Goal: Transaction & Acquisition: Book appointment/travel/reservation

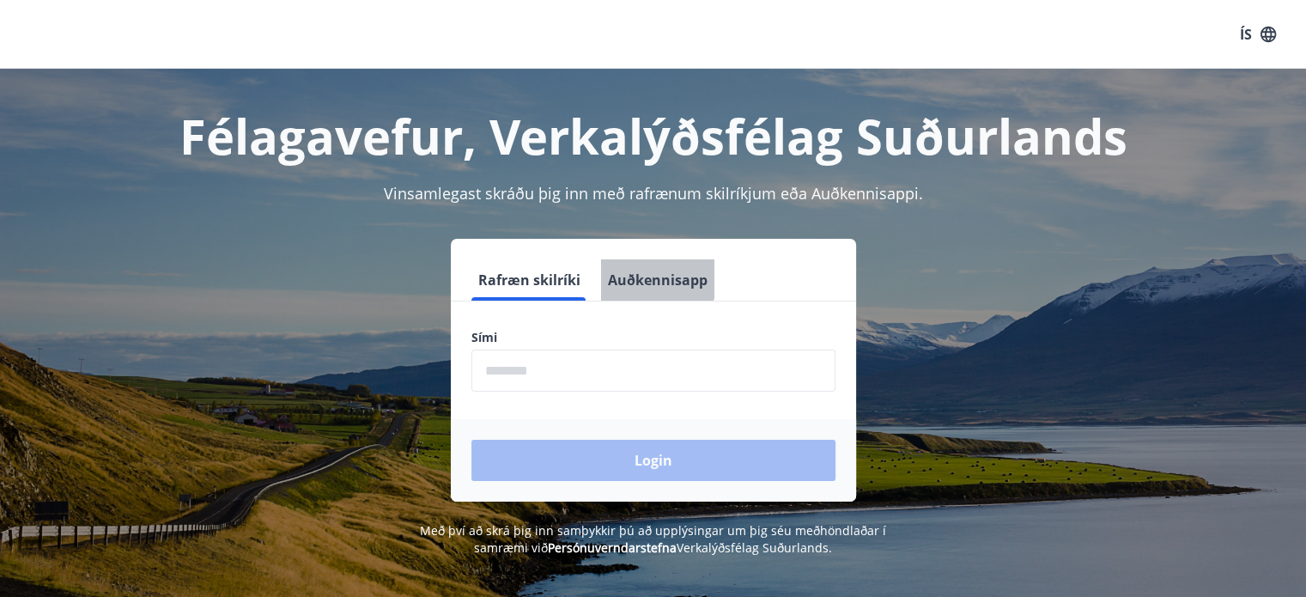
click at [640, 278] on button "Auðkennisapp" at bounding box center [657, 279] width 113 height 41
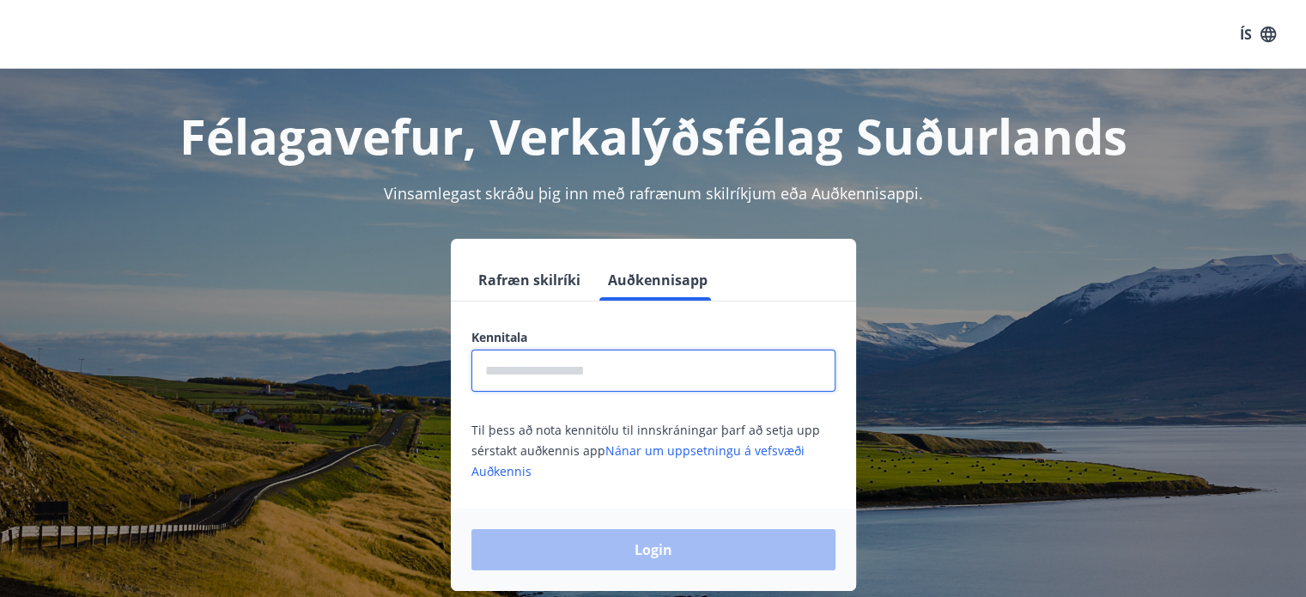
click at [560, 370] on input "text" at bounding box center [653, 370] width 364 height 42
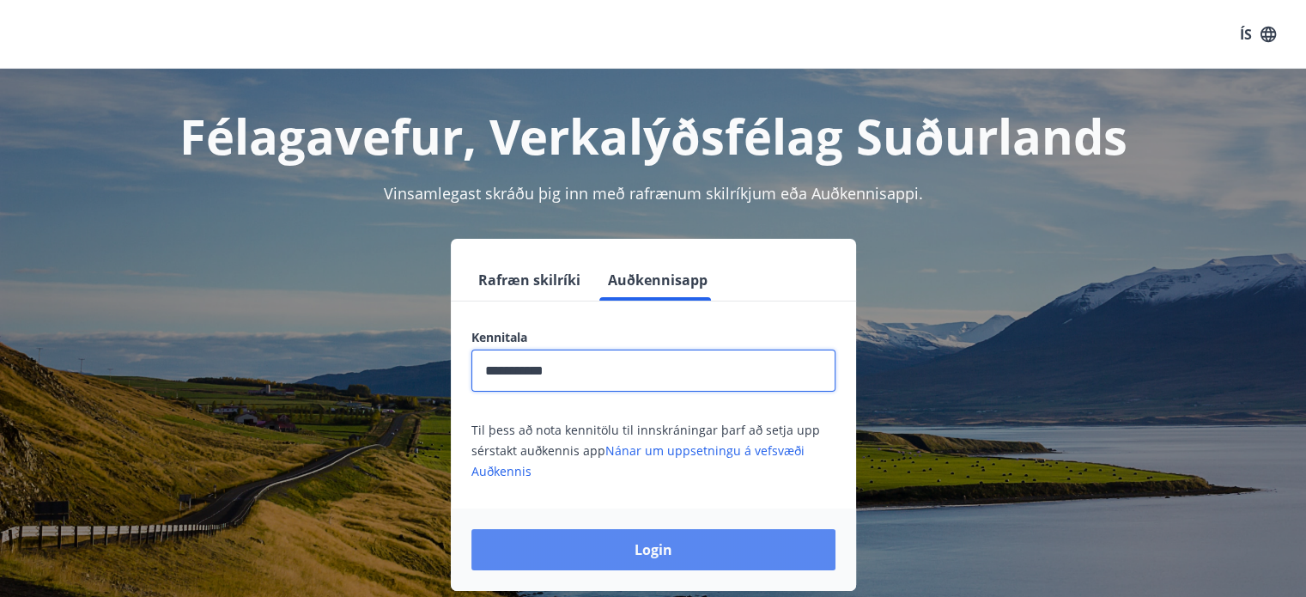
type input "**********"
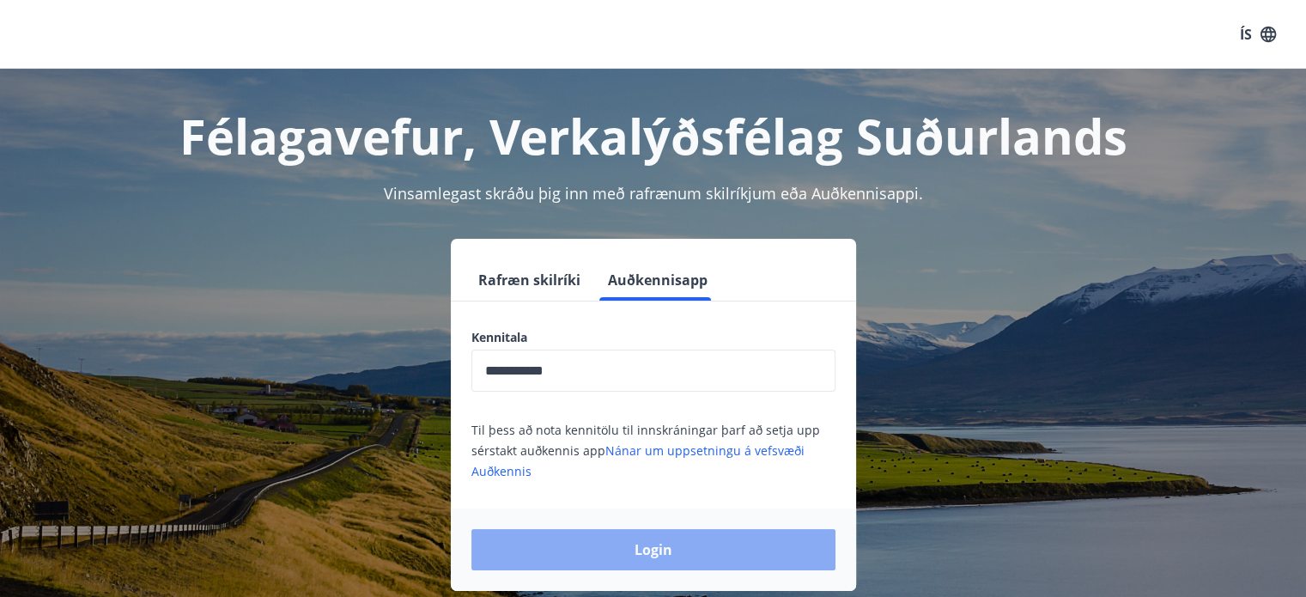
click at [604, 543] on button "Login" at bounding box center [653, 549] width 364 height 41
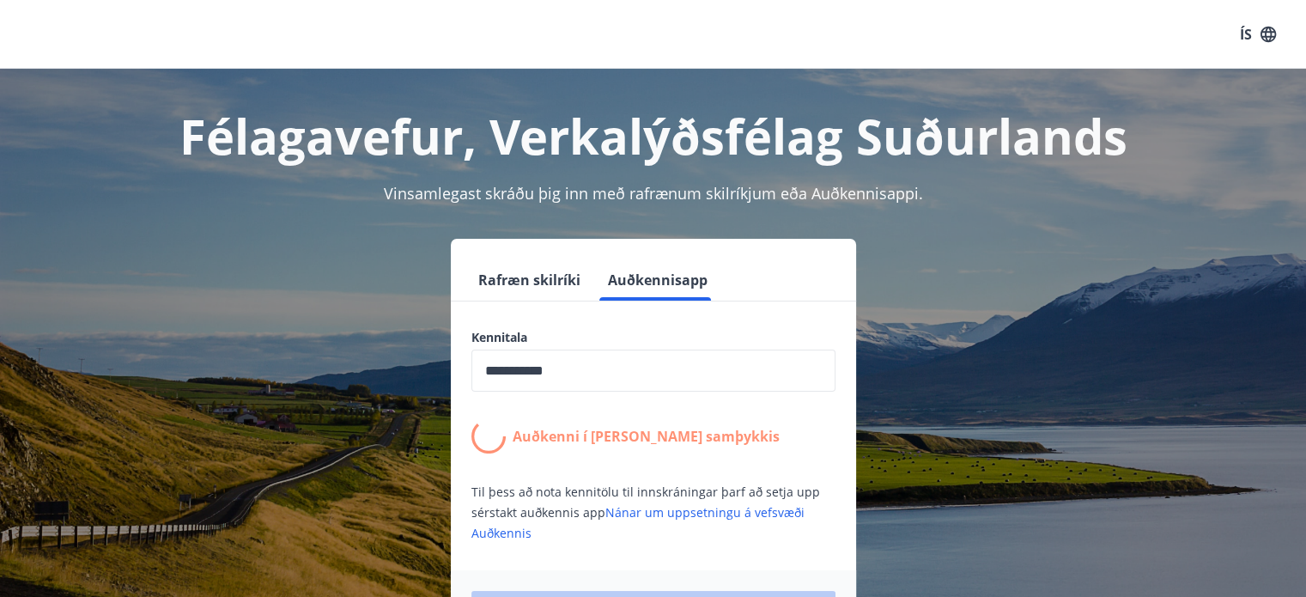
click at [604, 543] on form "**********" at bounding box center [653, 455] width 405 height 393
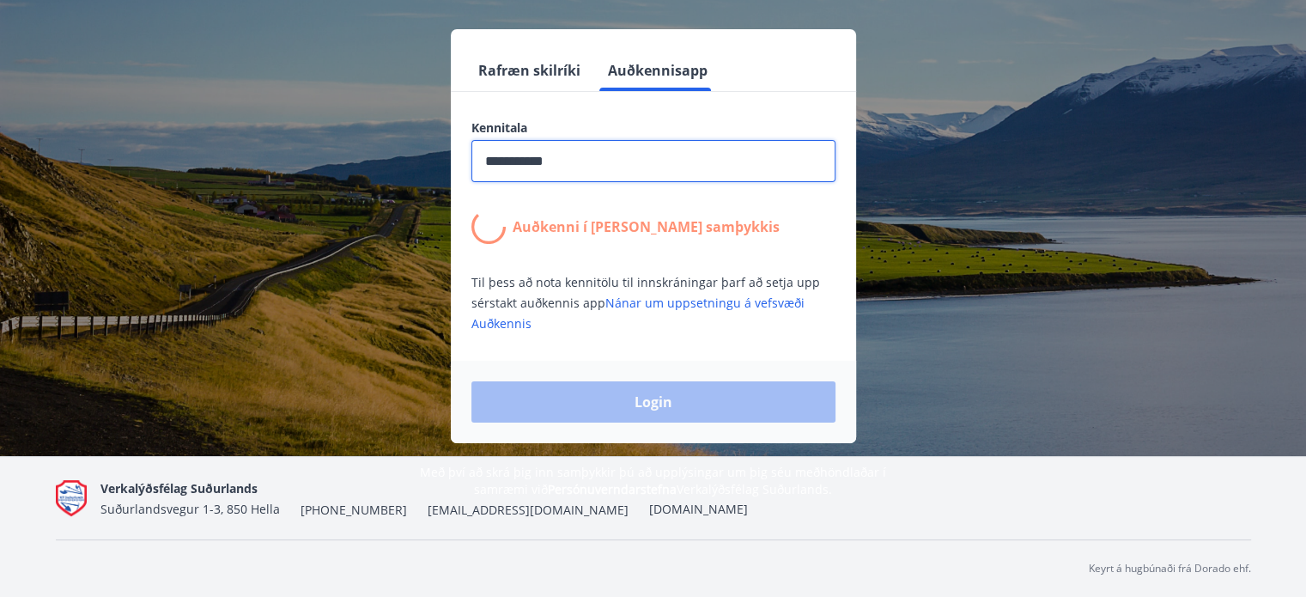
click at [637, 152] on input "**********" at bounding box center [653, 161] width 364 height 42
click at [668, 285] on span "Til þess að nota kennitölu til innskráningar þarf að setja upp sérstakt auðkenn…" at bounding box center [645, 303] width 349 height 58
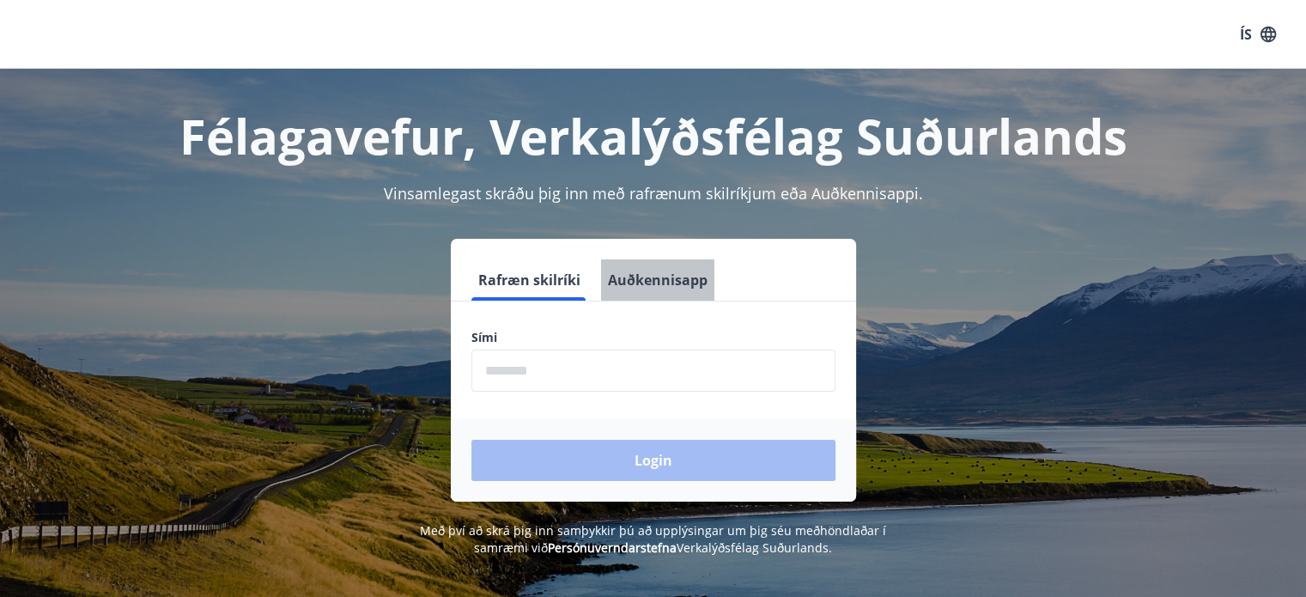
click at [677, 274] on button "Auðkennisapp" at bounding box center [657, 279] width 113 height 41
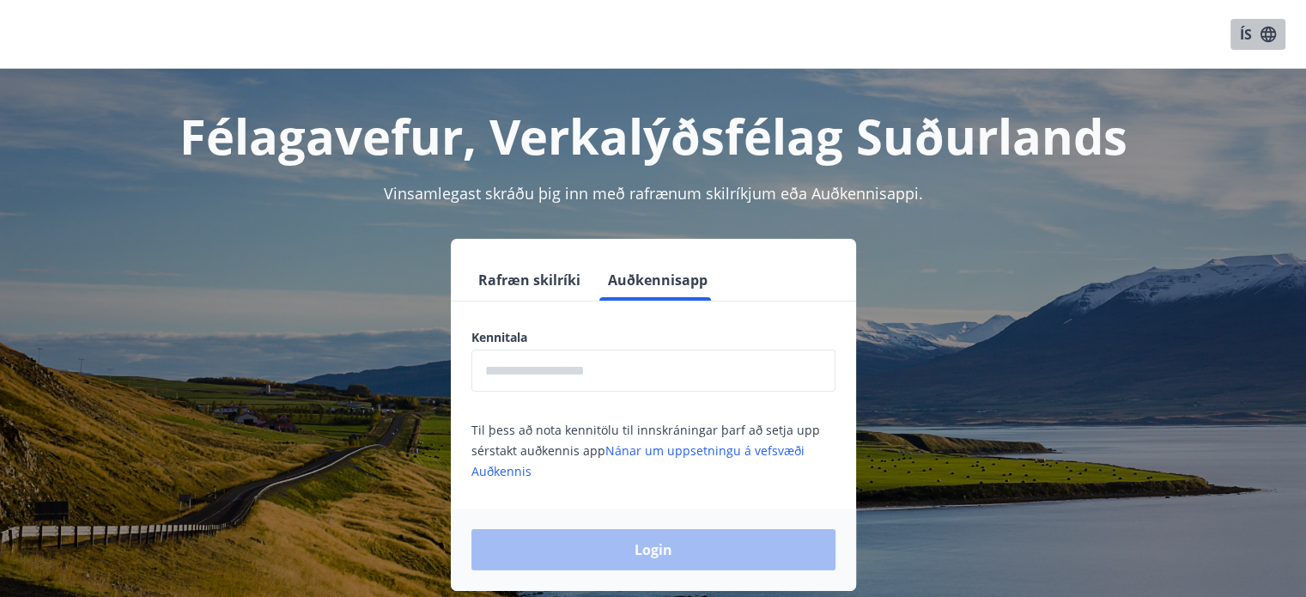
click at [1244, 36] on button "ÍS" at bounding box center [1257, 34] width 55 height 31
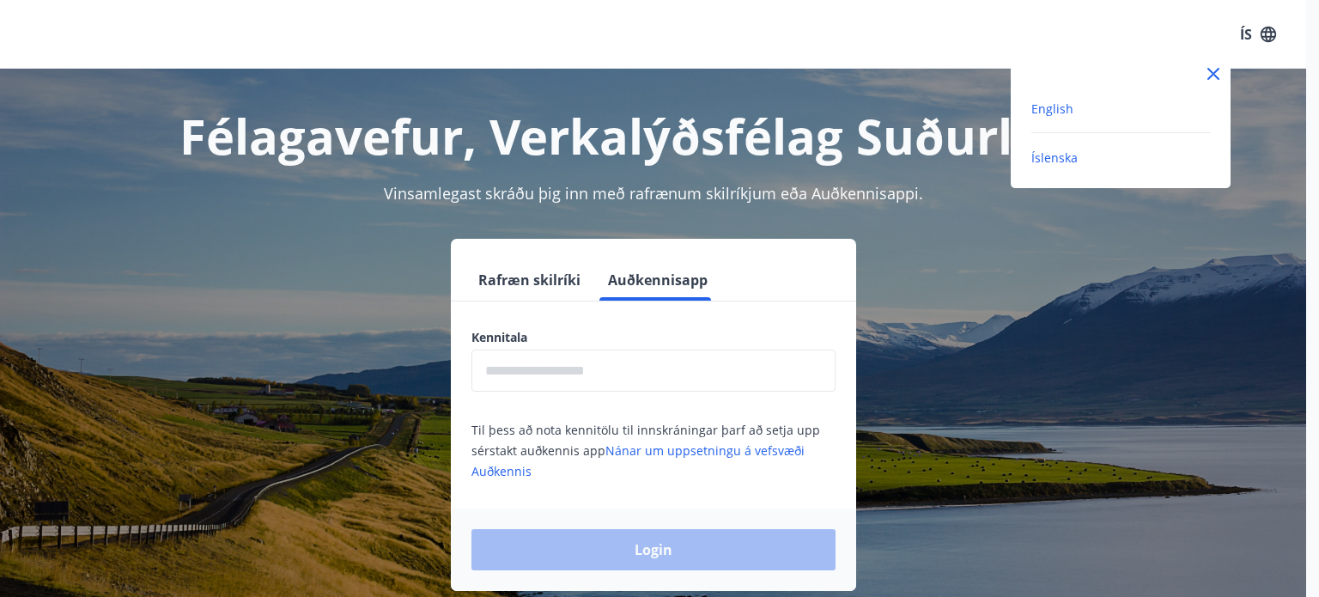
click at [1058, 106] on span "English" at bounding box center [1052, 108] width 42 height 16
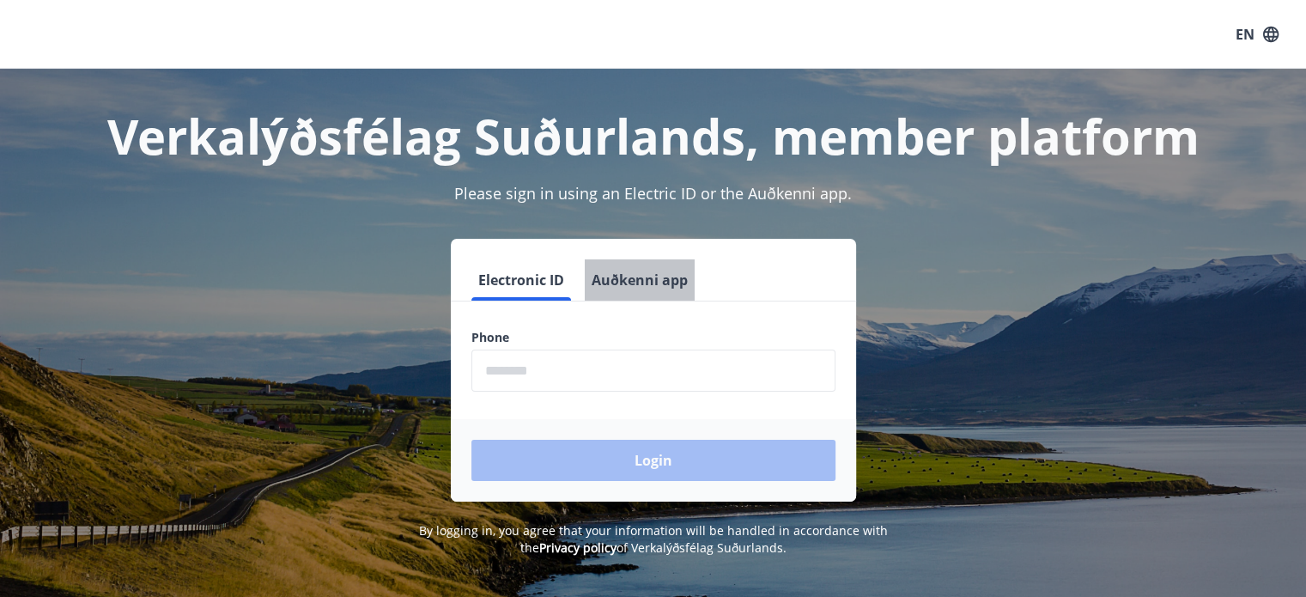
click at [646, 291] on button "Auðkenni app" at bounding box center [640, 279] width 110 height 41
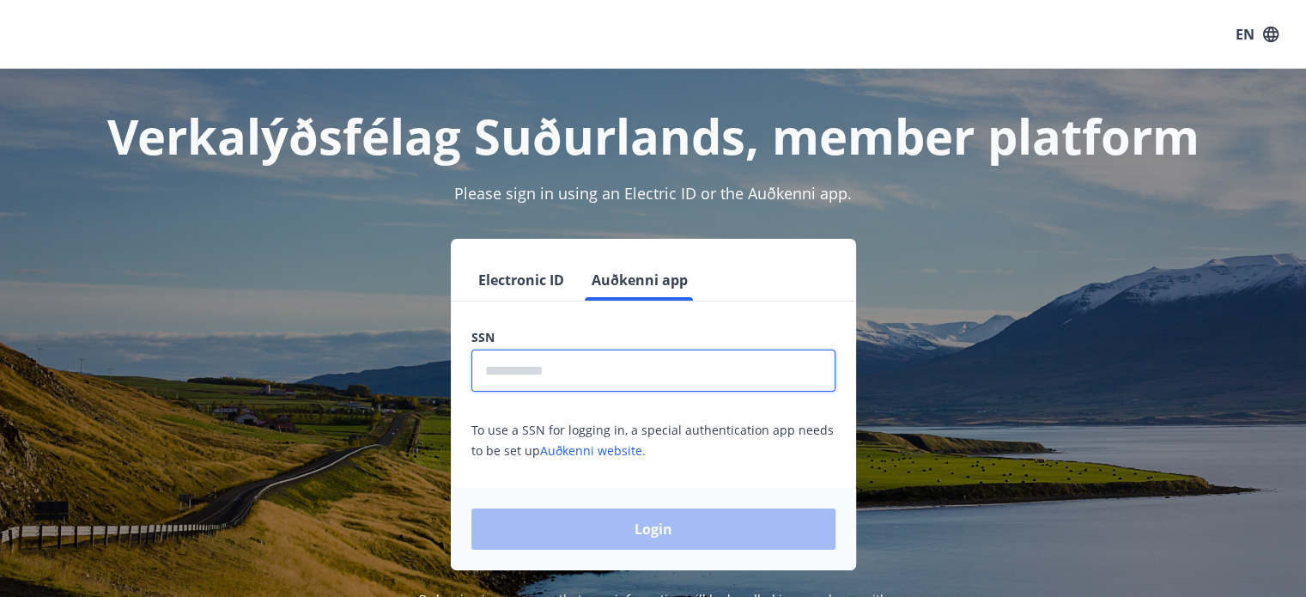
click at [553, 373] on input "text" at bounding box center [653, 370] width 364 height 42
type input "**********"
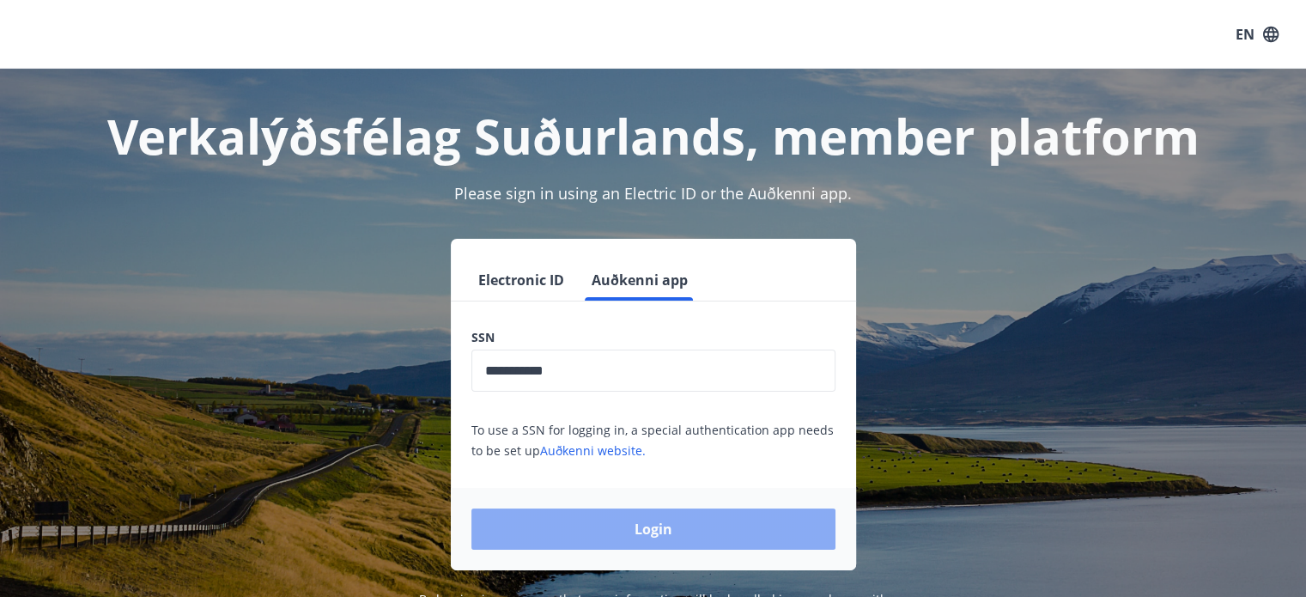
click at [649, 531] on button "Login" at bounding box center [653, 528] width 364 height 41
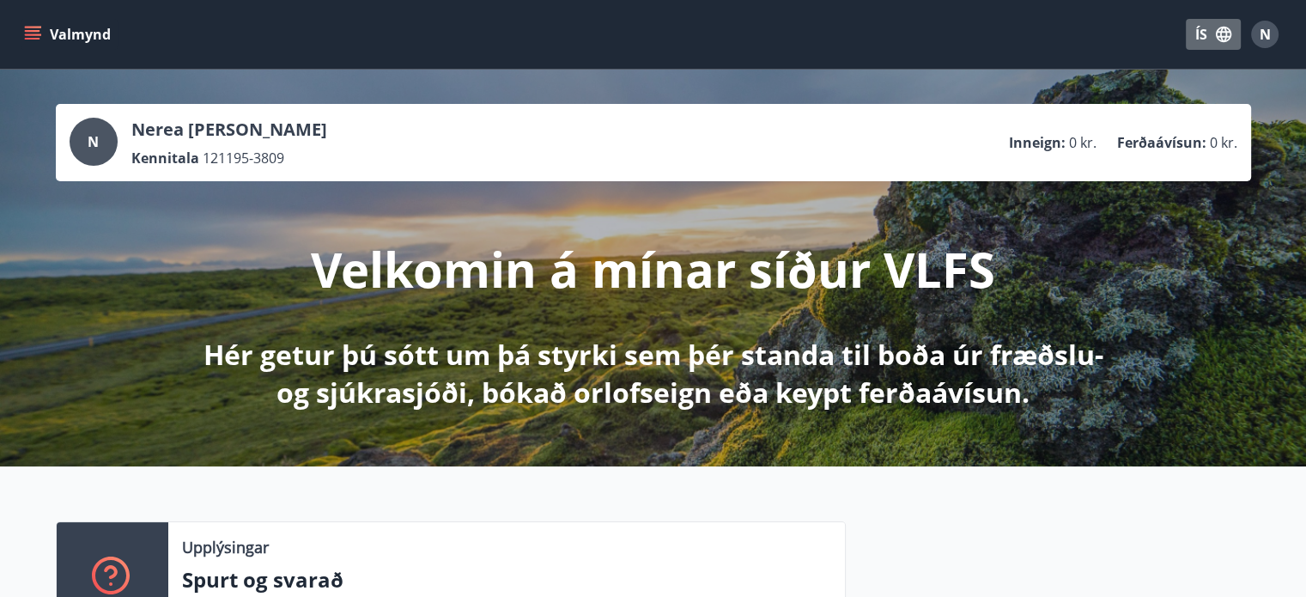
click at [1202, 35] on button "ÍS" at bounding box center [1213, 34] width 55 height 31
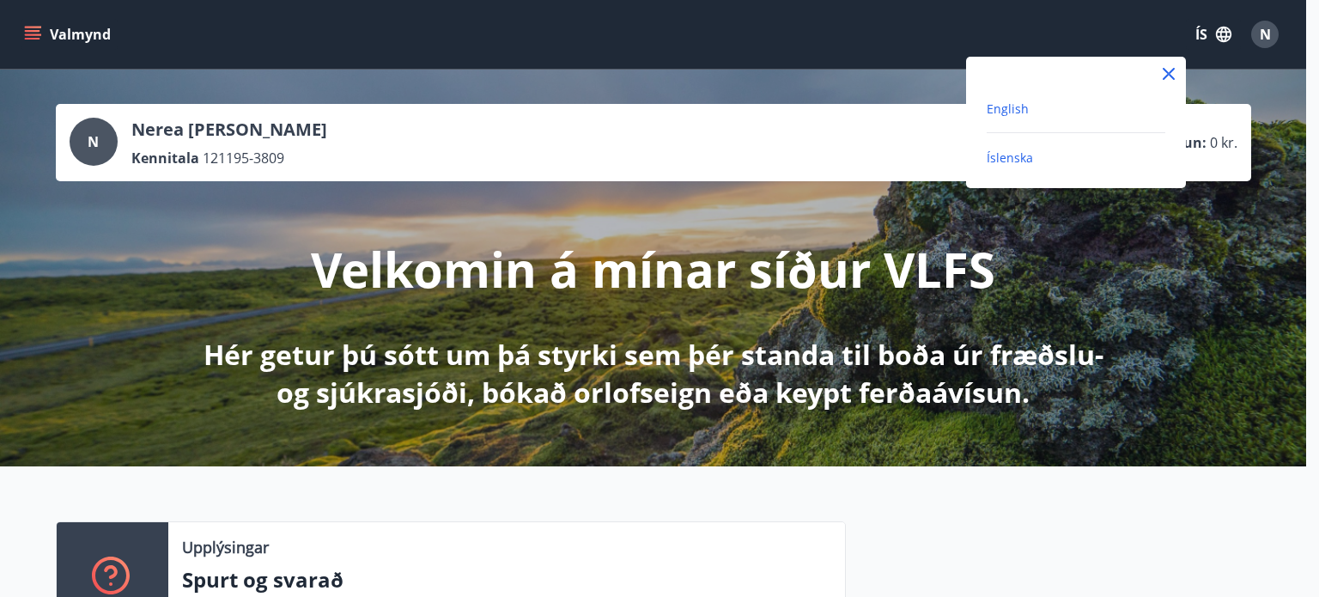
click at [1006, 109] on span "English" at bounding box center [1007, 108] width 42 height 16
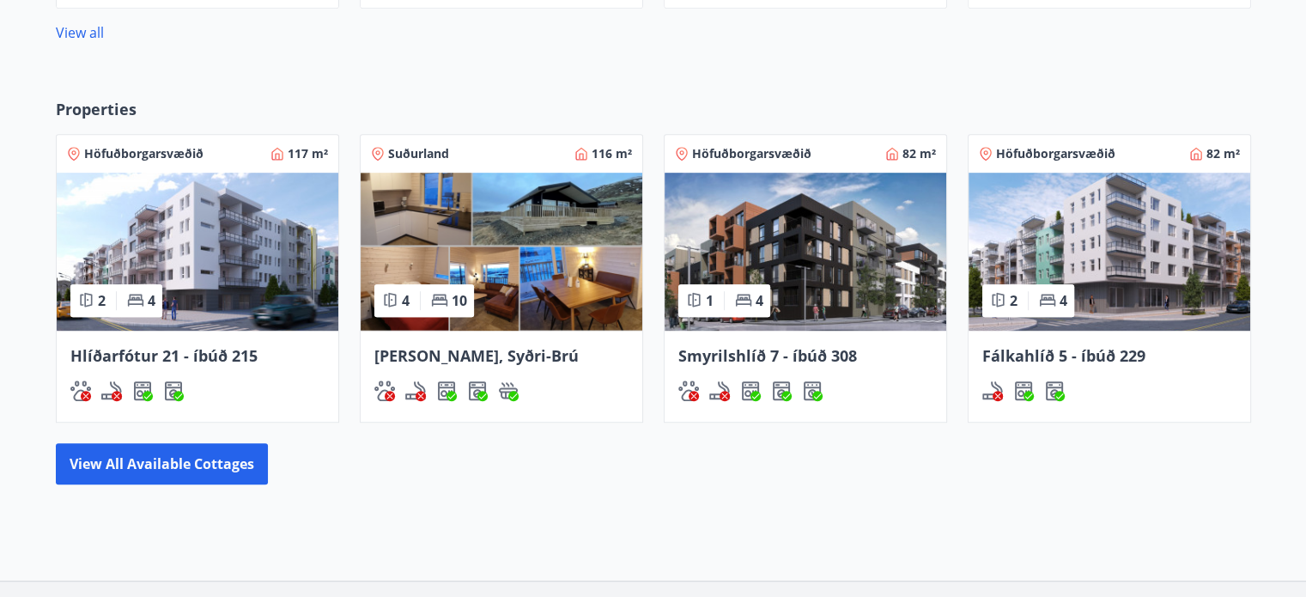
scroll to position [975, 0]
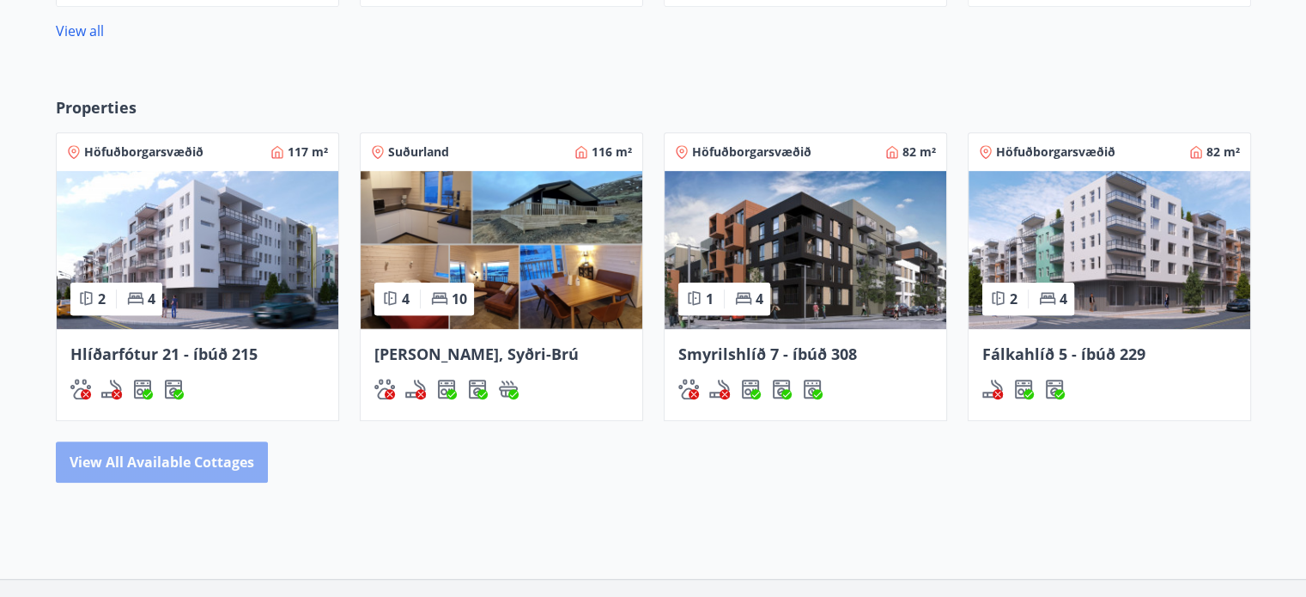
click at [209, 461] on button "View all available cottages" at bounding box center [162, 461] width 212 height 41
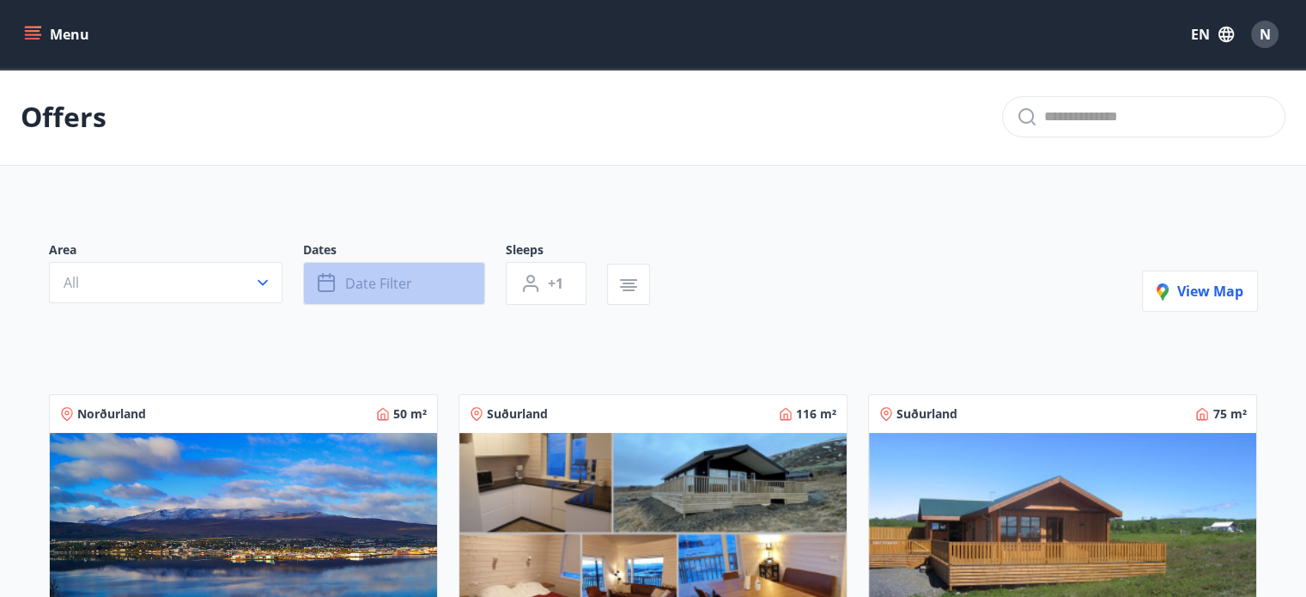
click at [378, 282] on span "Date filter" at bounding box center [378, 283] width 67 height 19
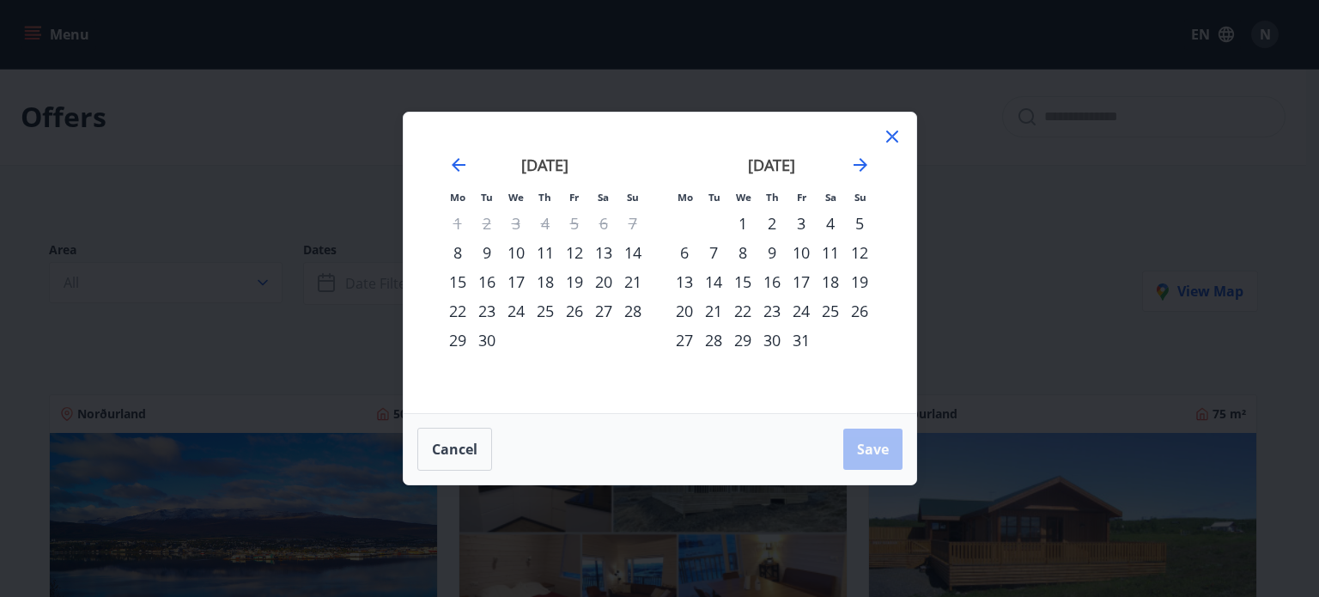
click at [489, 336] on div "30" at bounding box center [486, 339] width 29 height 29
click at [738, 224] on div "1" at bounding box center [742, 223] width 29 height 29
click at [878, 443] on span "Save" at bounding box center [873, 449] width 32 height 19
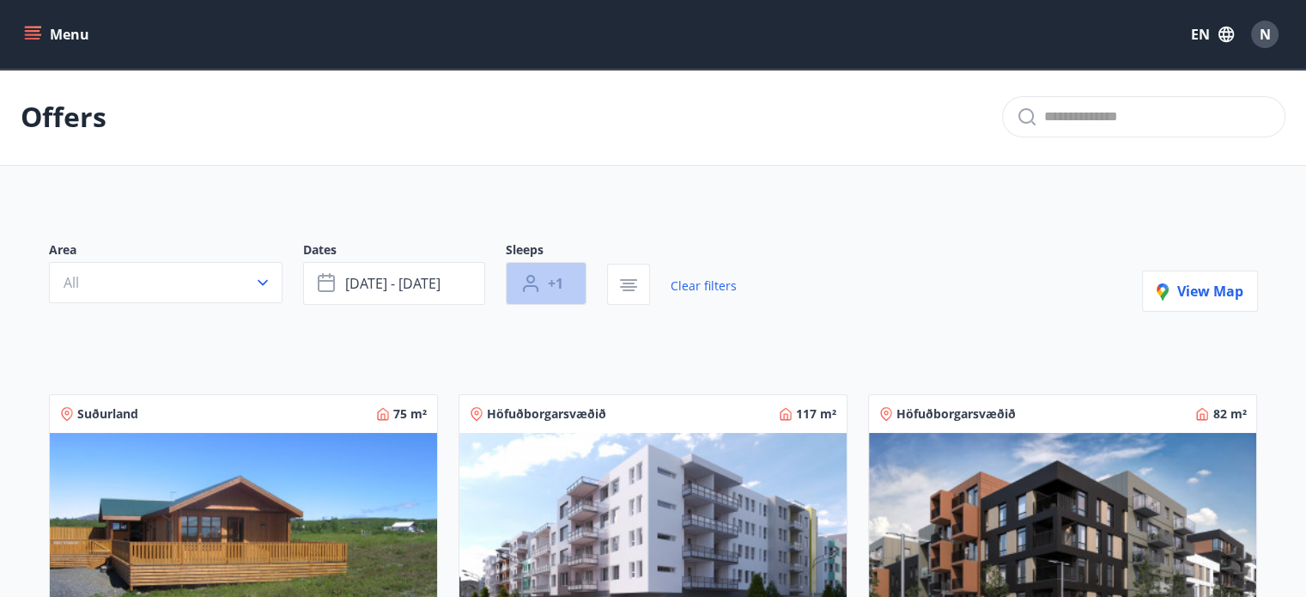
click at [571, 292] on button "+1" at bounding box center [546, 283] width 81 height 43
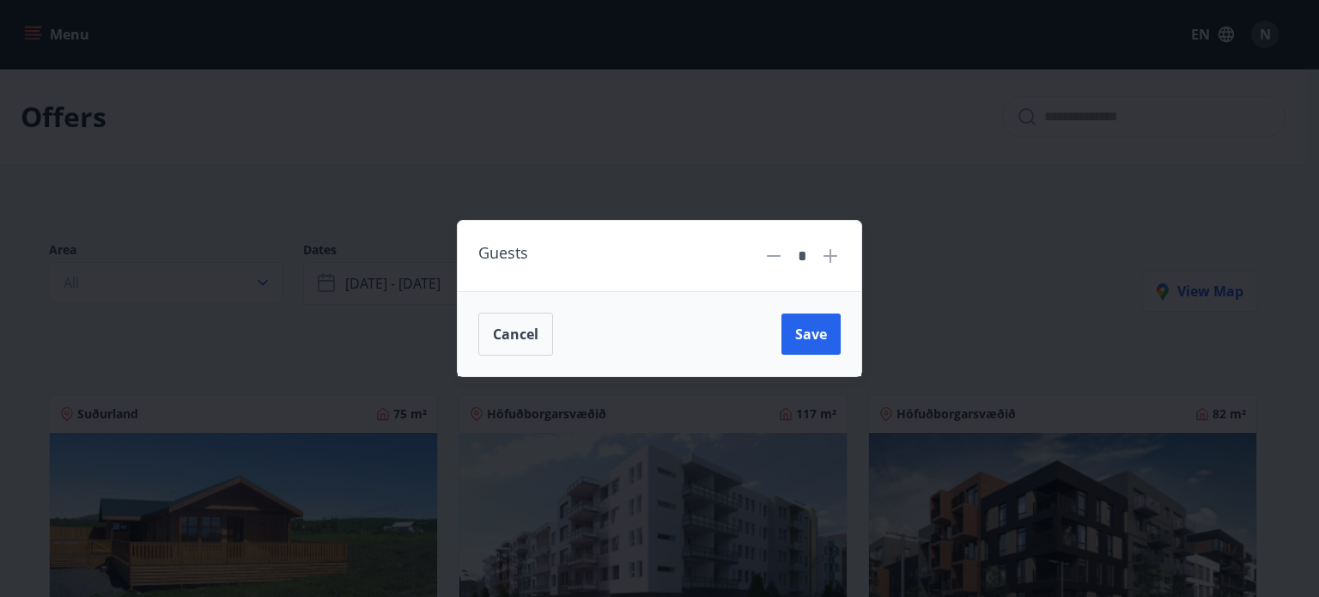
click at [830, 257] on icon at bounding box center [830, 256] width 2 height 2
type input "*"
click at [803, 329] on span "Save" at bounding box center [811, 334] width 32 height 19
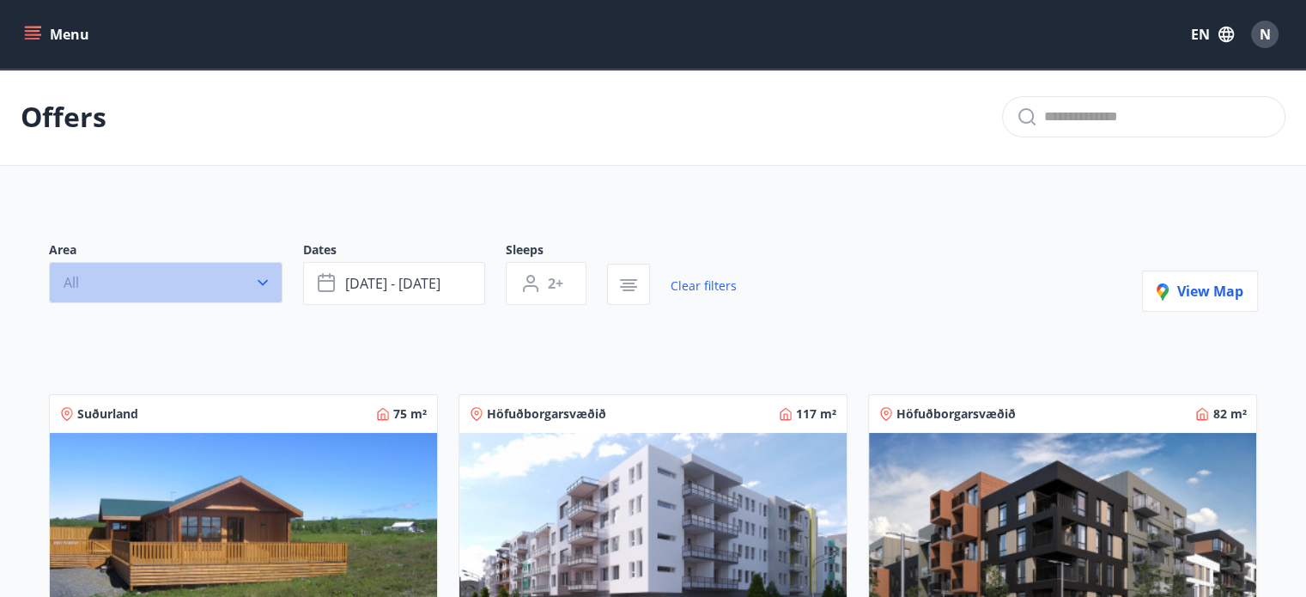
click at [186, 298] on button "All" at bounding box center [166, 282] width 234 height 41
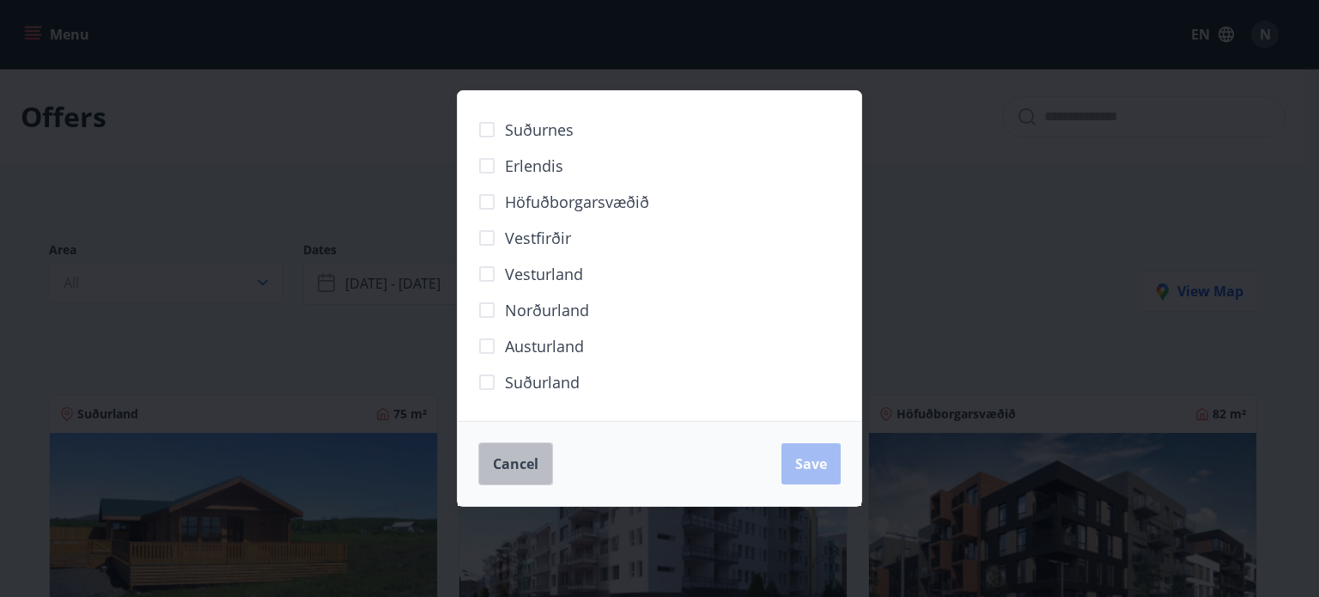
click at [525, 459] on span "Cancel" at bounding box center [516, 463] width 46 height 19
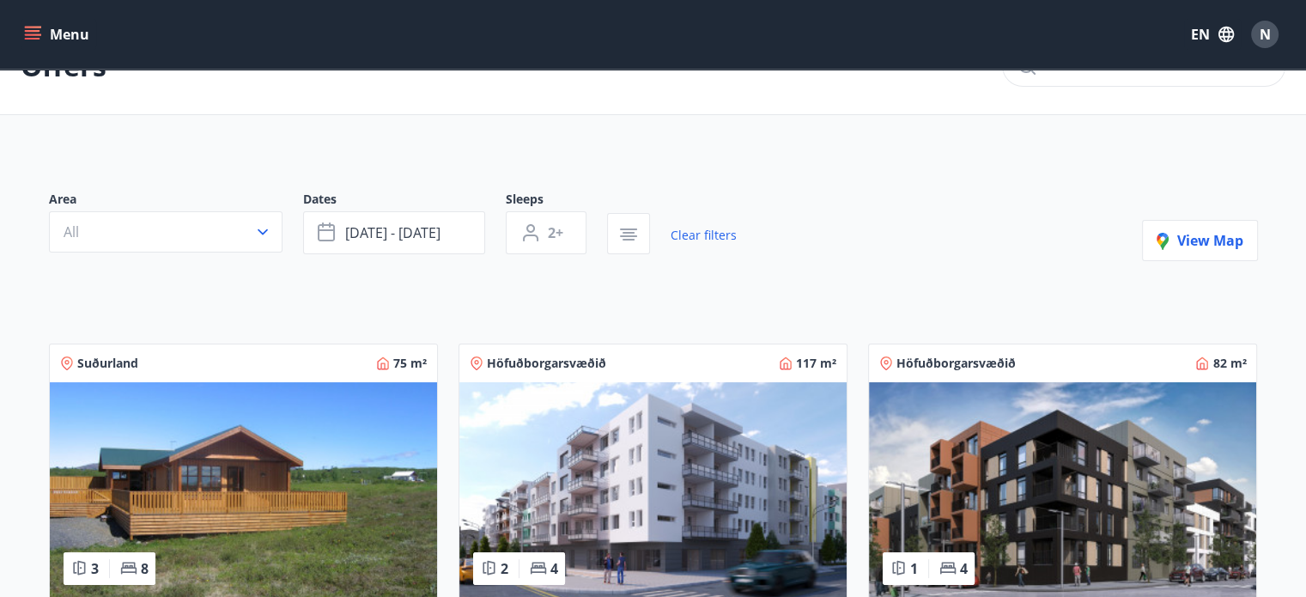
scroll to position [96, 0]
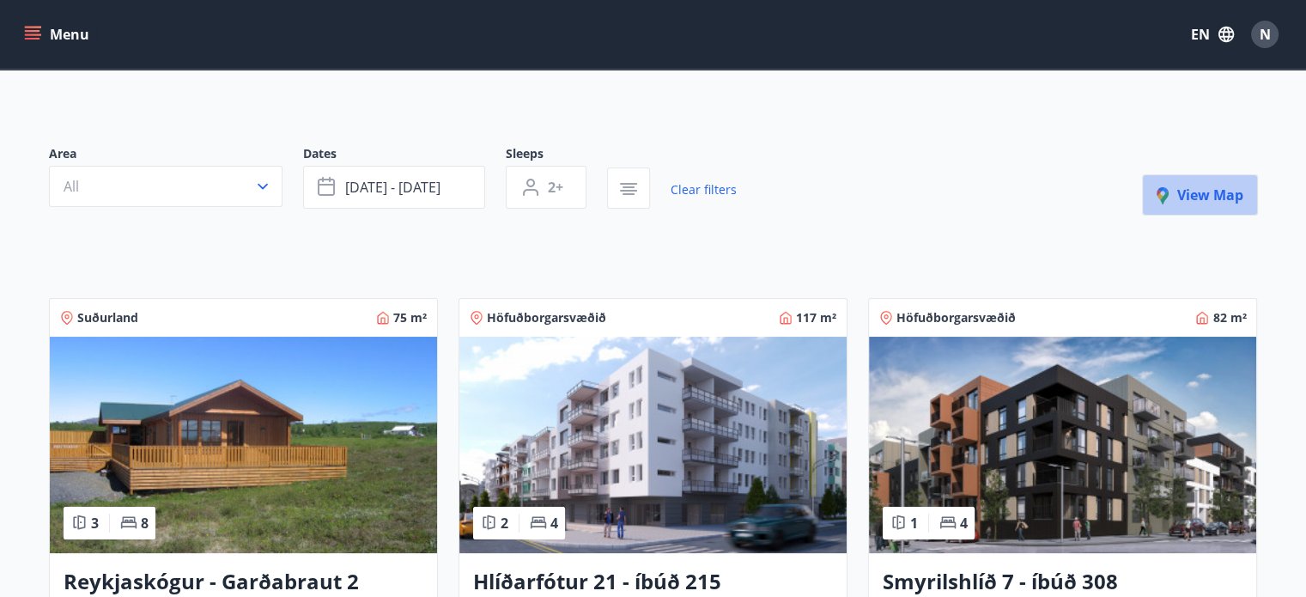
click at [1215, 204] on button "View map" at bounding box center [1200, 194] width 116 height 41
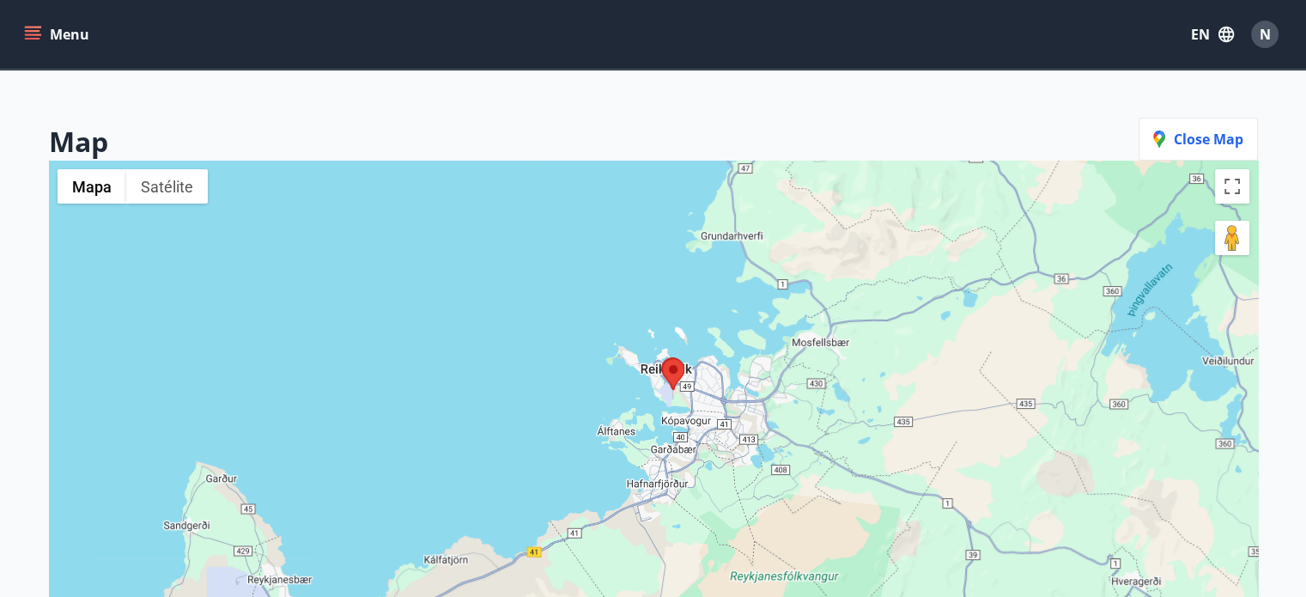
drag, startPoint x: 357, startPoint y: 419, endPoint x: 820, endPoint y: 258, distance: 489.8
click at [820, 258] on div at bounding box center [653, 459] width 1209 height 597
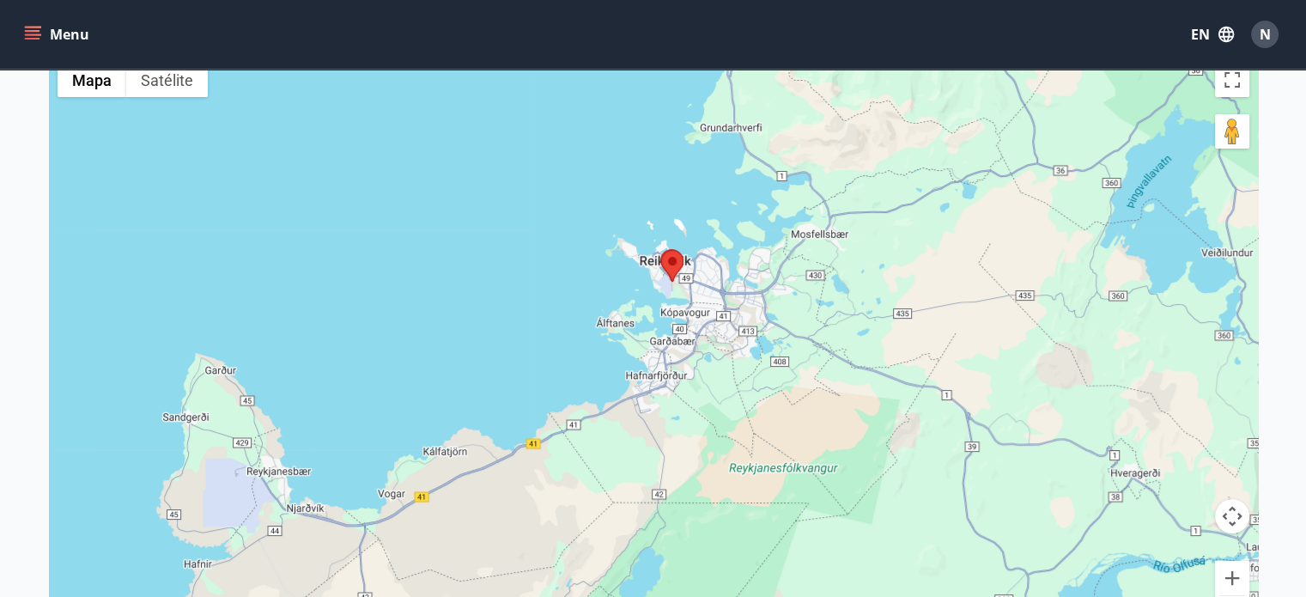
scroll to position [203, 0]
click at [1236, 577] on button "Ampliar" at bounding box center [1232, 577] width 34 height 34
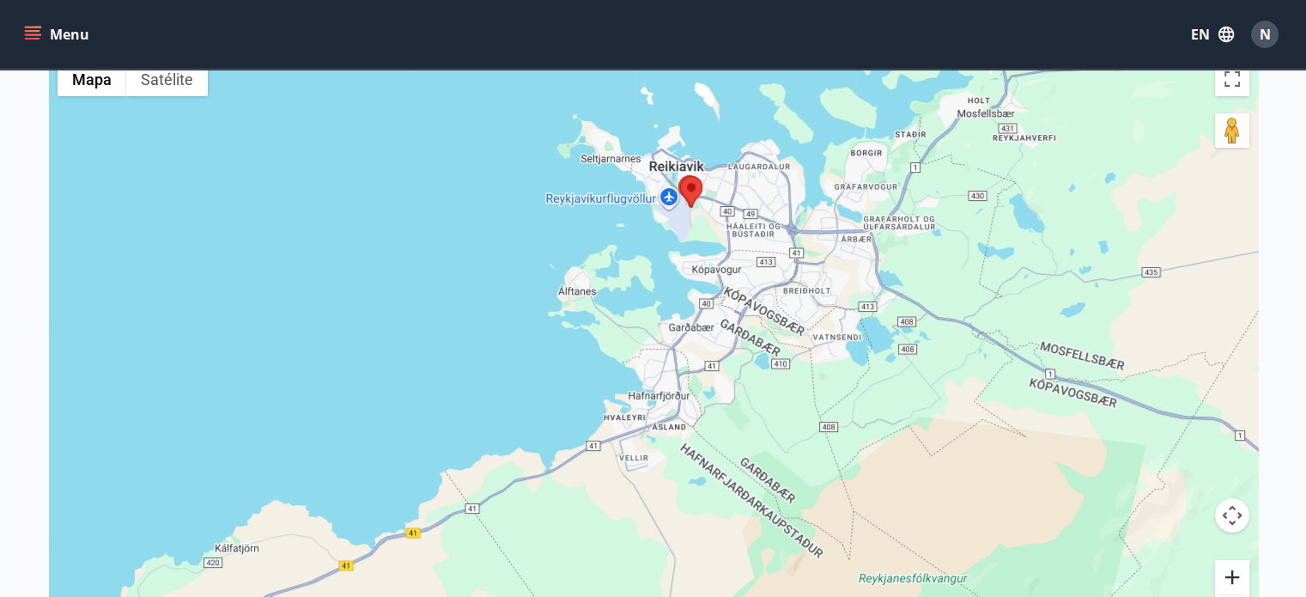
click at [1236, 577] on button "Ampliar" at bounding box center [1232, 577] width 34 height 34
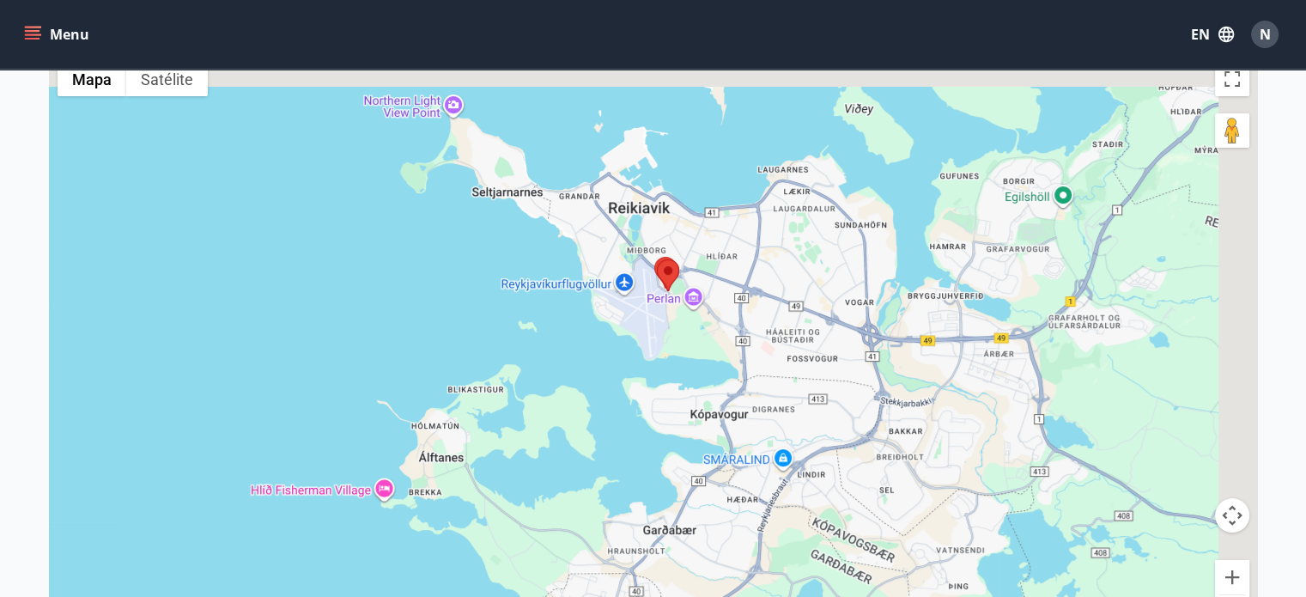
drag, startPoint x: 883, startPoint y: 258, endPoint x: 794, endPoint y: 532, distance: 288.6
click at [795, 532] on div at bounding box center [653, 351] width 1209 height 597
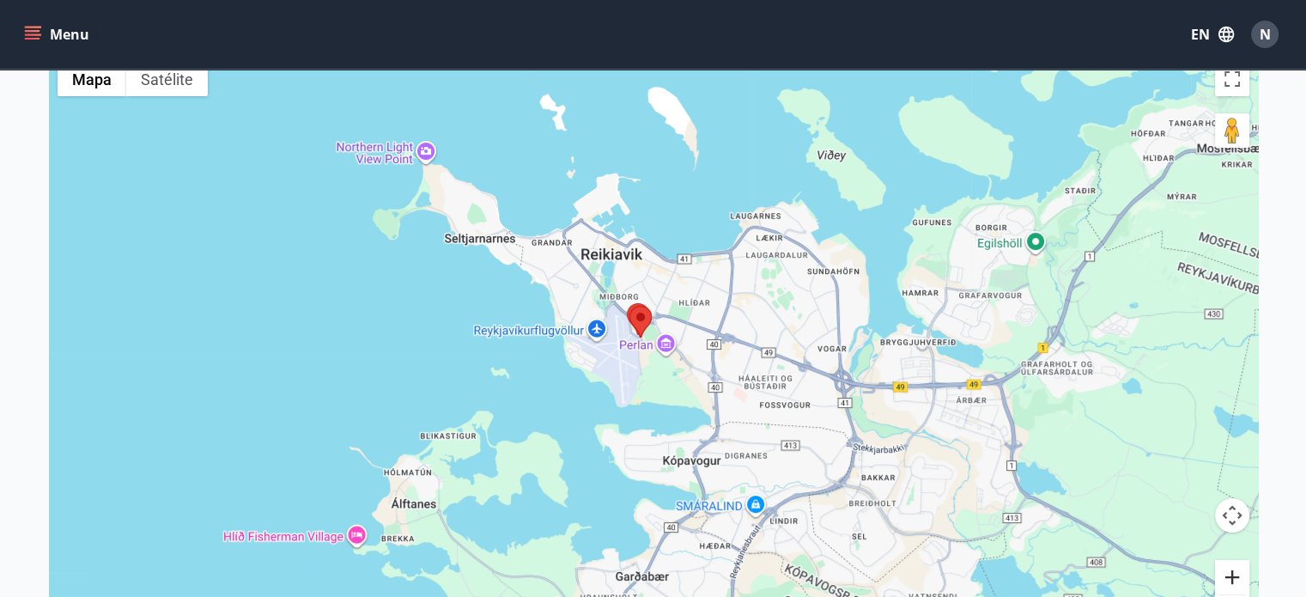
click at [1224, 570] on button "Ampliar" at bounding box center [1232, 577] width 34 height 34
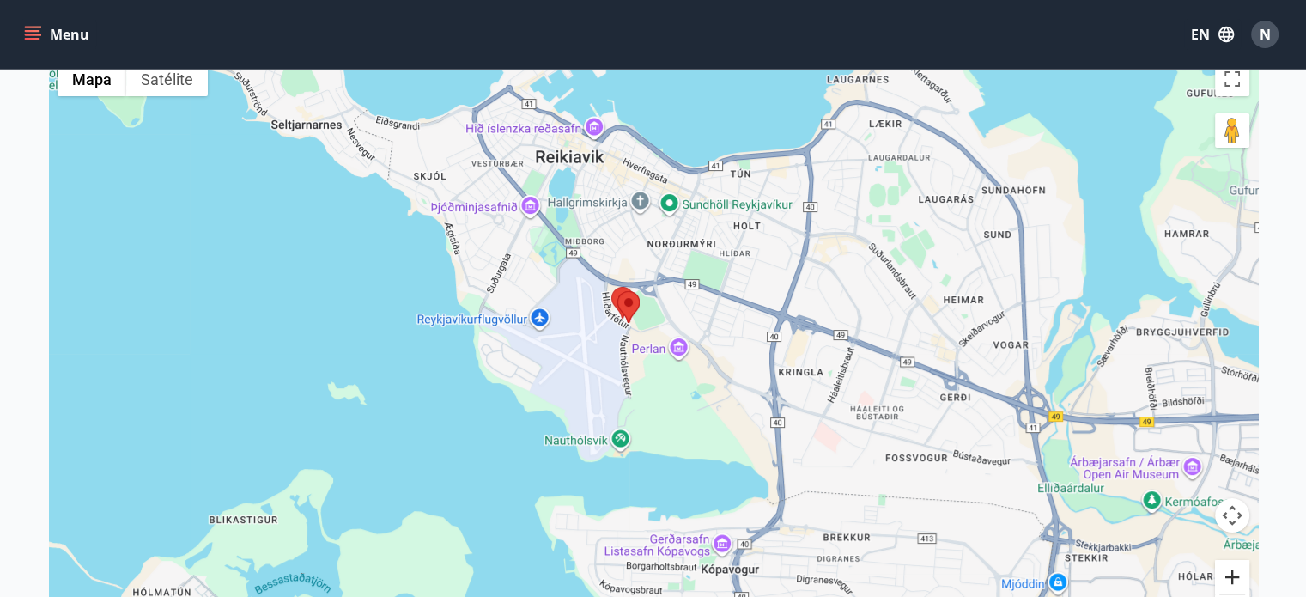
click at [1224, 570] on button "Ampliar" at bounding box center [1232, 577] width 34 height 34
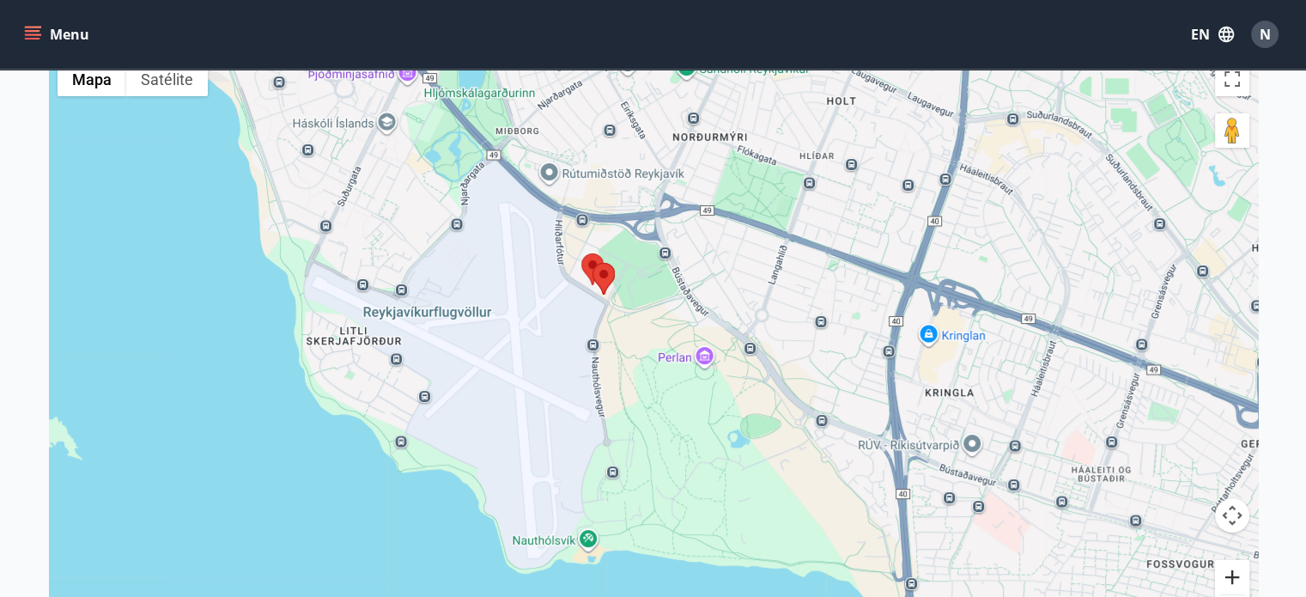
click at [1224, 570] on button "Ampliar" at bounding box center [1232, 577] width 34 height 34
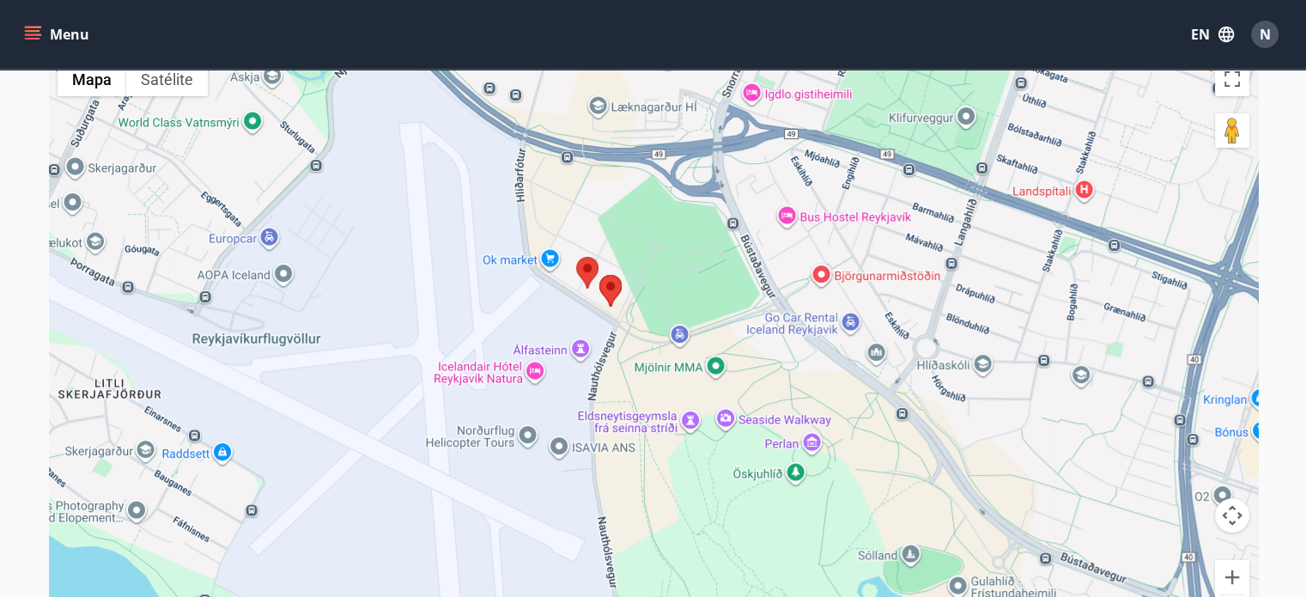
drag, startPoint x: 539, startPoint y: 143, endPoint x: 632, endPoint y: 267, distance: 155.2
click at [632, 267] on div at bounding box center [653, 351] width 1209 height 597
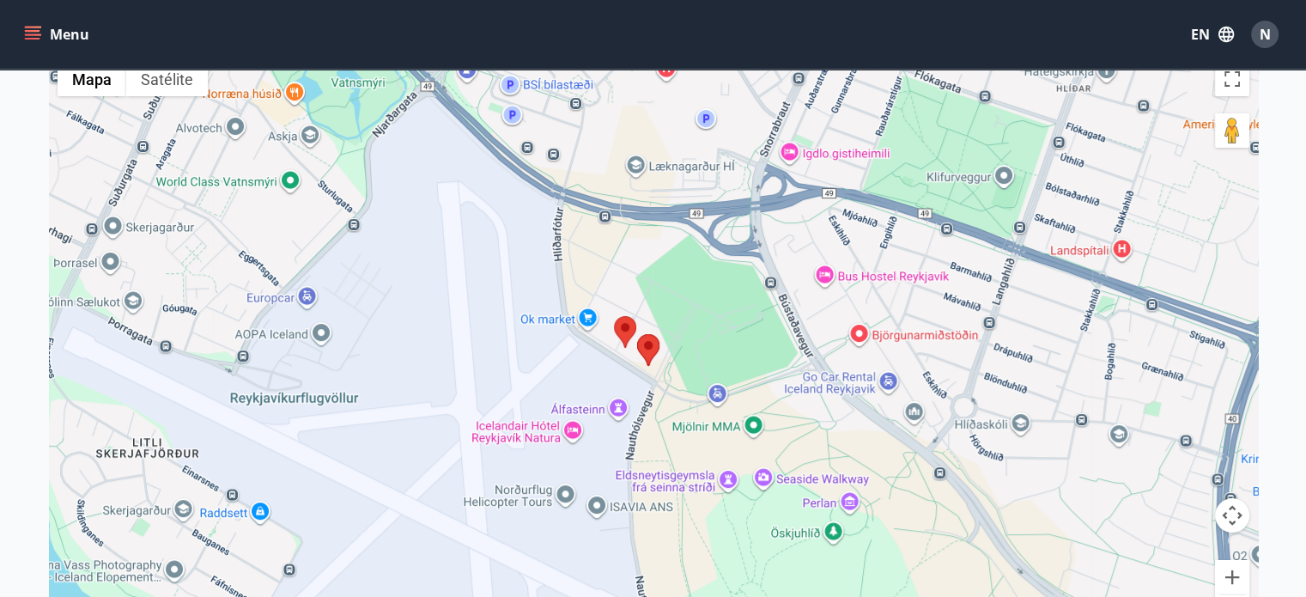
click at [614, 316] on area at bounding box center [614, 316] width 0 height 0
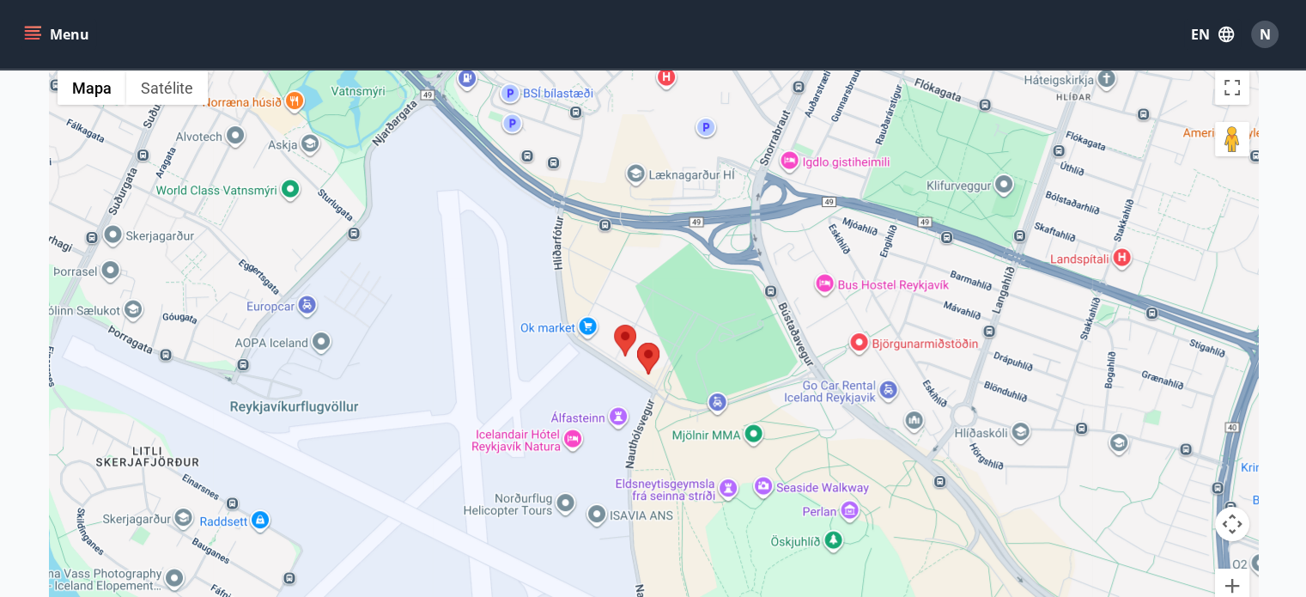
scroll to position [190, 0]
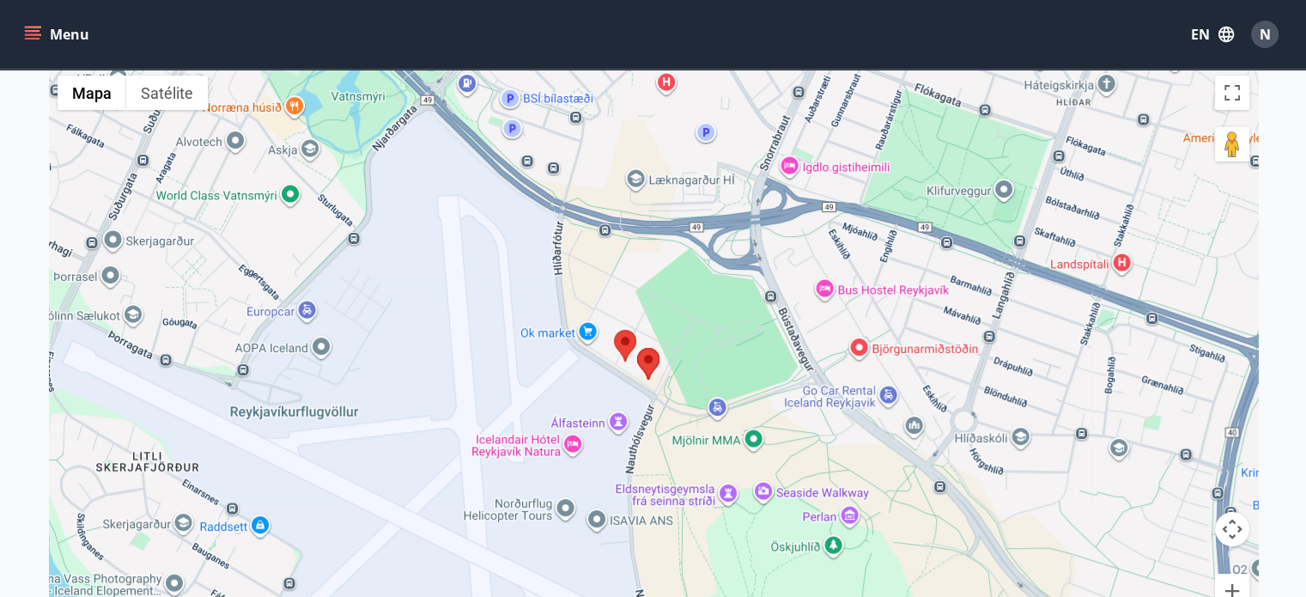
click at [614, 330] on area at bounding box center [614, 330] width 0 height 0
click at [637, 348] on area at bounding box center [637, 348] width 0 height 0
click at [614, 330] on area at bounding box center [614, 330] width 0 height 0
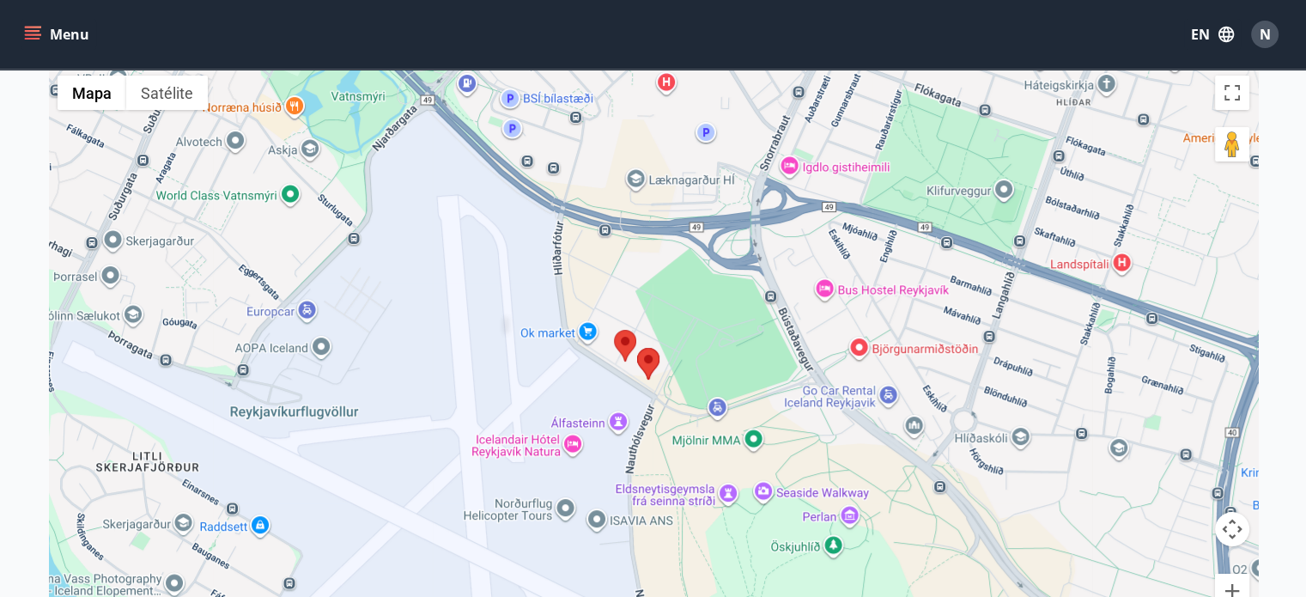
scroll to position [0, 0]
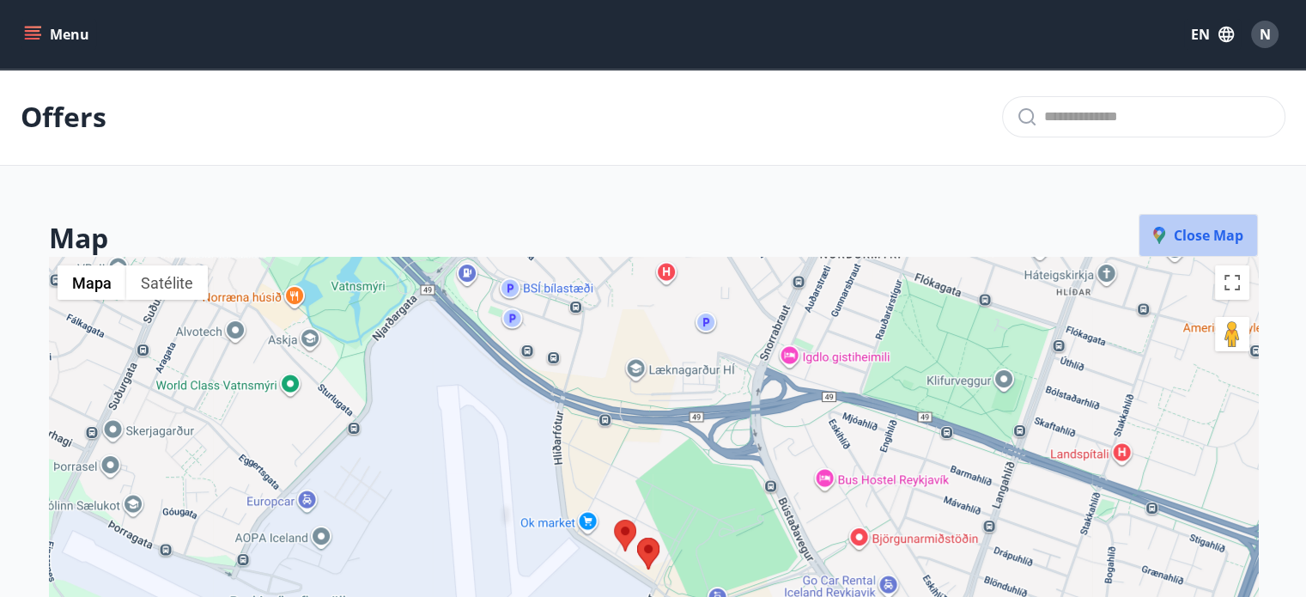
click at [1176, 245] on button "Close map" at bounding box center [1197, 235] width 119 height 43
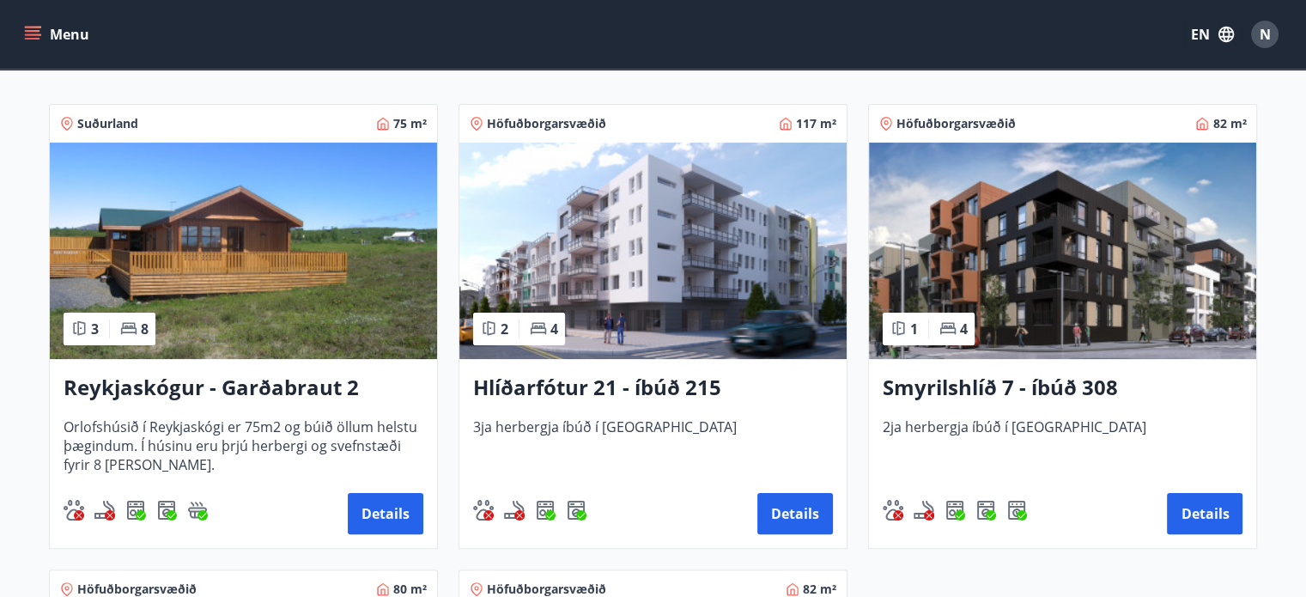
scroll to position [295, 0]
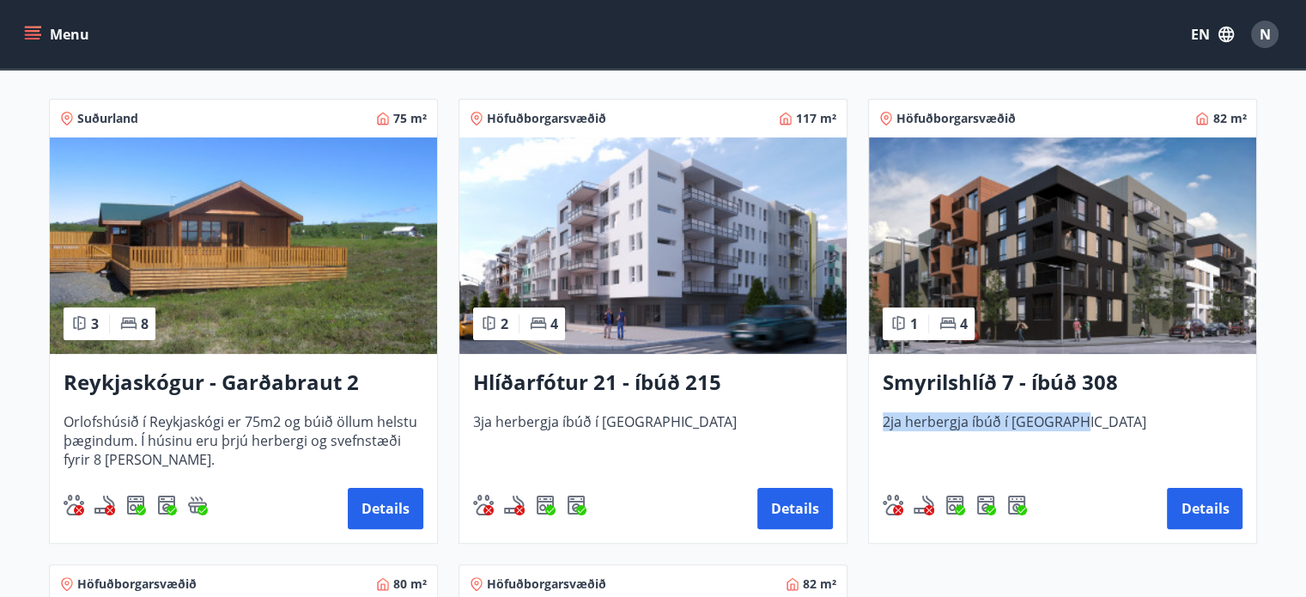
drag, startPoint x: 1075, startPoint y: 422, endPoint x: 864, endPoint y: 439, distance: 211.9
click at [864, 439] on div "Höfuðborgarsvæðið 82 m² 1 4 Smyrilshlíð 7 - íbúð 308 2ja herbergja íbúð í Reykj…" at bounding box center [1052, 310] width 410 height 465
copy span "2ja herbergja íbúð í [GEOGRAPHIC_DATA]"
click at [1219, 504] on button "Details" at bounding box center [1205, 508] width 76 height 41
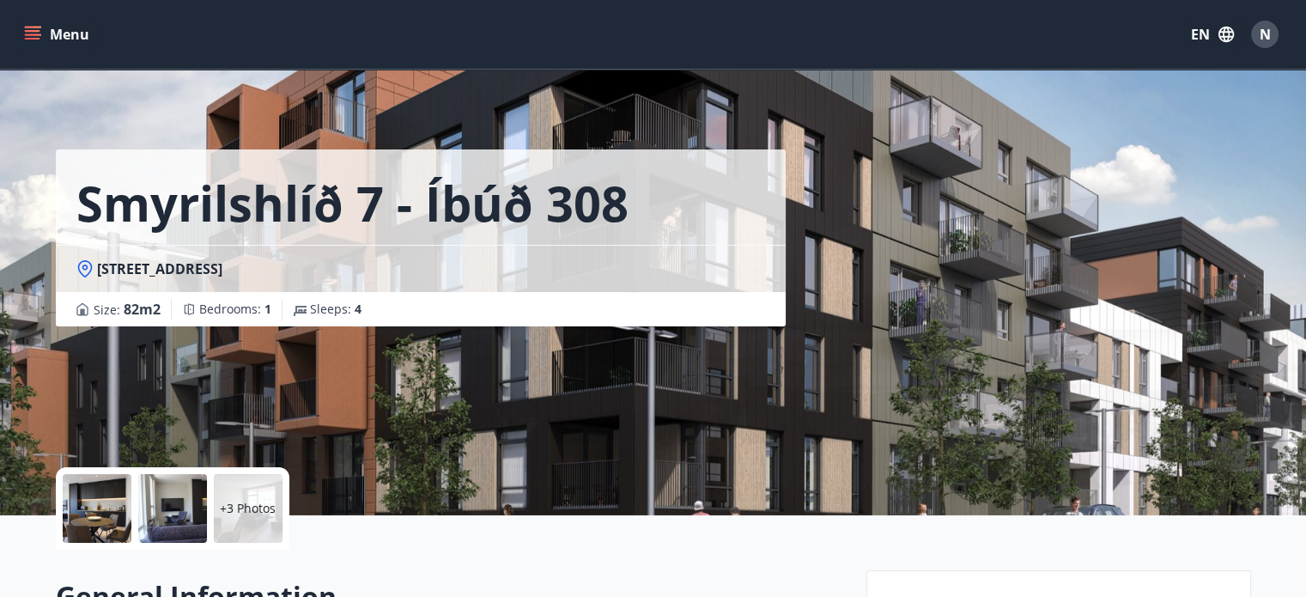
drag, startPoint x: 283, startPoint y: 271, endPoint x: 91, endPoint y: 264, distance: 192.5
click at [91, 264] on div "Smyrilshlíð 7, 102 Reykjavík" at bounding box center [420, 268] width 689 height 19
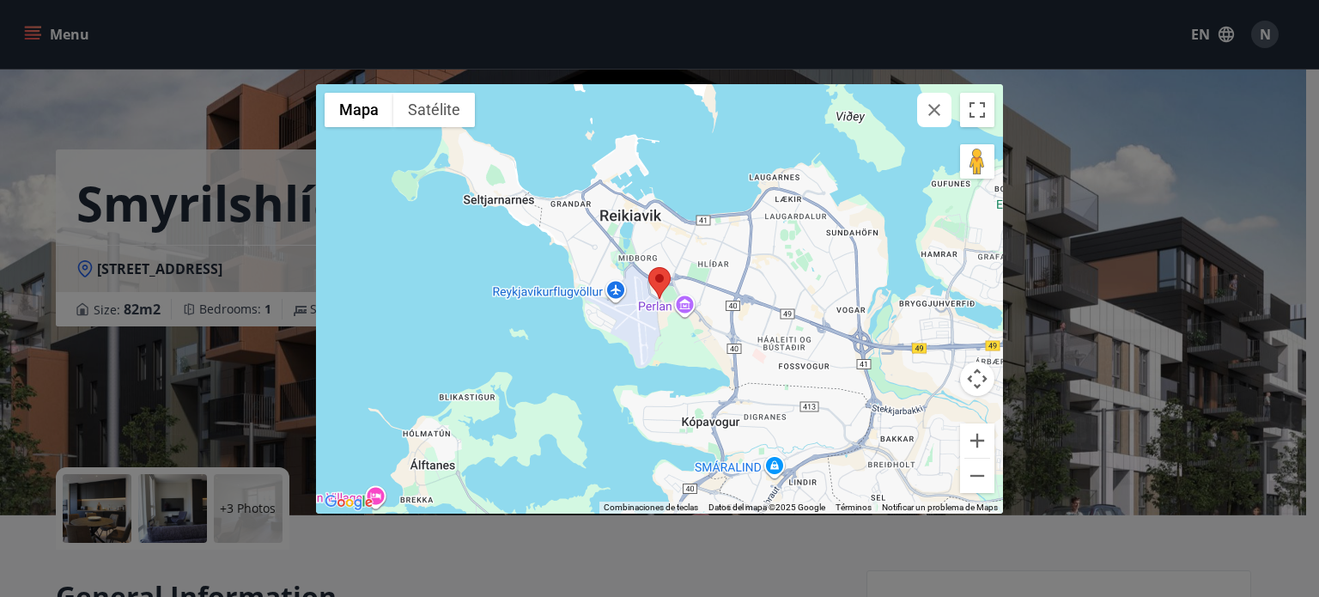
copy span "Smyrilshlíð 7, 102 Reykjavík"
click at [931, 129] on div at bounding box center [659, 298] width 687 height 429
click at [938, 108] on icon "button" at bounding box center [934, 110] width 21 height 21
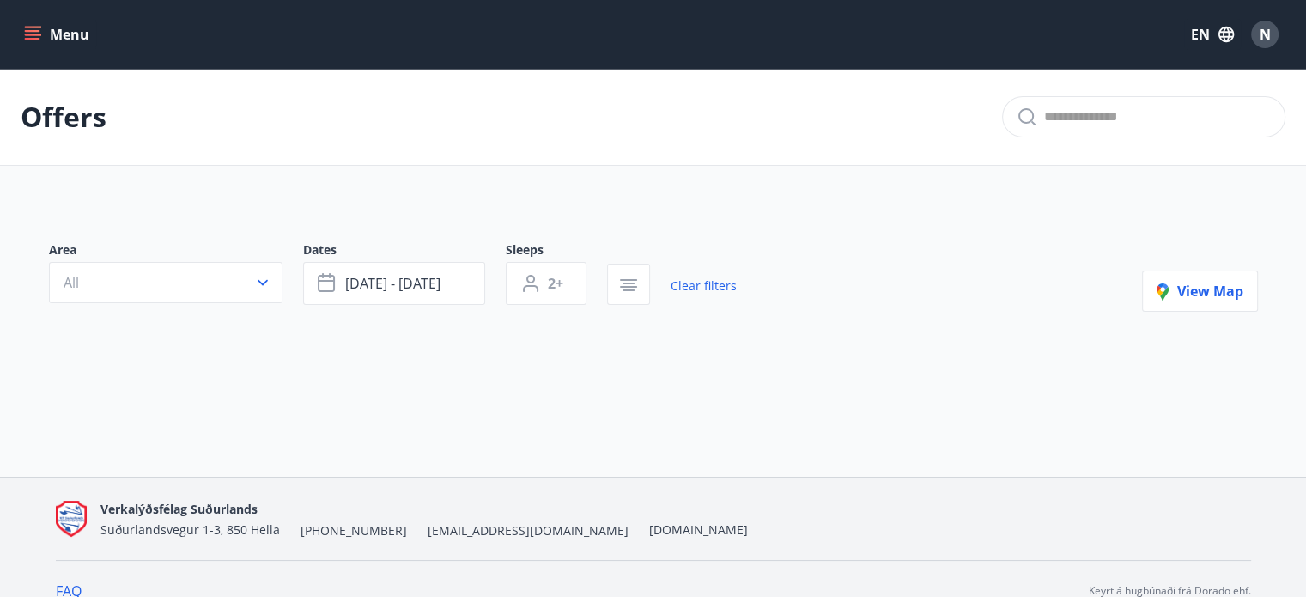
type input "*"
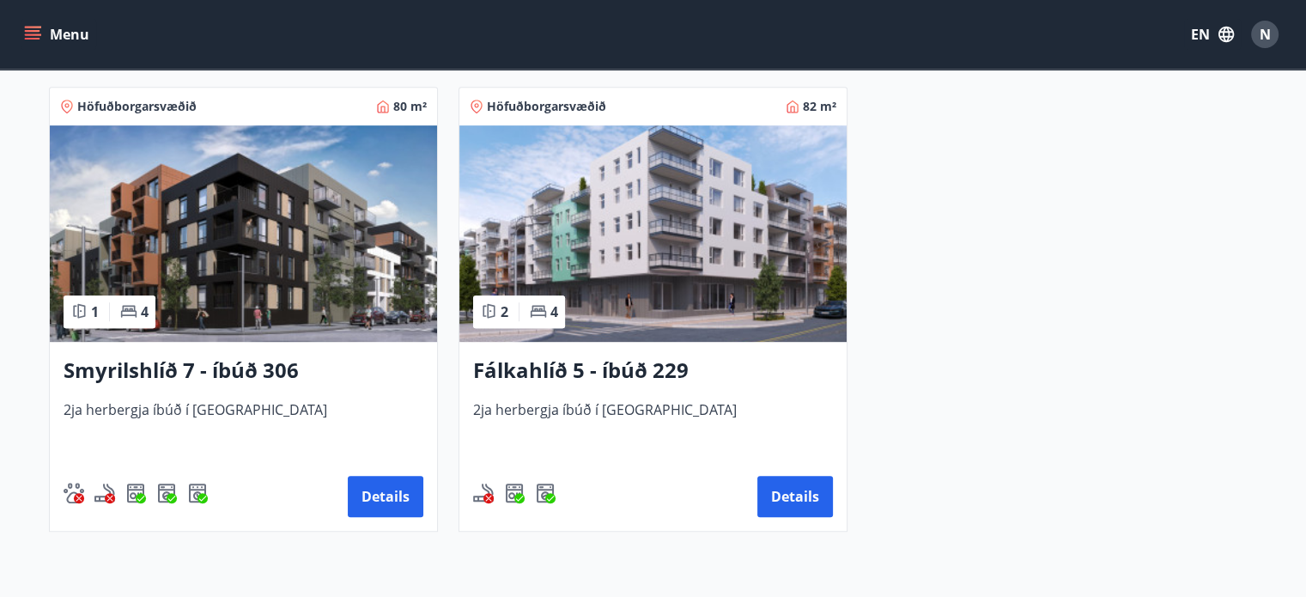
scroll to position [775, 0]
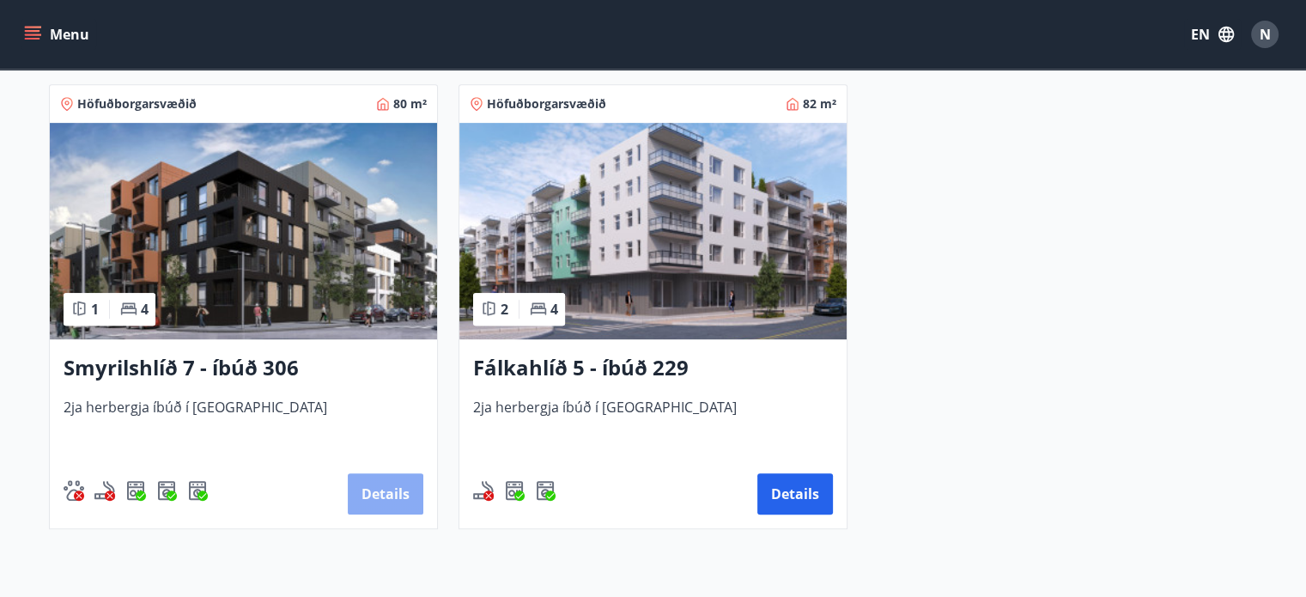
click at [368, 491] on button "Details" at bounding box center [386, 493] width 76 height 41
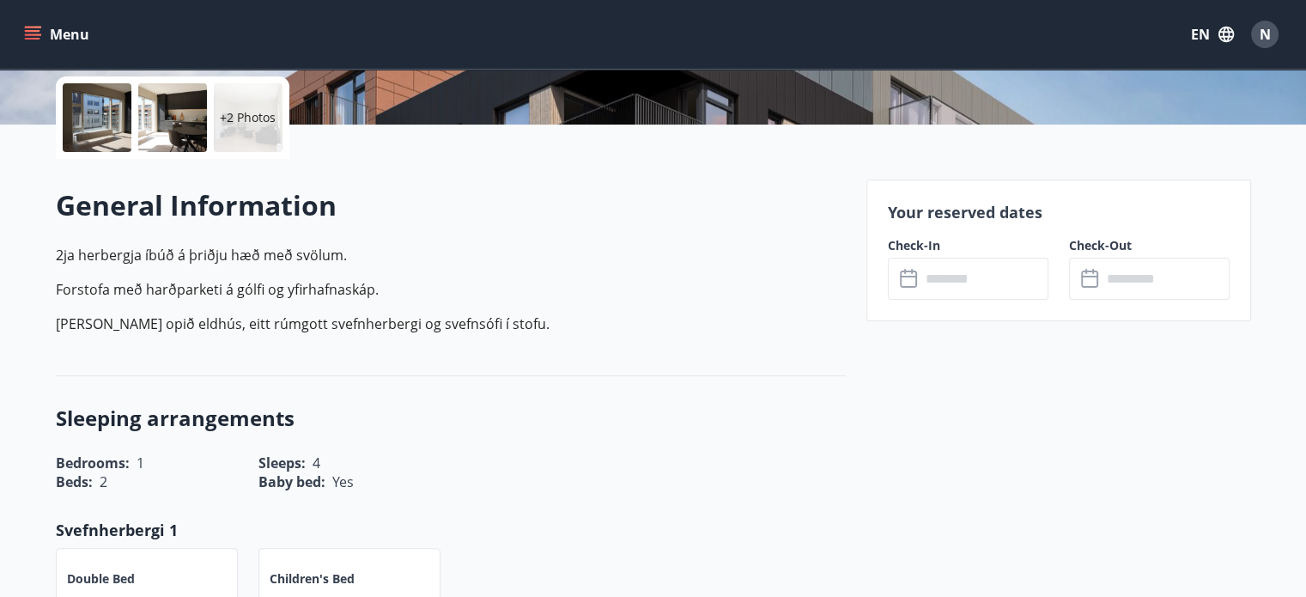
scroll to position [380, 0]
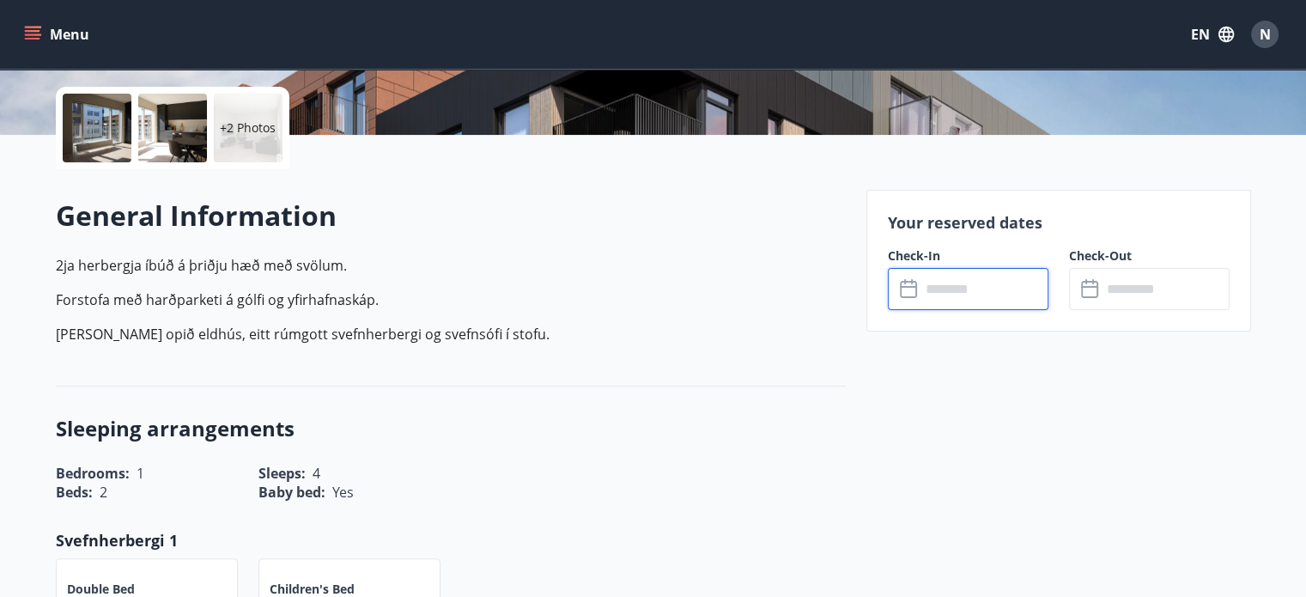
click at [937, 307] on input "text" at bounding box center [984, 289] width 128 height 42
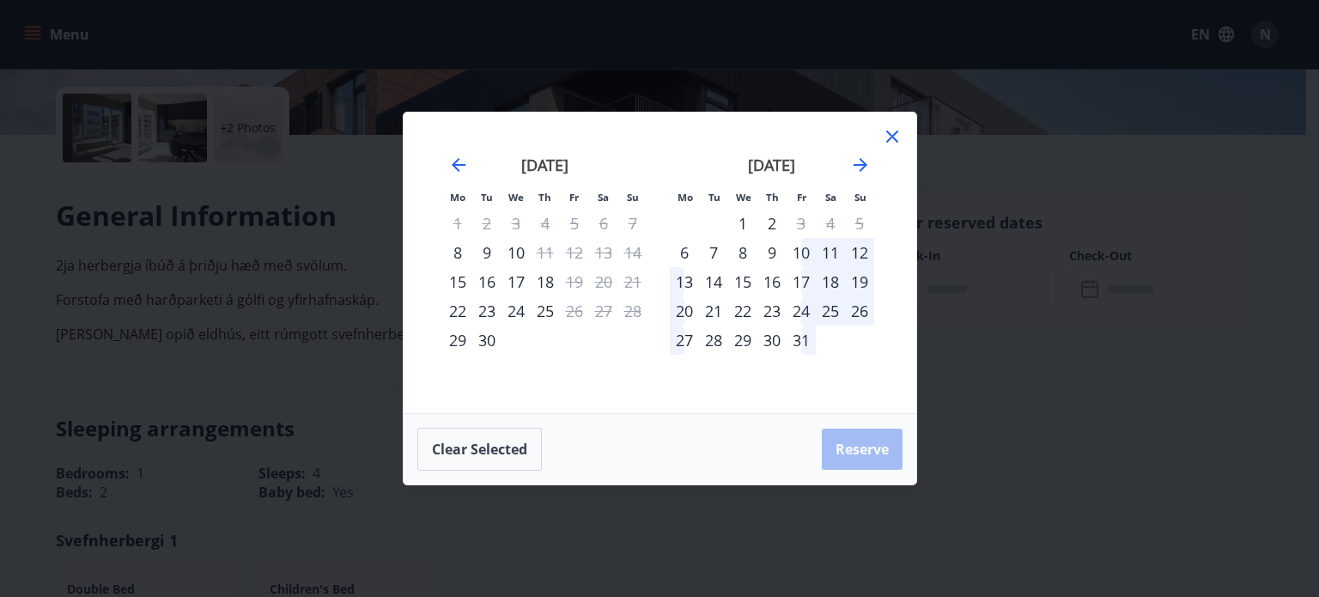
click at [491, 339] on div "30" at bounding box center [486, 339] width 29 height 29
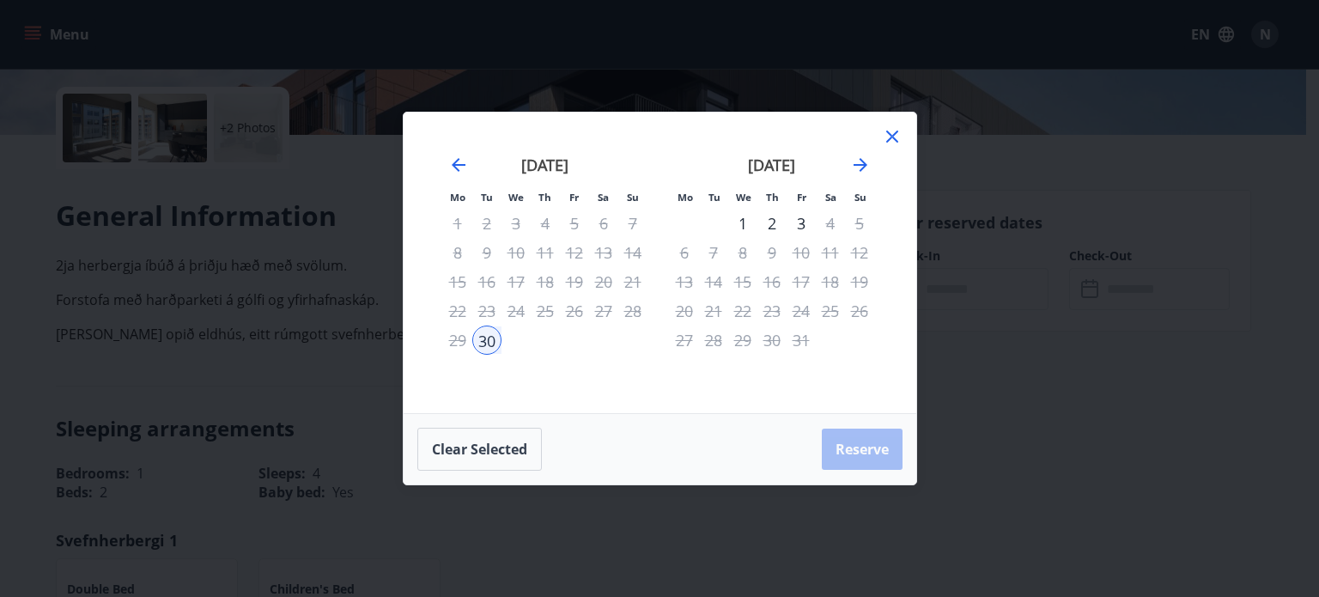
click at [773, 226] on div "2" at bounding box center [771, 223] width 29 height 29
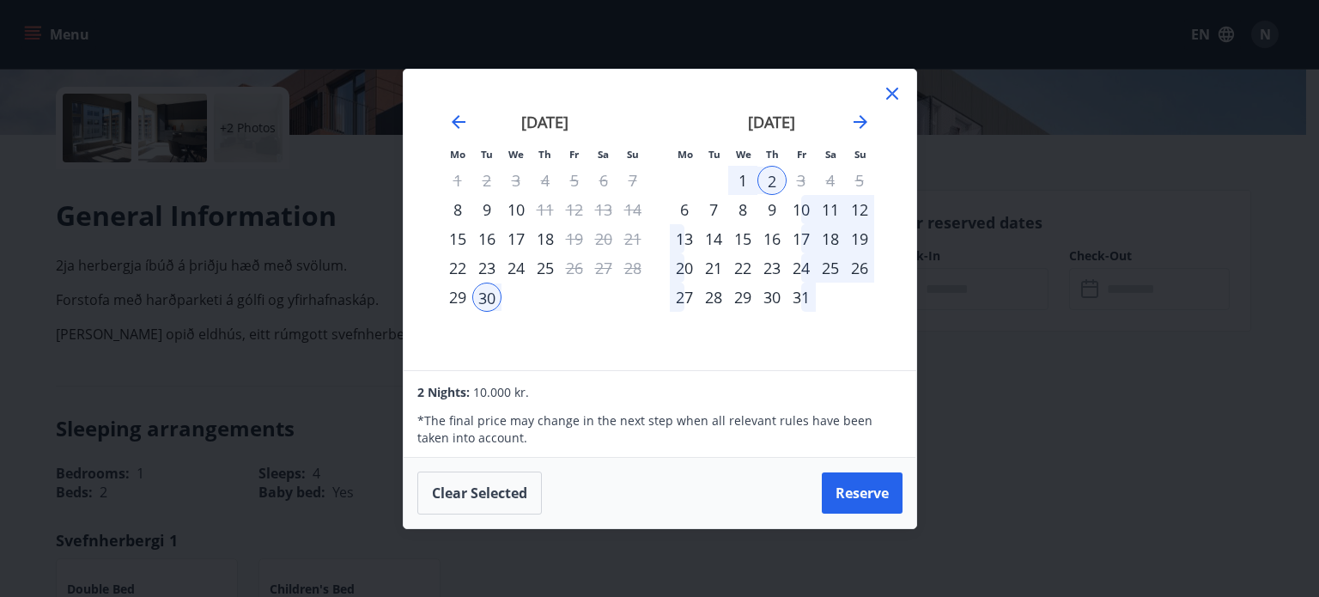
click at [894, 94] on icon at bounding box center [892, 93] width 21 height 21
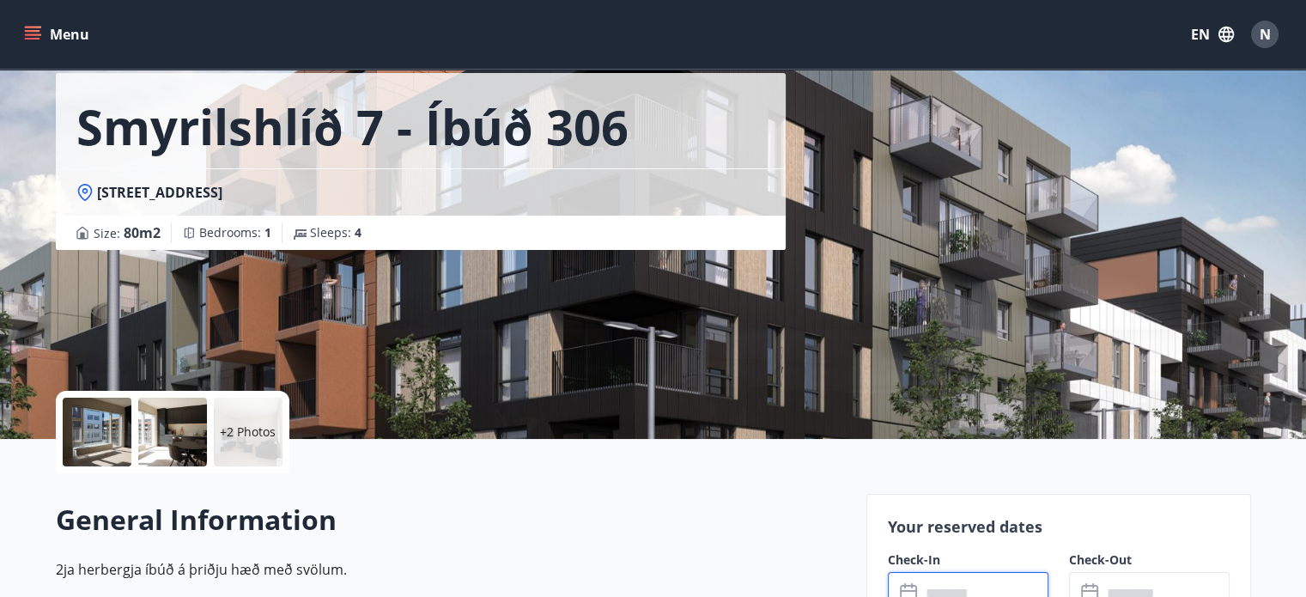
scroll to position [66, 0]
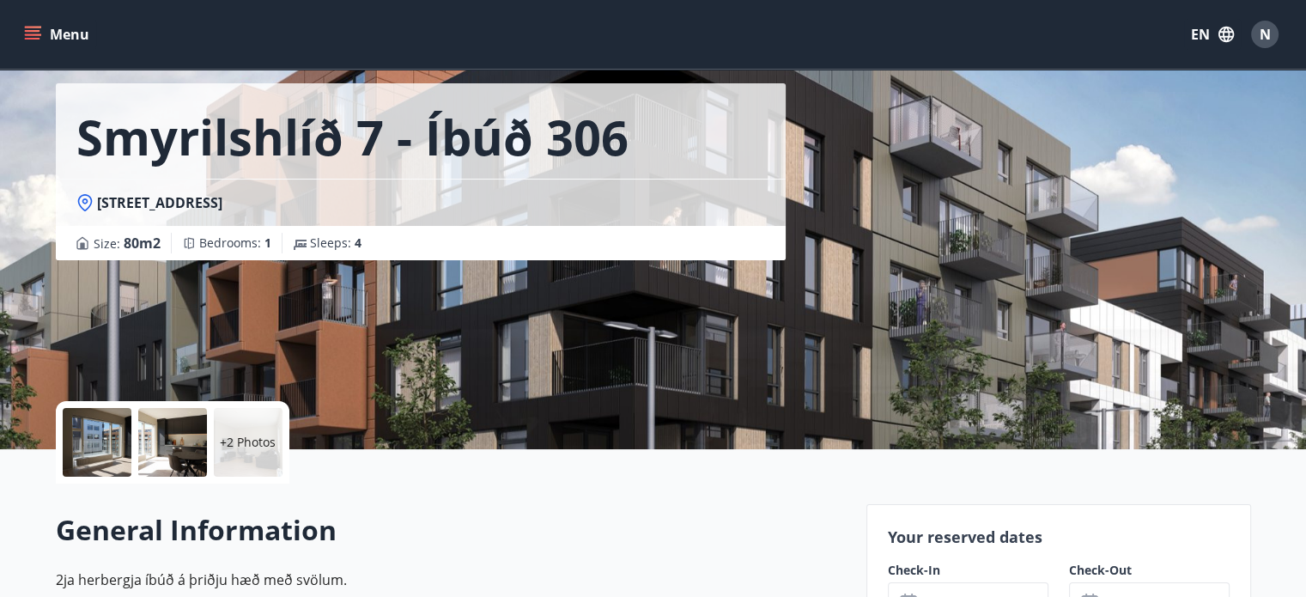
click at [240, 459] on div "+2 Photos" at bounding box center [248, 442] width 69 height 69
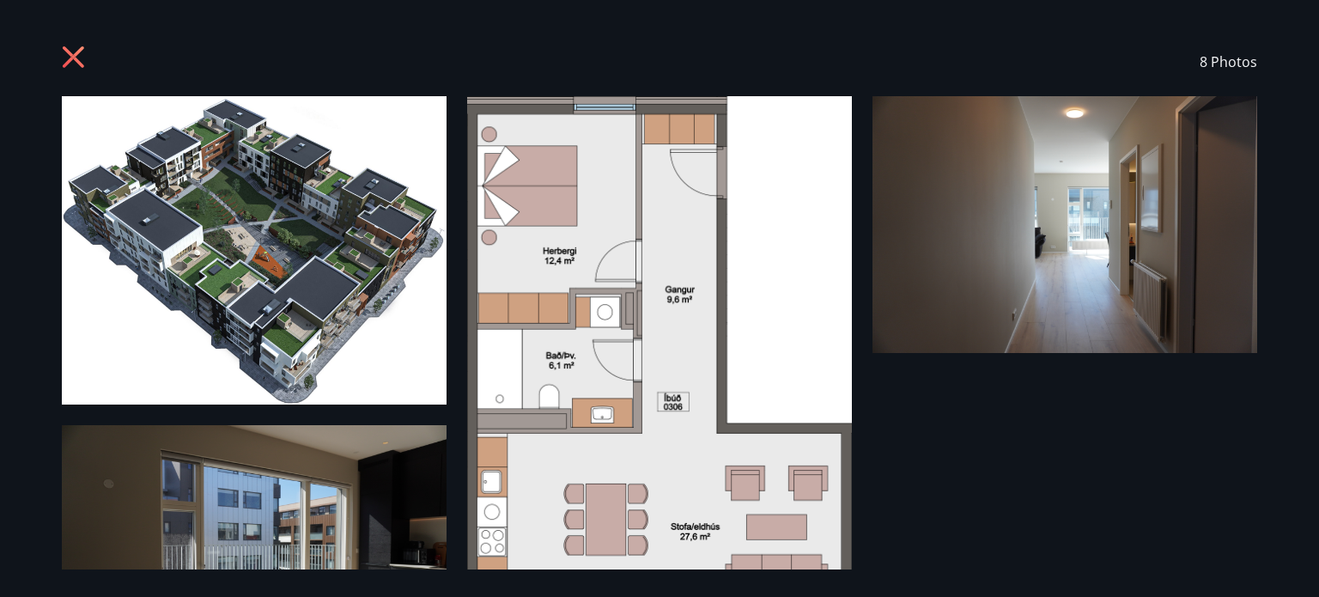
click at [1062, 290] on img at bounding box center [1064, 224] width 385 height 257
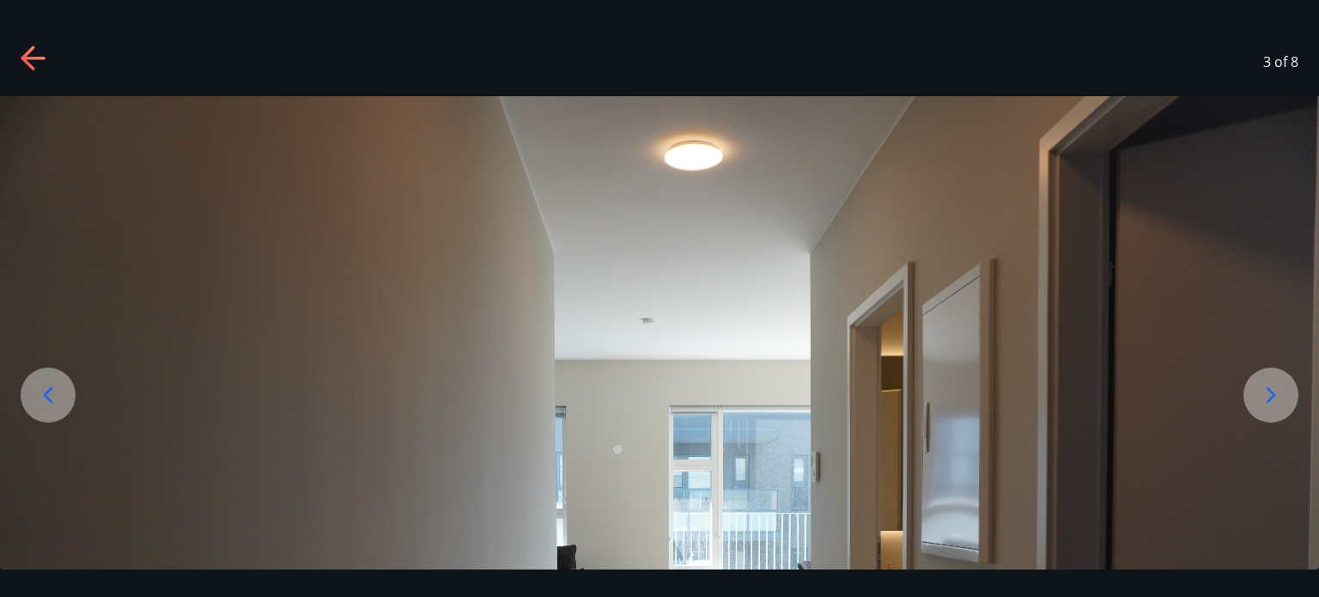
click at [1271, 389] on icon at bounding box center [1270, 394] width 27 height 27
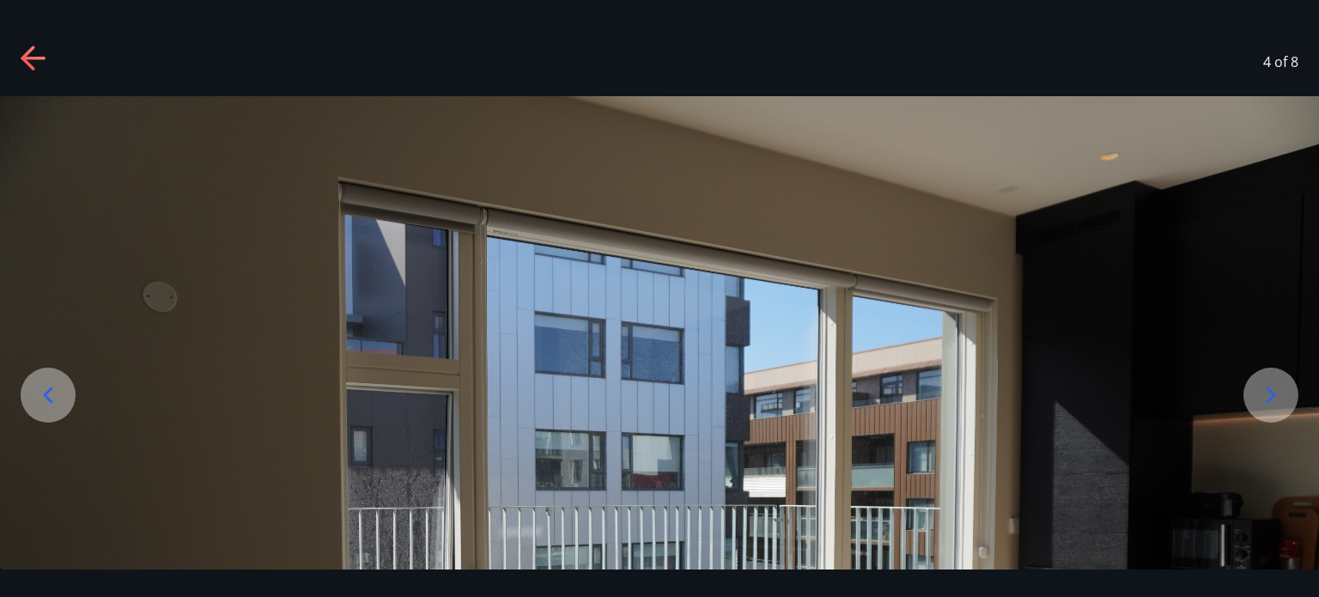
click at [1271, 389] on icon at bounding box center [1270, 394] width 27 height 27
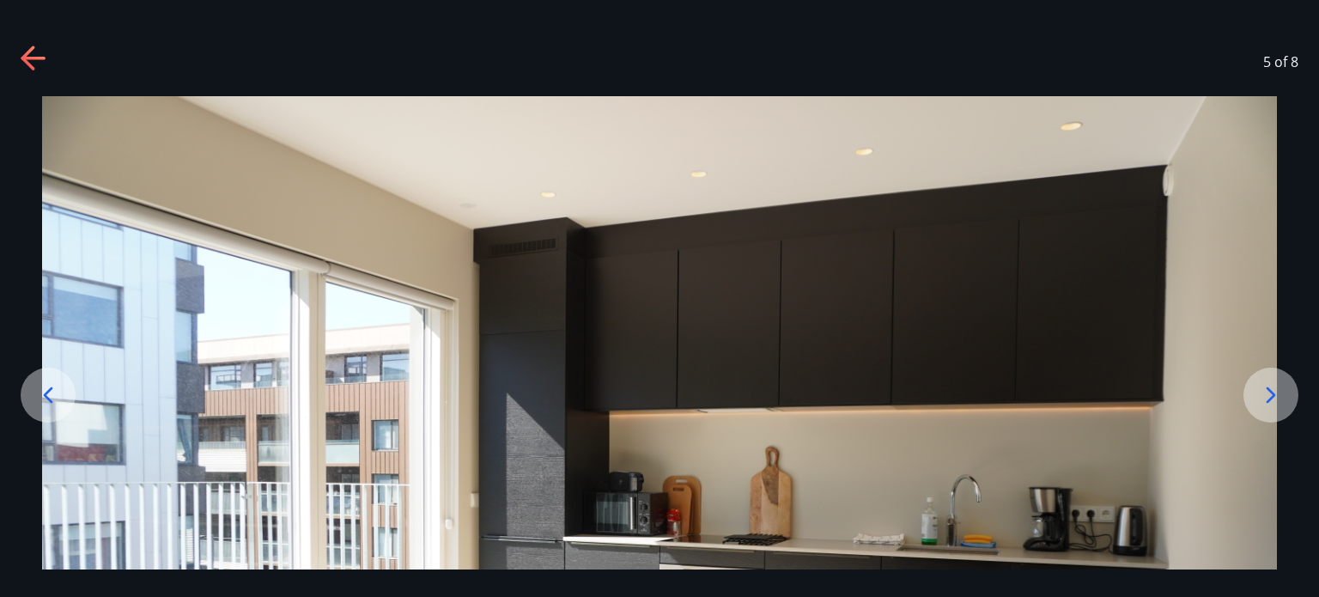
click at [1271, 389] on icon at bounding box center [1270, 394] width 27 height 27
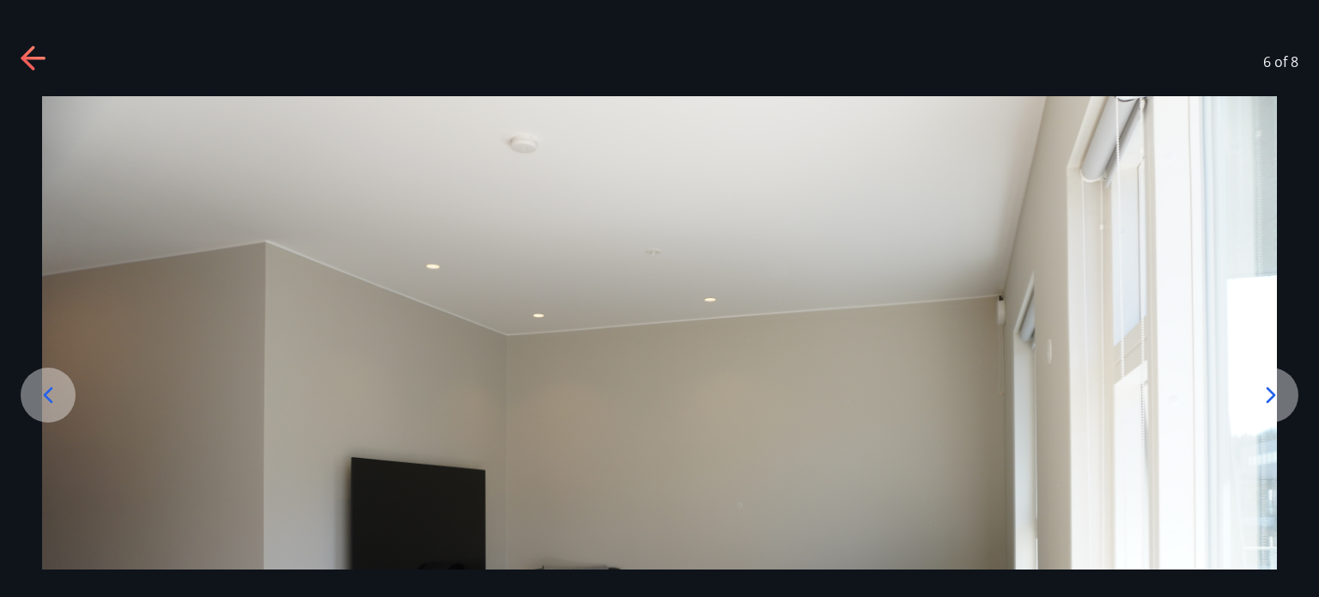
click at [1271, 389] on icon at bounding box center [1270, 394] width 27 height 27
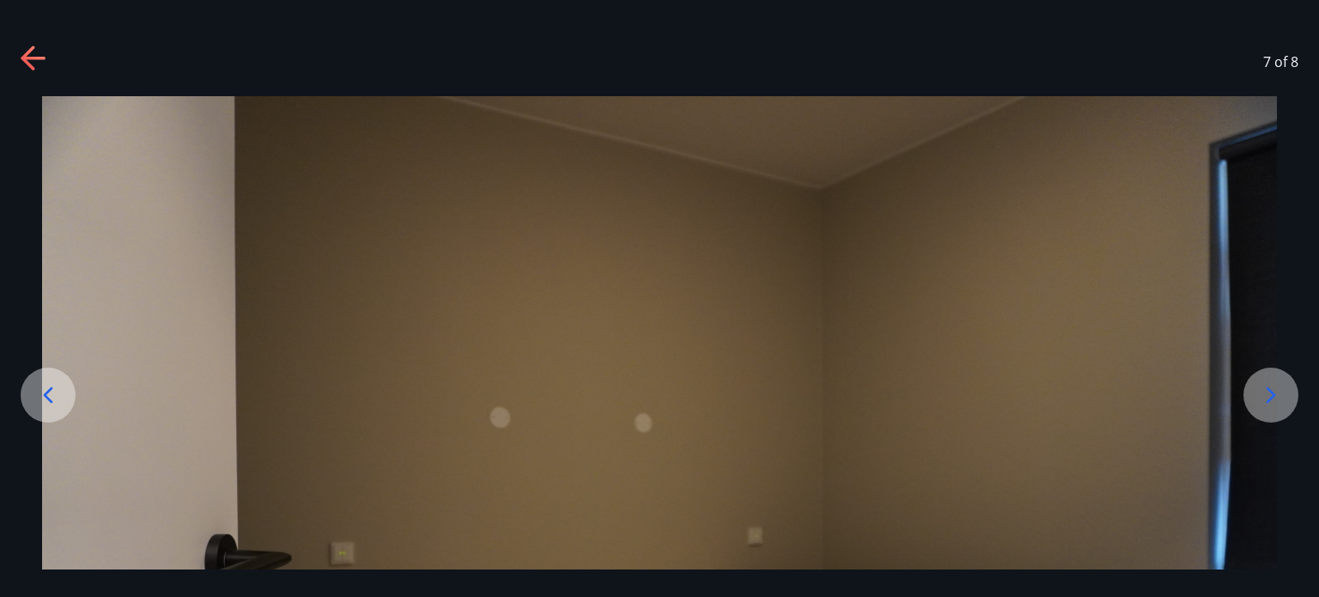
click at [35, 66] on icon at bounding box center [34, 59] width 27 height 27
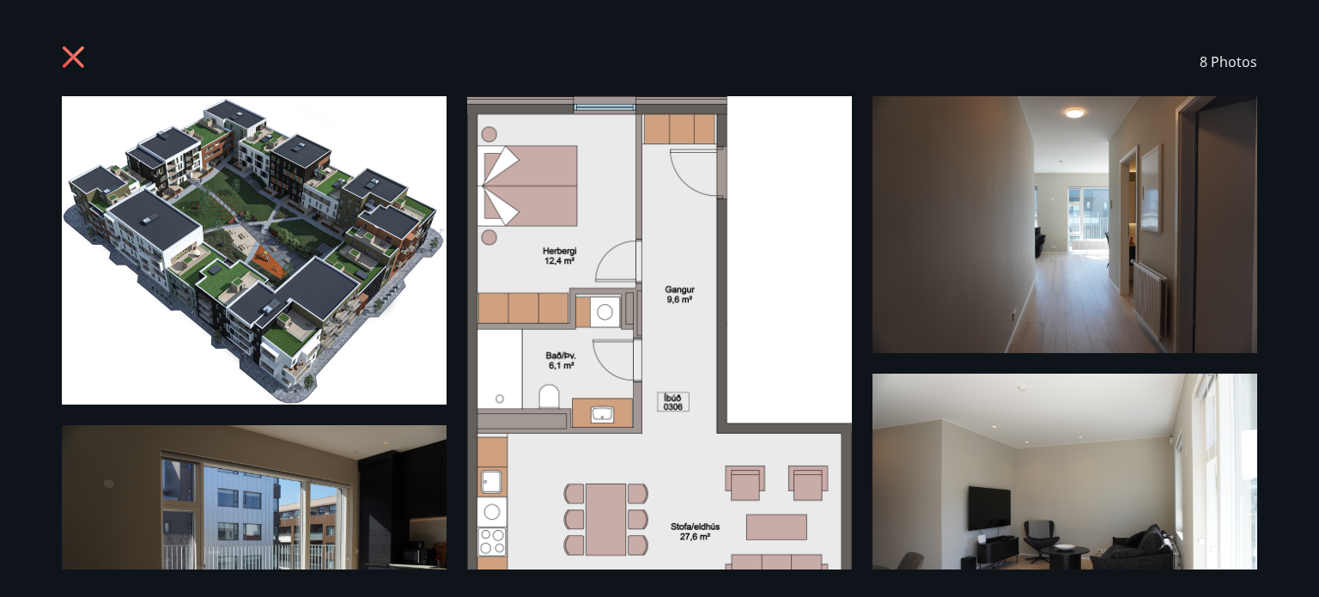
click at [70, 52] on icon at bounding box center [73, 56] width 21 height 21
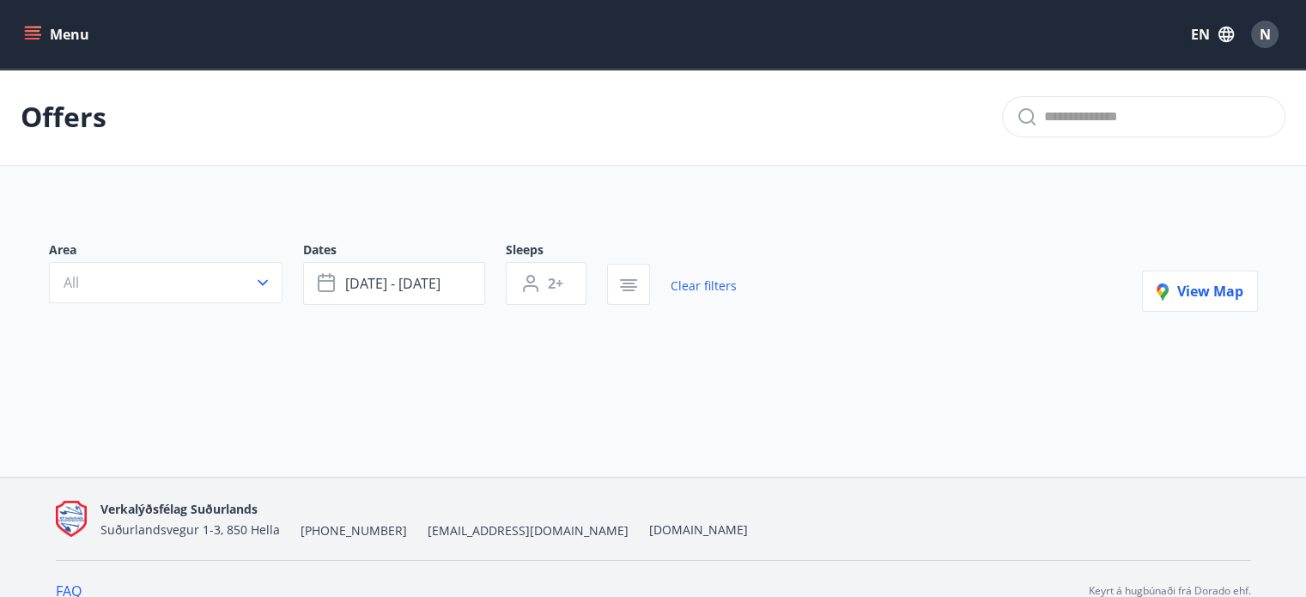
type input "*"
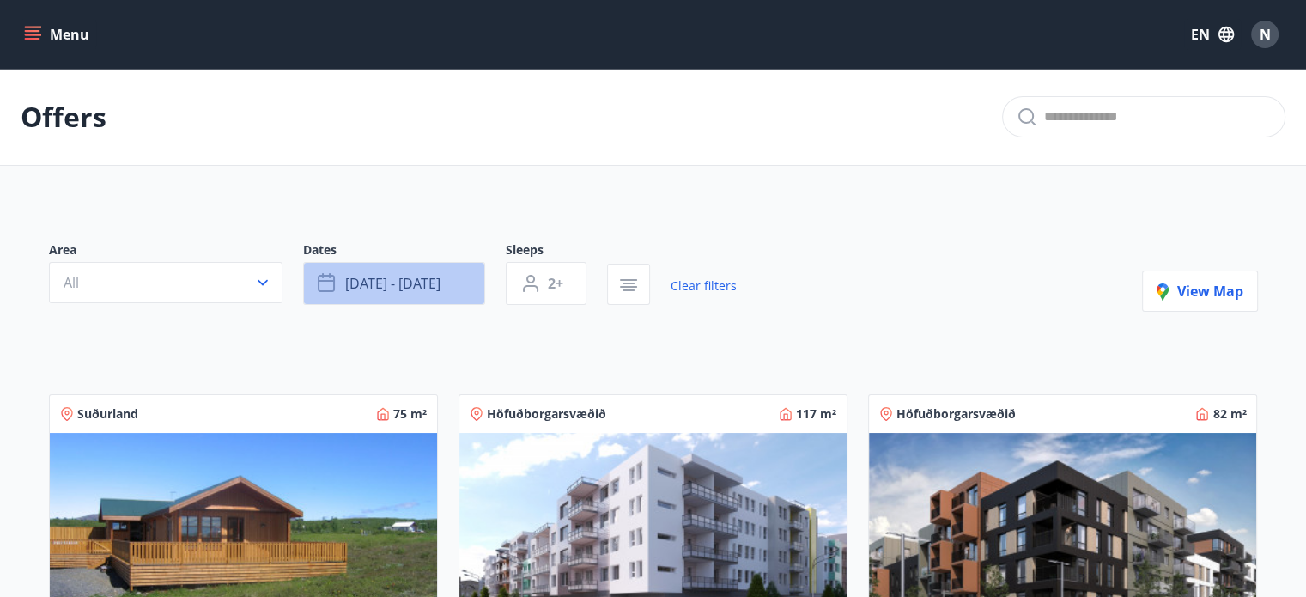
click at [419, 288] on span "Sep 30 - Oct 01" at bounding box center [392, 283] width 95 height 19
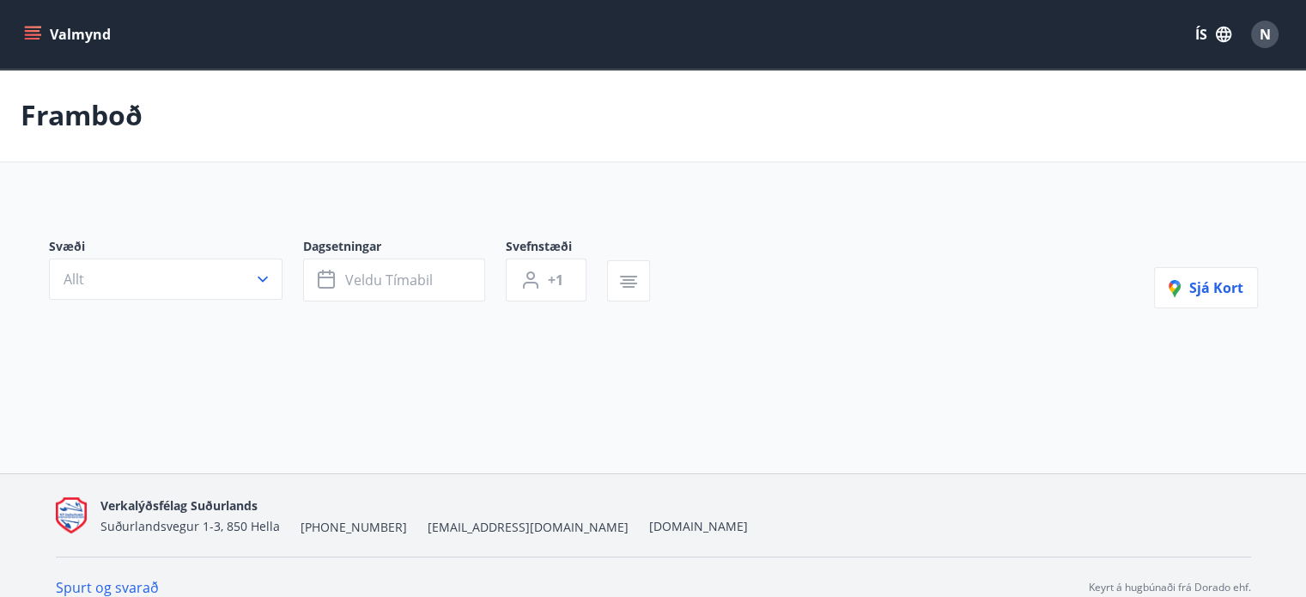
type input "*"
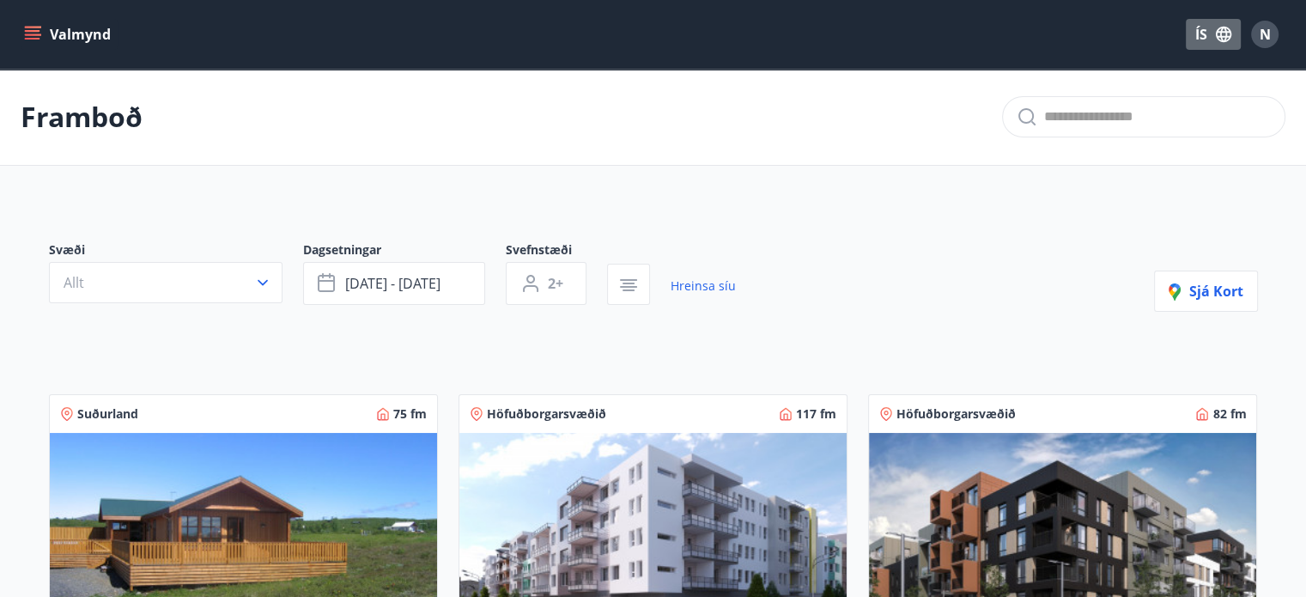
click at [1224, 36] on icon "button" at bounding box center [1223, 34] width 15 height 15
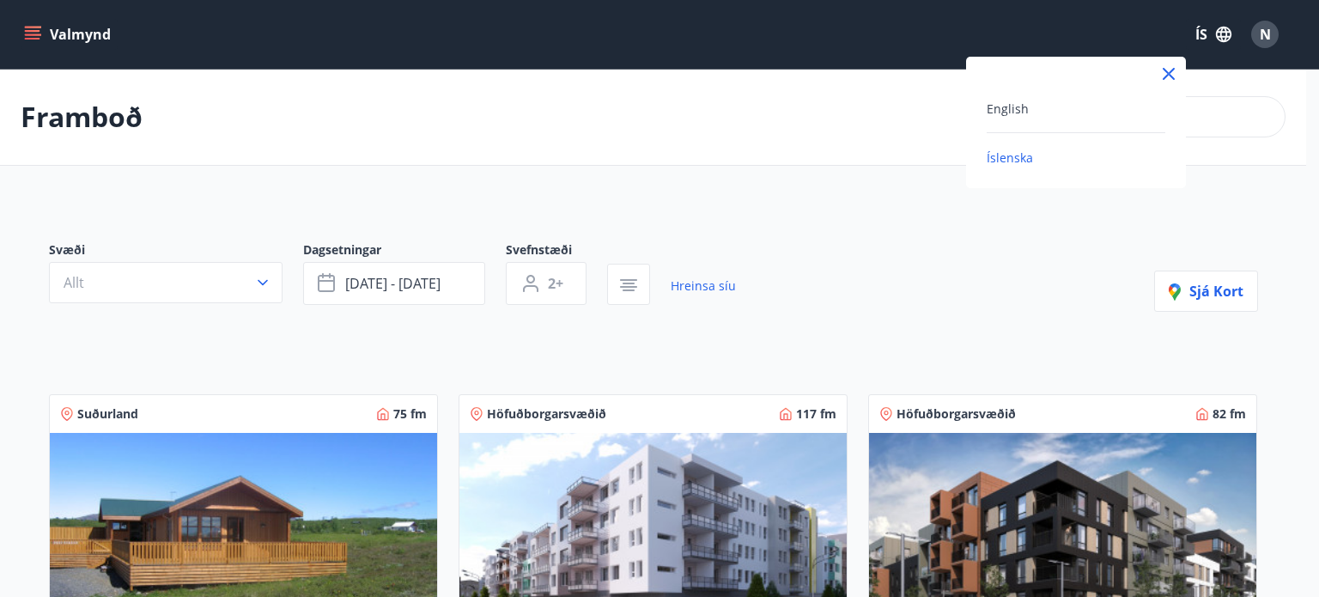
click at [1005, 119] on div "English" at bounding box center [1075, 115] width 179 height 35
click at [1006, 109] on span "English" at bounding box center [1007, 108] width 42 height 16
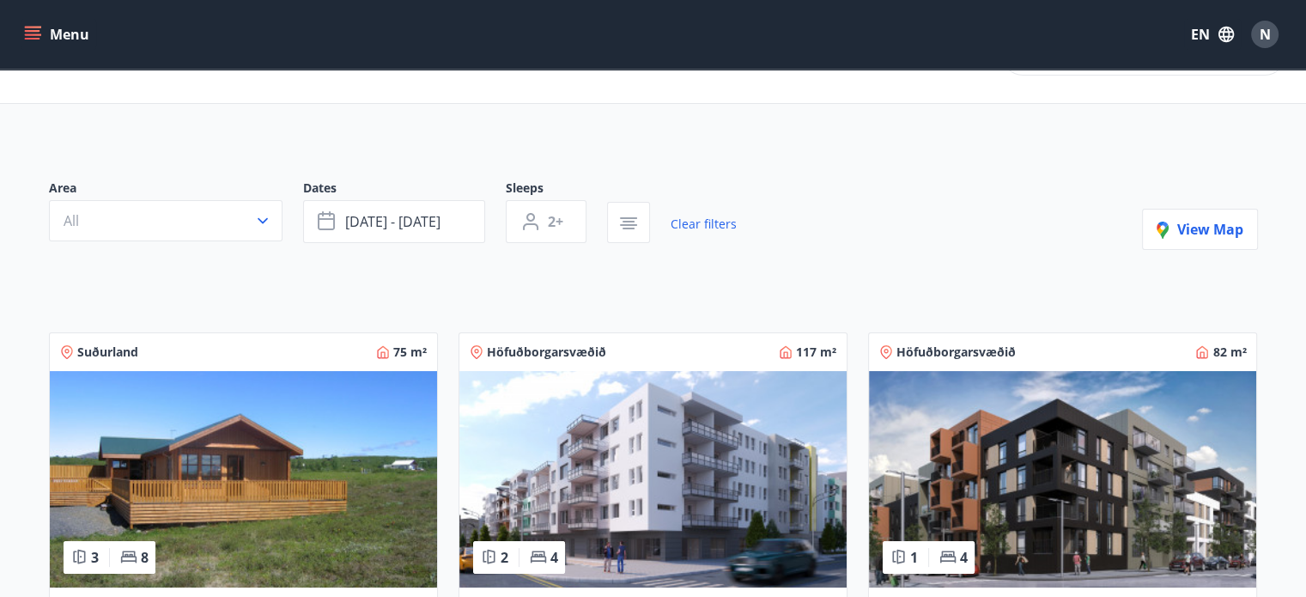
scroll to position [51, 0]
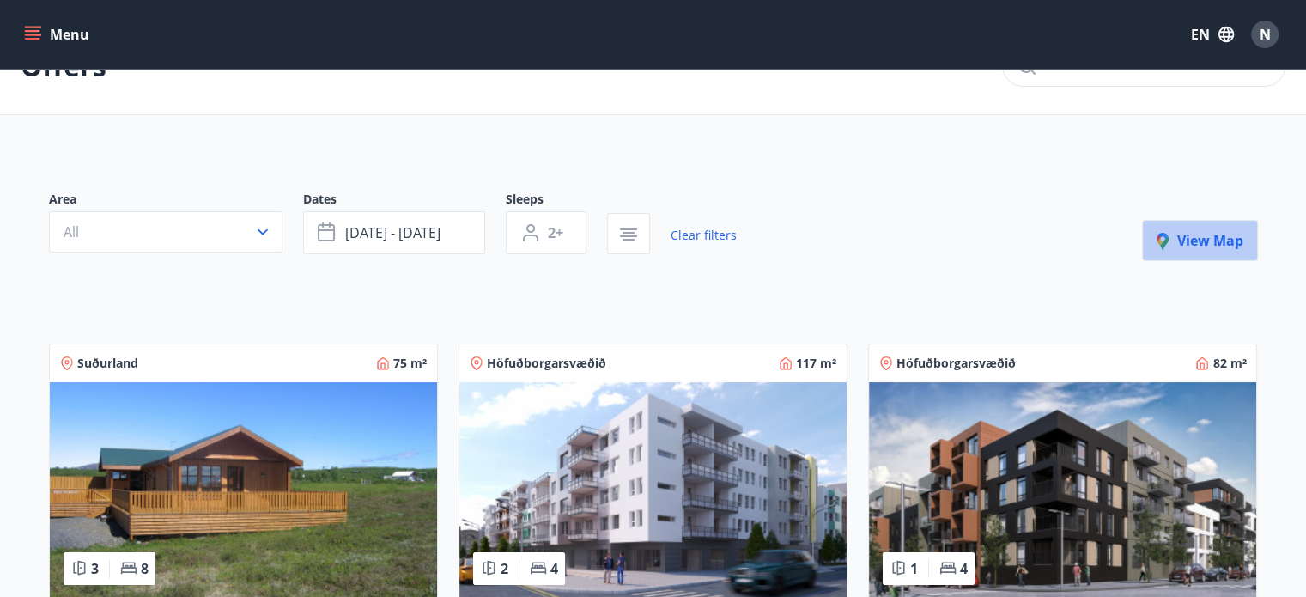
click at [1181, 246] on span "View map" at bounding box center [1199, 240] width 87 height 19
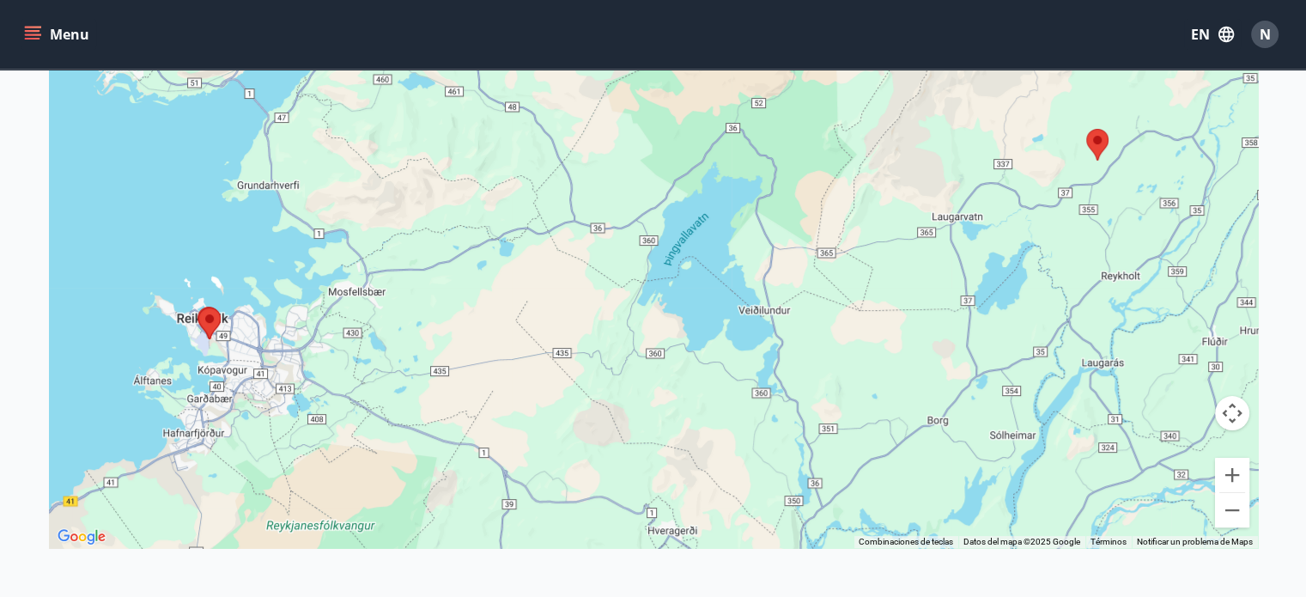
scroll to position [307, 0]
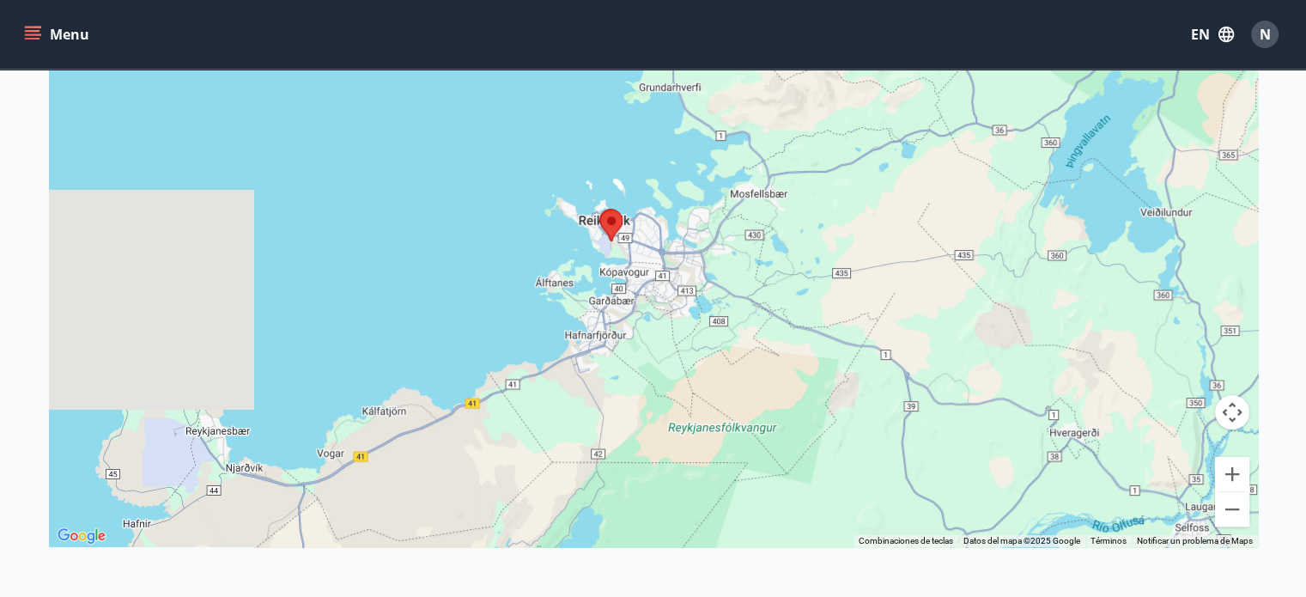
drag, startPoint x: 369, startPoint y: 364, endPoint x: 771, endPoint y: 264, distance: 414.2
click at [771, 264] on div at bounding box center [653, 248] width 1209 height 597
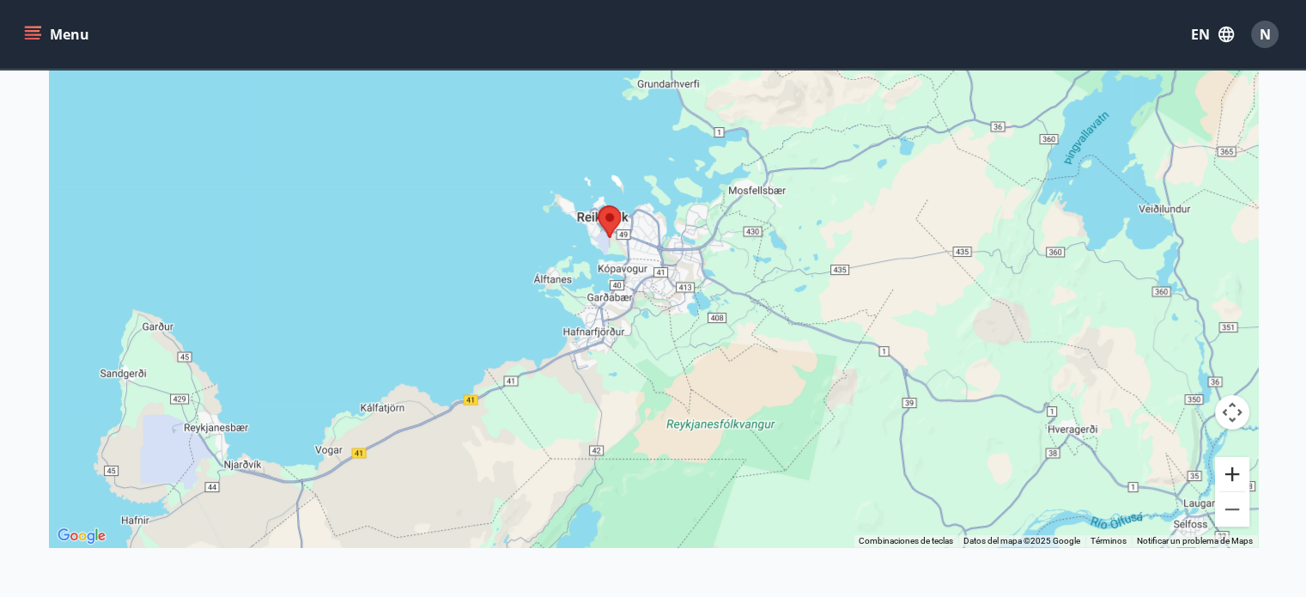
click at [1244, 474] on button "Ampliar" at bounding box center [1232, 474] width 34 height 34
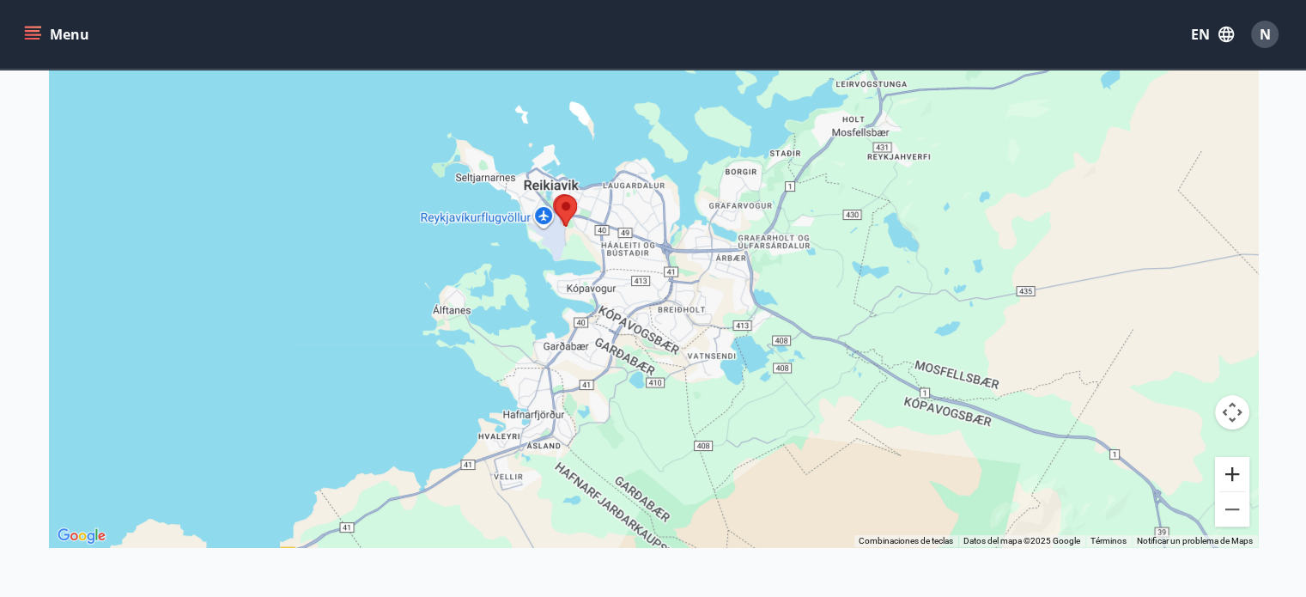
click at [1244, 474] on button "Ampliar" at bounding box center [1232, 474] width 34 height 34
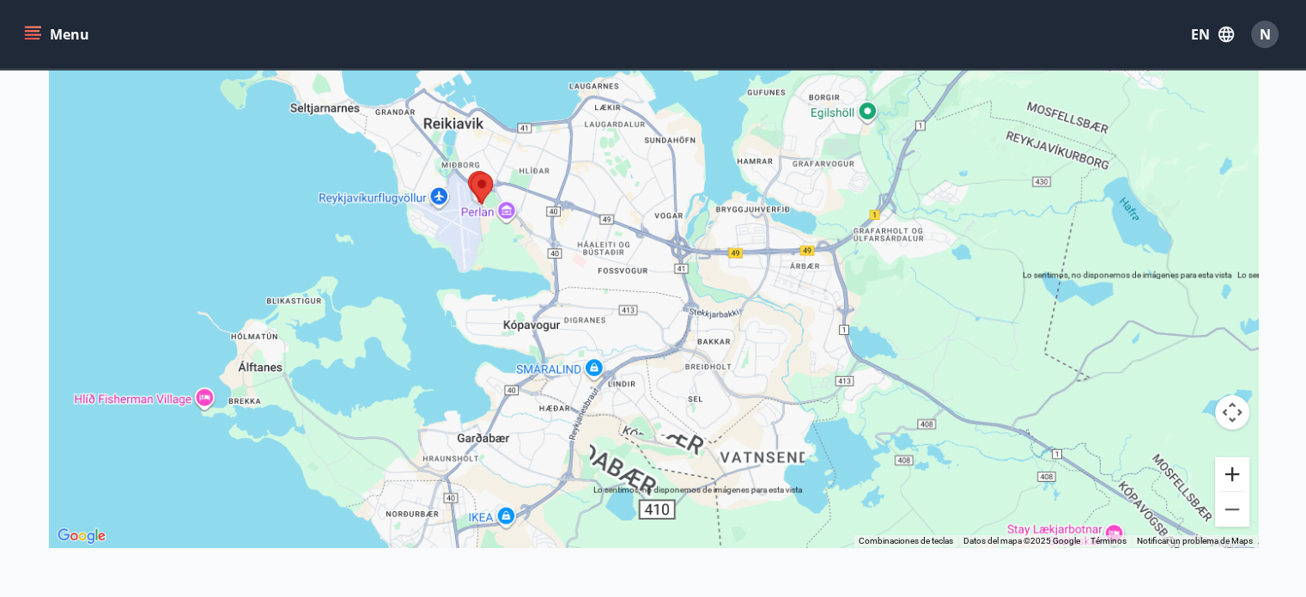
click at [1244, 474] on button "Ampliar" at bounding box center [1232, 474] width 34 height 34
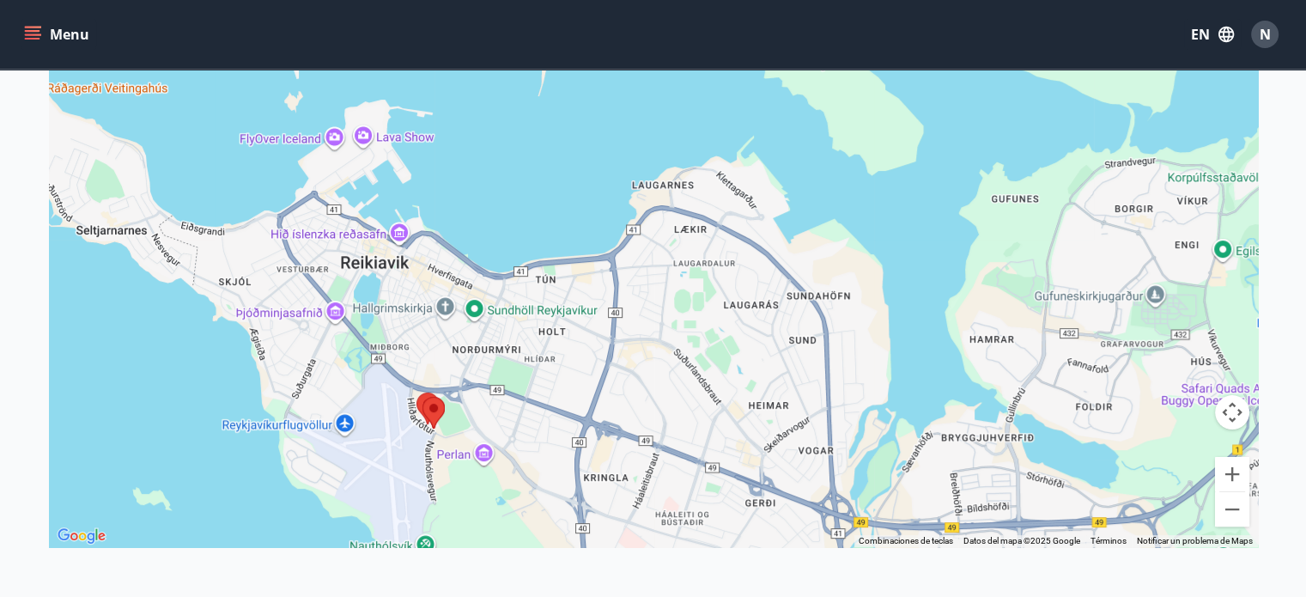
drag, startPoint x: 374, startPoint y: 150, endPoint x: 505, endPoint y: 421, distance: 300.3
click at [505, 421] on div at bounding box center [653, 248] width 1209 height 597
click at [1235, 470] on button "Ampliar" at bounding box center [1232, 474] width 34 height 34
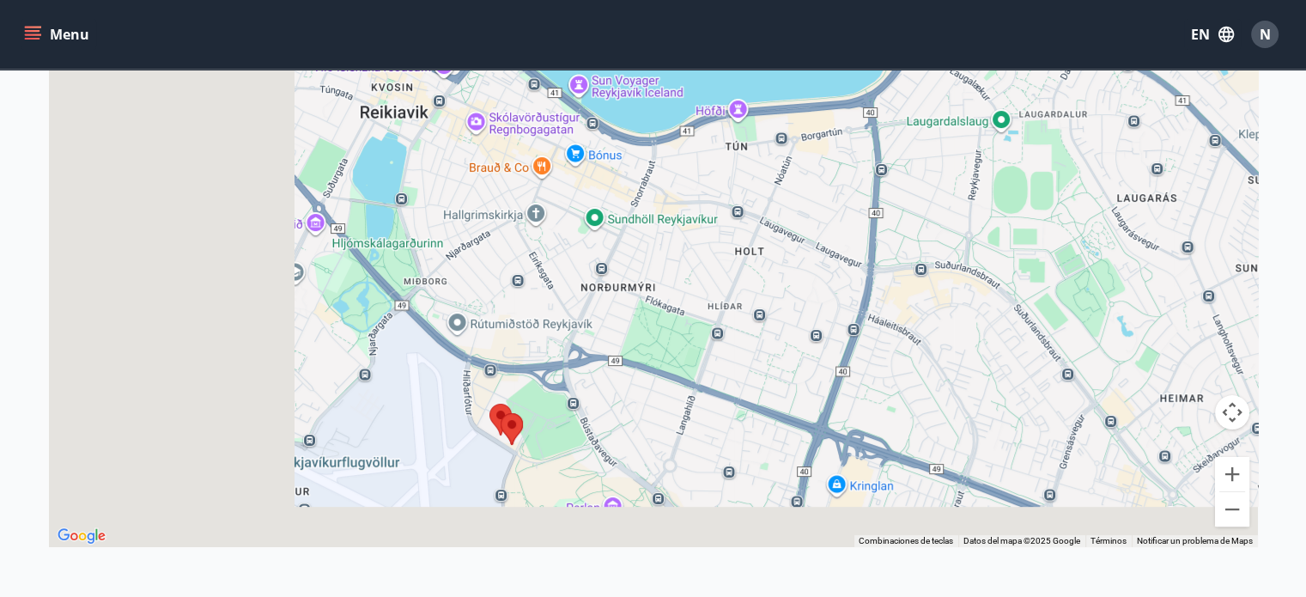
drag, startPoint x: 390, startPoint y: 430, endPoint x: 707, endPoint y: 243, distance: 368.7
click at [707, 243] on div at bounding box center [653, 248] width 1209 height 597
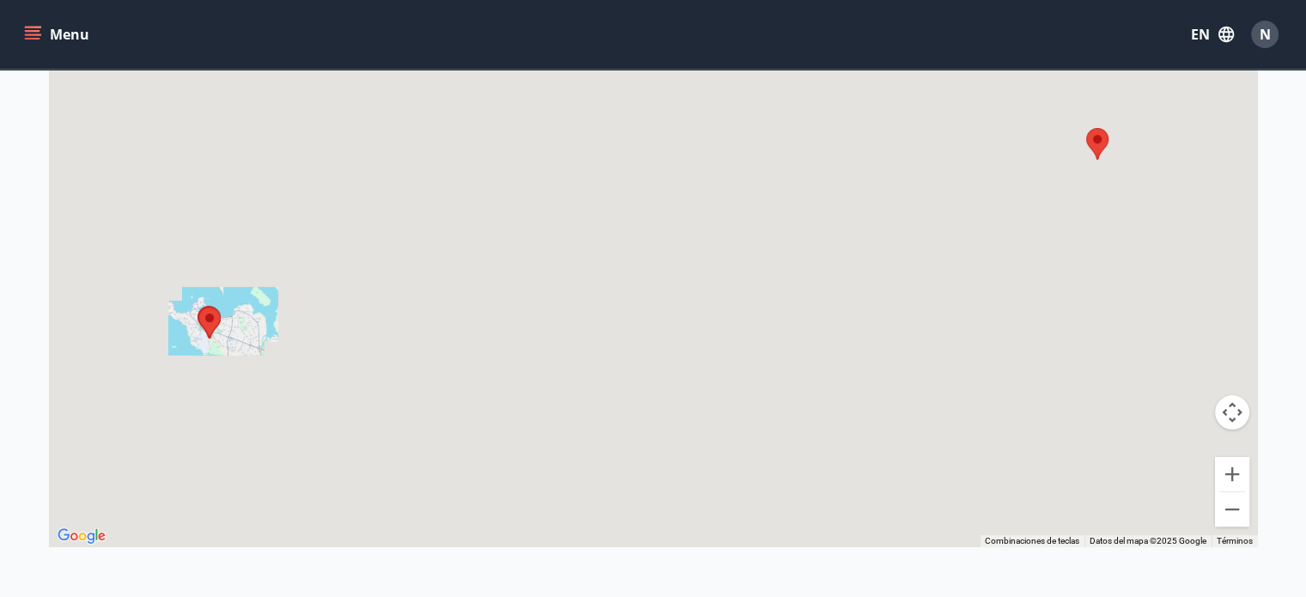
scroll to position [0, 0]
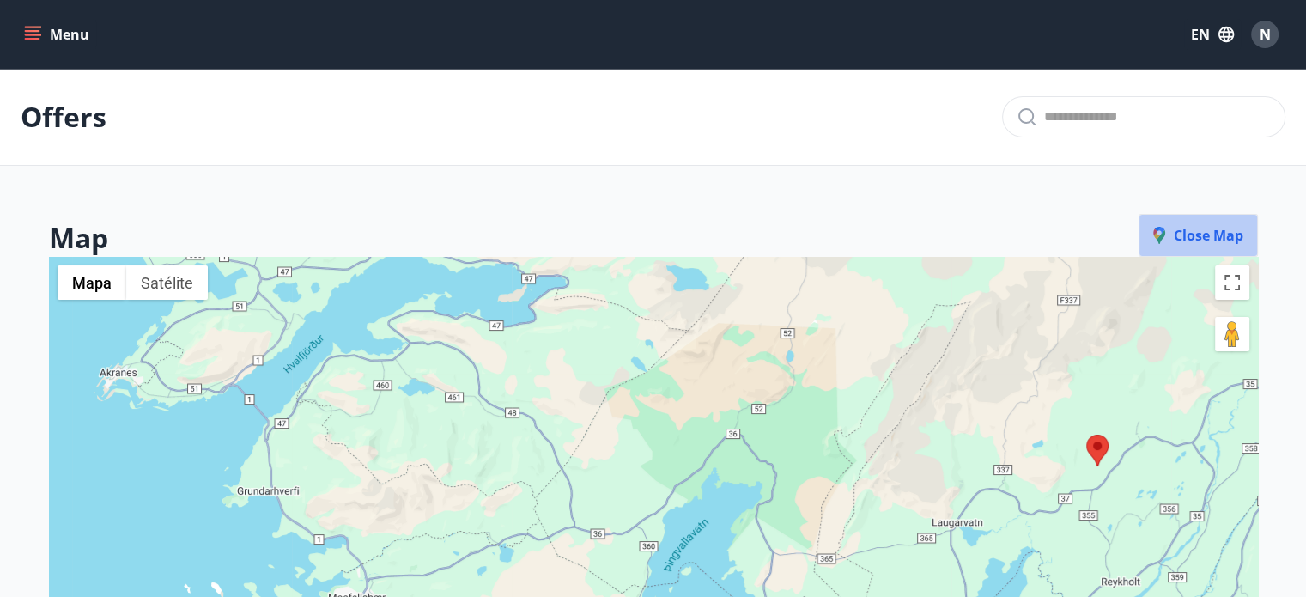
click at [1175, 234] on span "Close map" at bounding box center [1198, 235] width 90 height 19
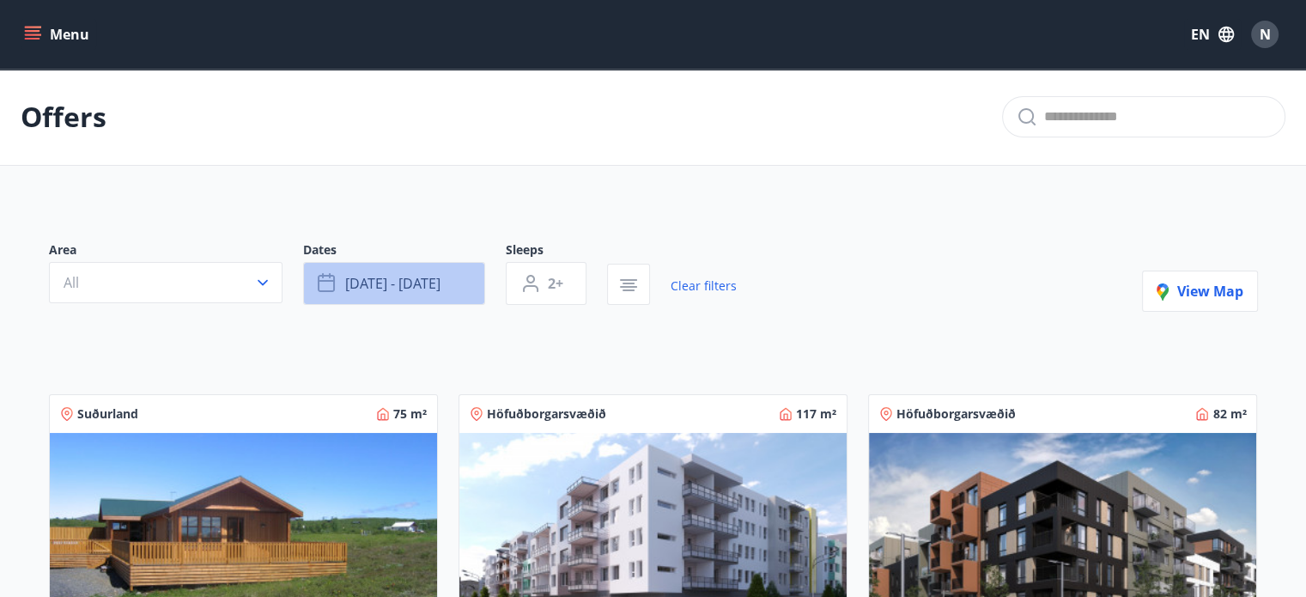
click at [404, 274] on span "sep 30 - okt 01" at bounding box center [392, 283] width 95 height 19
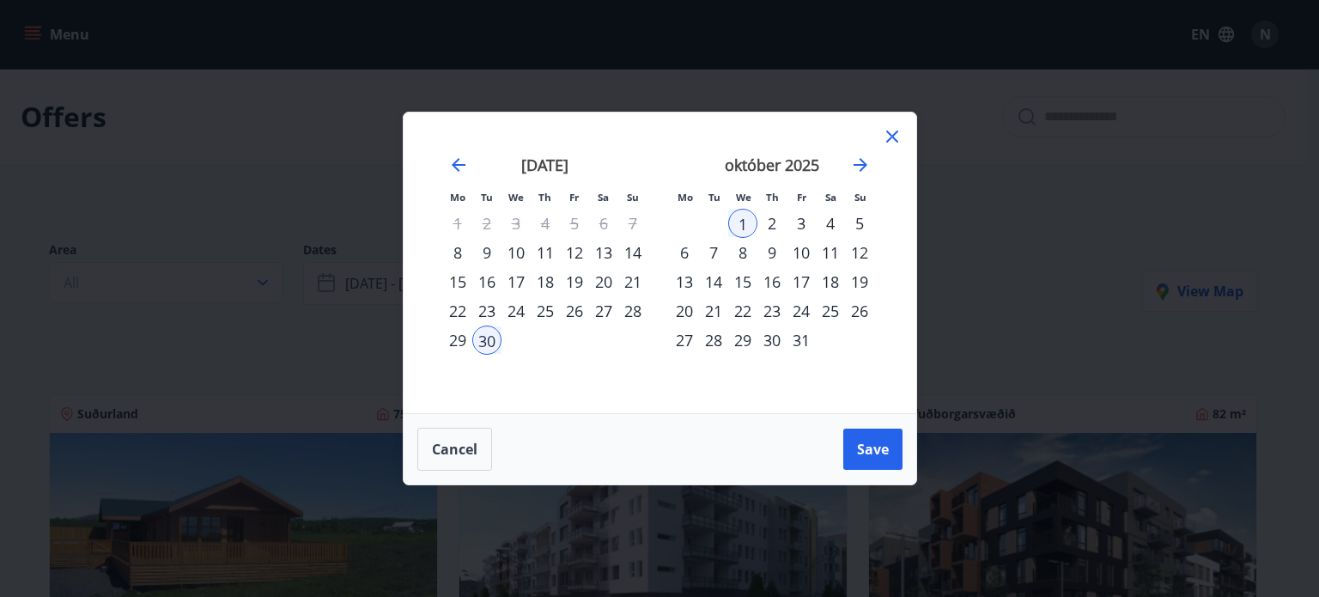
click at [491, 337] on div "30" at bounding box center [486, 339] width 29 height 29
click at [771, 216] on div "2" at bounding box center [771, 223] width 29 height 29
click at [866, 442] on span "Save" at bounding box center [873, 449] width 32 height 19
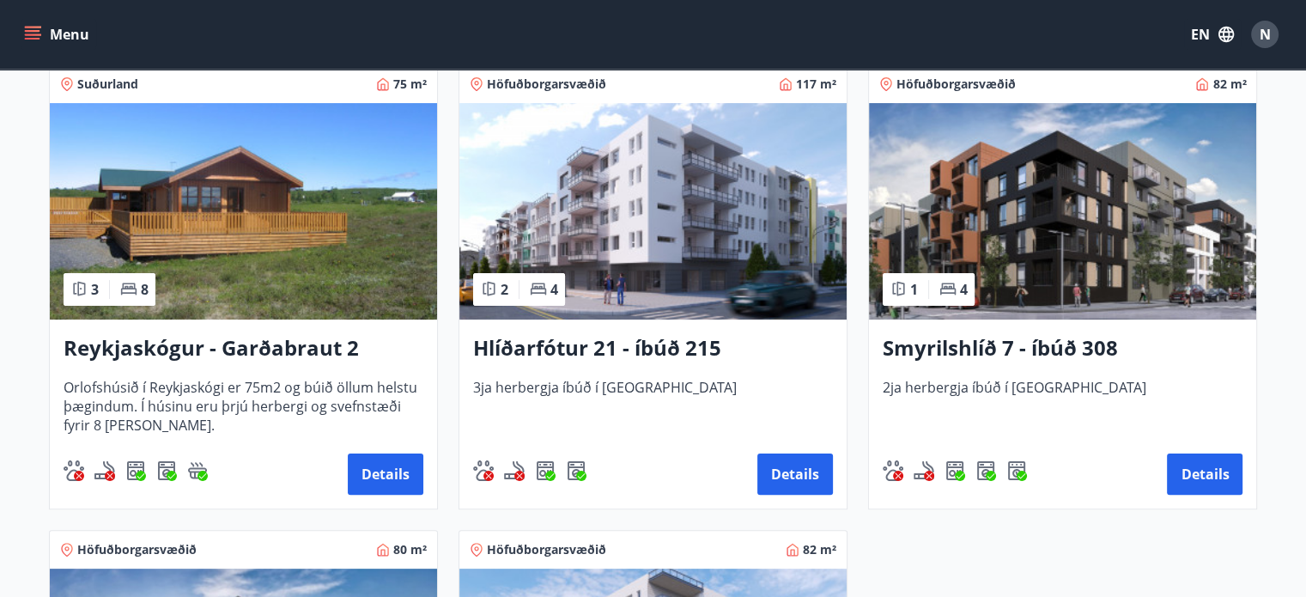
scroll to position [327, 0]
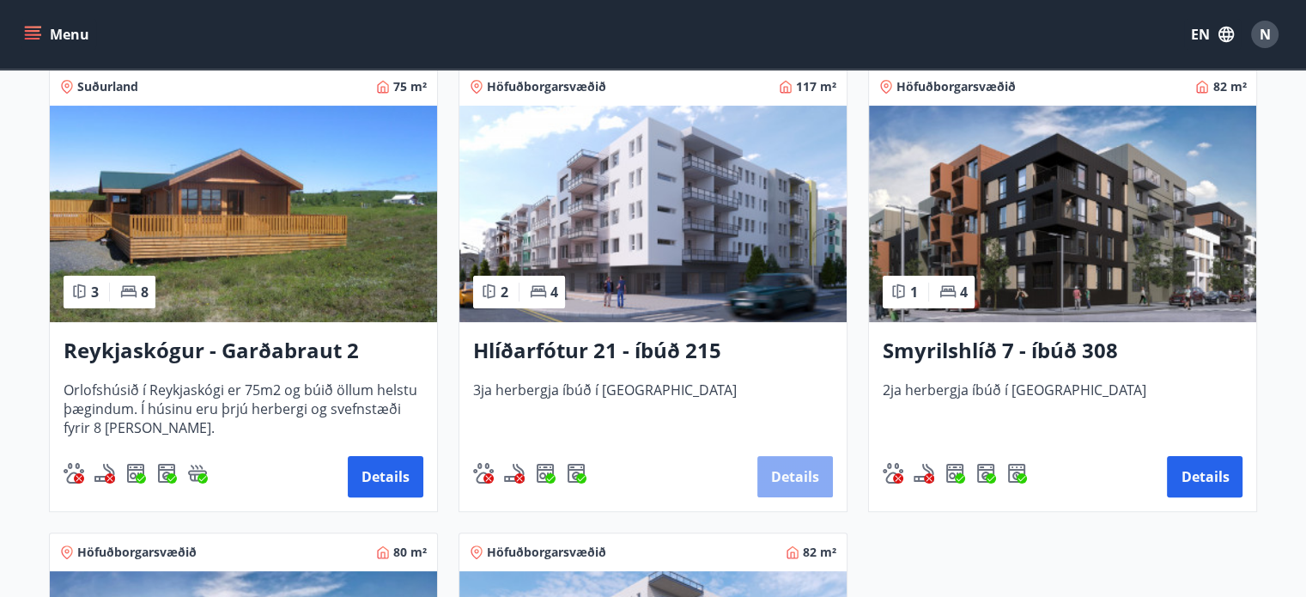
click at [783, 467] on button "Details" at bounding box center [795, 476] width 76 height 41
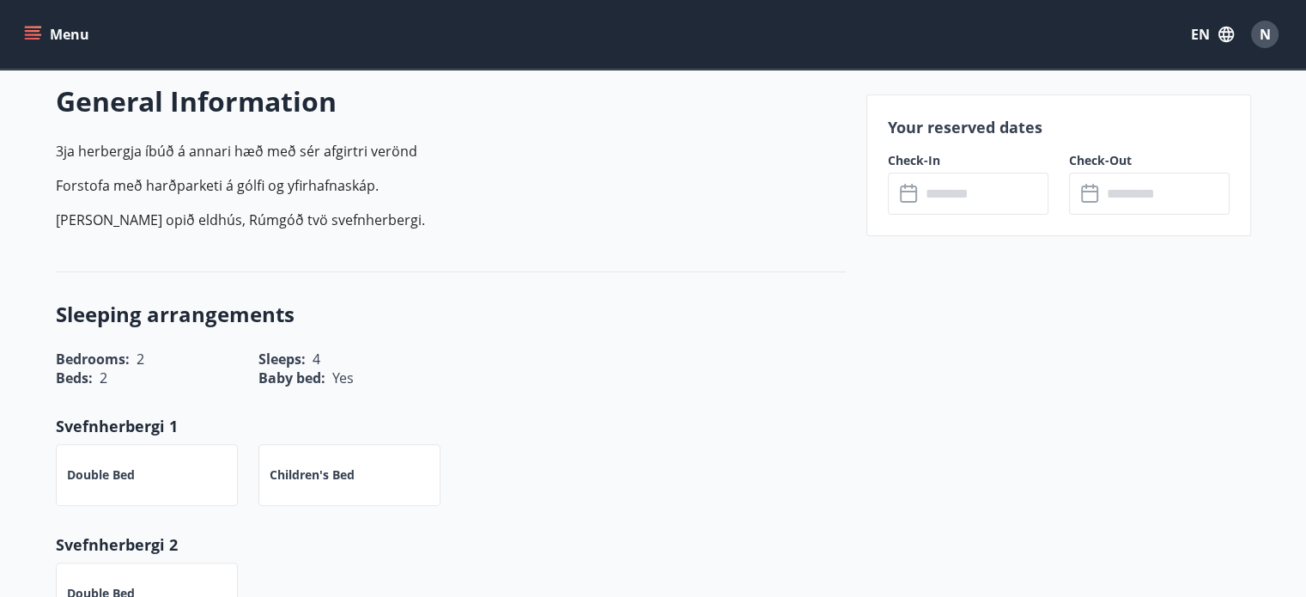
scroll to position [341, 0]
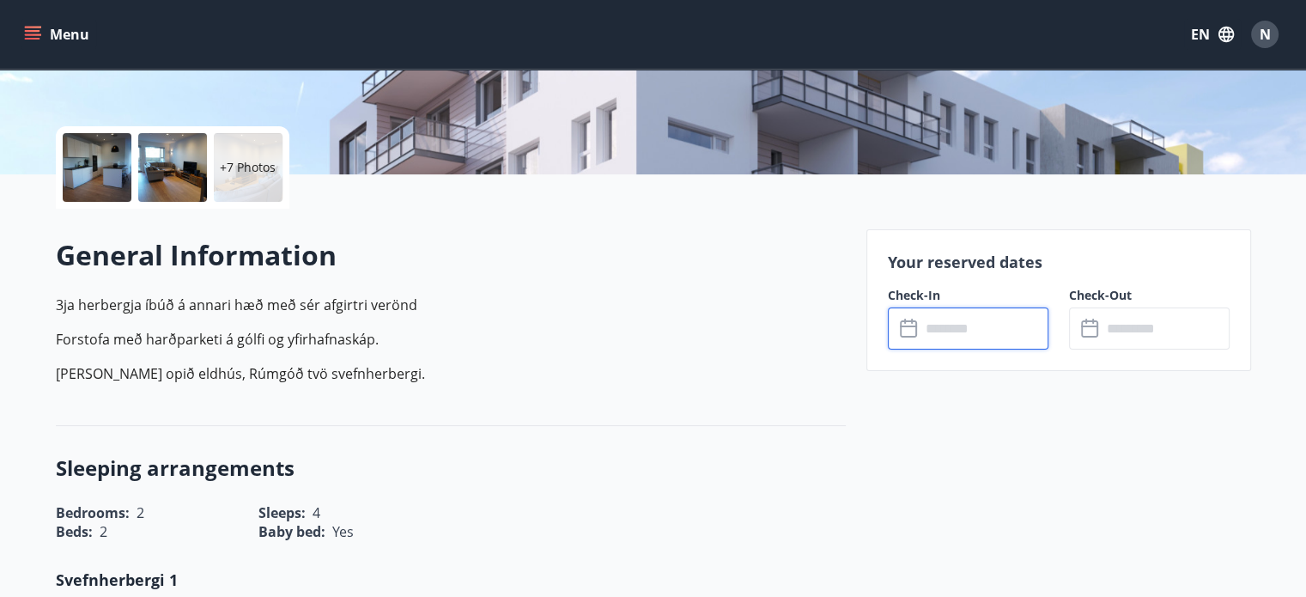
click at [938, 319] on input "text" at bounding box center [984, 328] width 128 height 42
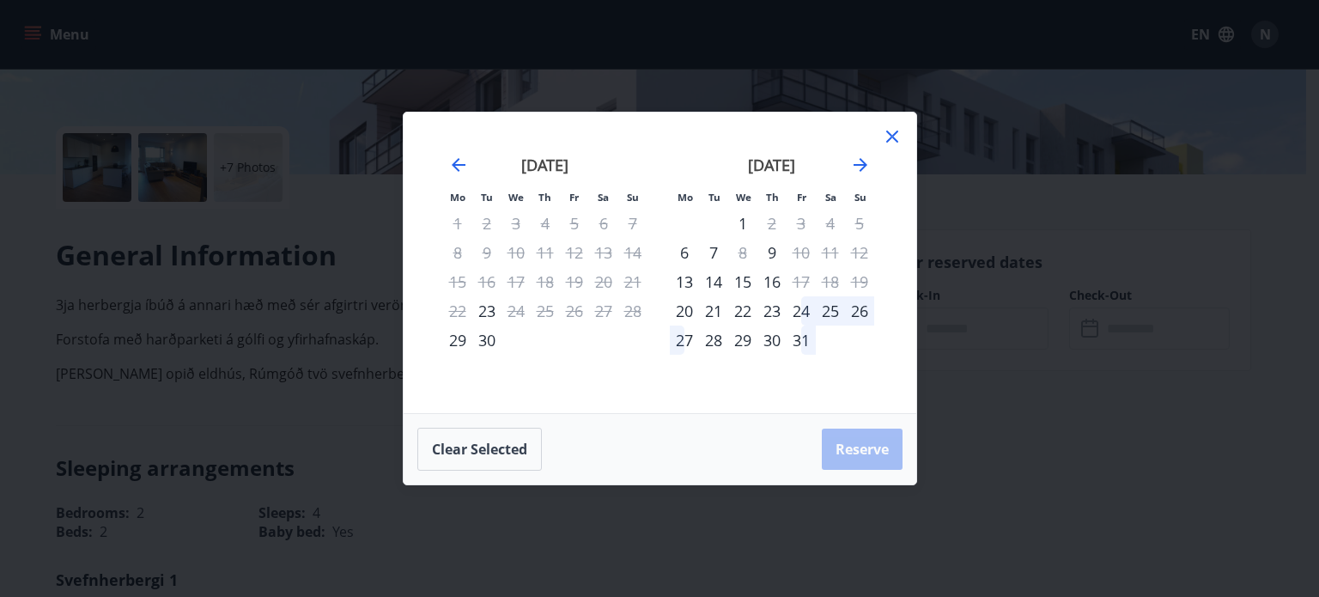
click at [487, 341] on div "30" at bounding box center [486, 339] width 29 height 29
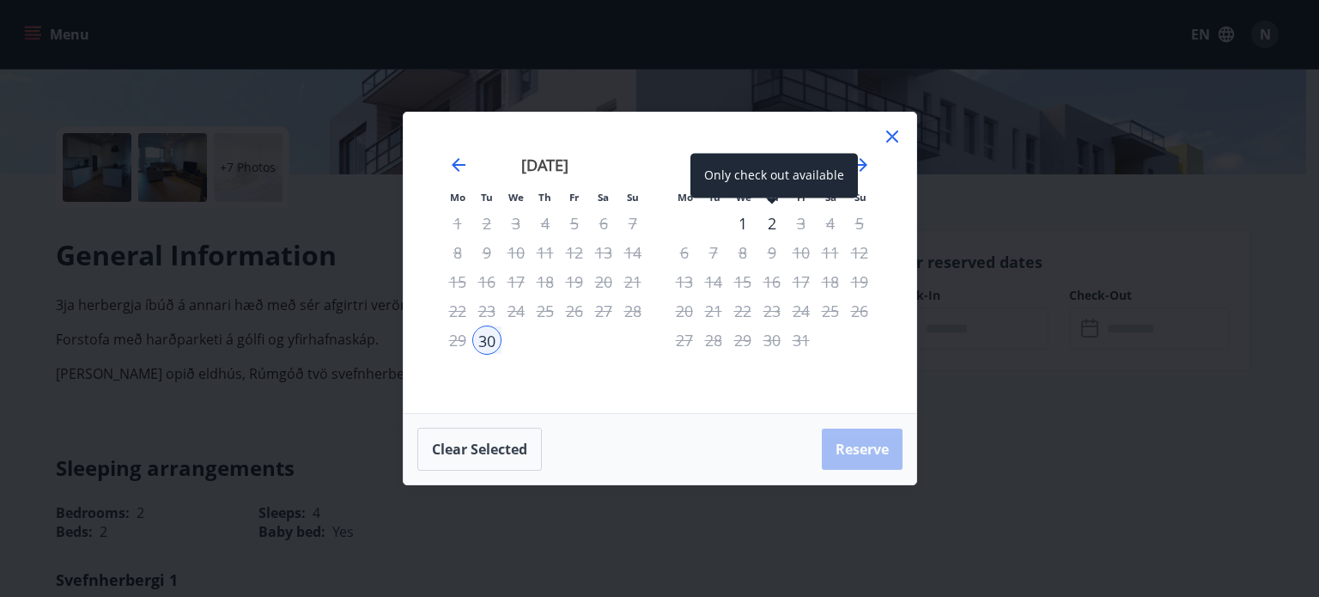
click at [776, 228] on div "2" at bounding box center [771, 223] width 29 height 29
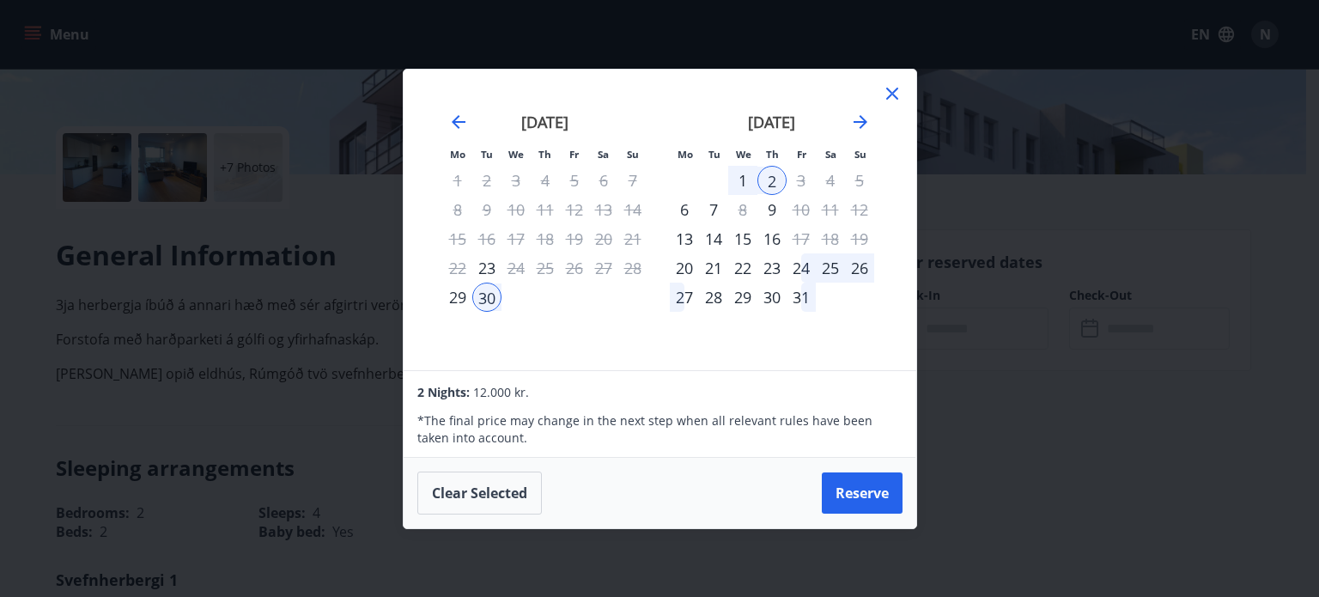
click at [891, 95] on icon at bounding box center [892, 93] width 21 height 21
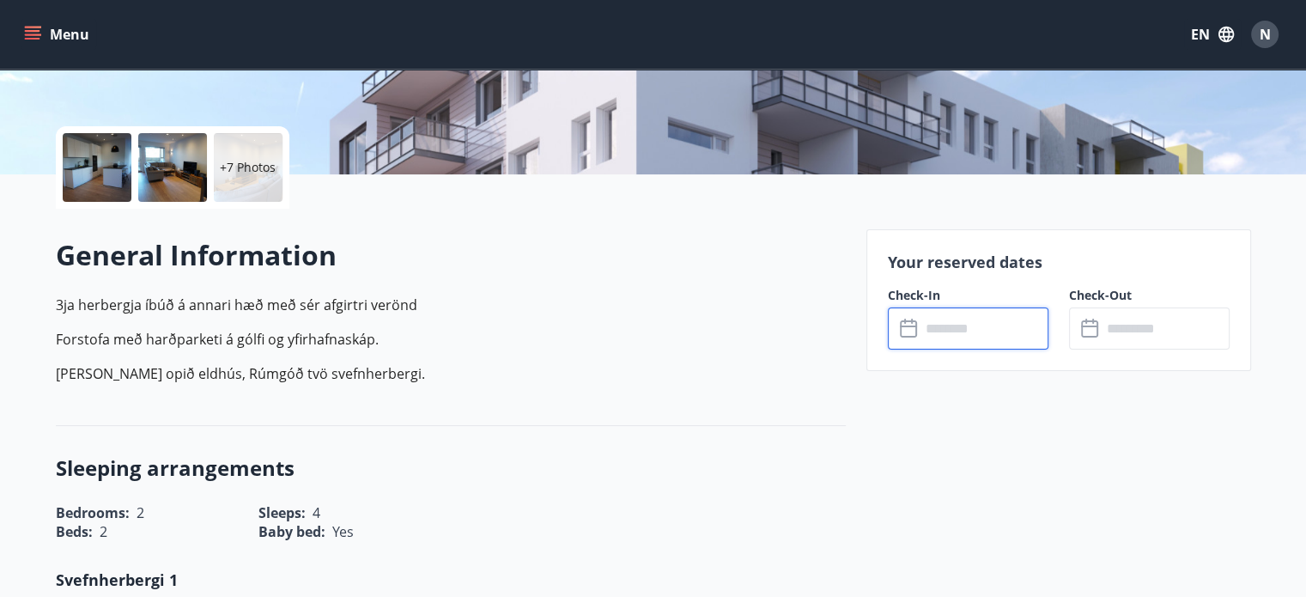
scroll to position [0, 0]
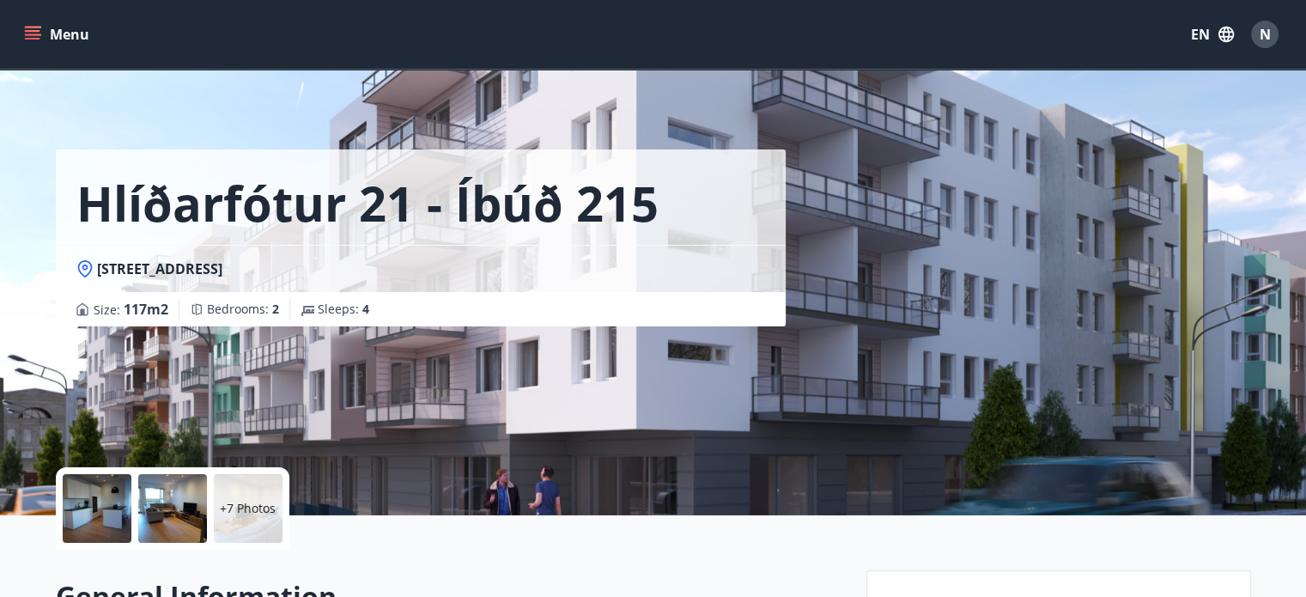
drag, startPoint x: 299, startPoint y: 273, endPoint x: 99, endPoint y: 265, distance: 200.2
click at [99, 265] on div "Hlíðarfótur 21, 102 Reykjavik" at bounding box center [420, 268] width 689 height 19
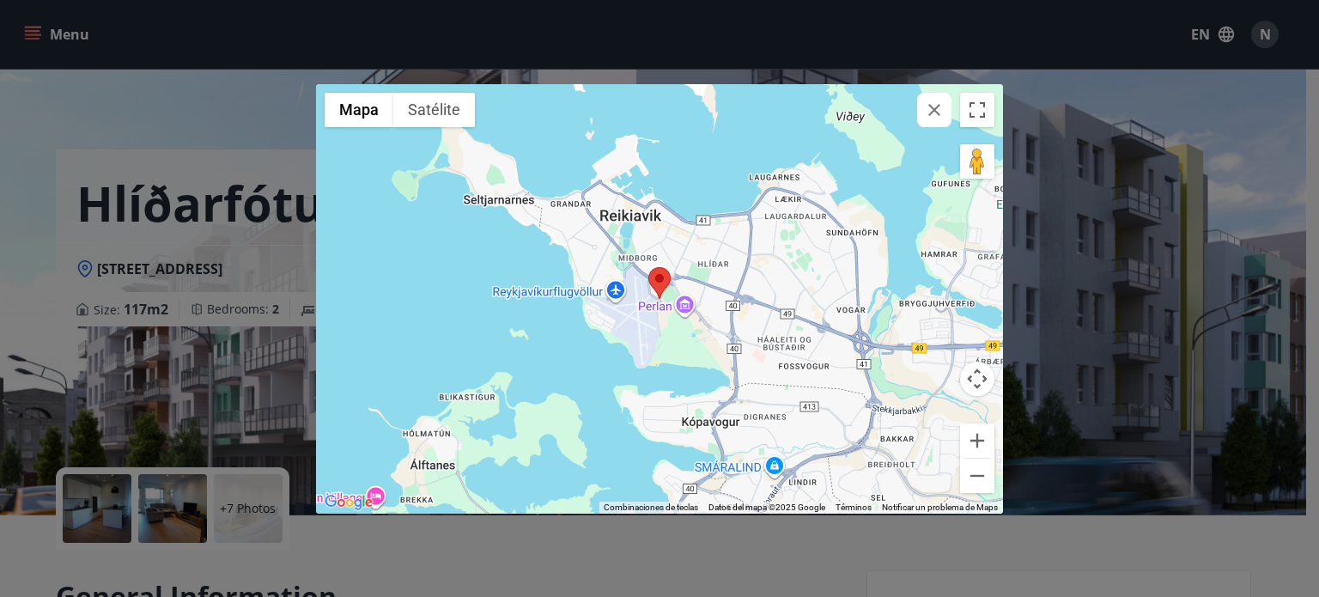
copy span "Hlíðarfótur 21, 102 Reykjavik"
click at [938, 106] on icon "button" at bounding box center [934, 110] width 12 height 12
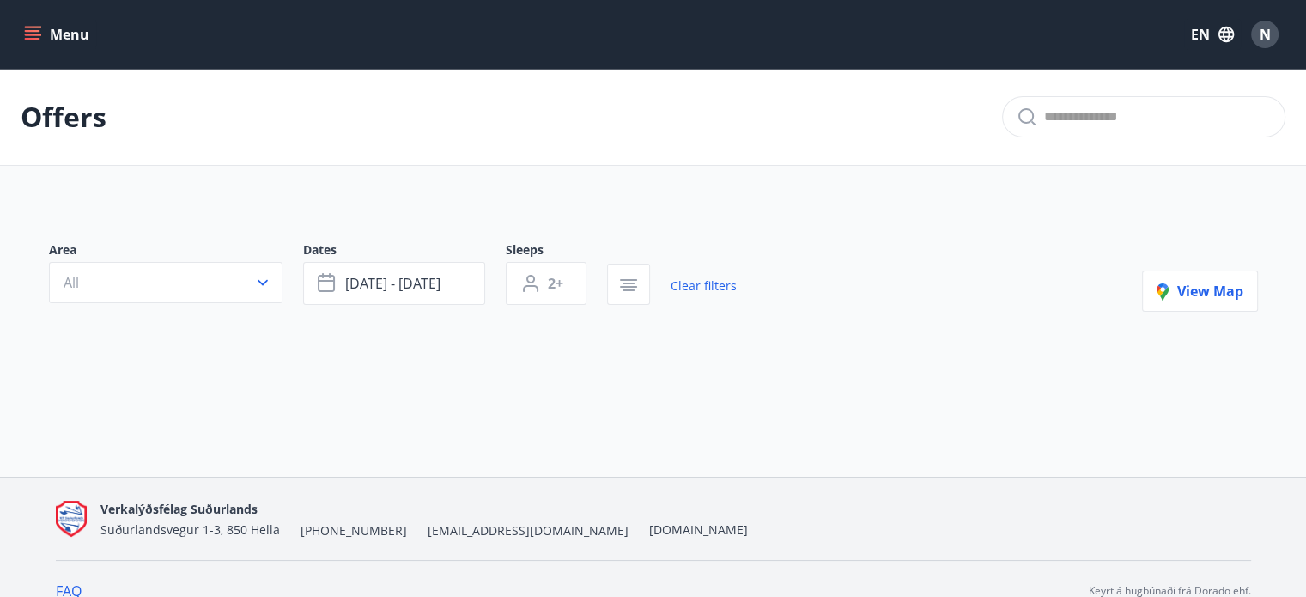
type input "*"
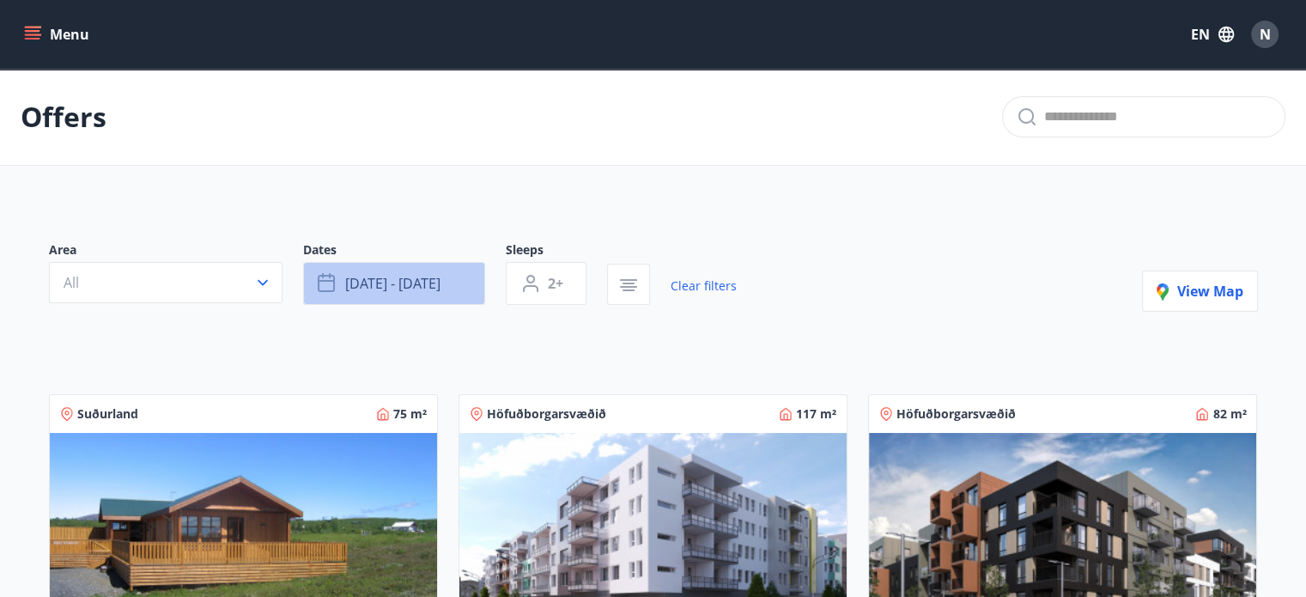
click at [440, 302] on button "Sep 30 - Oct 02" at bounding box center [394, 283] width 182 height 43
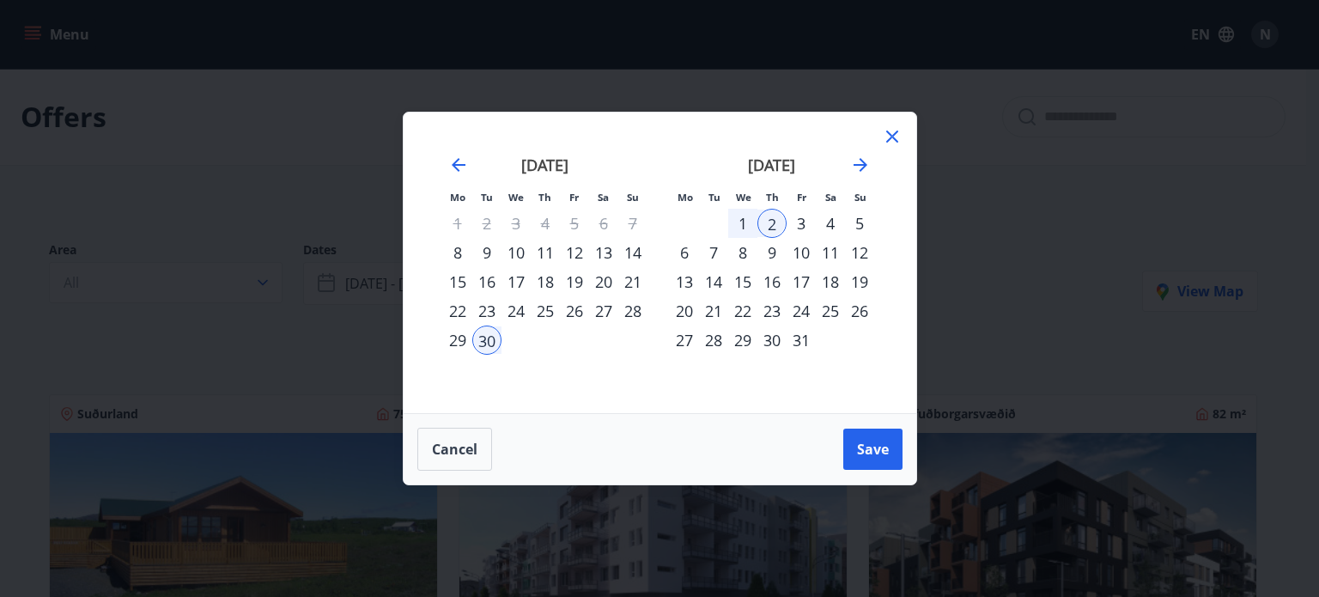
click at [774, 224] on div "2" at bounding box center [771, 223] width 29 height 29
click at [855, 222] on div "5" at bounding box center [859, 223] width 29 height 29
click at [683, 252] on div "6" at bounding box center [684, 252] width 29 height 29
click at [776, 222] on div "2" at bounding box center [771, 223] width 29 height 29
click at [689, 246] on div "6" at bounding box center [684, 252] width 29 height 29
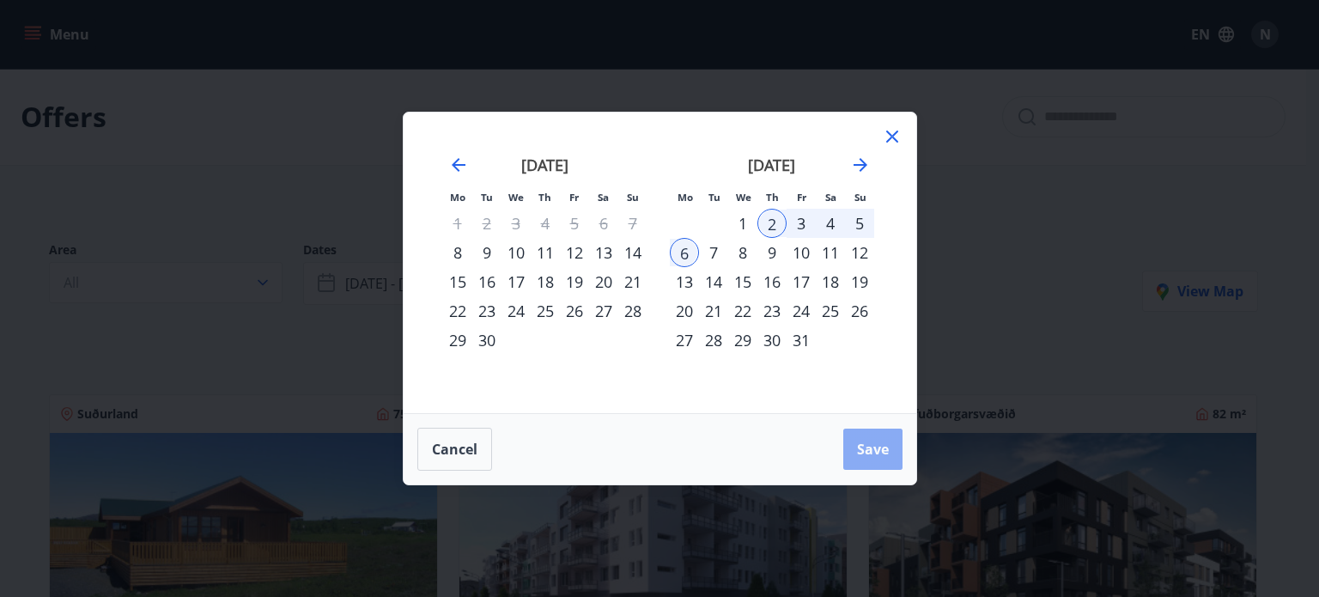
click at [865, 448] on span "Save" at bounding box center [873, 449] width 32 height 19
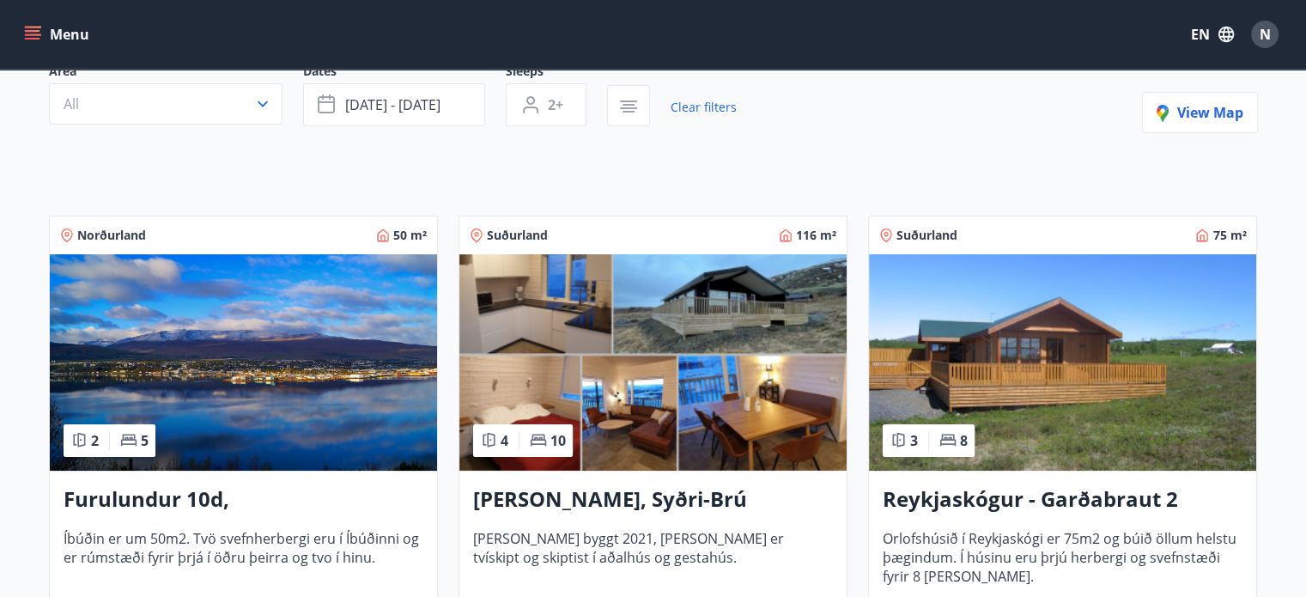
scroll to position [185, 0]
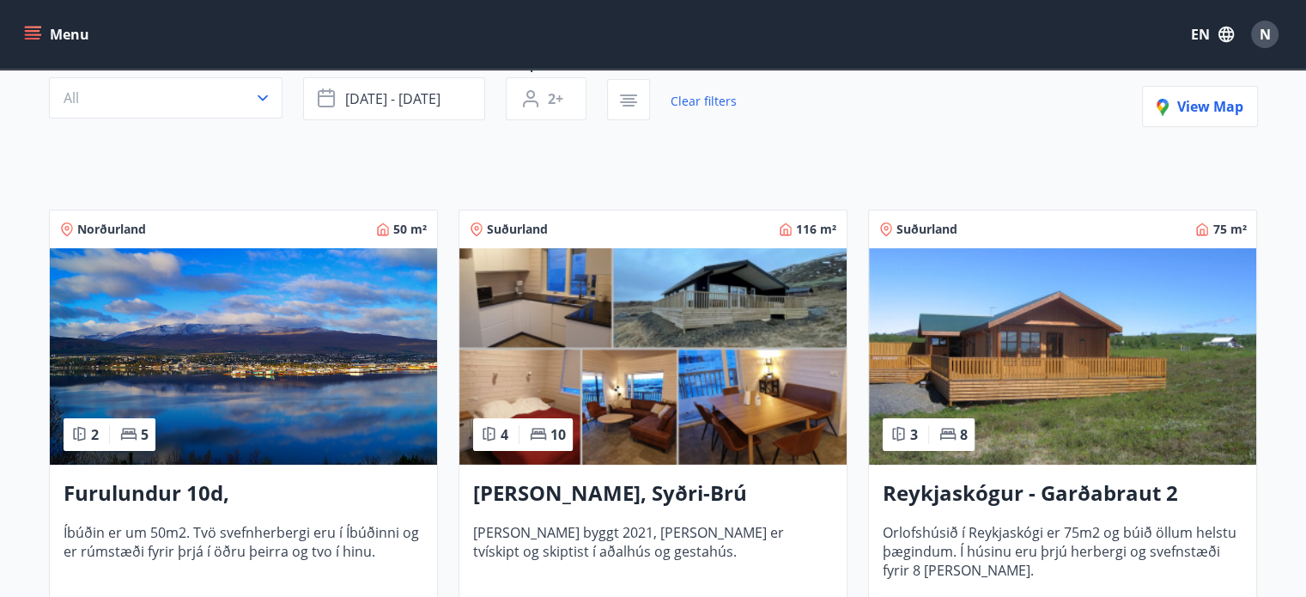
click at [628, 373] on img at bounding box center [652, 356] width 387 height 216
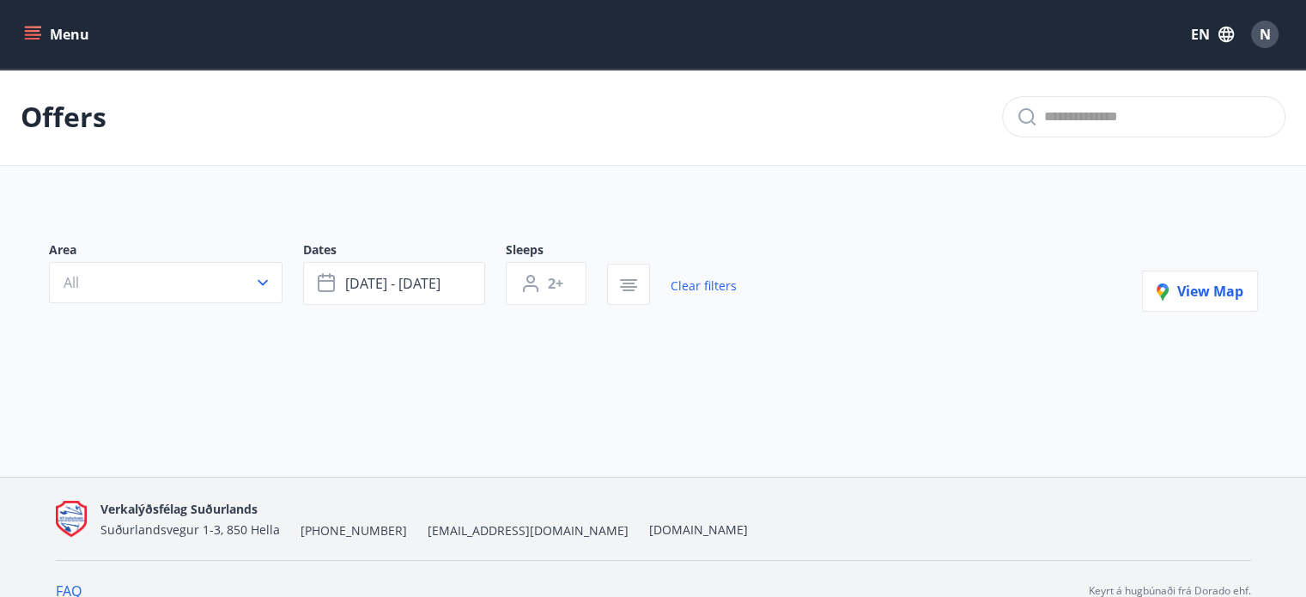
type input "*"
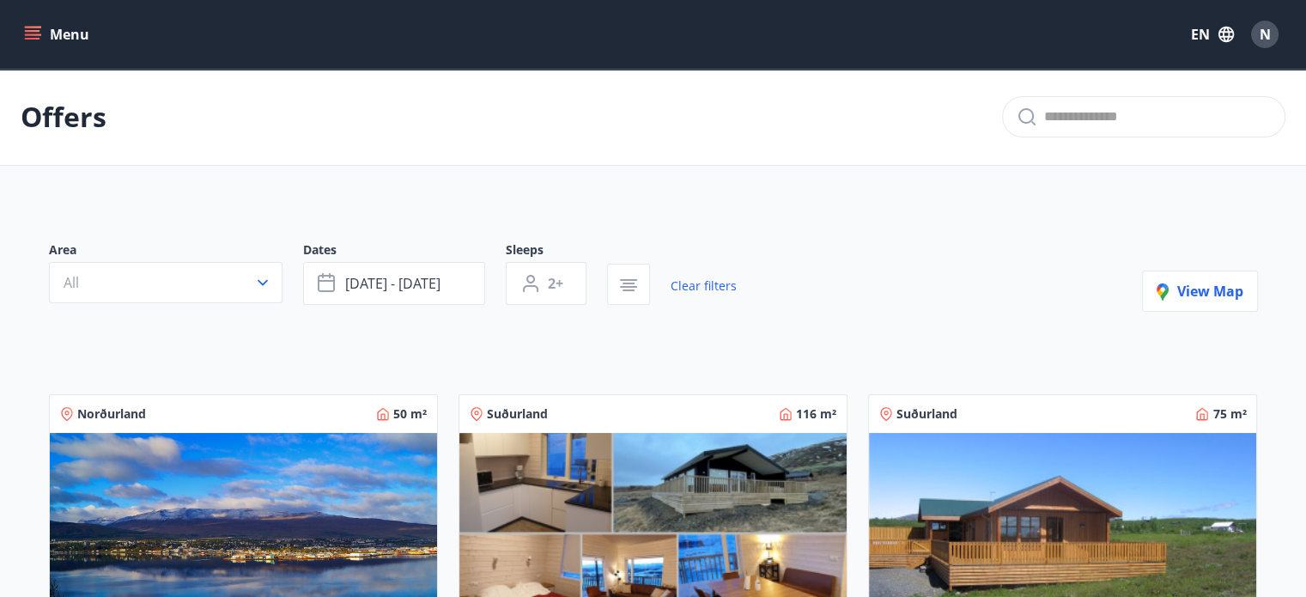
click at [961, 446] on img at bounding box center [1062, 541] width 387 height 216
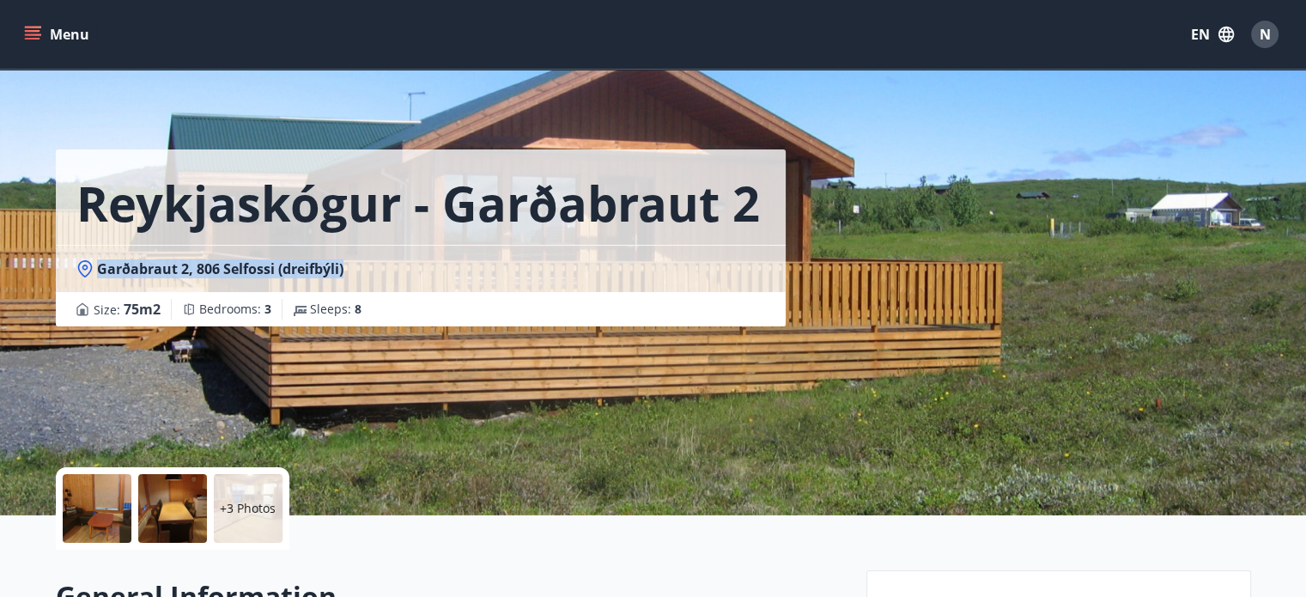
drag, startPoint x: 358, startPoint y: 267, endPoint x: 92, endPoint y: 265, distance: 266.2
click at [92, 265] on div "Garðabraut 2, 806 Selfossi (dreifbýli)" at bounding box center [420, 268] width 689 height 19
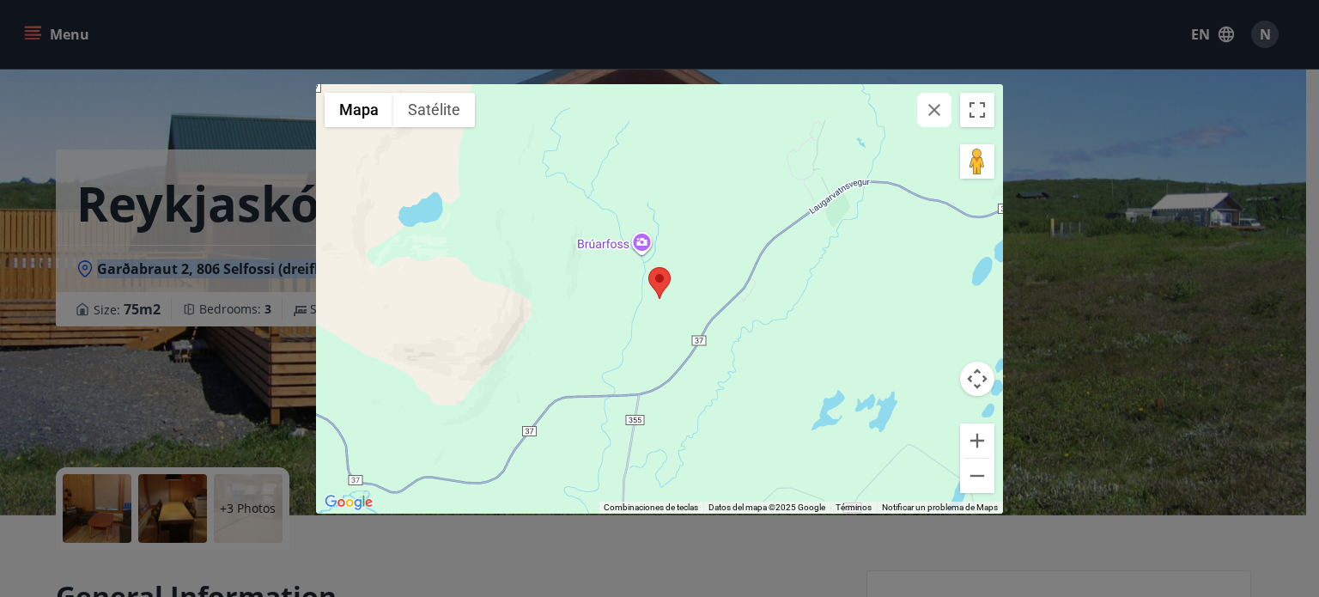
copy span "Garðabraut 2, 806 Selfossi (dreifbýli)"
click at [938, 106] on icon "button" at bounding box center [934, 110] width 12 height 12
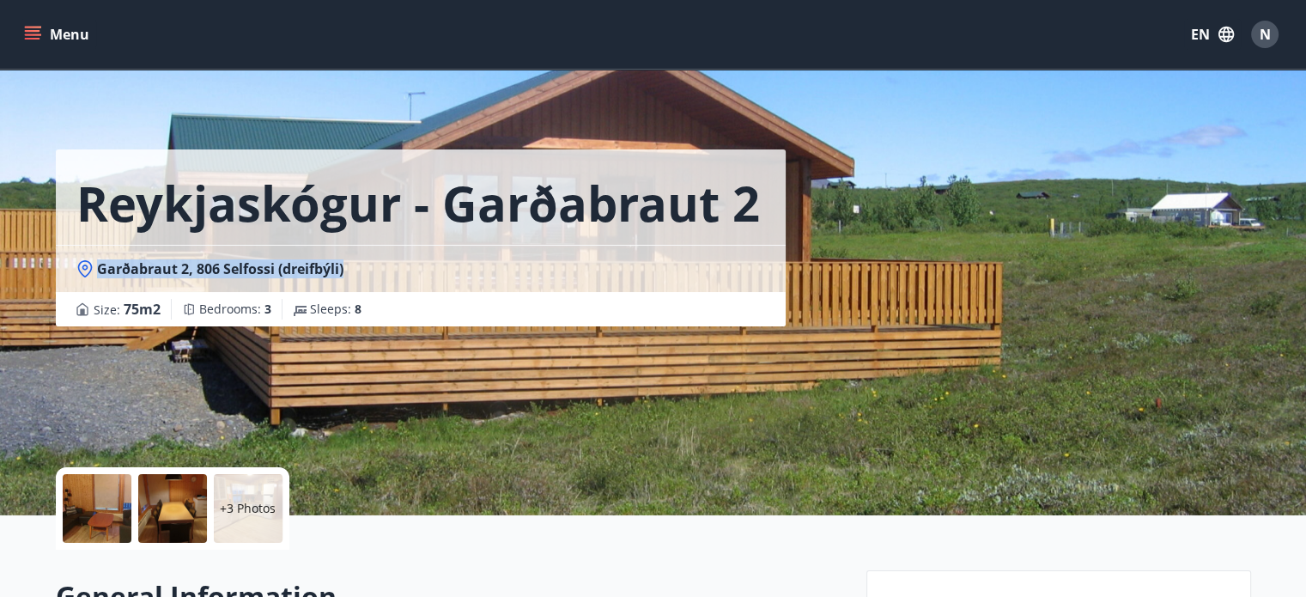
click at [272, 263] on span "Garðabraut 2, 806 Selfossi (dreifbýli)" at bounding box center [220, 268] width 246 height 19
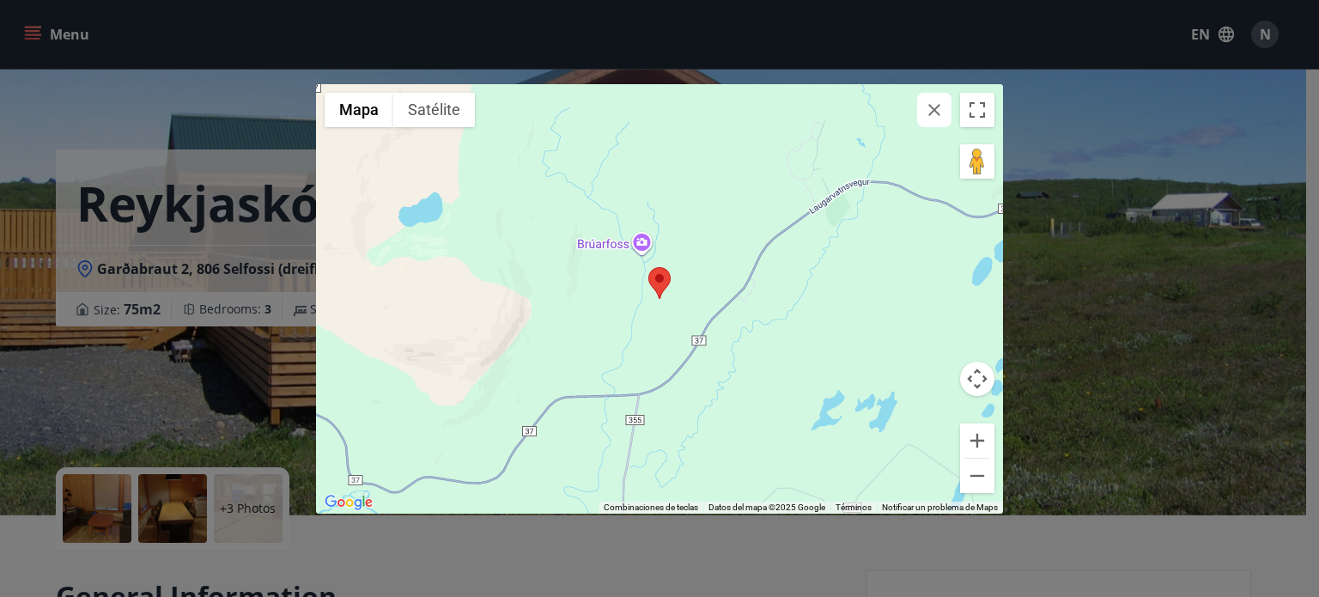
click at [938, 113] on icon "button" at bounding box center [934, 110] width 12 height 12
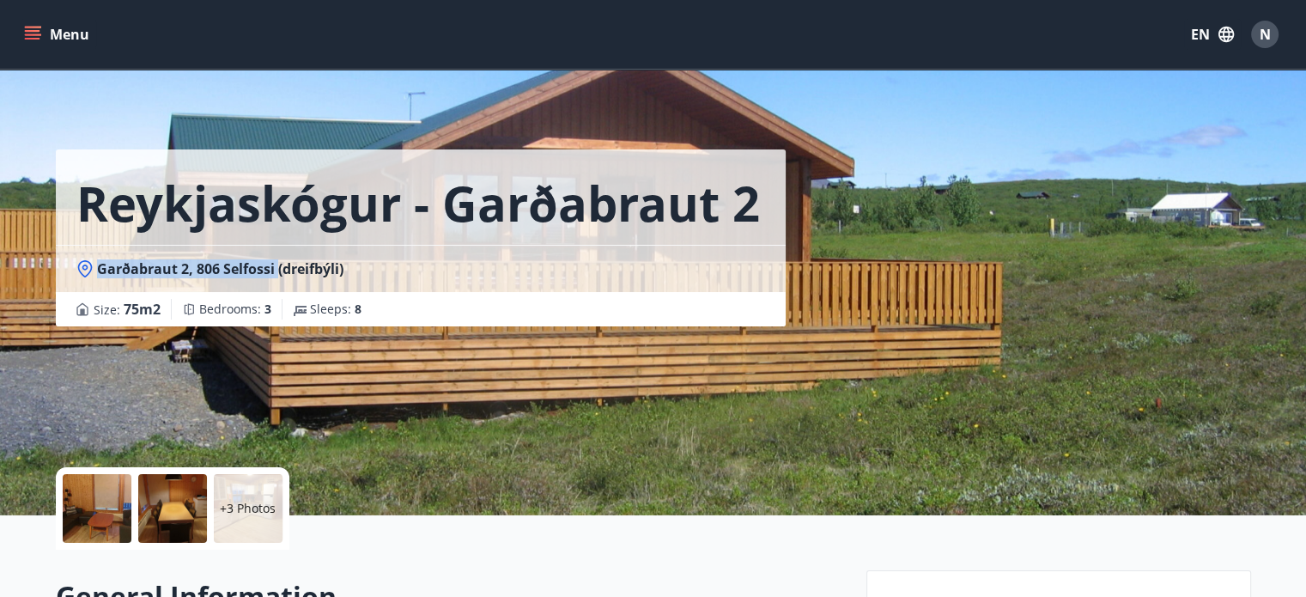
drag, startPoint x: 96, startPoint y: 271, endPoint x: 276, endPoint y: 270, distance: 180.3
click at [276, 270] on span "Garðabraut 2, 806 Selfossi (dreifbýli)" at bounding box center [220, 268] width 246 height 19
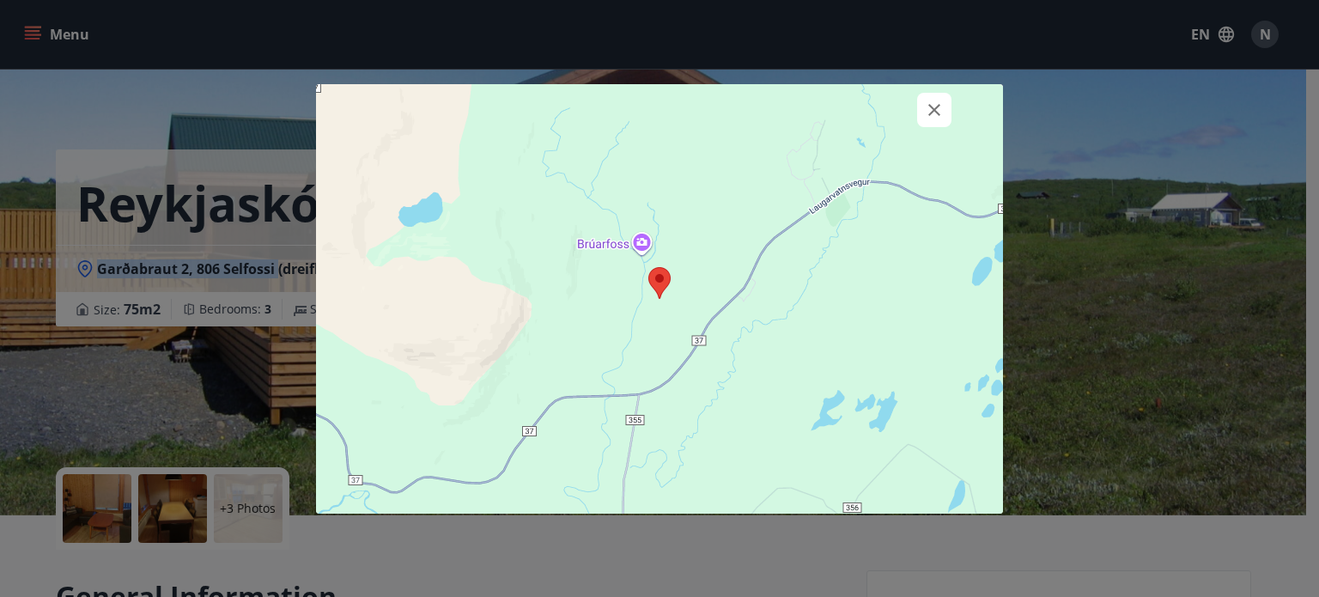
copy span "Garðabraut 2, 806 Selfossi"
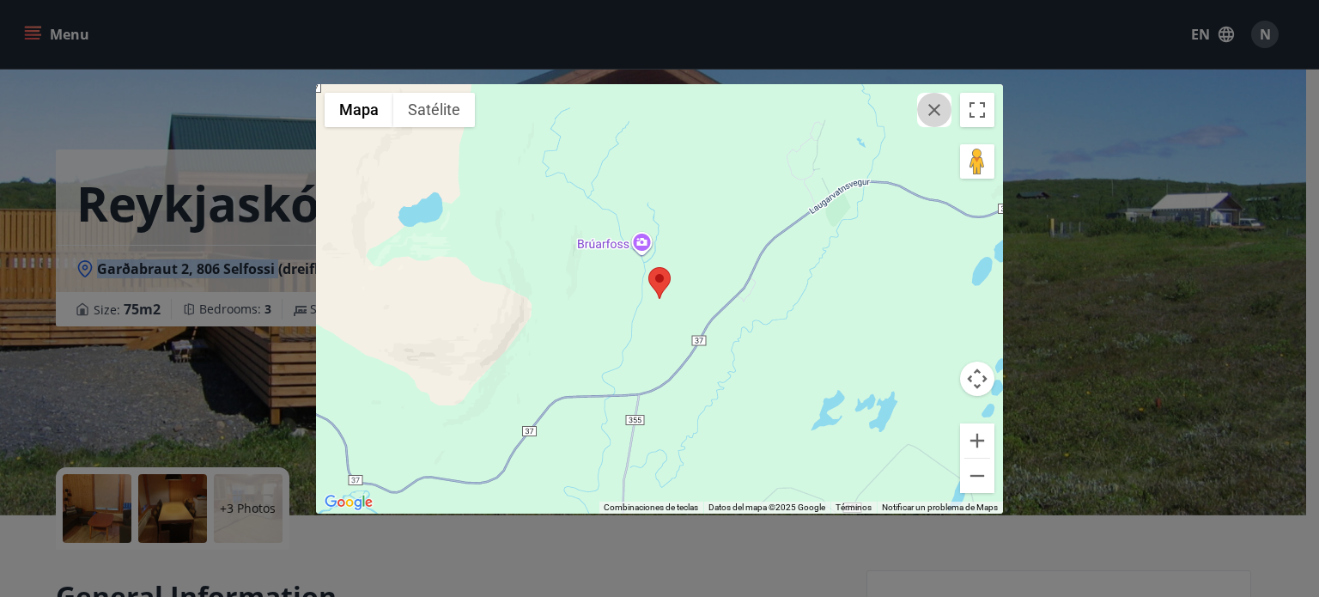
click at [941, 116] on icon "button" at bounding box center [934, 110] width 21 height 21
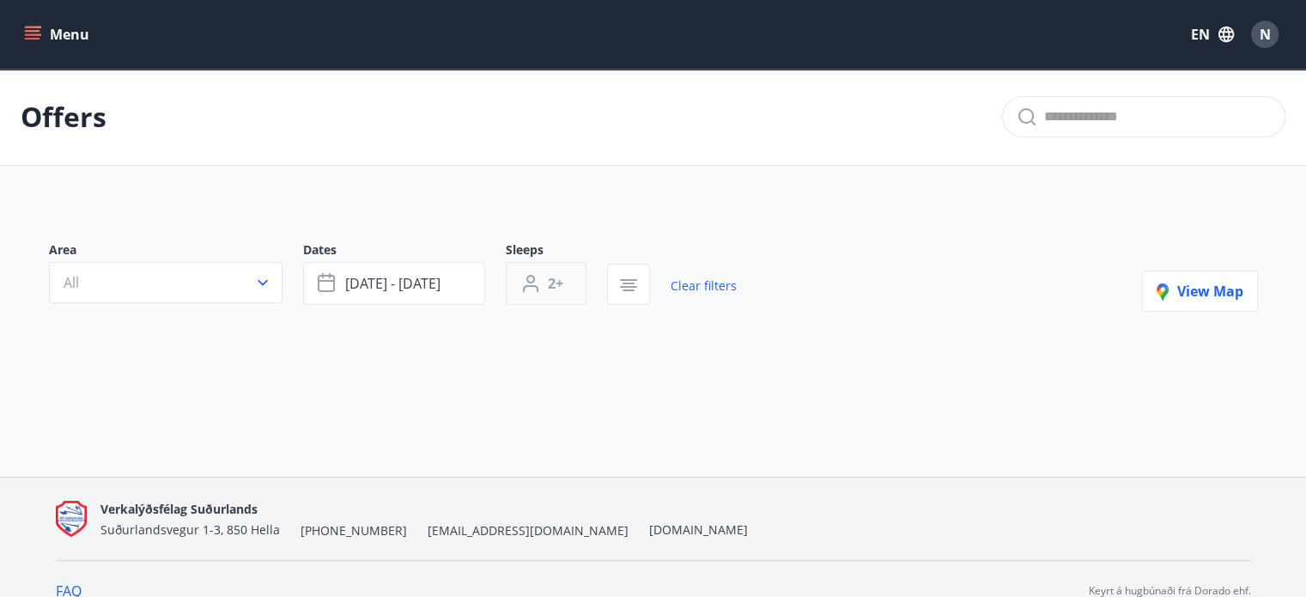
type input "*"
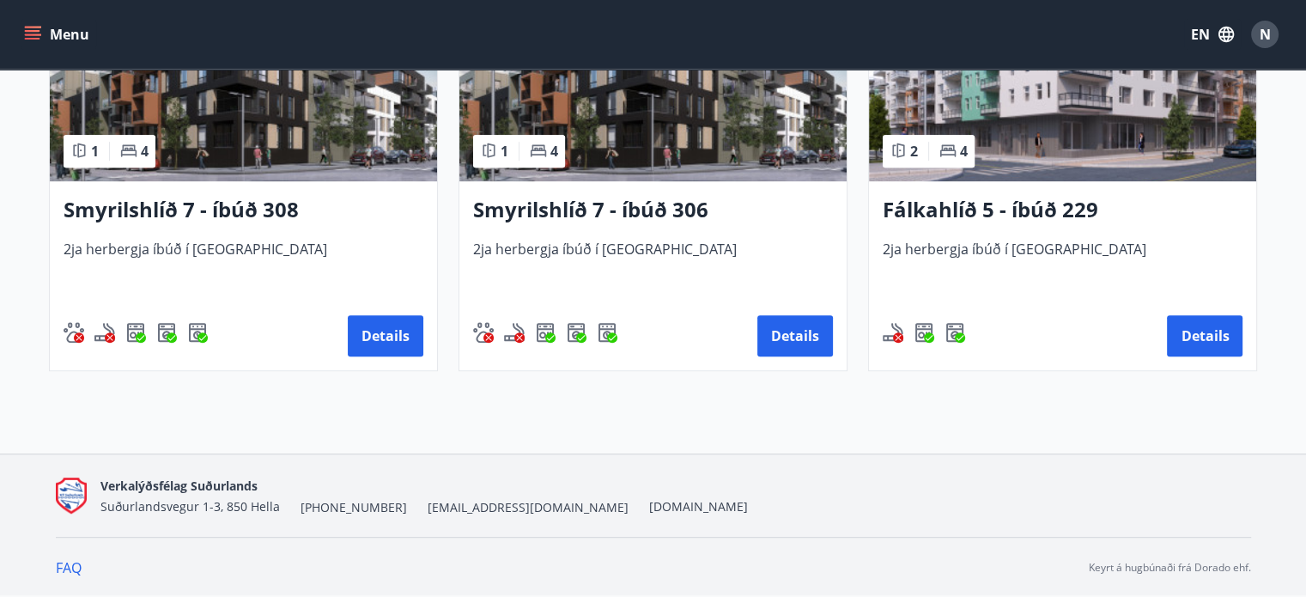
scroll to position [259, 0]
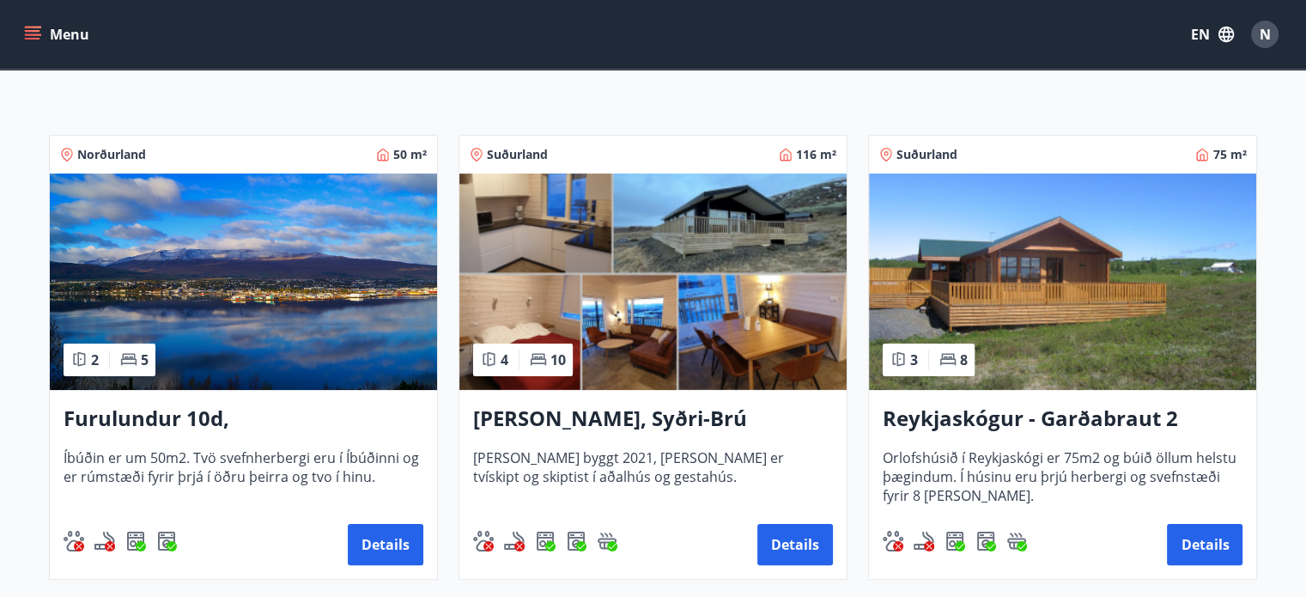
click at [594, 410] on h3 "[PERSON_NAME], Syðri-Brú" at bounding box center [653, 419] width 360 height 31
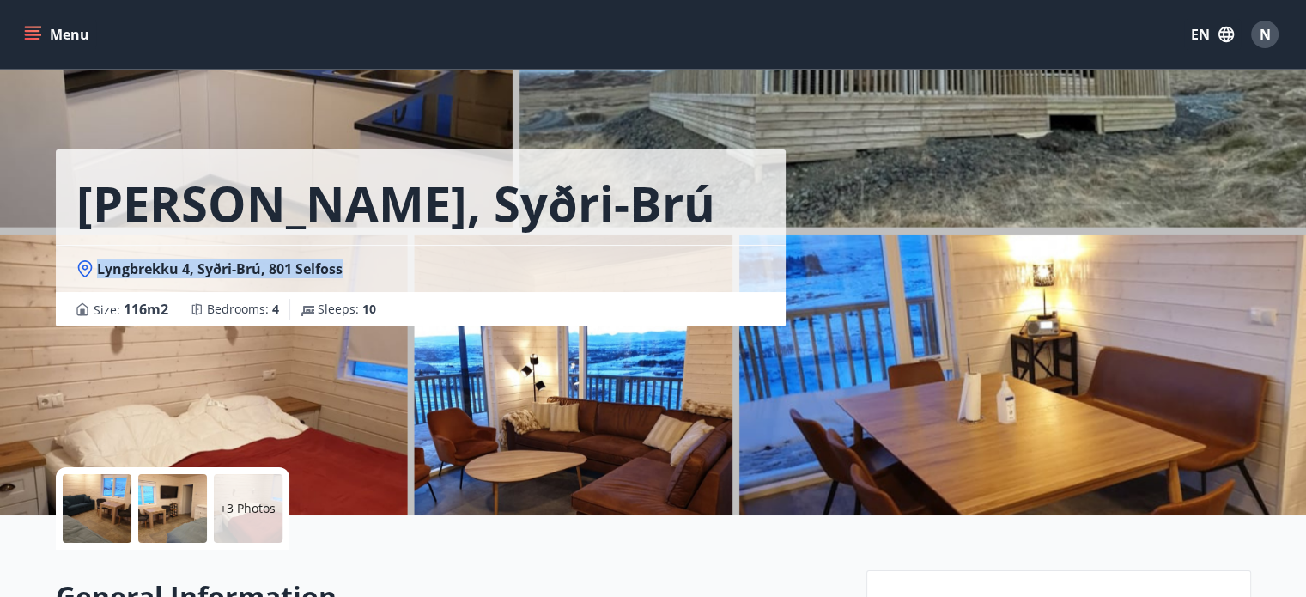
drag, startPoint x: 354, startPoint y: 267, endPoint x: 95, endPoint y: 269, distance: 258.4
click at [95, 269] on div "Lyngbrekku 4, Syðri-Brú, 801 Selfoss" at bounding box center [420, 268] width 689 height 19
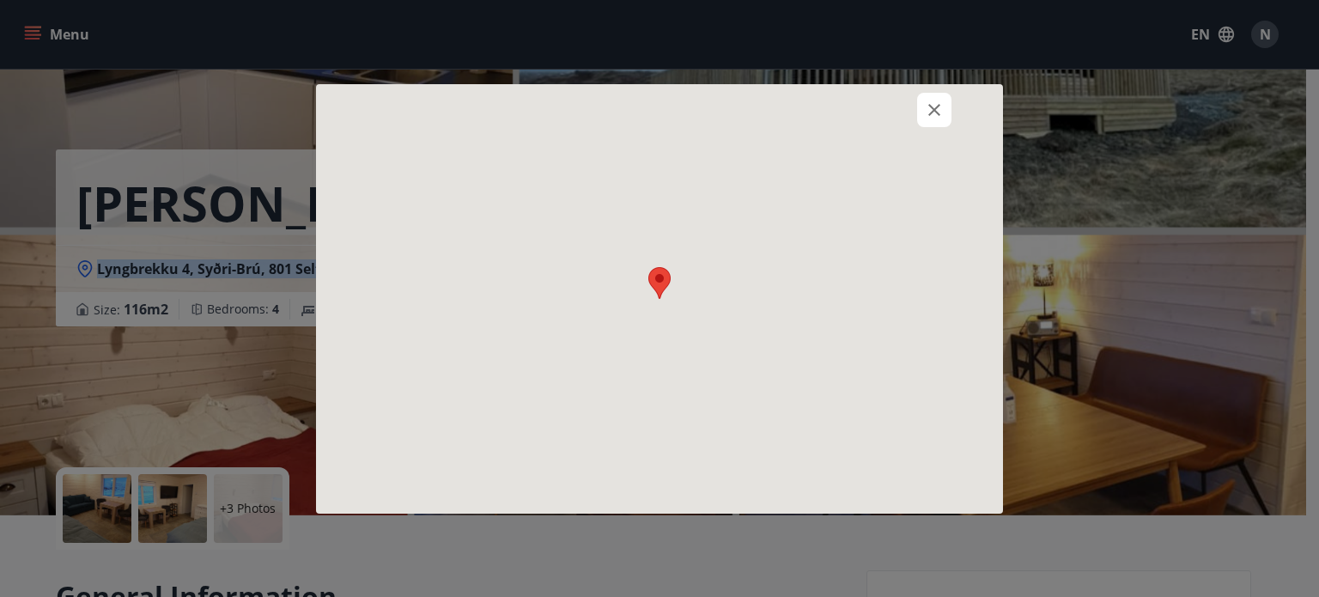
copy span "Lyngbrekku 4, Syðri-Brú, 801 Selfoss"
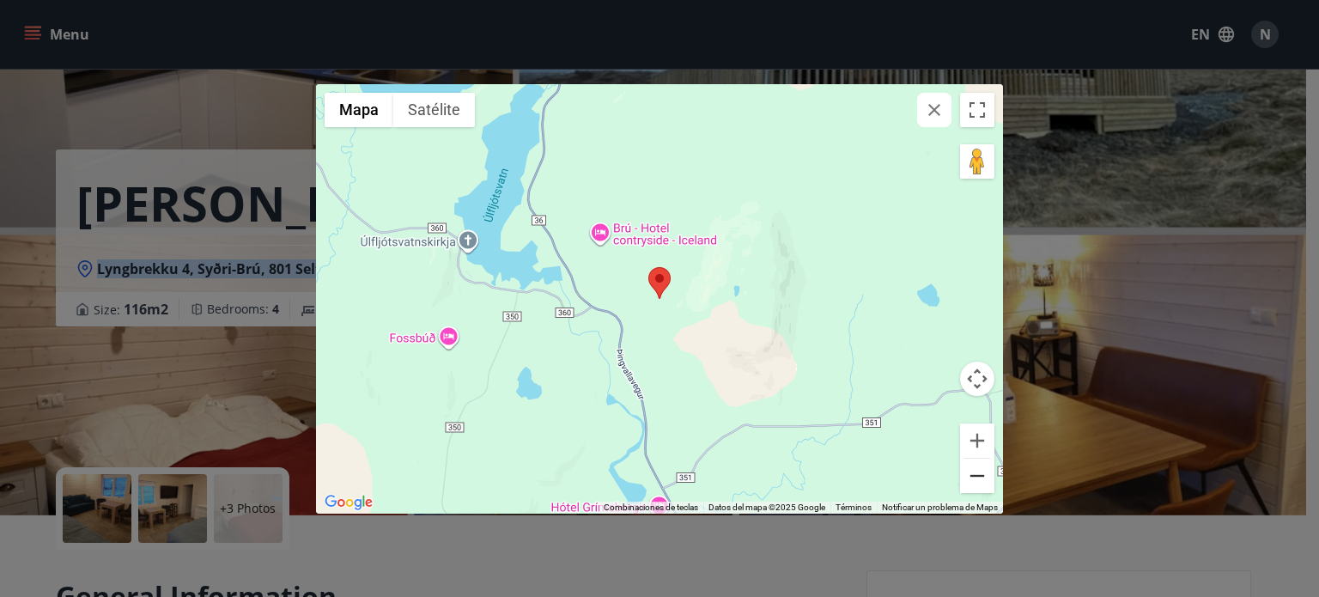
click at [979, 482] on button "Reducir" at bounding box center [977, 475] width 34 height 34
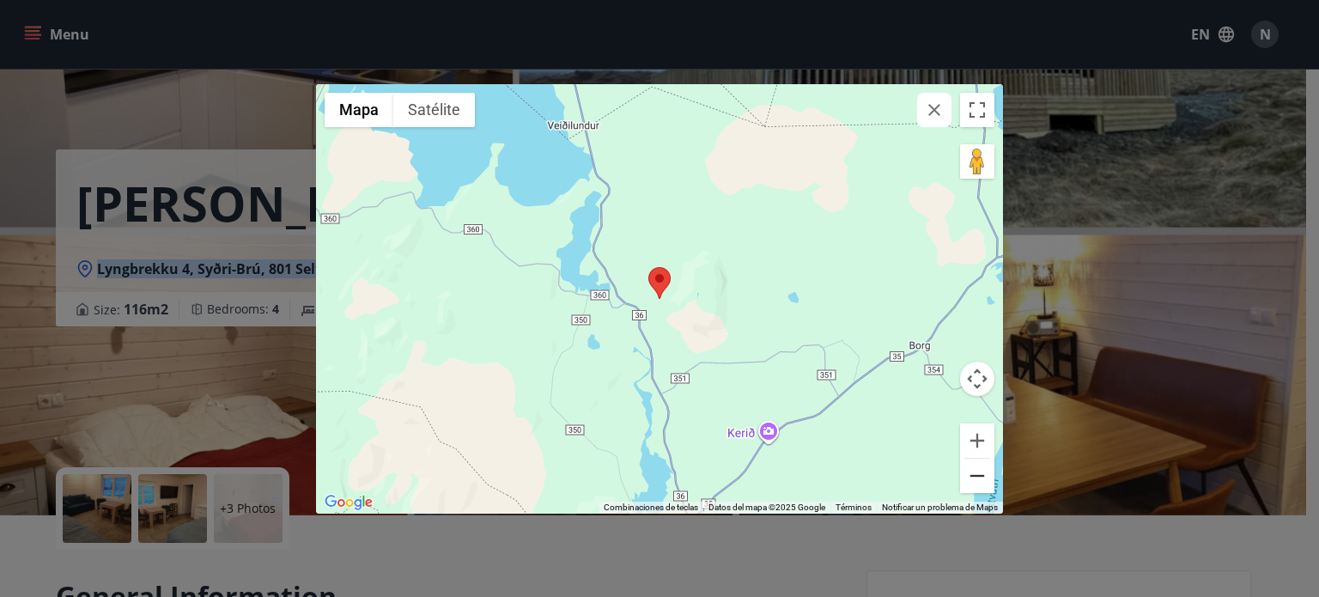
click at [979, 482] on button "Reducir" at bounding box center [977, 475] width 34 height 34
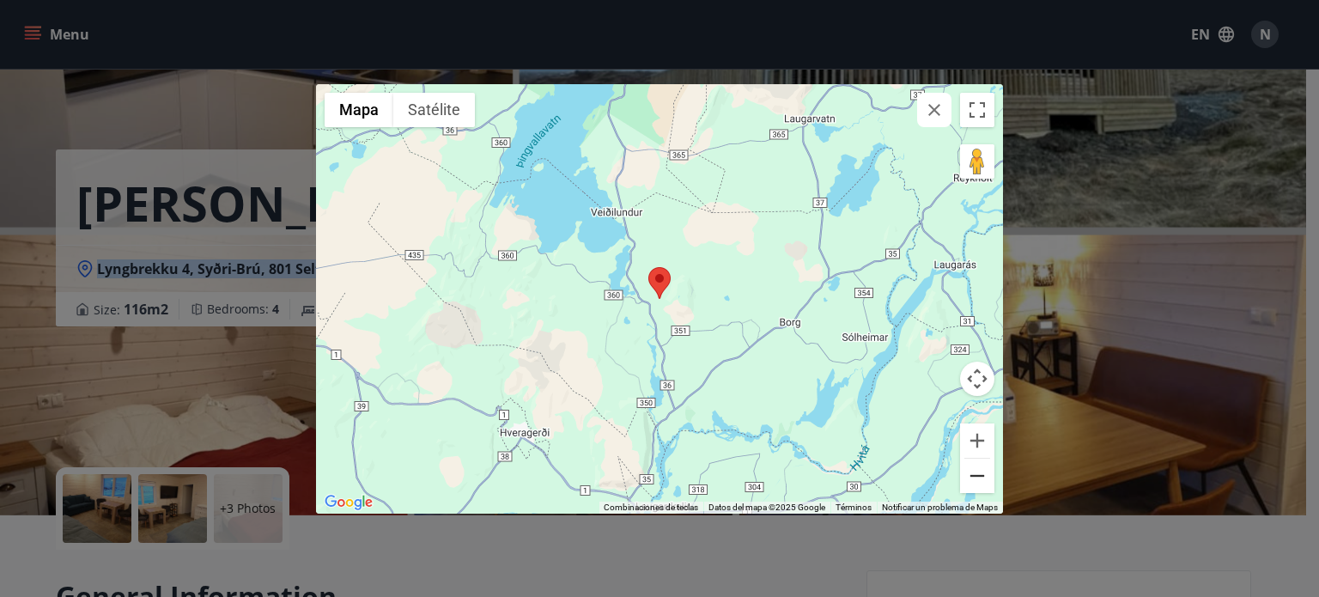
click at [979, 482] on button "Reducir" at bounding box center [977, 475] width 34 height 34
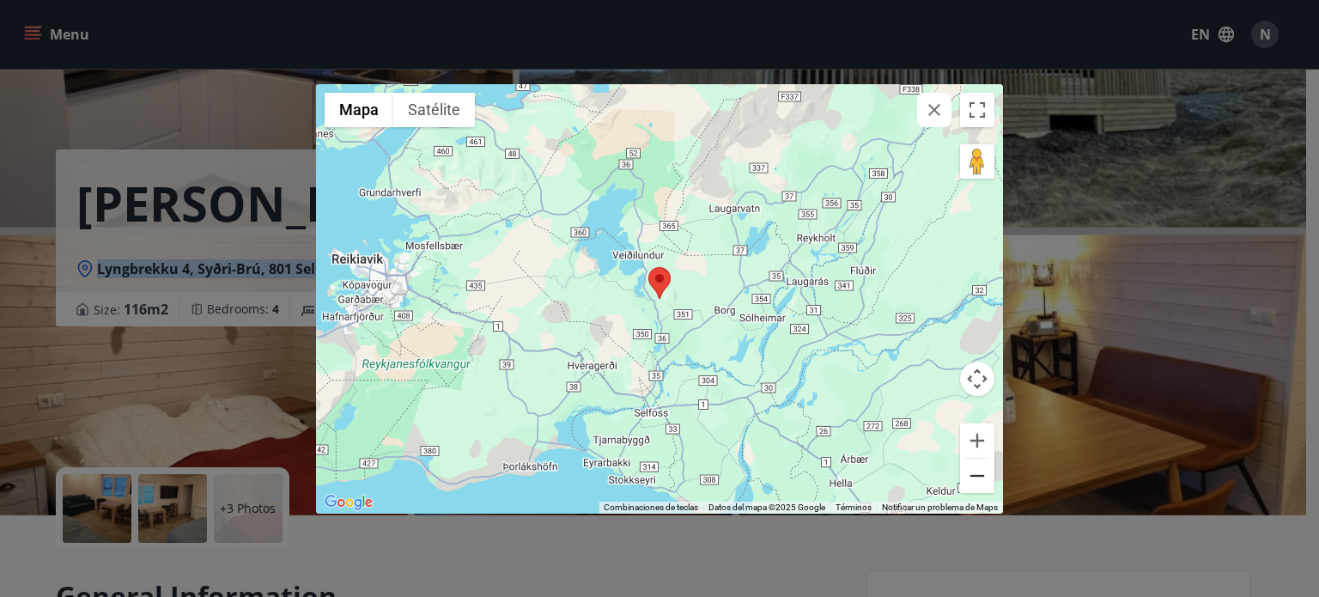
click at [979, 482] on button "Reducir" at bounding box center [977, 475] width 34 height 34
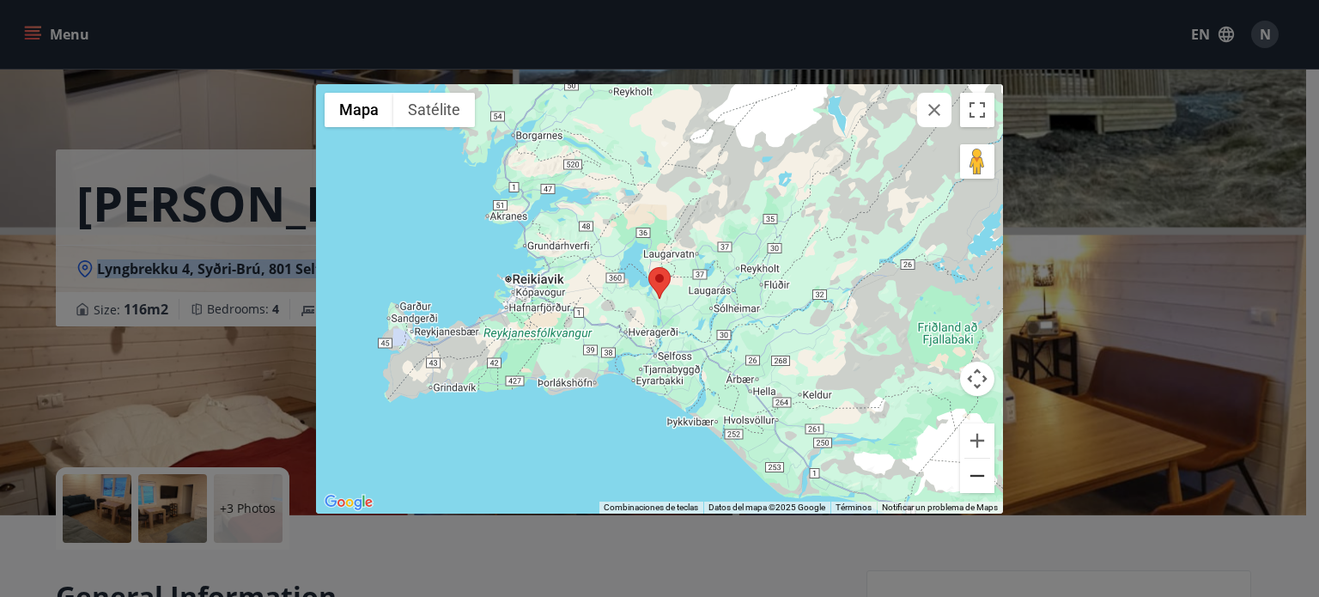
click at [979, 482] on button "Reducir" at bounding box center [977, 475] width 34 height 34
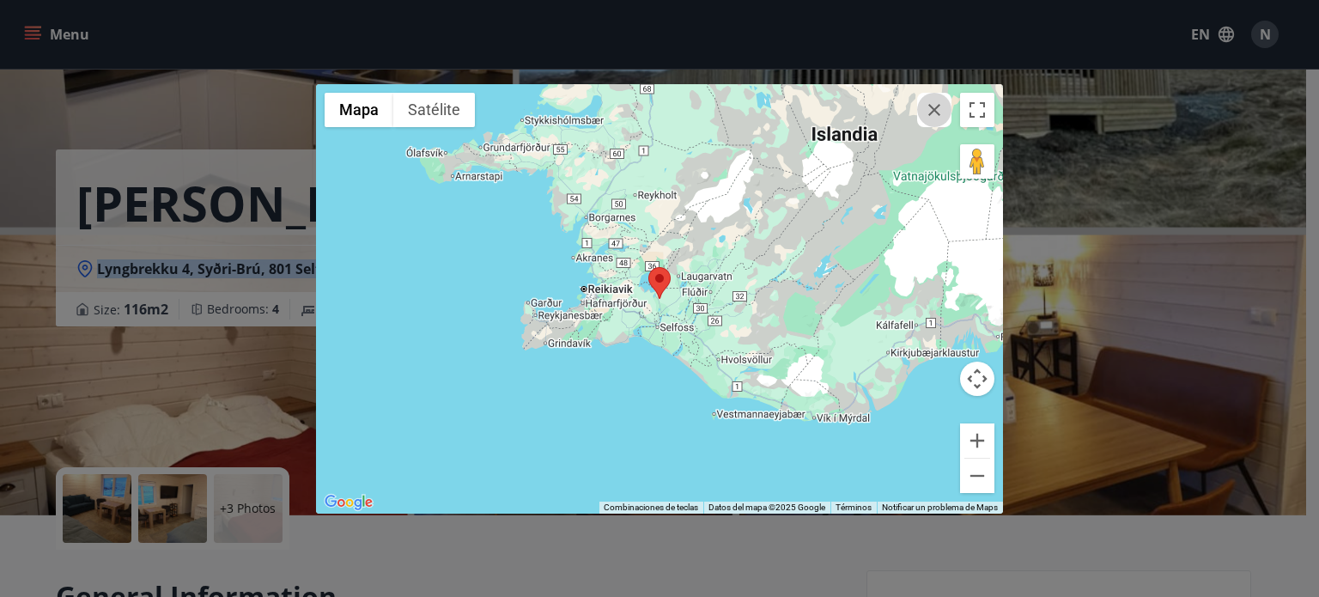
click at [935, 109] on icon "button" at bounding box center [934, 110] width 12 height 12
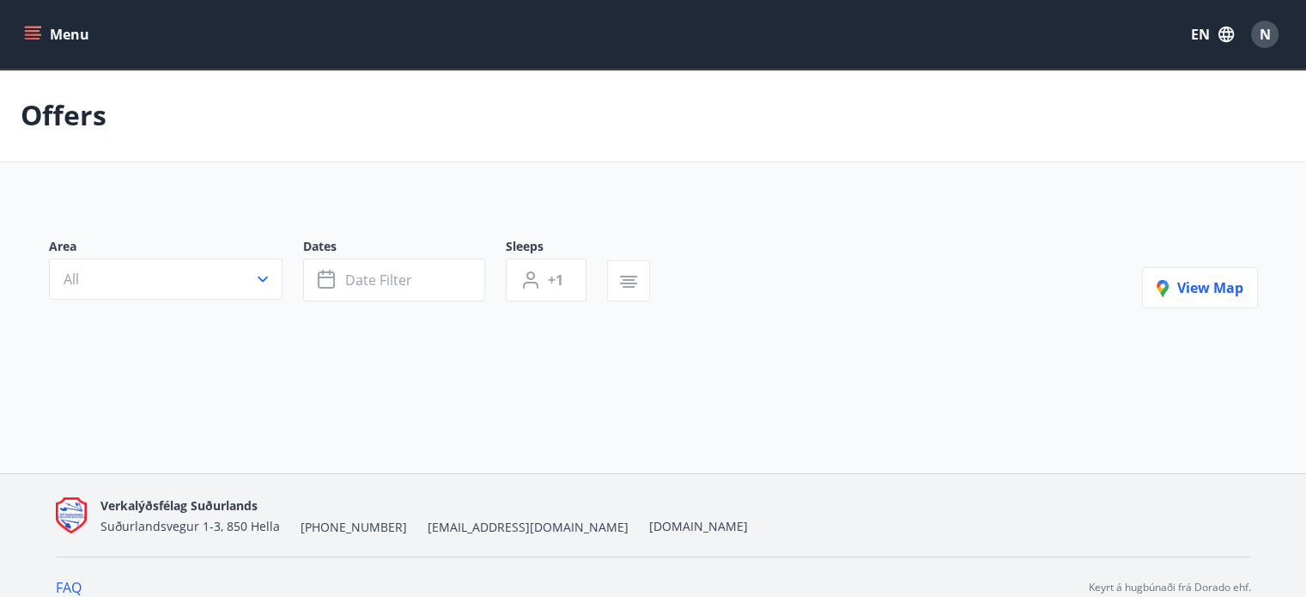
type input "*"
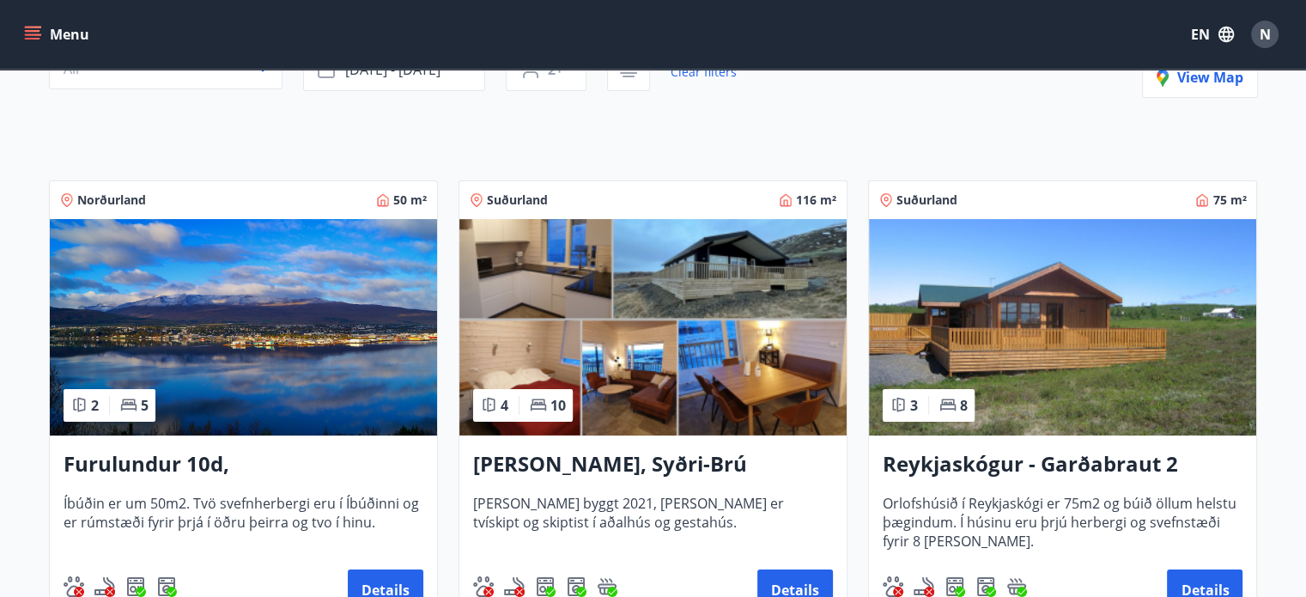
scroll to position [242, 0]
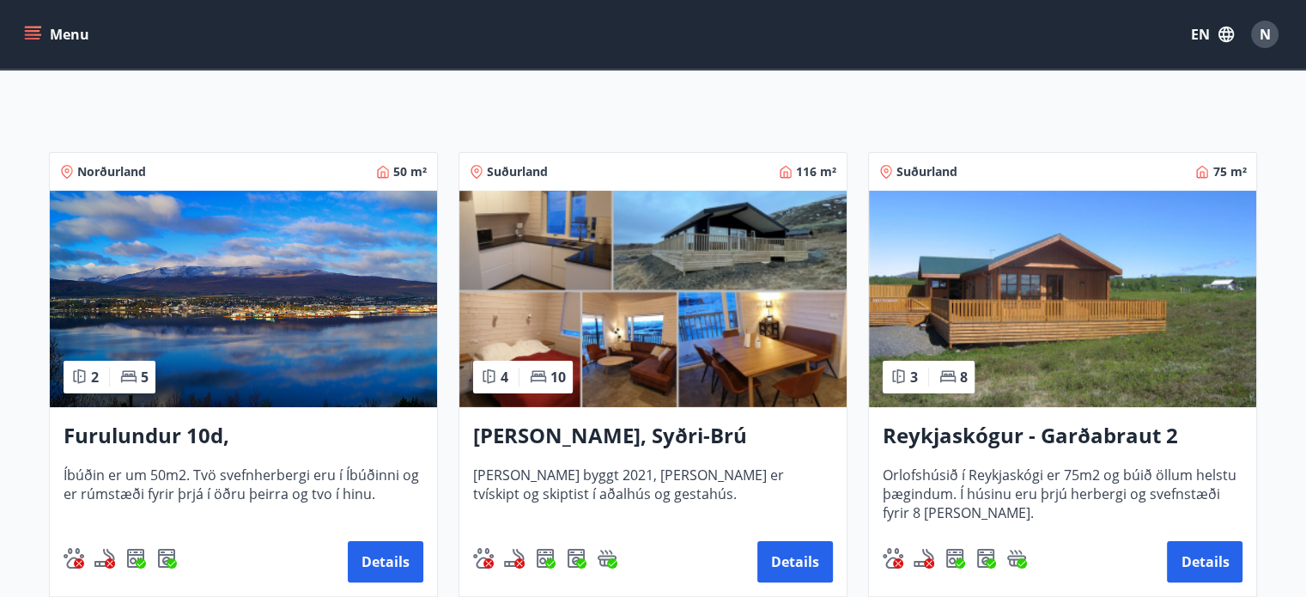
click at [251, 425] on h3 "Furulundur 10d, [GEOGRAPHIC_DATA]" at bounding box center [244, 436] width 360 height 31
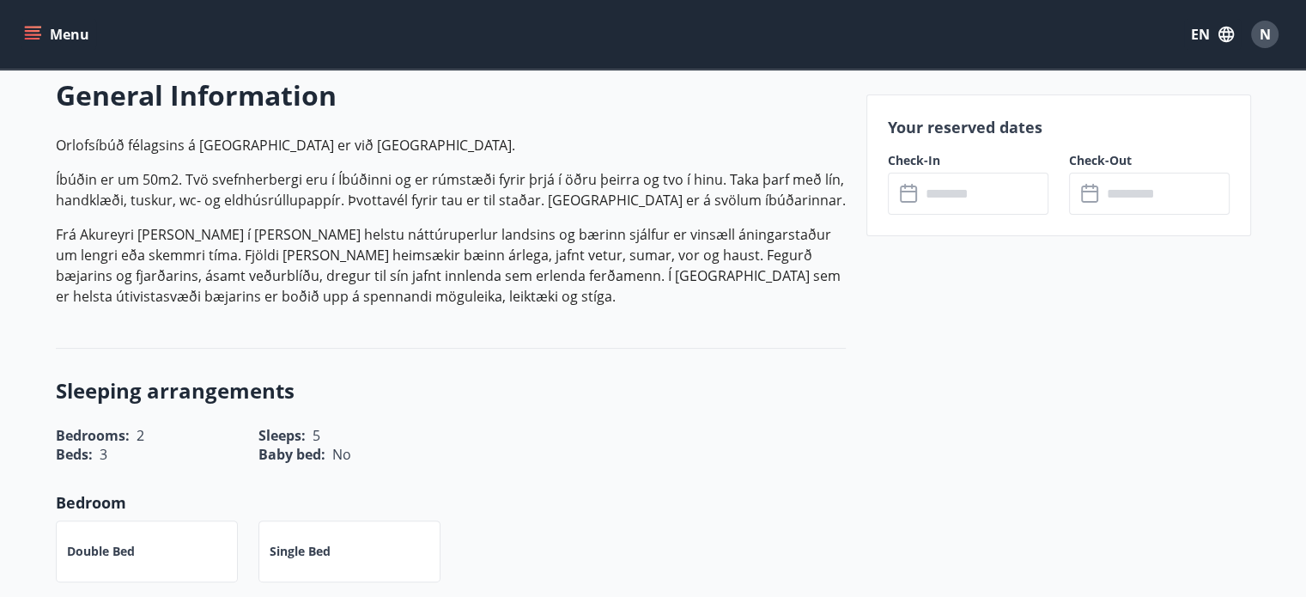
scroll to position [494, 0]
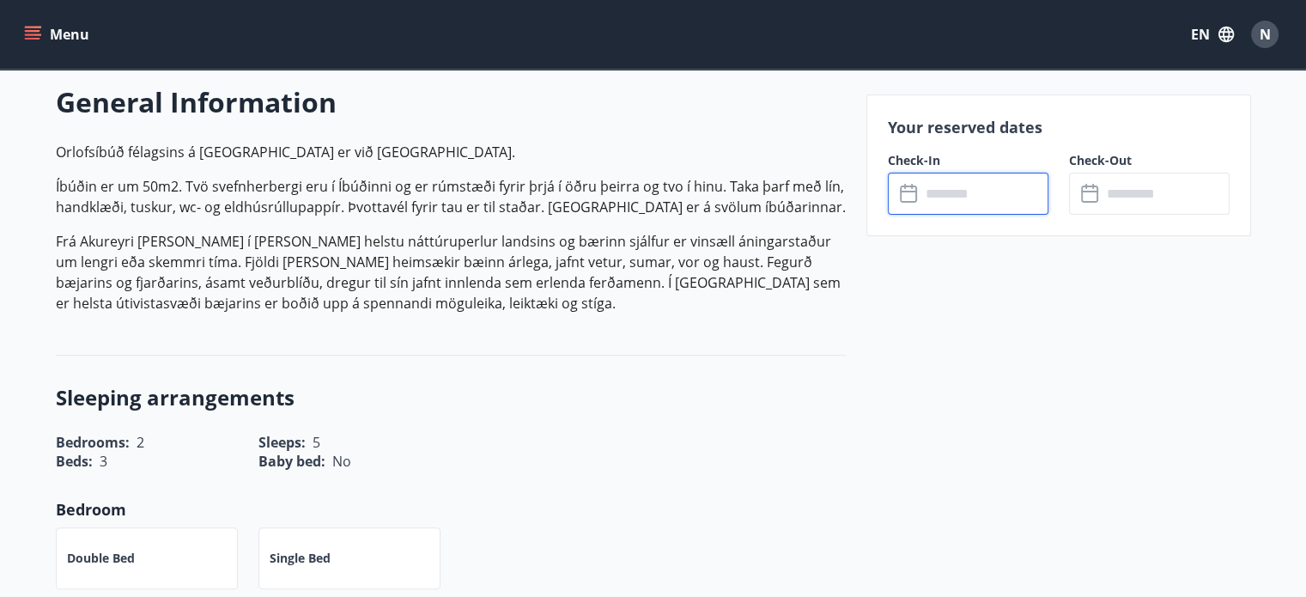
click at [929, 181] on input "text" at bounding box center [984, 194] width 128 height 42
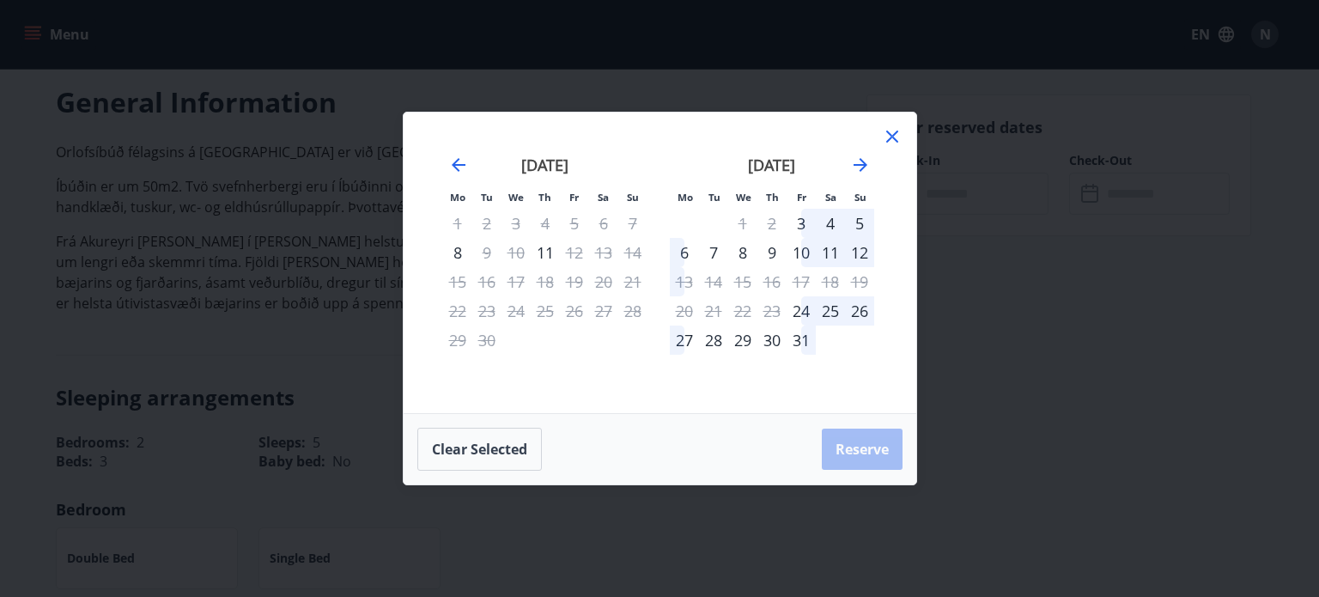
click at [890, 137] on icon at bounding box center [892, 137] width 12 height 12
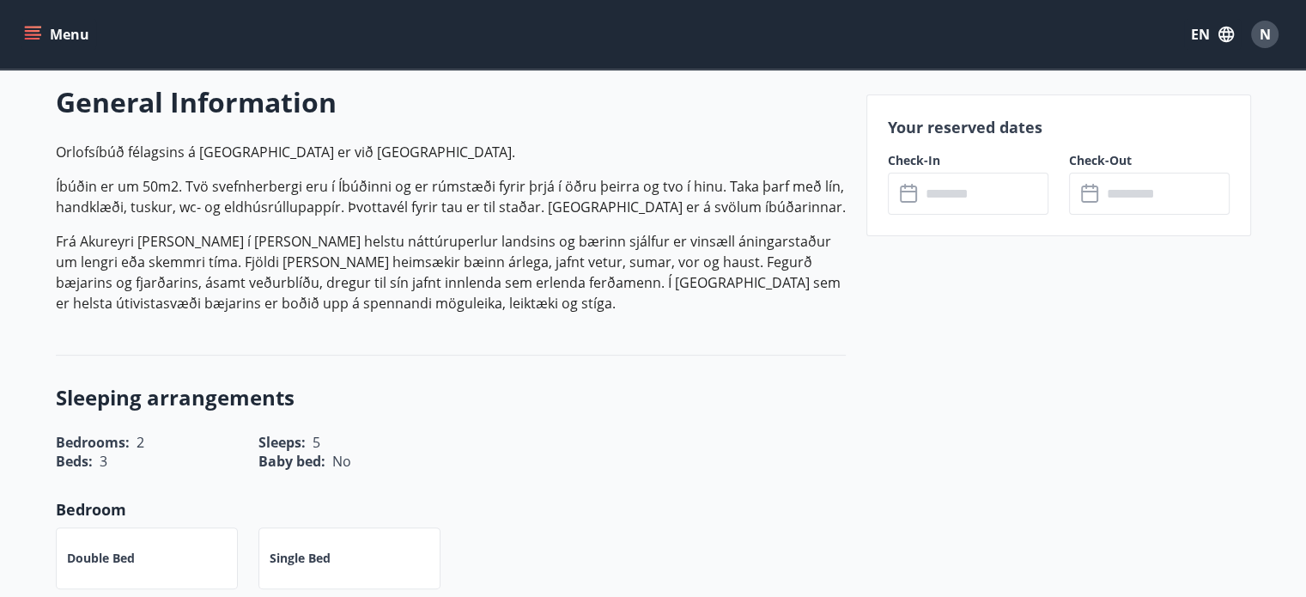
click at [28, 27] on icon "menu" at bounding box center [34, 28] width 19 height 2
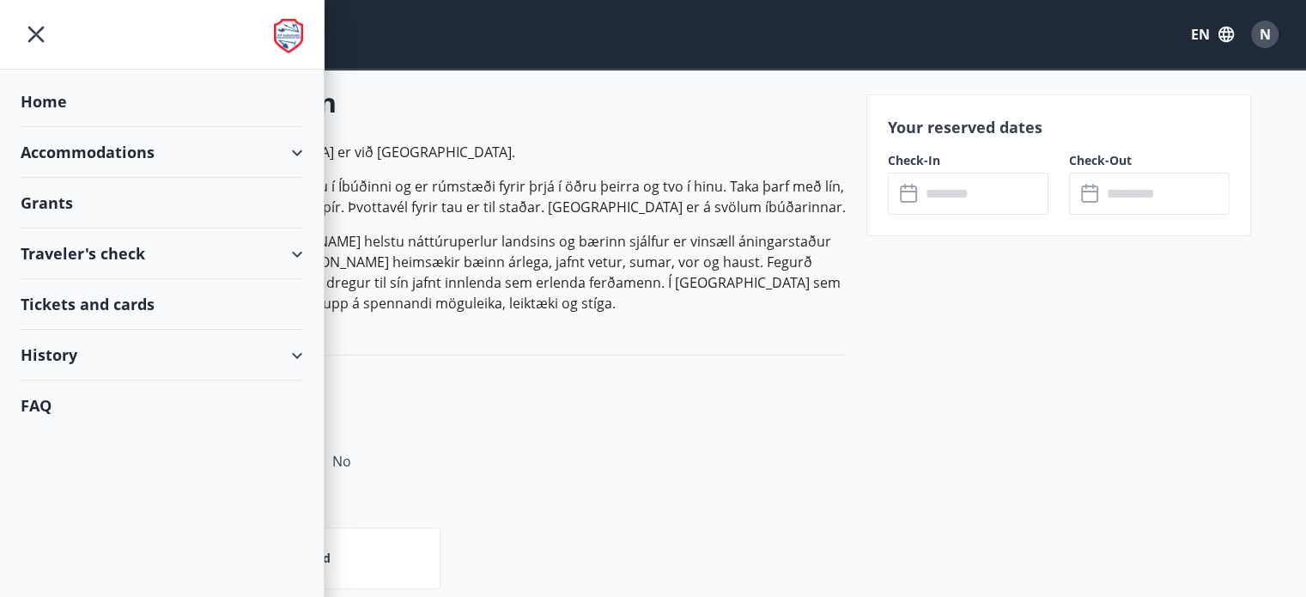
click at [279, 167] on div "Accommodations" at bounding box center [162, 152] width 282 height 51
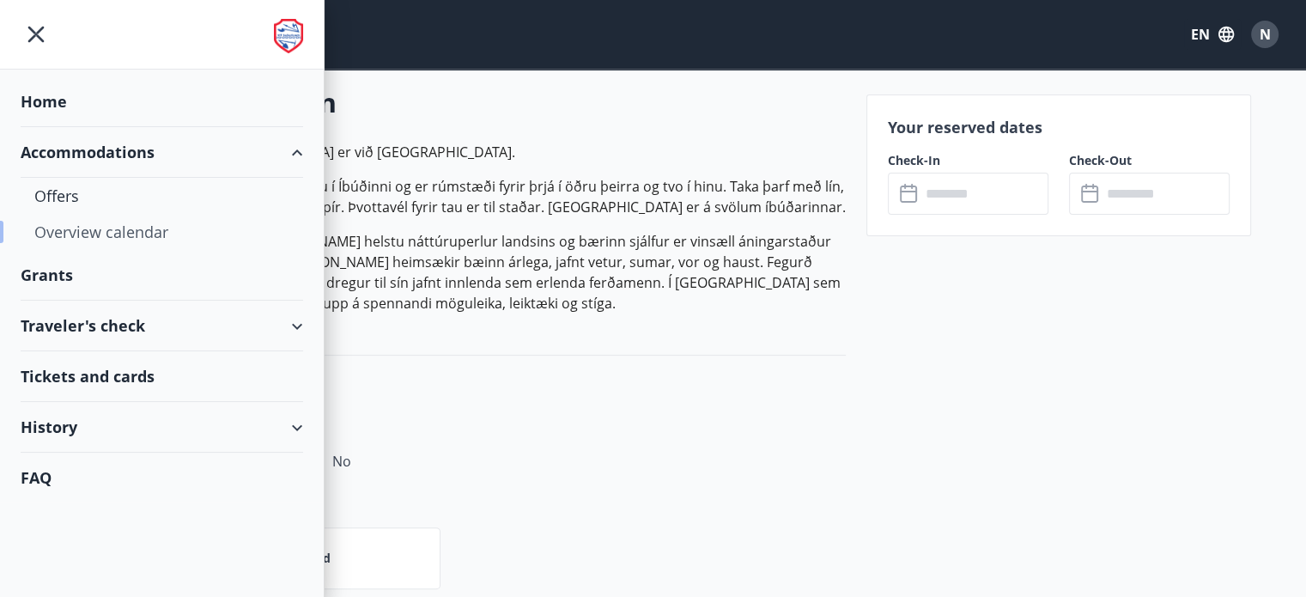
click at [113, 226] on div "Overview calendar" at bounding box center [161, 232] width 255 height 36
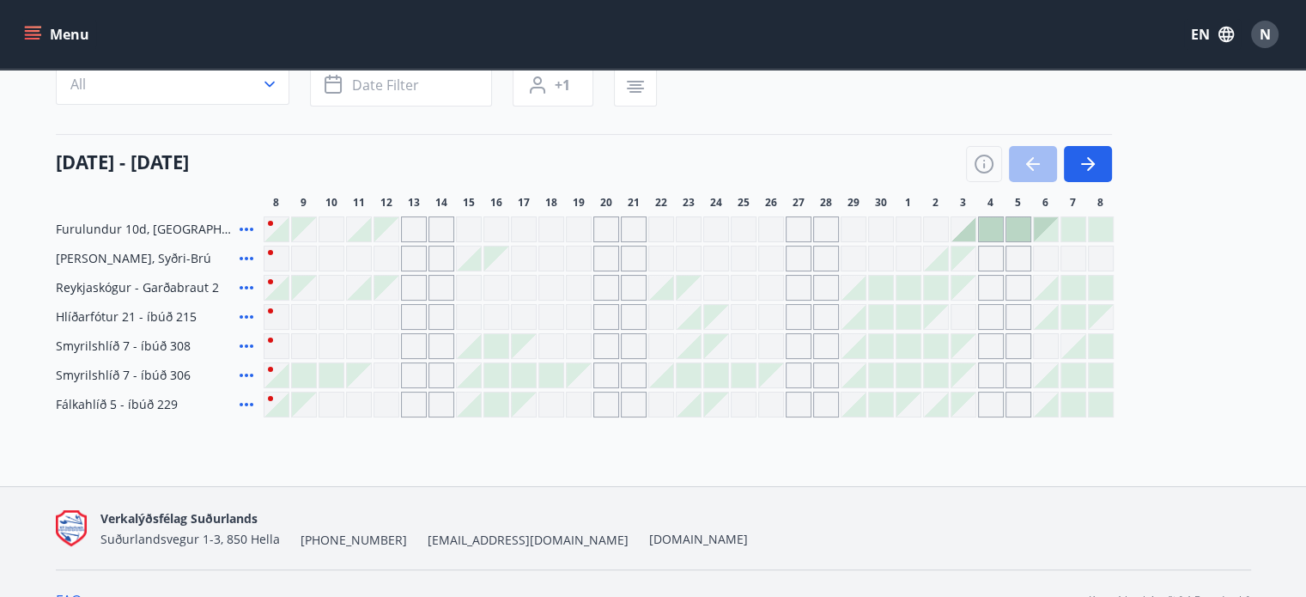
scroll to position [189, 0]
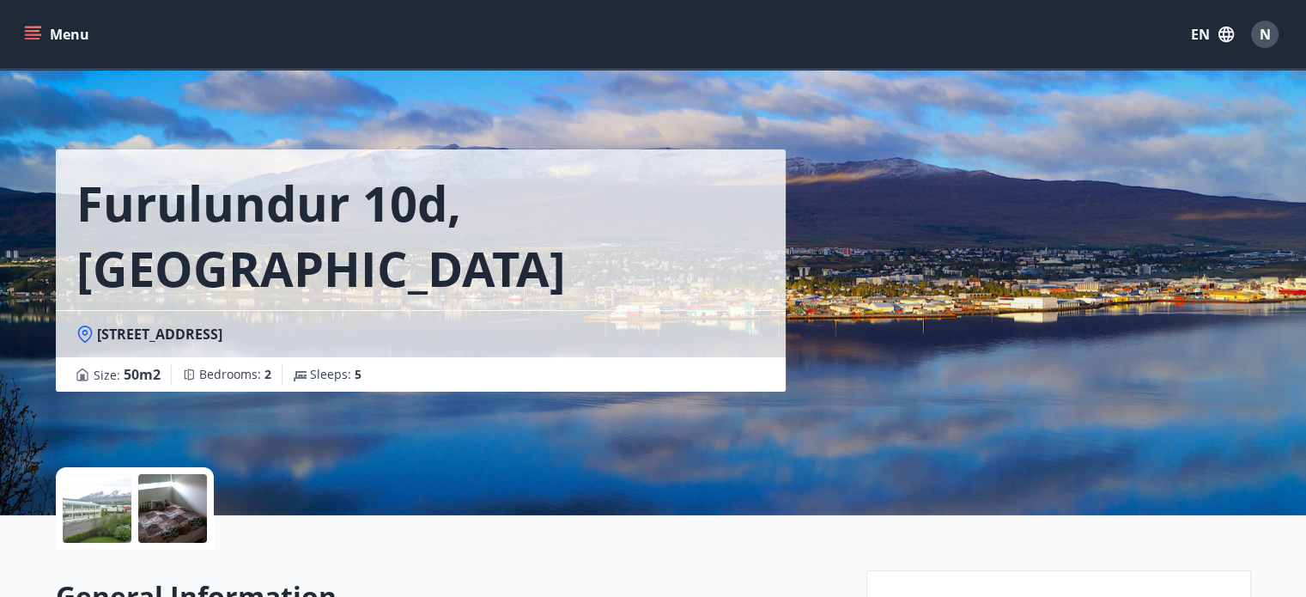
click at [69, 37] on button "Menu" at bounding box center [59, 34] width 76 height 31
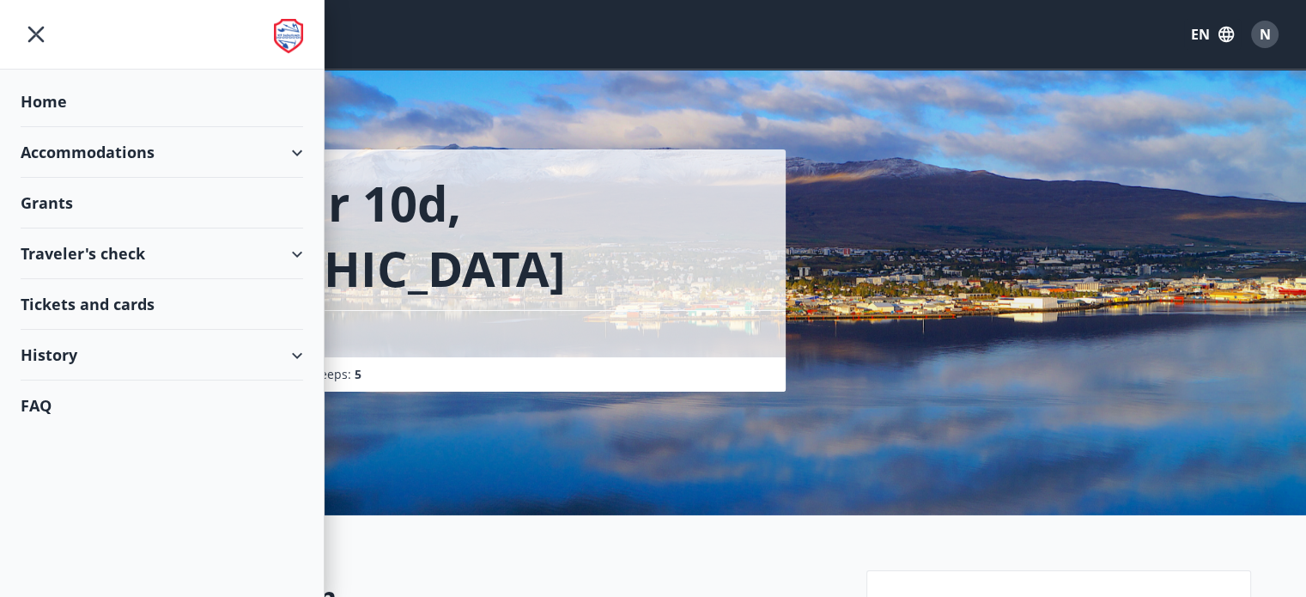
click at [110, 148] on div "Accommodations" at bounding box center [162, 152] width 282 height 51
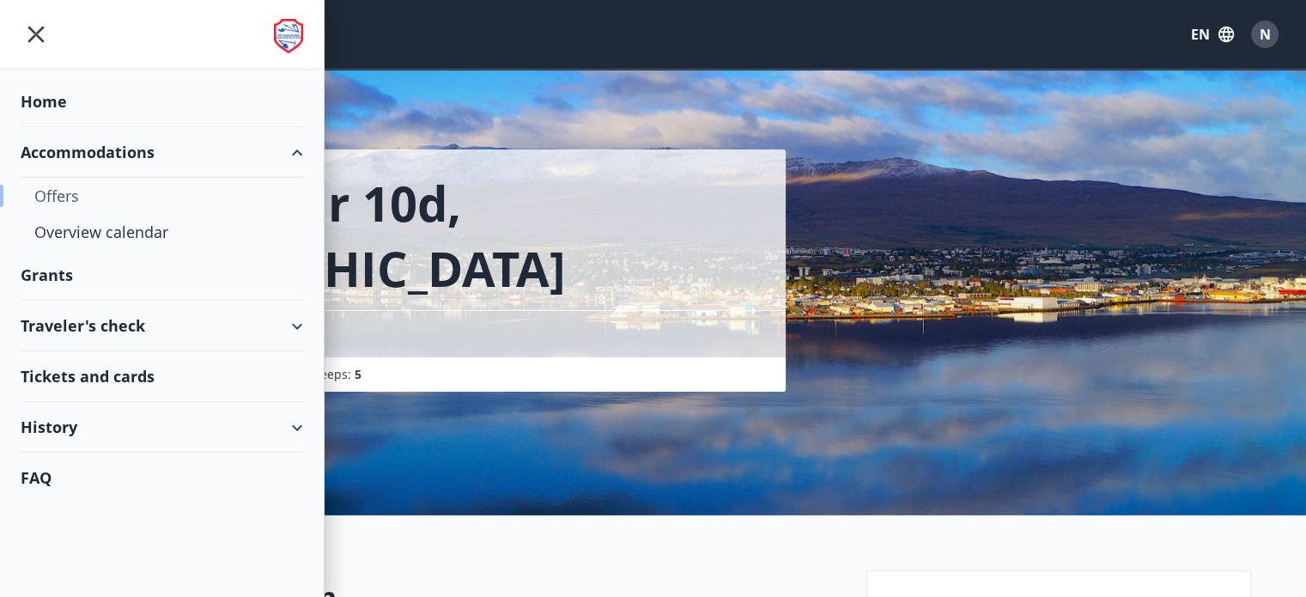
click at [61, 188] on div "Offers" at bounding box center [161, 196] width 255 height 36
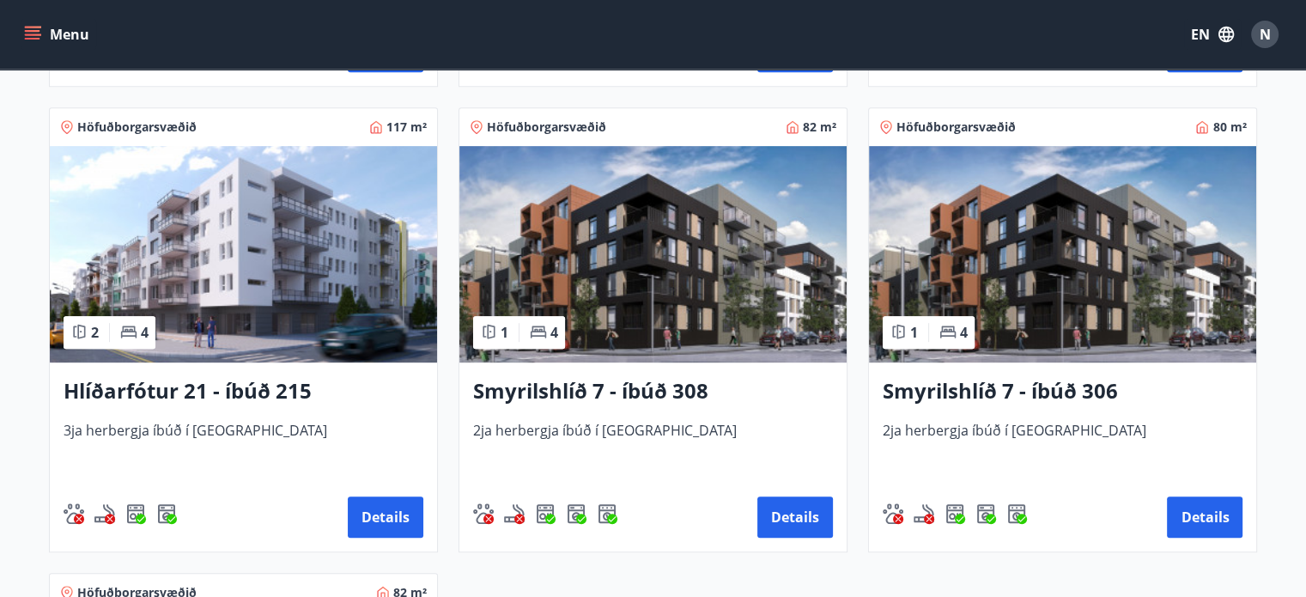
scroll to position [786, 0]
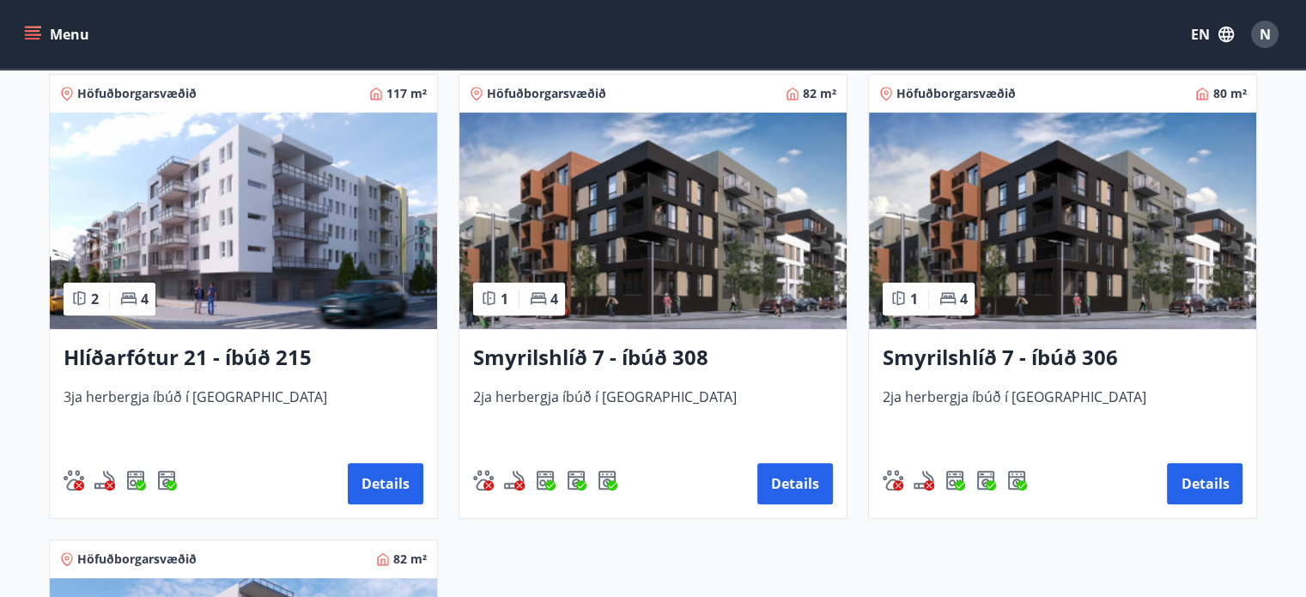
click at [1003, 367] on h3 "Smyrilshlíð 7 - íbúð 306" at bounding box center [1063, 358] width 360 height 31
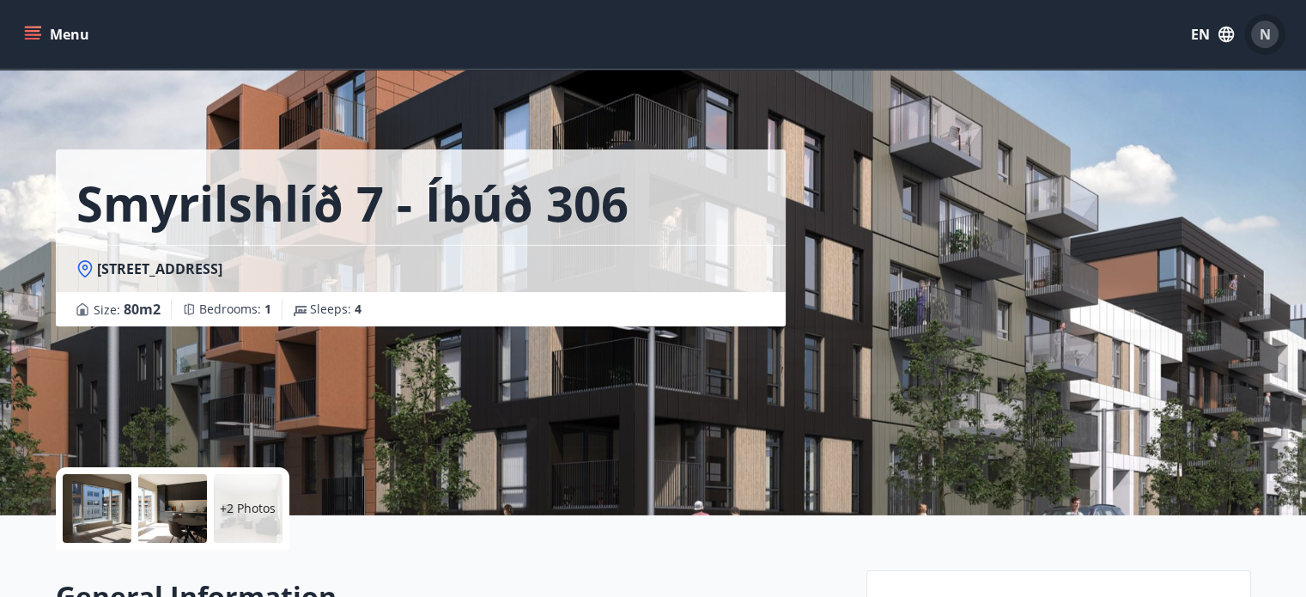
click at [1272, 39] on div "N" at bounding box center [1264, 34] width 27 height 27
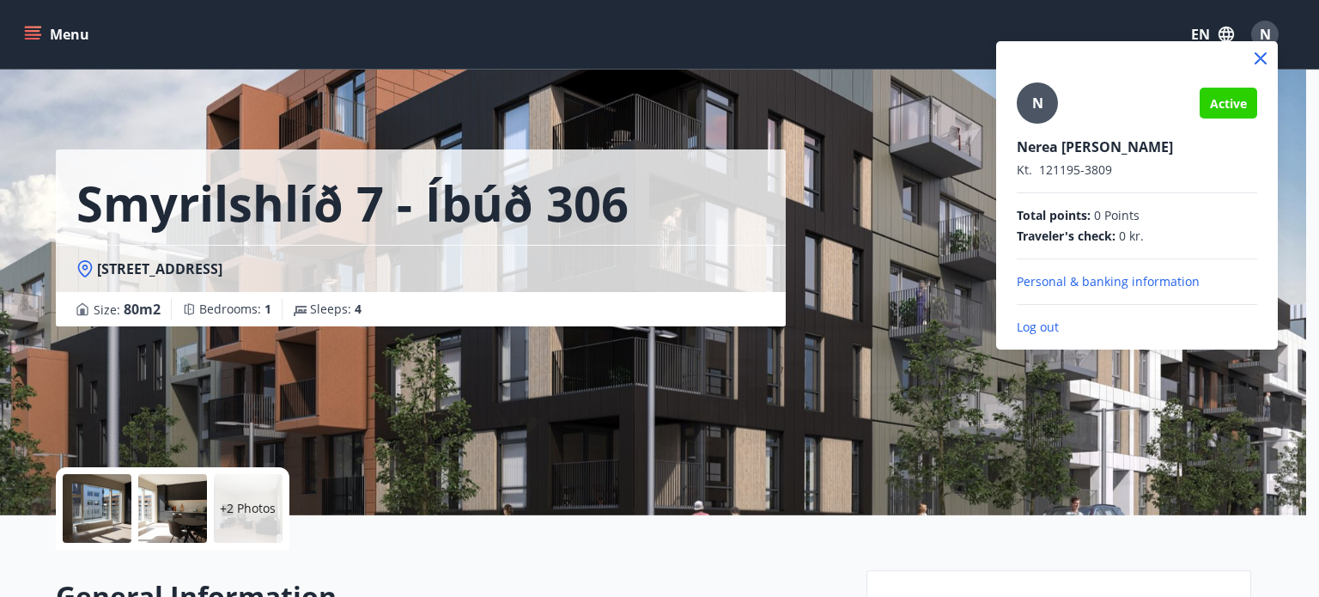
click at [193, 123] on div at bounding box center [659, 298] width 1319 height 597
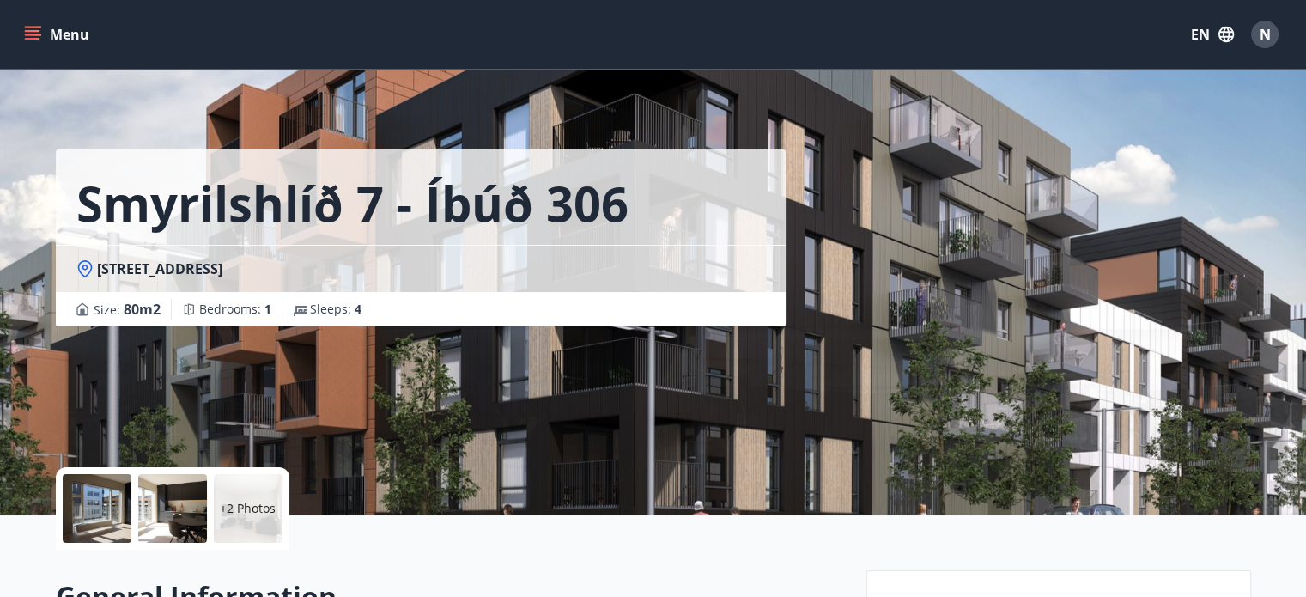
click at [117, 499] on div at bounding box center [97, 508] width 69 height 69
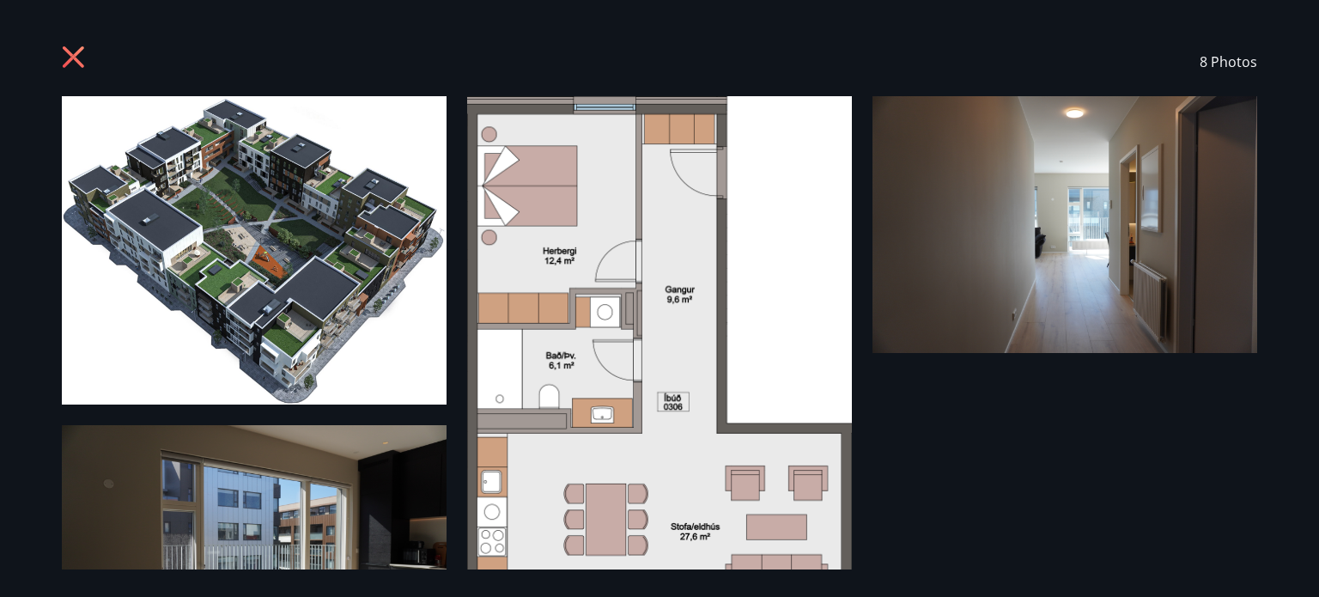
click at [117, 499] on div "8 Photos" at bounding box center [659, 298] width 1236 height 542
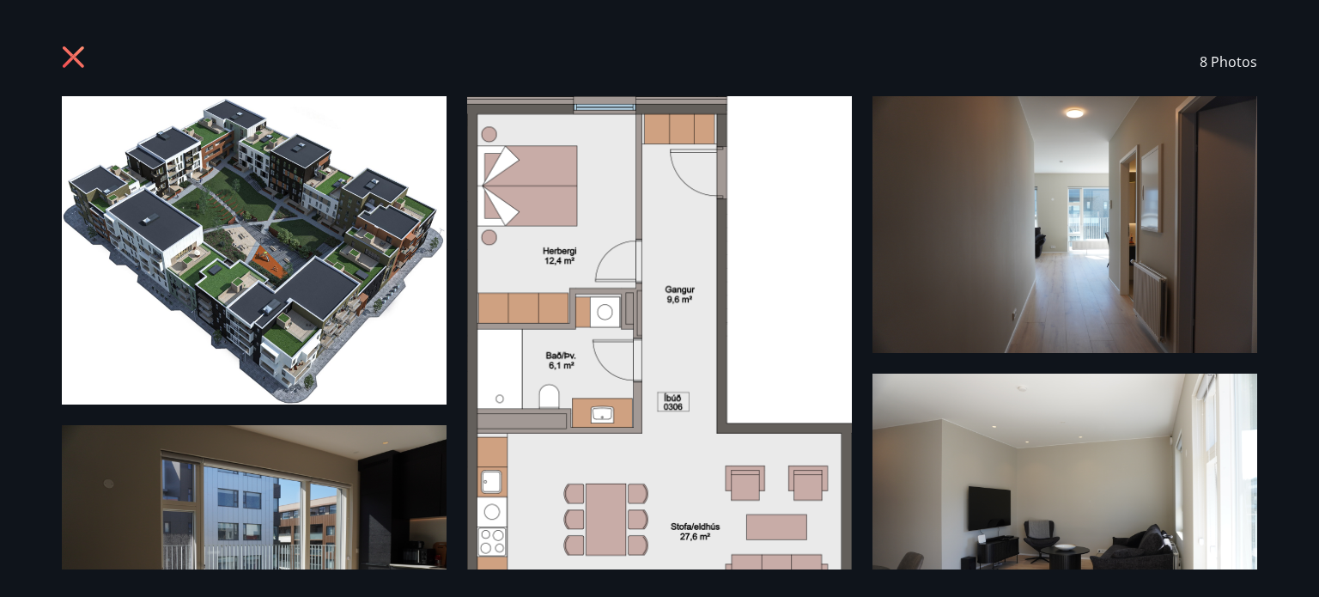
click at [955, 439] on img at bounding box center [1064, 501] width 385 height 257
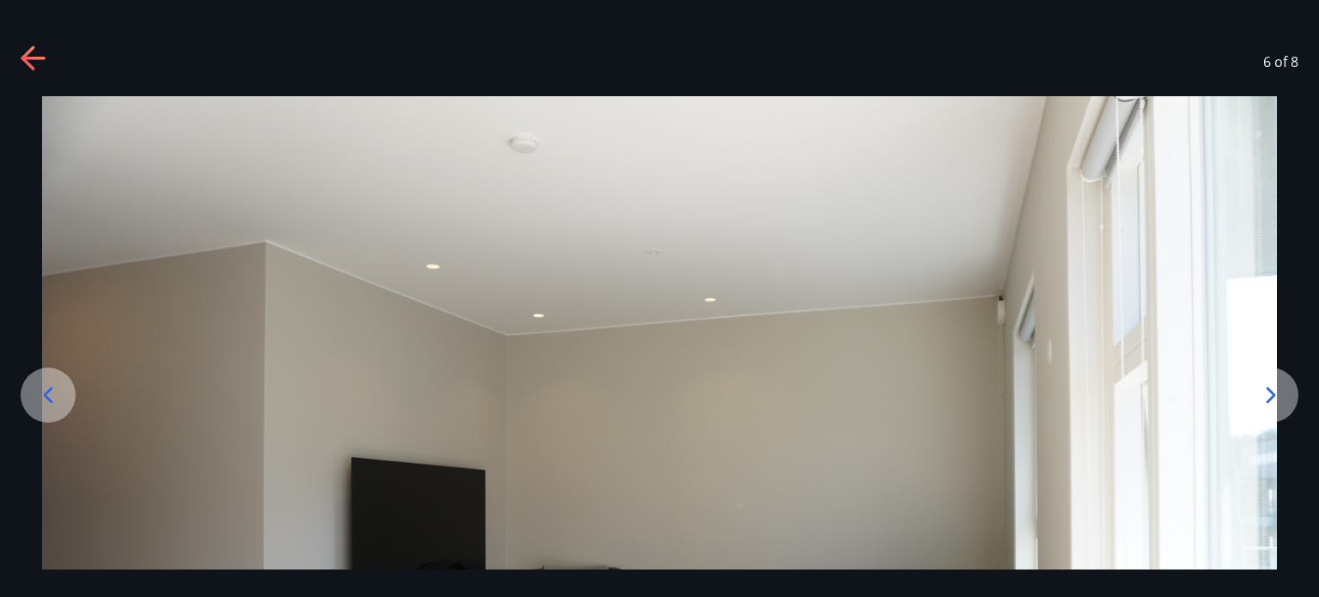
click at [46, 56] on icon at bounding box center [34, 59] width 27 height 27
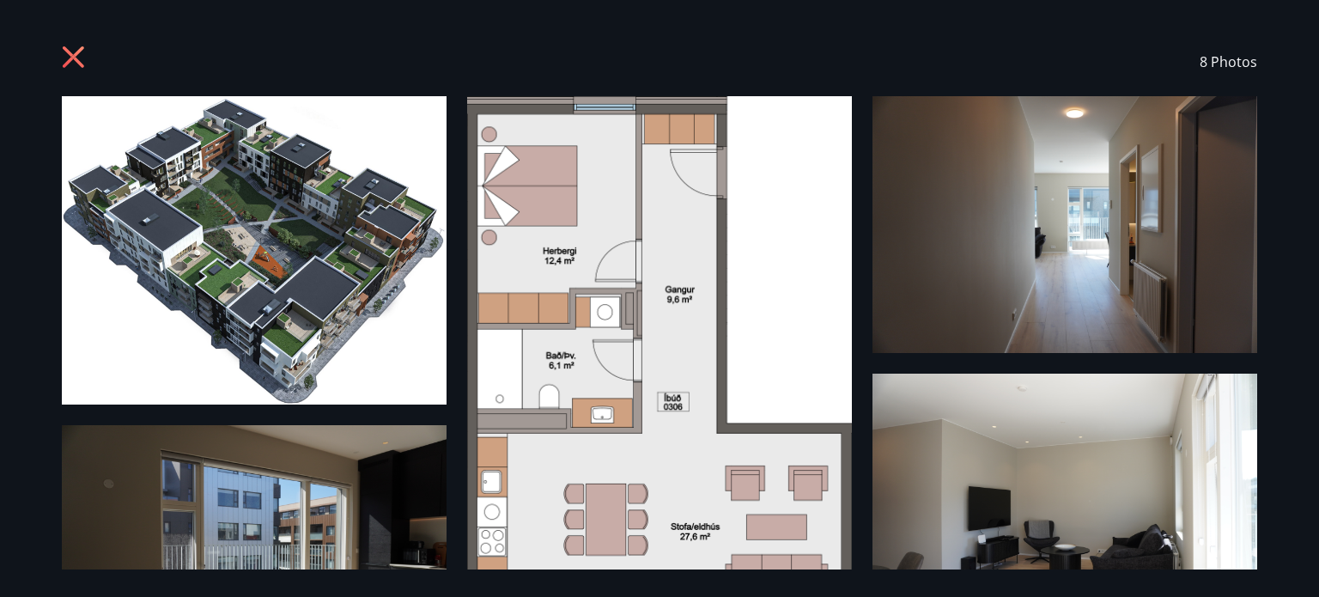
click at [72, 58] on icon at bounding box center [73, 57] width 4 height 4
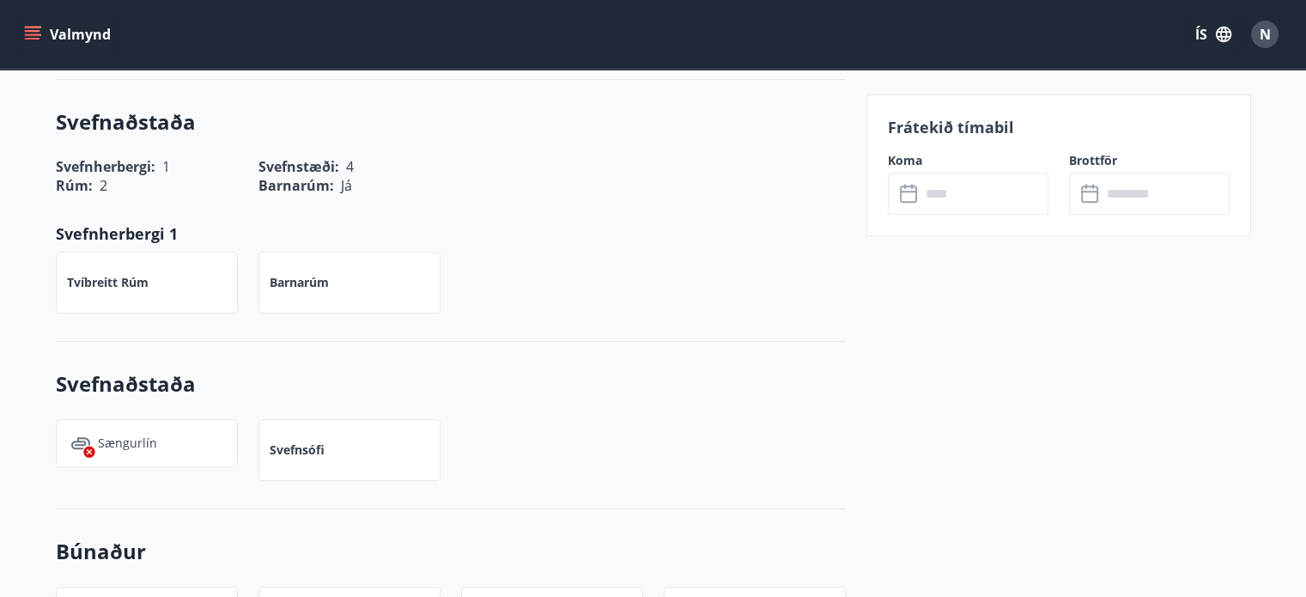
scroll to position [690, 0]
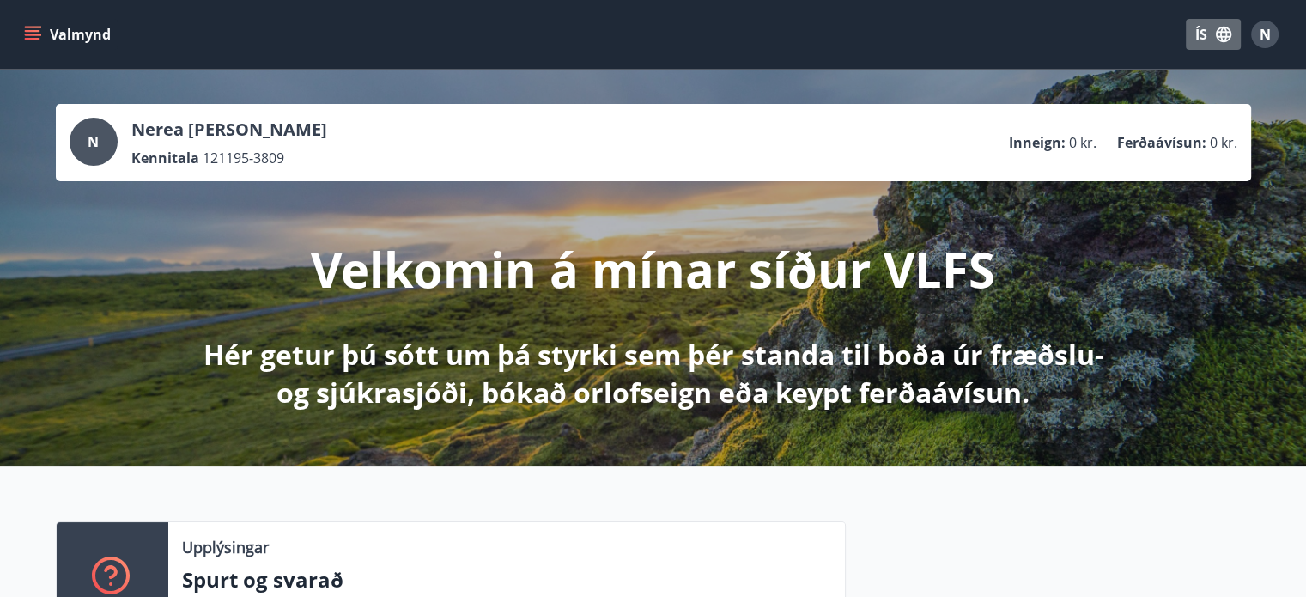
click at [1209, 33] on button "ÍS" at bounding box center [1213, 34] width 55 height 31
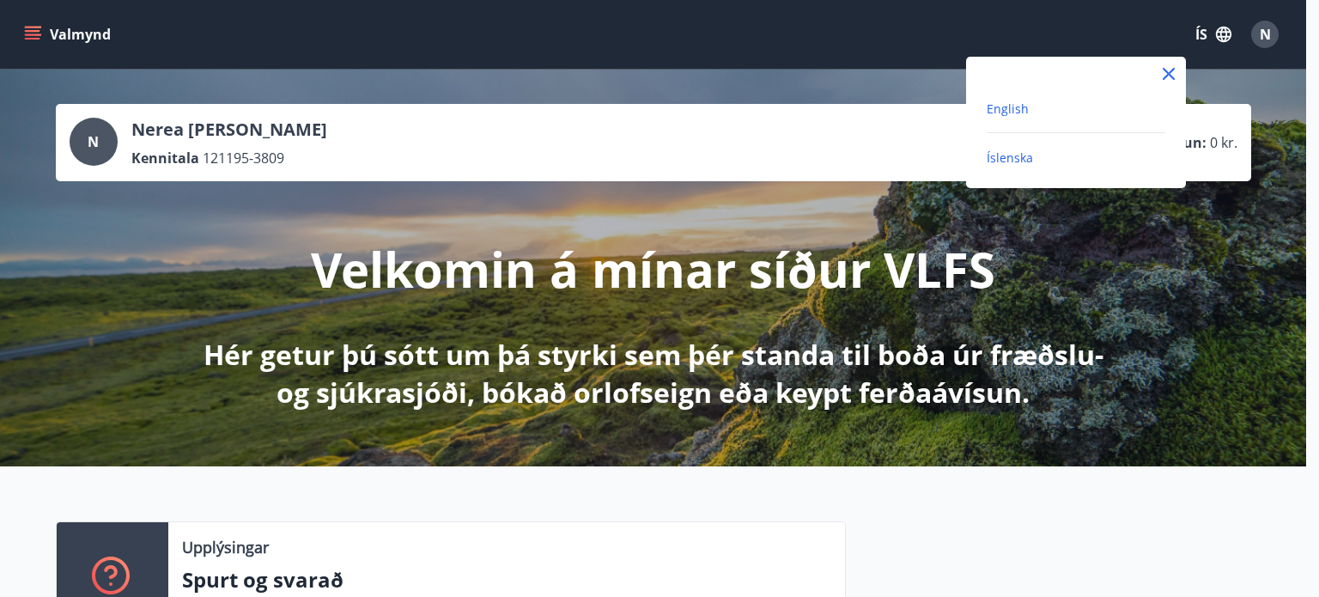
click at [1008, 107] on span "English" at bounding box center [1007, 108] width 42 height 16
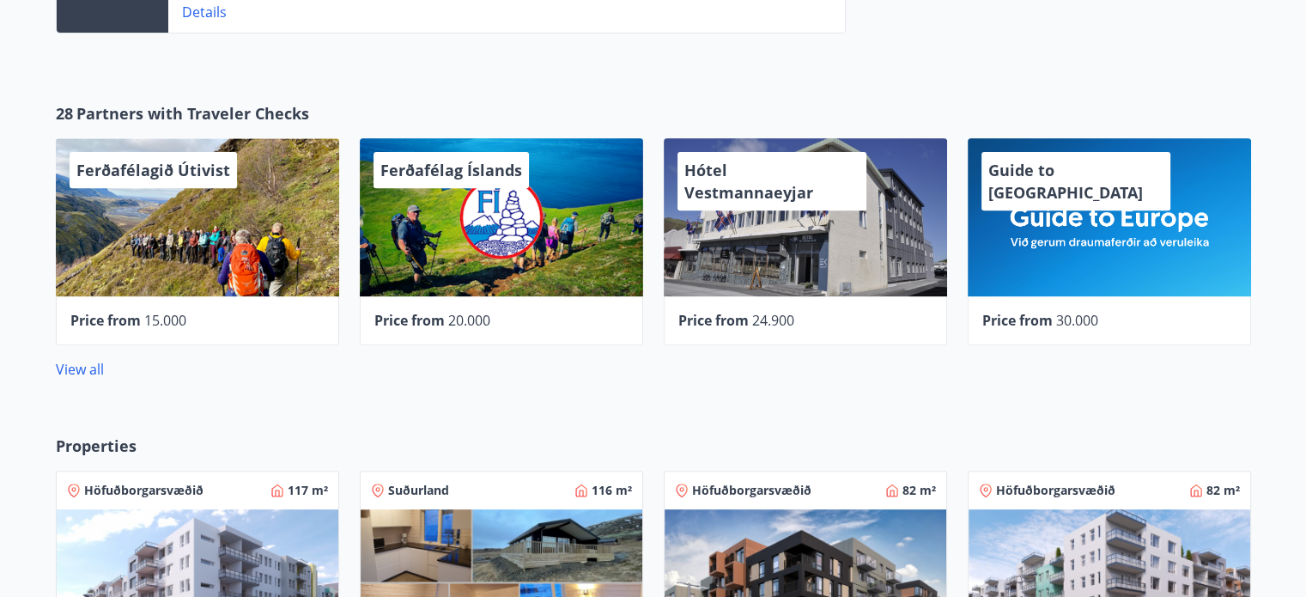
scroll to position [639, 0]
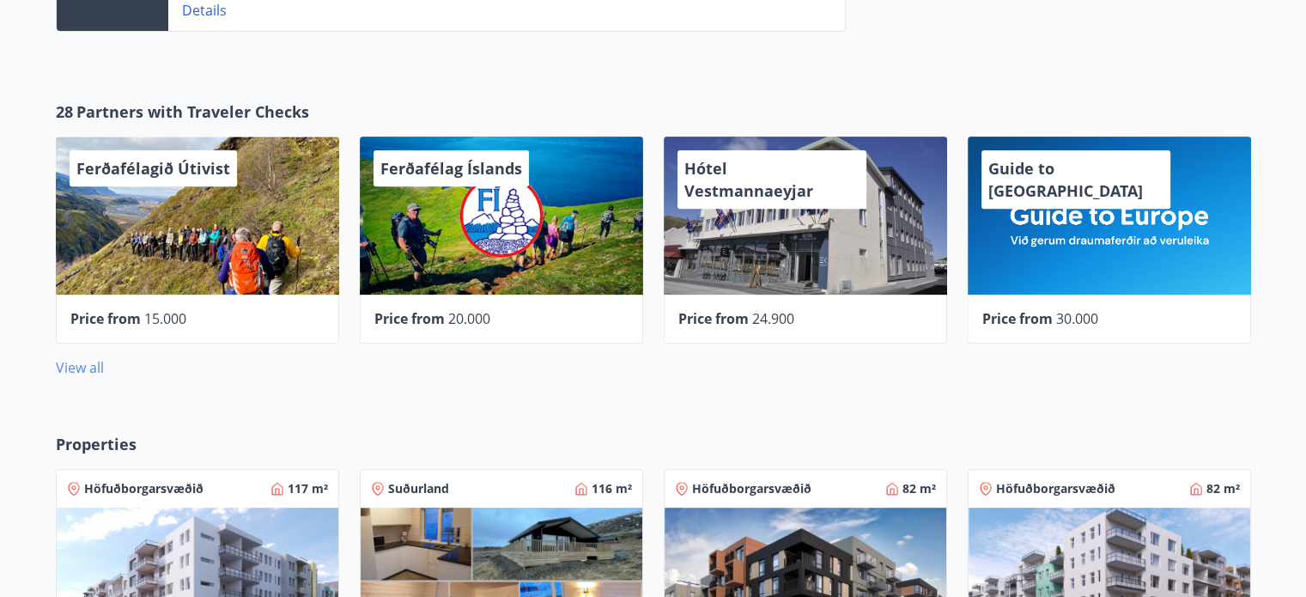
click at [87, 367] on link "View all" at bounding box center [80, 367] width 48 height 19
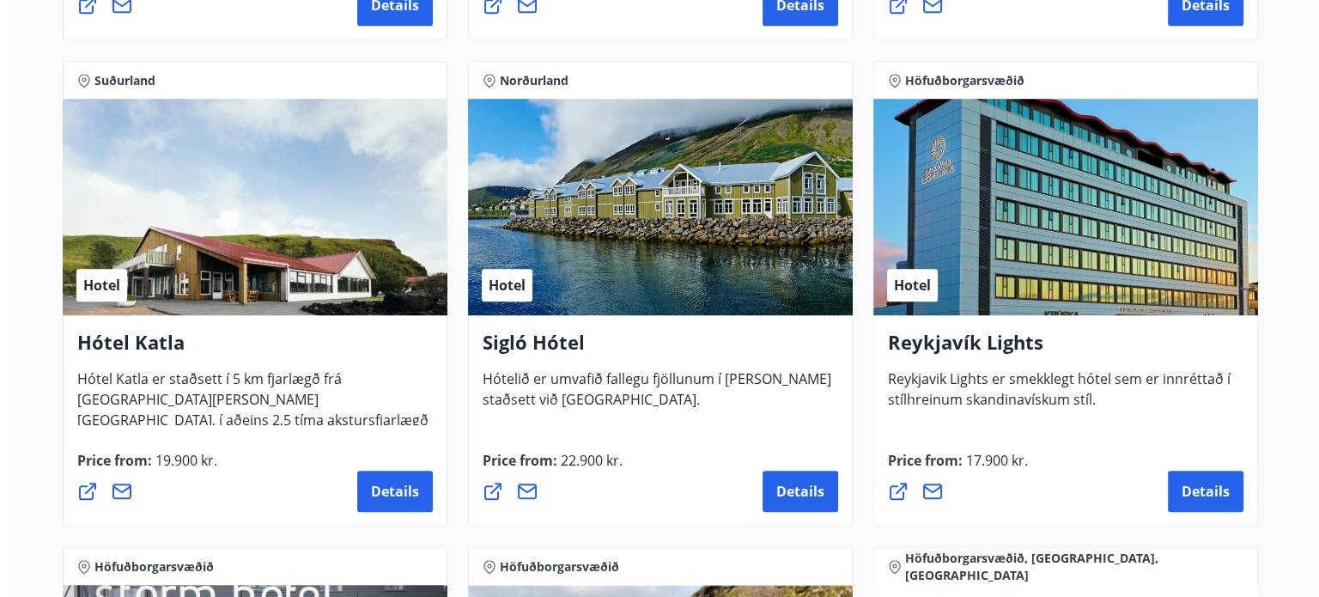
scroll to position [1249, 0]
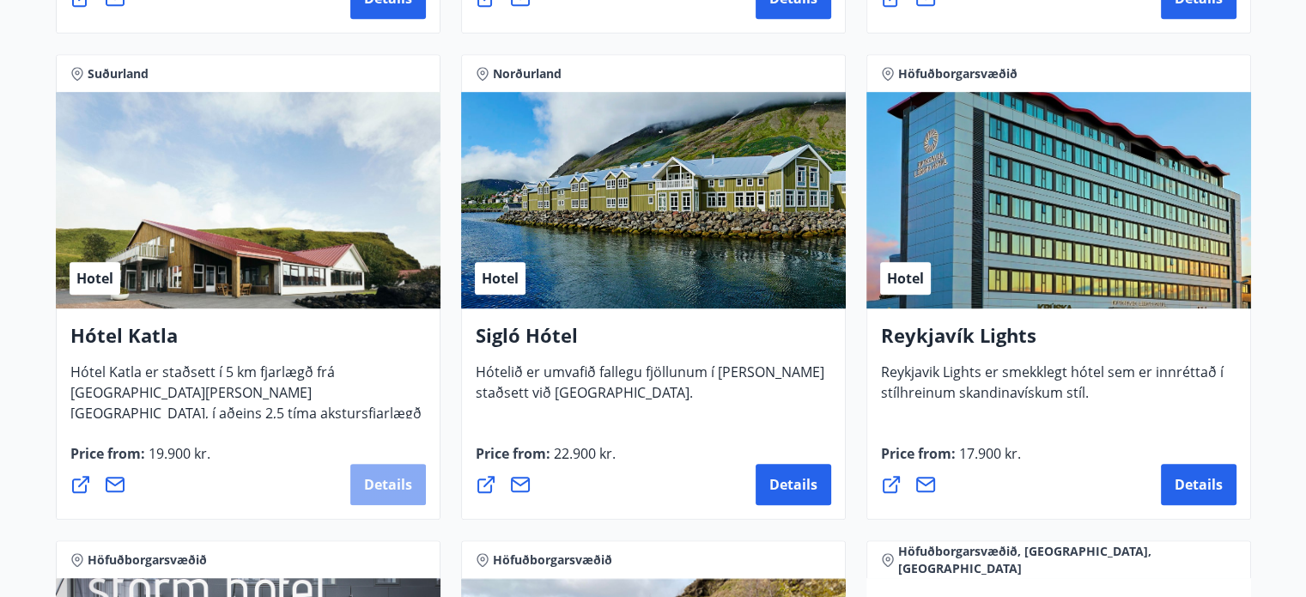
click at [392, 476] on span "Details" at bounding box center [388, 484] width 48 height 19
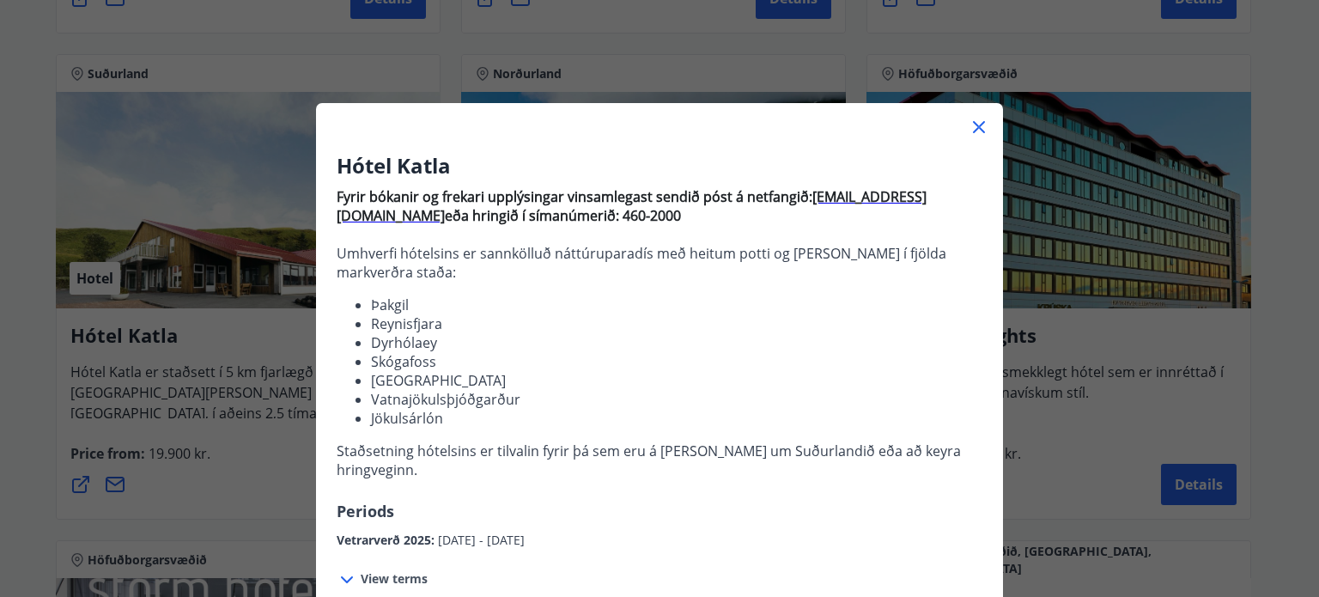
click at [361, 570] on span "View terms" at bounding box center [394, 578] width 67 height 17
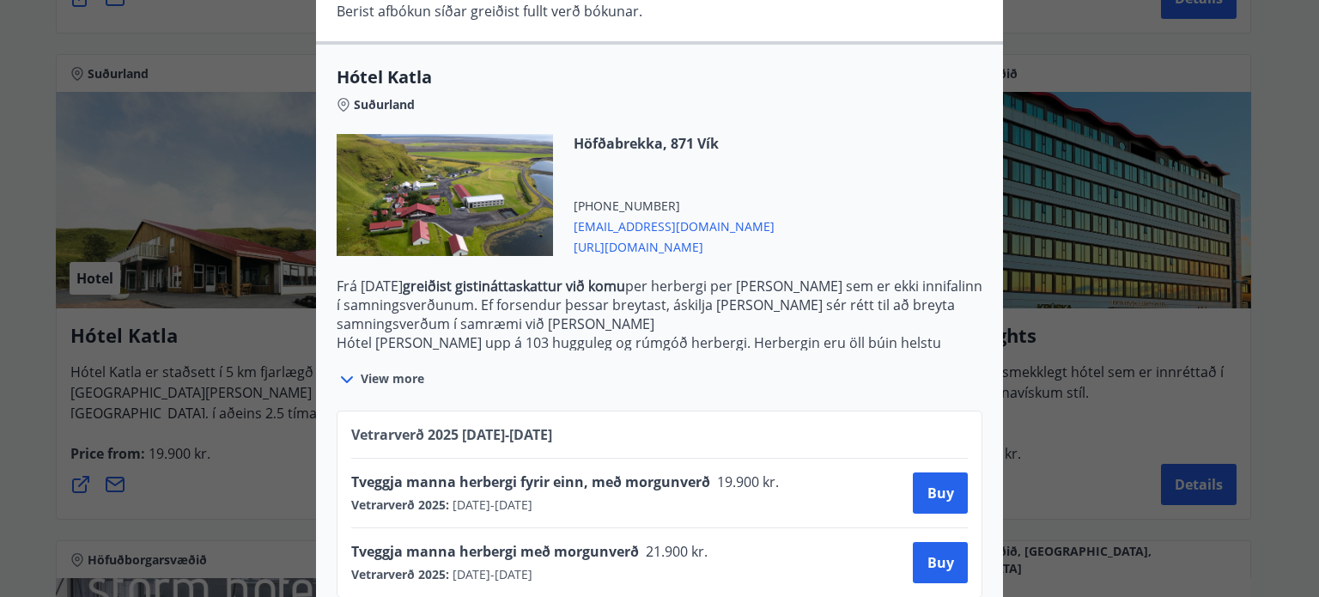
scroll to position [749, 0]
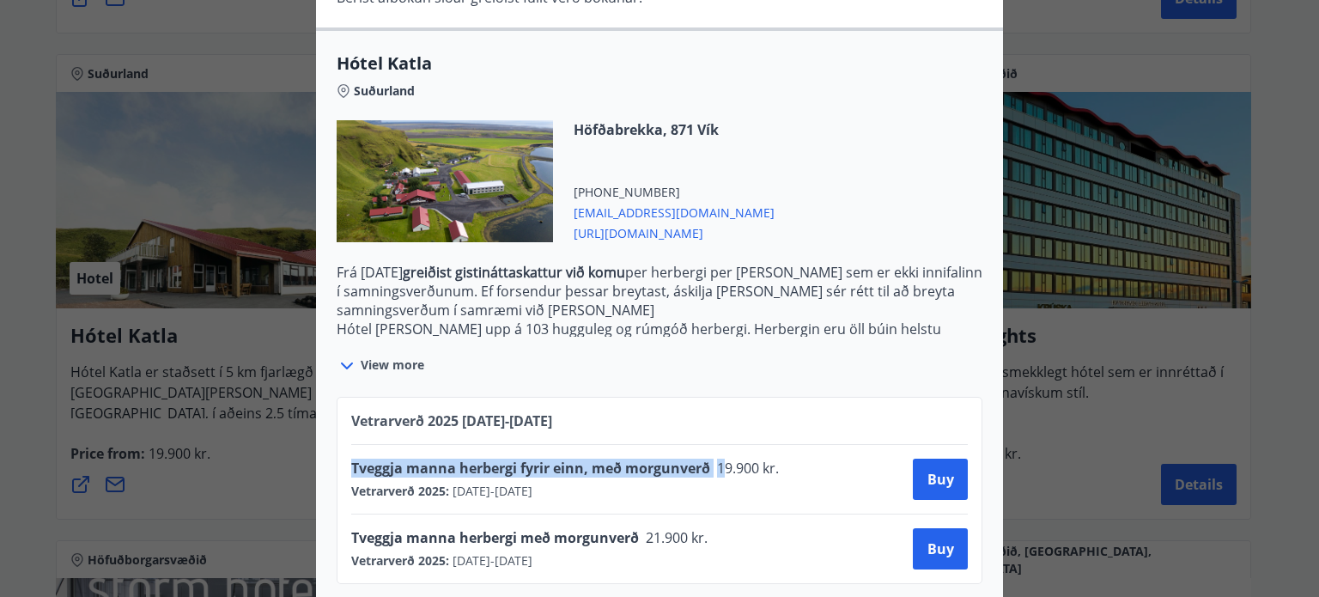
drag, startPoint x: 343, startPoint y: 448, endPoint x: 720, endPoint y: 450, distance: 377.8
click at [720, 450] on div "Vetrarverð [PHONE_NUMBER][DATE] - [DATE] Tveggja manna herbergi fyrir einn, með…" at bounding box center [660, 490] width 646 height 187
copy div "Tveggja manna herbergi fyrir einn, með morgunverð 1"
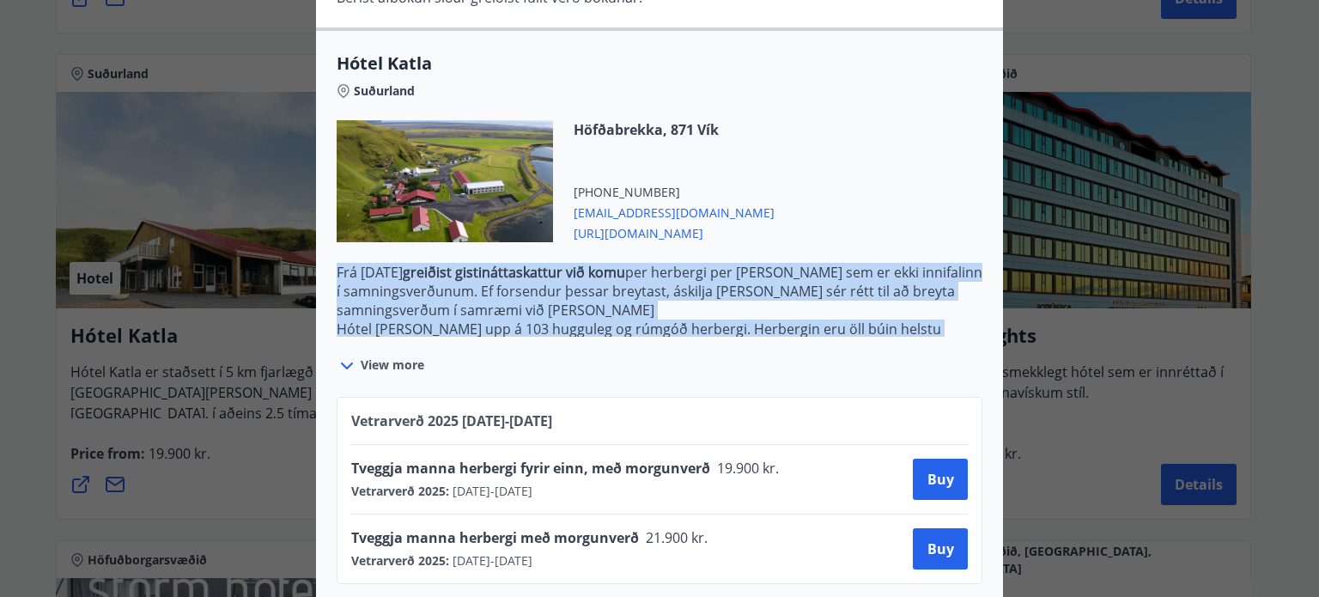
drag, startPoint x: 330, startPoint y: 251, endPoint x: 968, endPoint y: 305, distance: 641.1
click at [968, 305] on p "Frá [DATE] greiðist gistináttaskattur við komu per herbergi per [PERSON_NAME] s…" at bounding box center [660, 348] width 646 height 170
copy p "Frá [DATE] greiðist gistináttaskattur við komu per herbergi per [PERSON_NAME] s…"
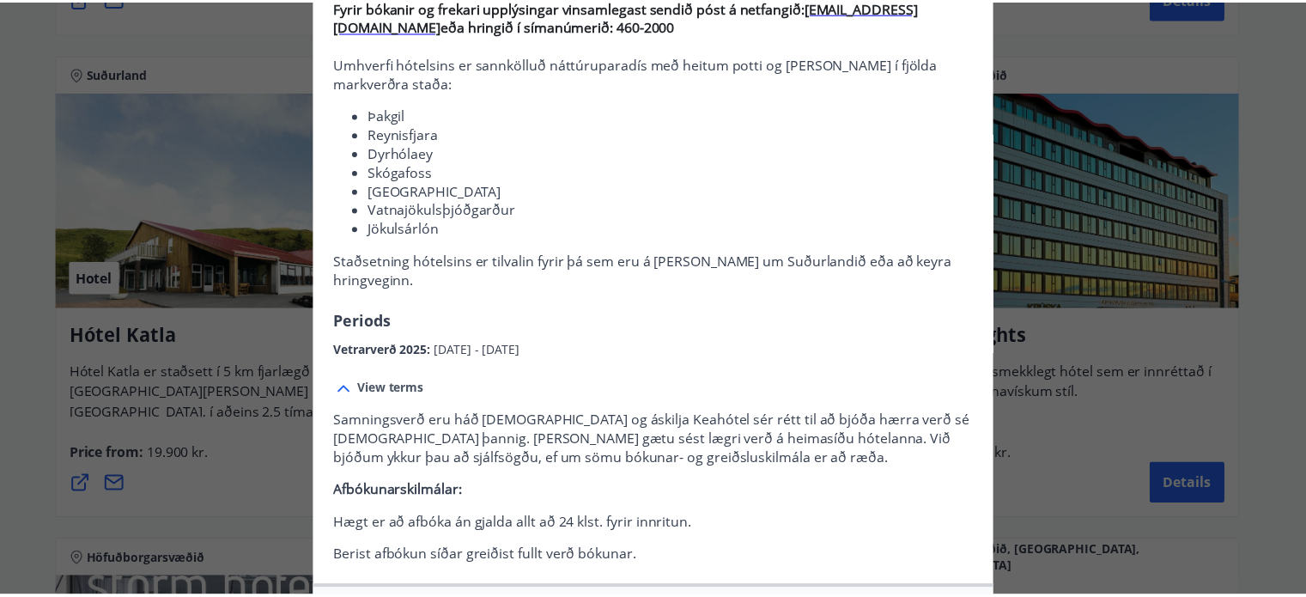
scroll to position [0, 0]
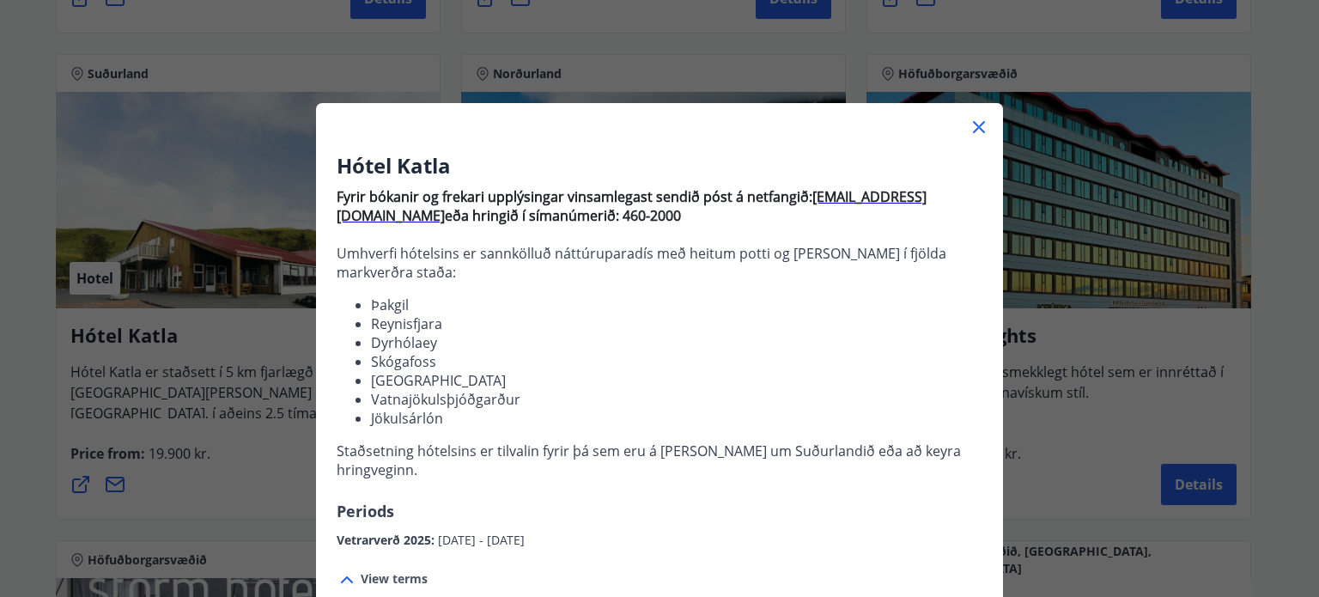
click at [974, 120] on icon at bounding box center [978, 127] width 21 height 21
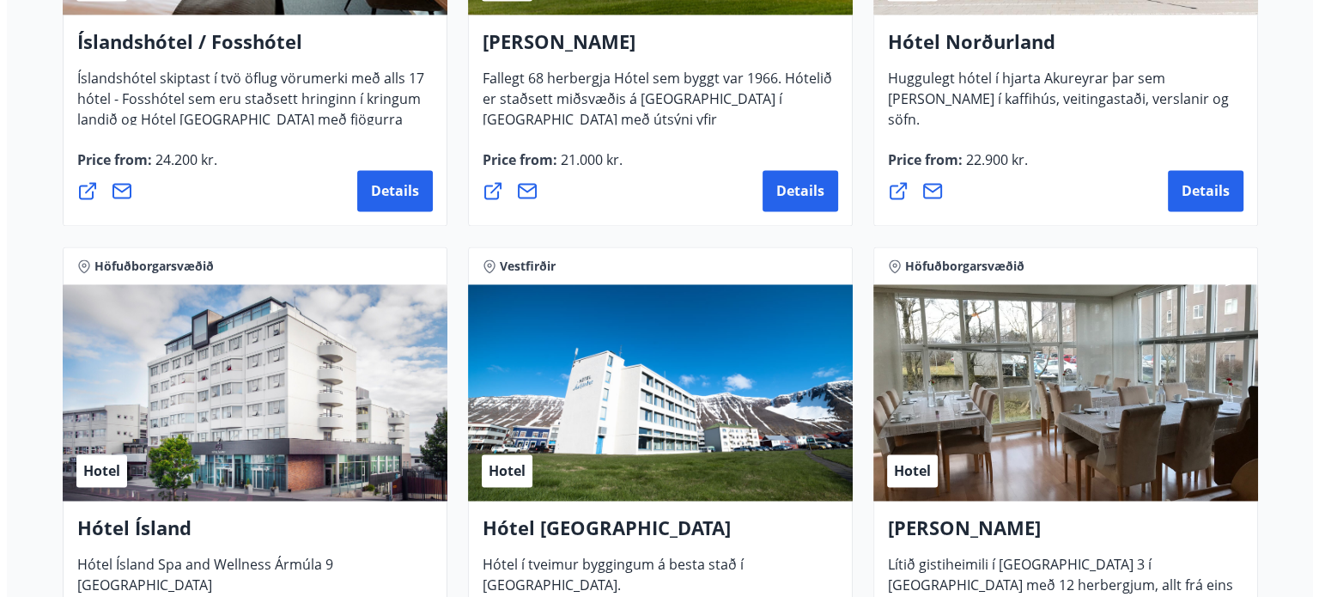
scroll to position [2737, 0]
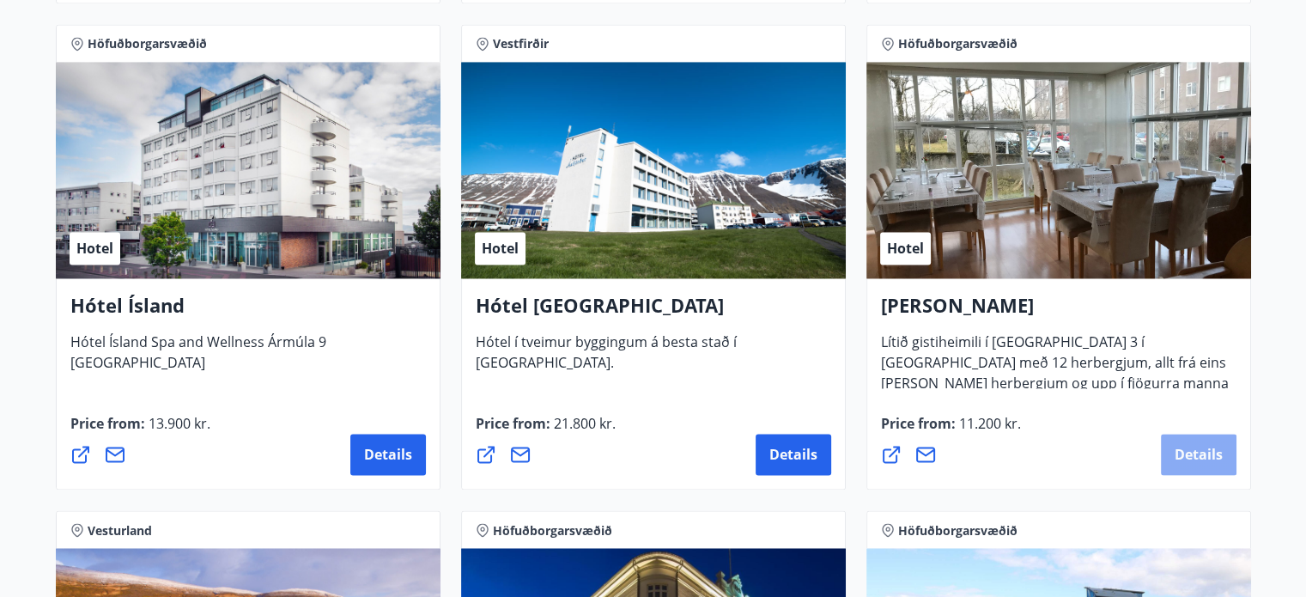
click at [1211, 454] on span "Details" at bounding box center [1199, 454] width 48 height 19
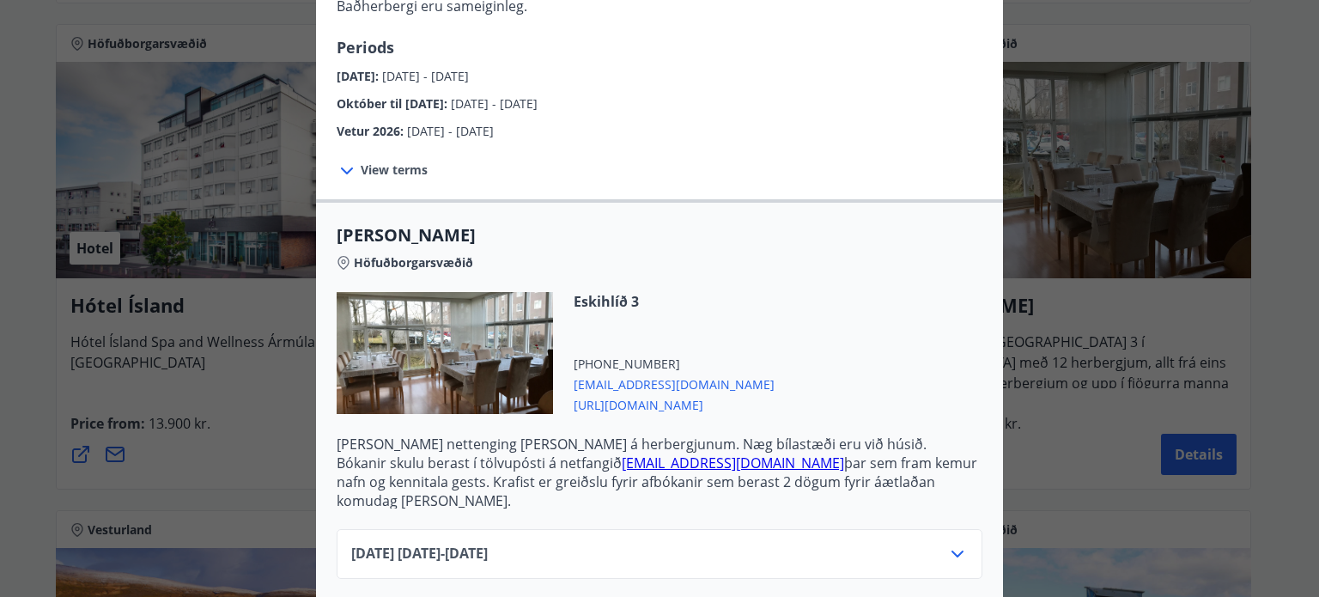
scroll to position [405, 0]
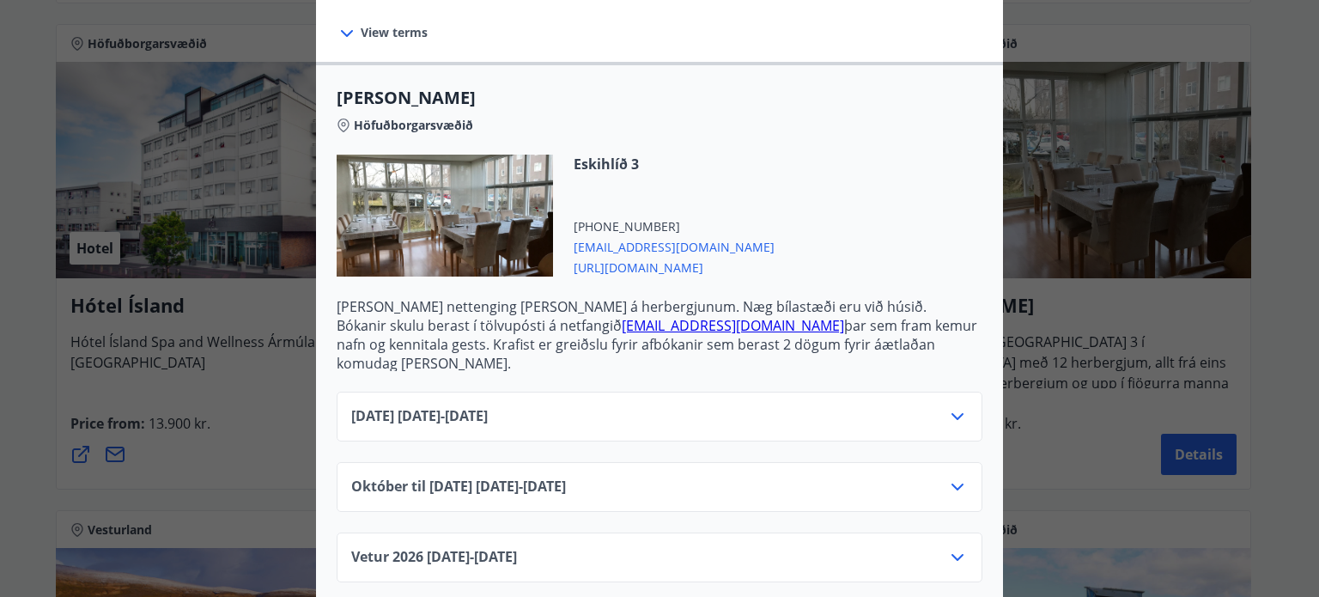
click at [488, 406] on span "[DATE] [DATE] - [DATE]" at bounding box center [419, 416] width 137 height 21
click at [956, 406] on icon at bounding box center [957, 416] width 21 height 21
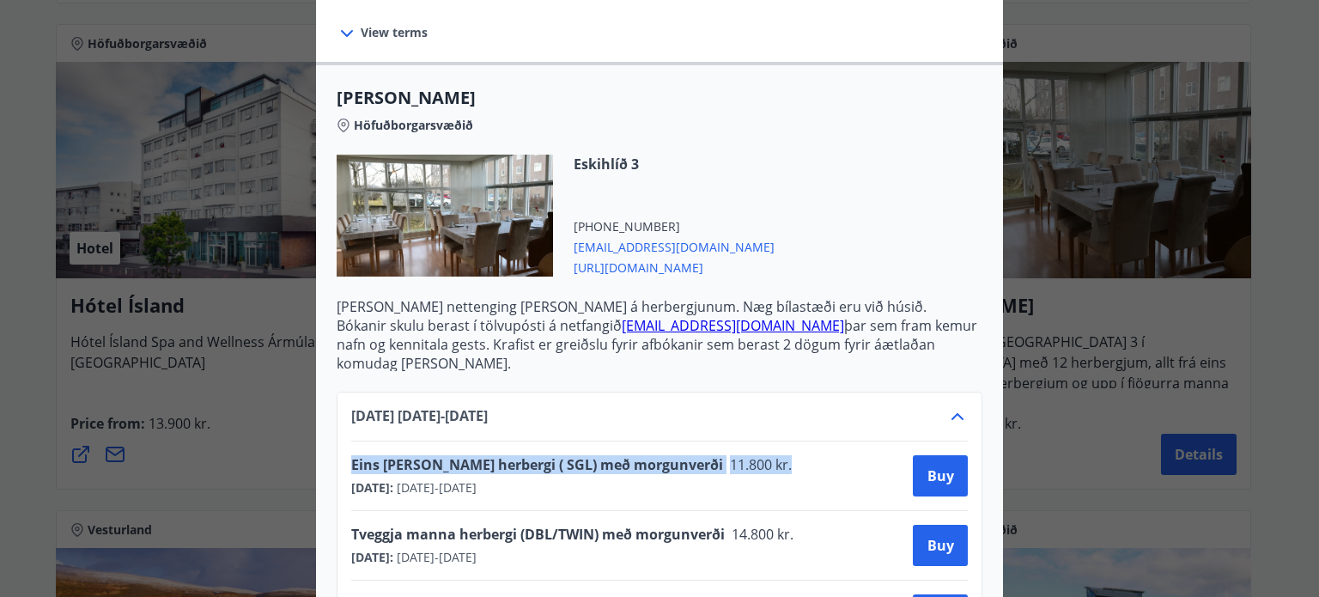
drag, startPoint x: 343, startPoint y: 449, endPoint x: 730, endPoint y: 441, distance: 386.4
click at [730, 441] on div "[DATE] [DATE] - [DATE] Eins [PERSON_NAME] herbergi ( SGL) með morgunverði 11.80…" at bounding box center [660, 556] width 646 height 328
copy div "Eins [PERSON_NAME] herbergi ( SGL) með morgunverði 11.800 kr."
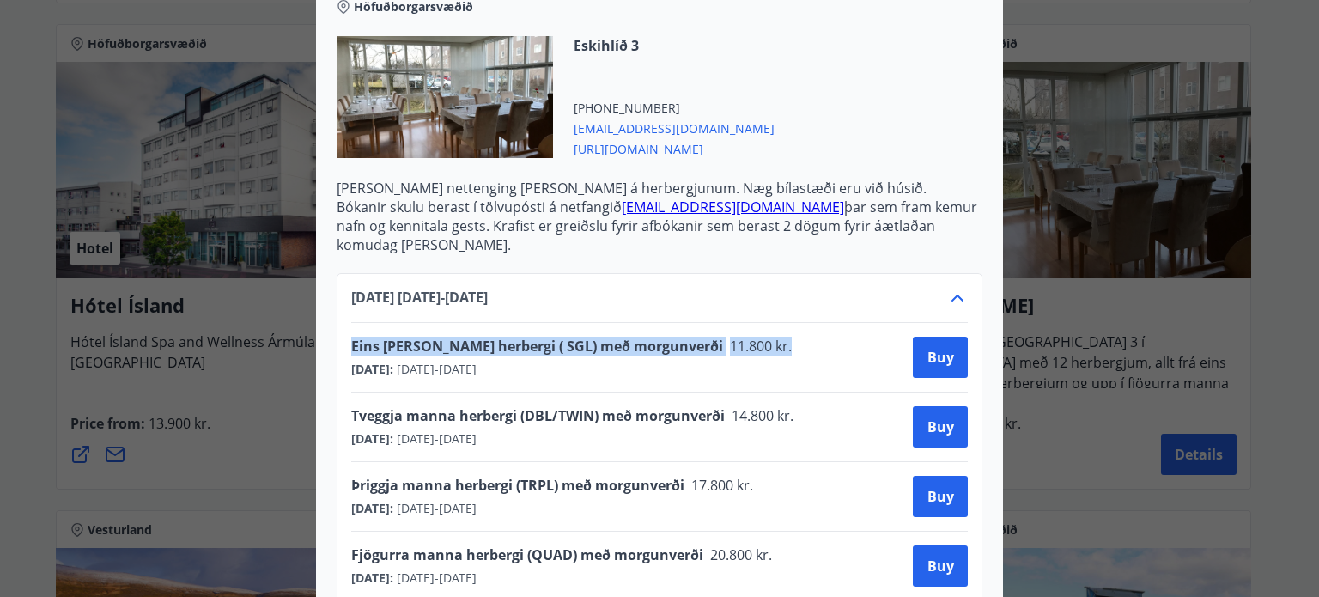
scroll to position [531, 0]
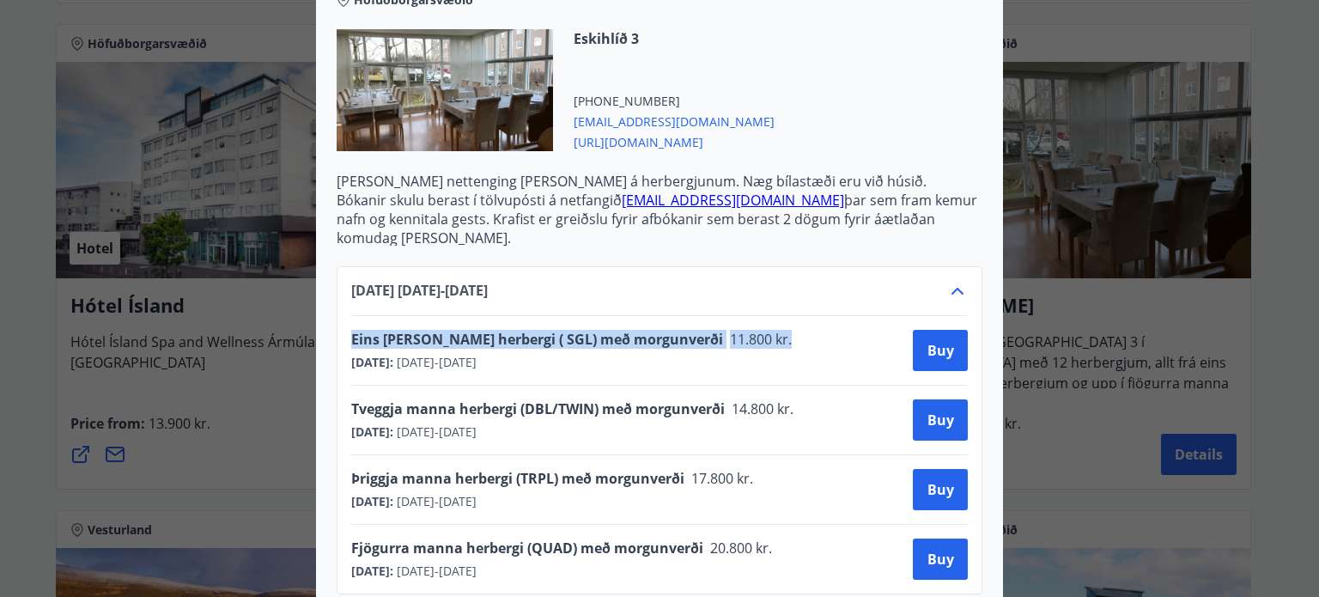
drag, startPoint x: 614, startPoint y: 418, endPoint x: 340, endPoint y: 392, distance: 275.2
click at [340, 392] on div "[DATE] [DATE] - [DATE] Eins [PERSON_NAME] herbergi ( SGL) með morgunverði 11.80…" at bounding box center [660, 430] width 646 height 328
copy div "Tveggja manna herbergi (DBL/TWIN) með morgunverði 14.800 kr. [DATE] : [DATE] - …"
click at [726, 423] on div "[DATE] : [DATE] - [DATE]" at bounding box center [577, 431] width 453 height 17
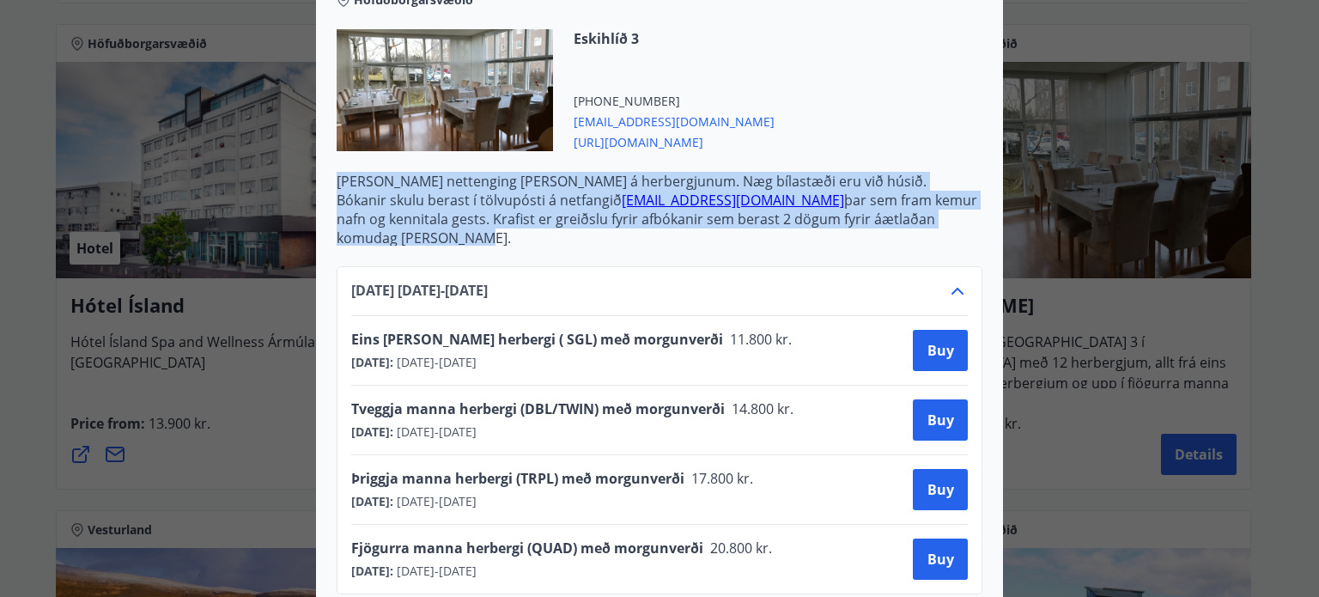
drag, startPoint x: 331, startPoint y: 185, endPoint x: 938, endPoint y: 227, distance: 608.5
click at [938, 227] on div "Alba gistiheimili Höfuðborgarsvæðið Eskihlíð 3 [PHONE_NUMBER] [EMAIL_ADDRESS][D…" at bounding box center [659, 345] width 687 height 819
copy div "[PERSON_NAME] nettenging [PERSON_NAME] á herbergjunum. Næg bílastæði eru við hú…"
click at [951, 288] on icon at bounding box center [957, 291] width 12 height 7
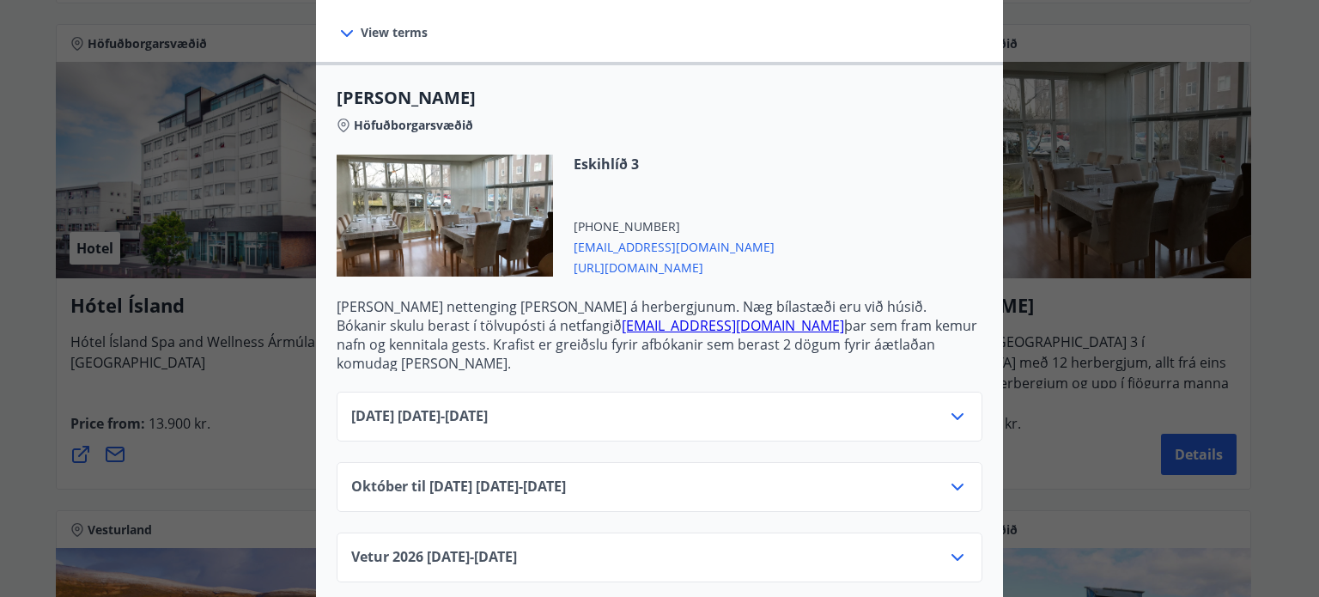
click at [656, 476] on div "Október til [DATE][PHONE_NUMBER][DATE] - [DATE]" at bounding box center [659, 493] width 616 height 34
click at [958, 476] on icon at bounding box center [957, 486] width 21 height 21
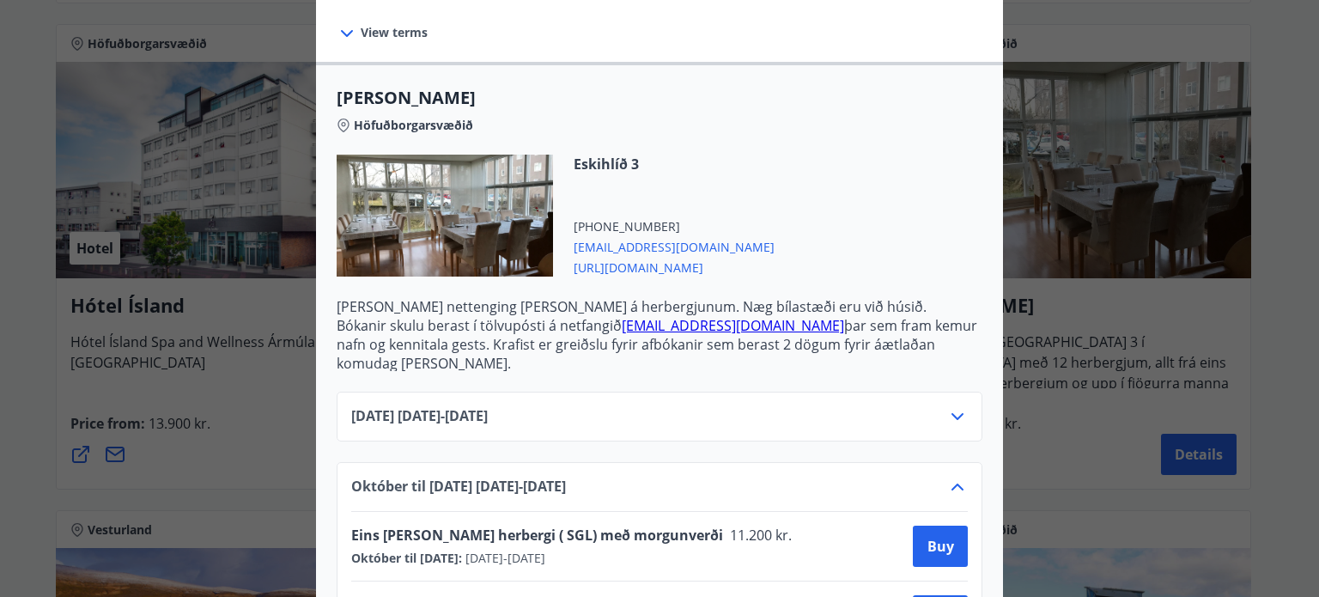
scroll to position [531, 0]
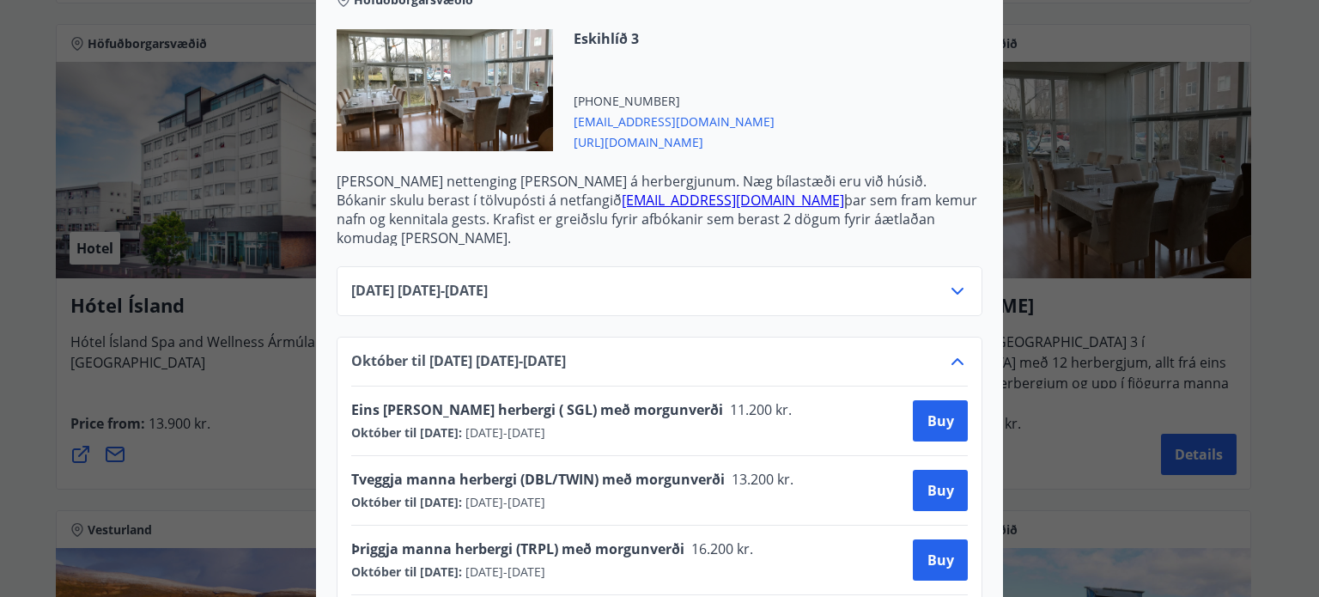
click at [947, 351] on icon at bounding box center [957, 361] width 21 height 21
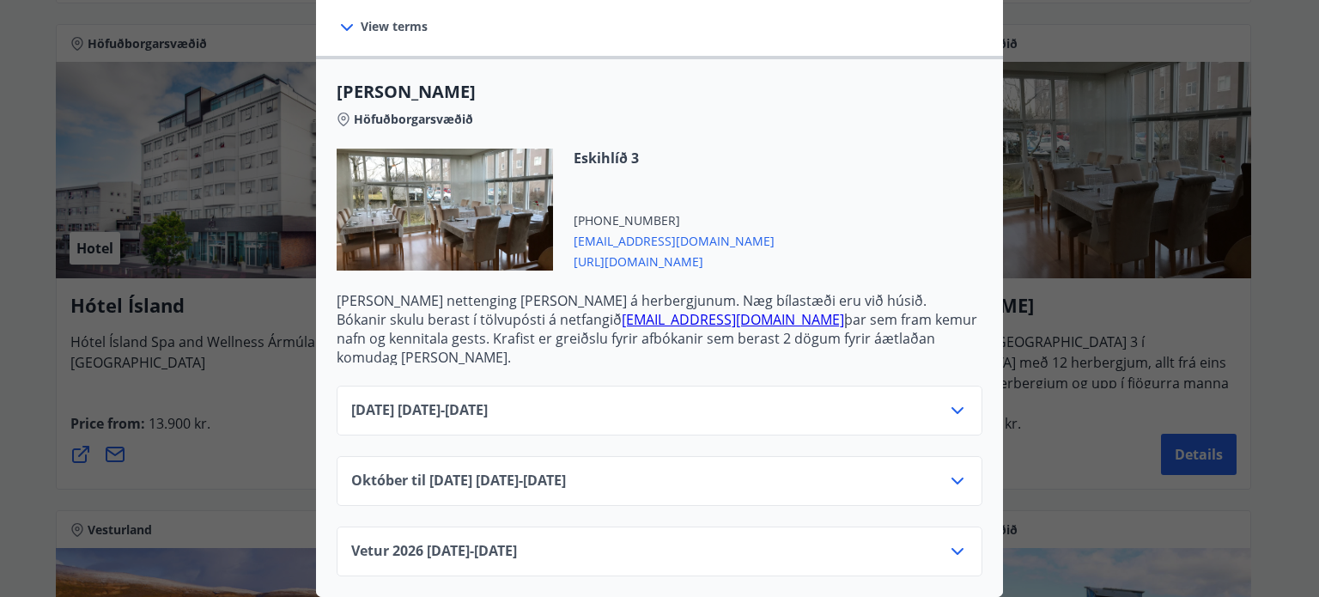
scroll to position [405, 0]
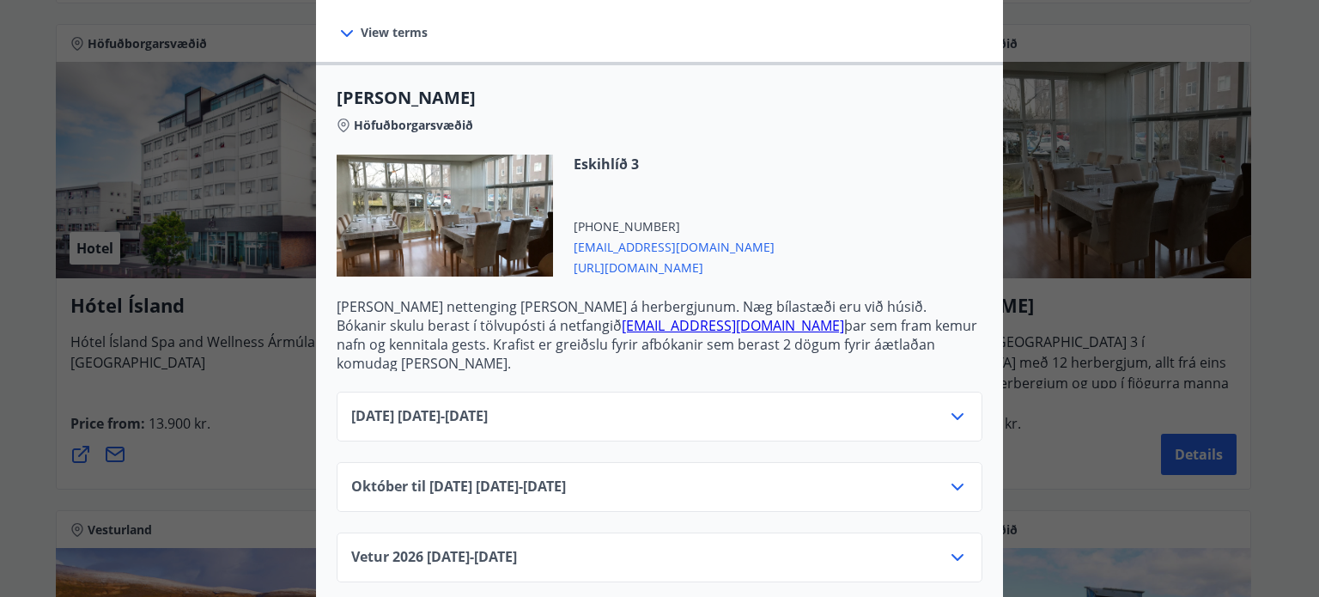
click at [337, 124] on icon at bounding box center [344, 125] width 14 height 14
click at [613, 264] on span "[URL][DOMAIN_NAME]" at bounding box center [674, 266] width 201 height 21
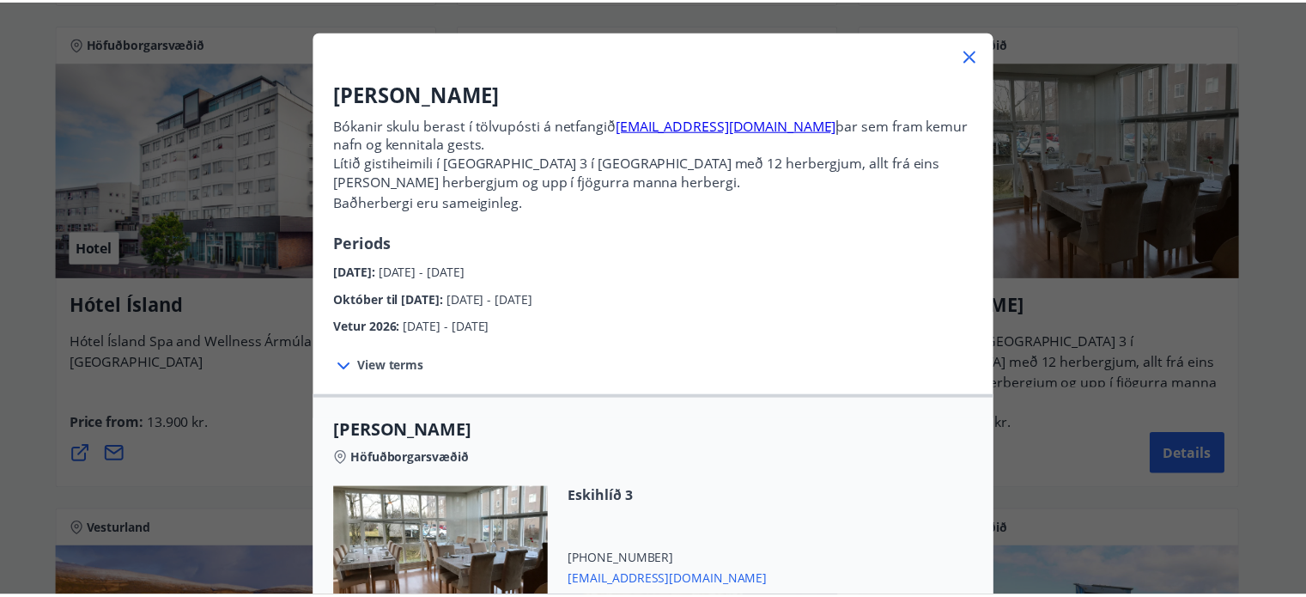
scroll to position [21, 0]
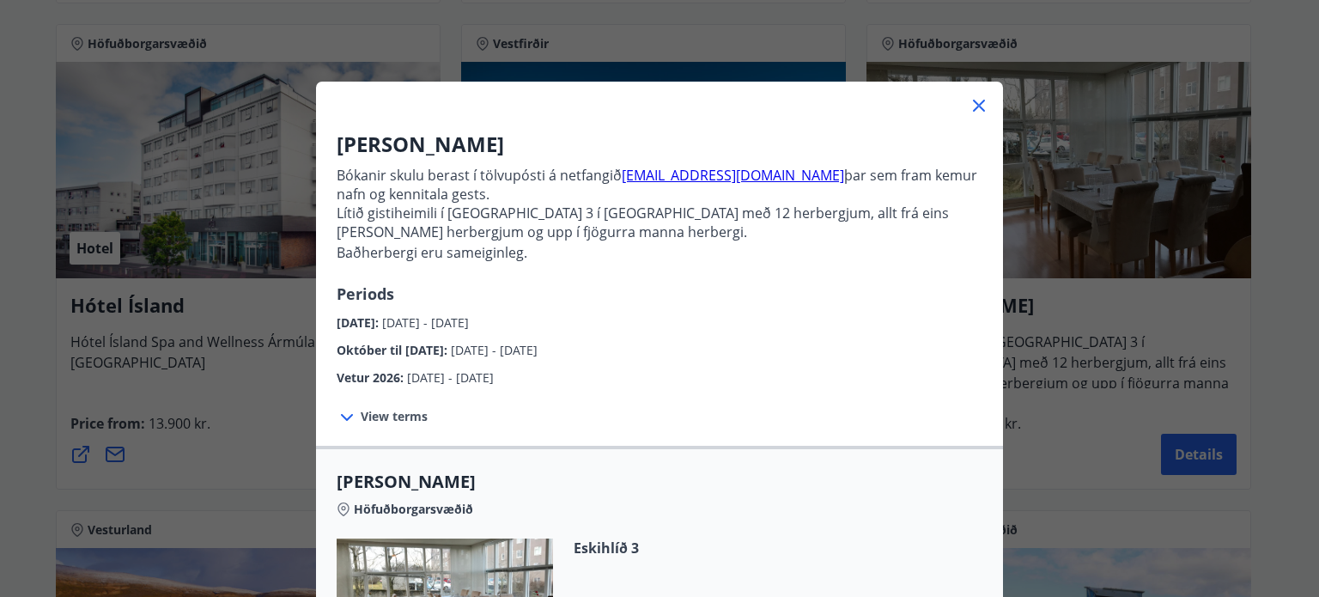
click at [974, 104] on icon at bounding box center [979, 106] width 12 height 12
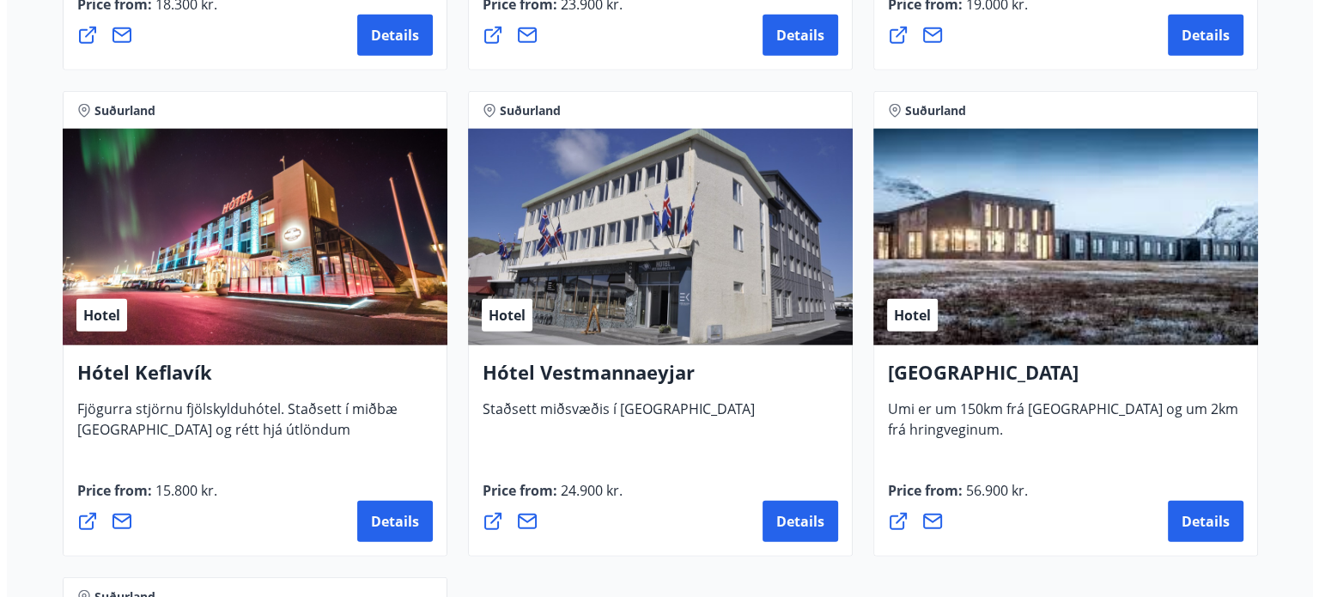
scroll to position [4121, 0]
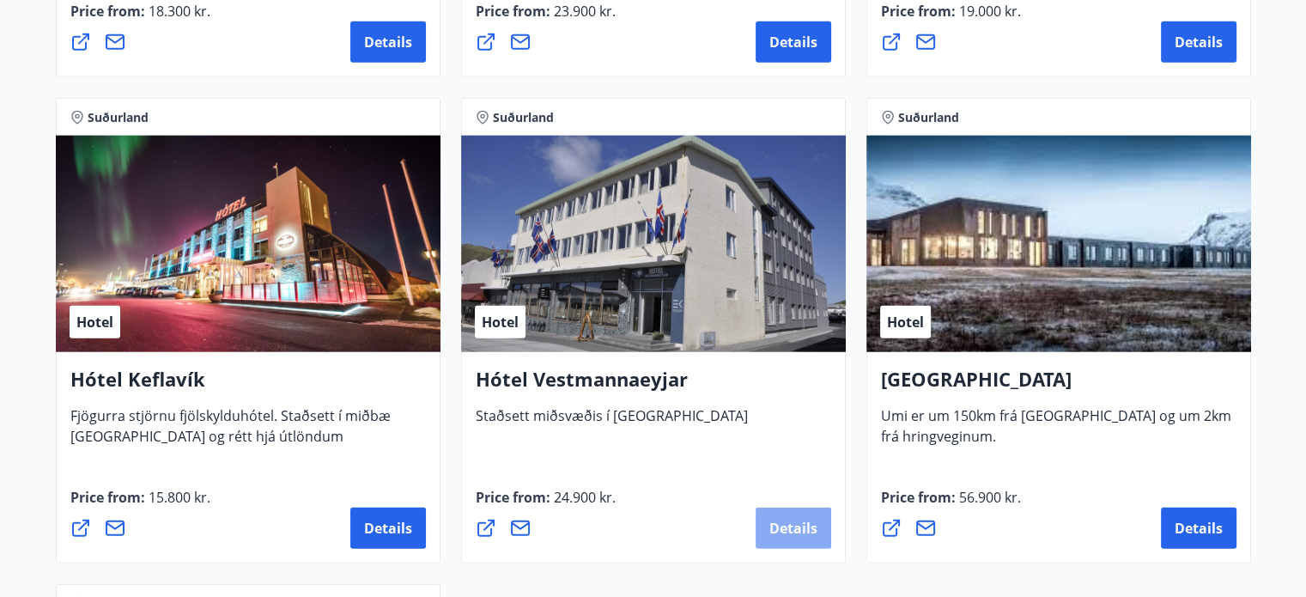
click at [779, 521] on span "Details" at bounding box center [793, 528] width 48 height 19
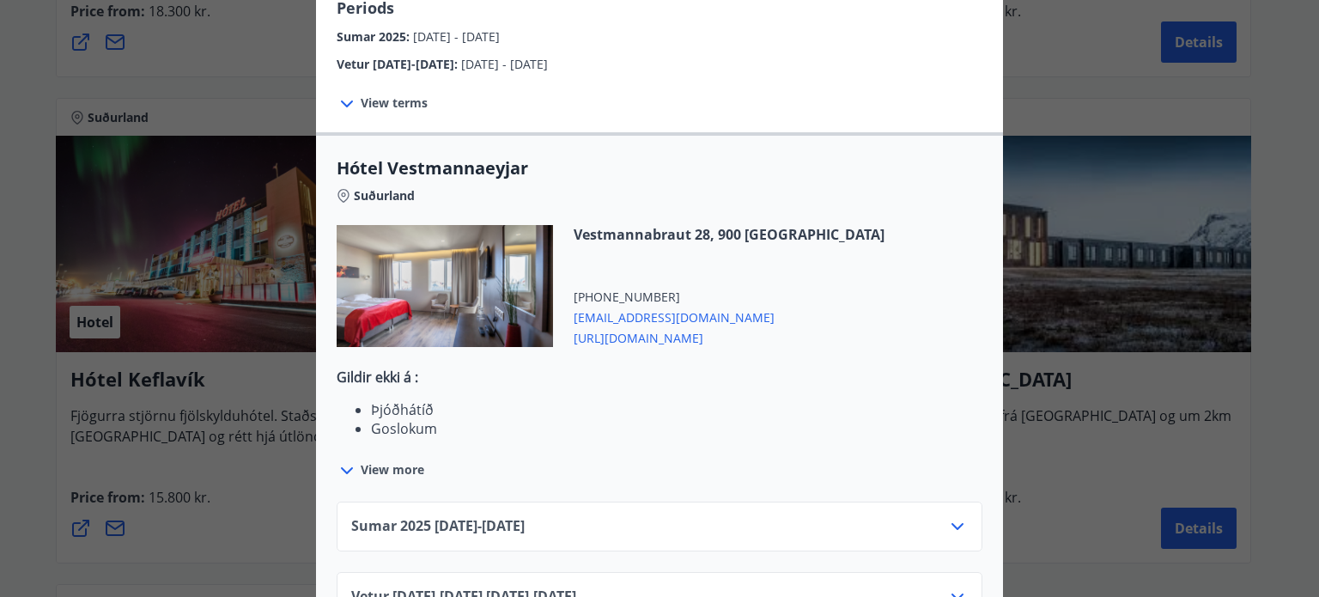
scroll to position [476, 0]
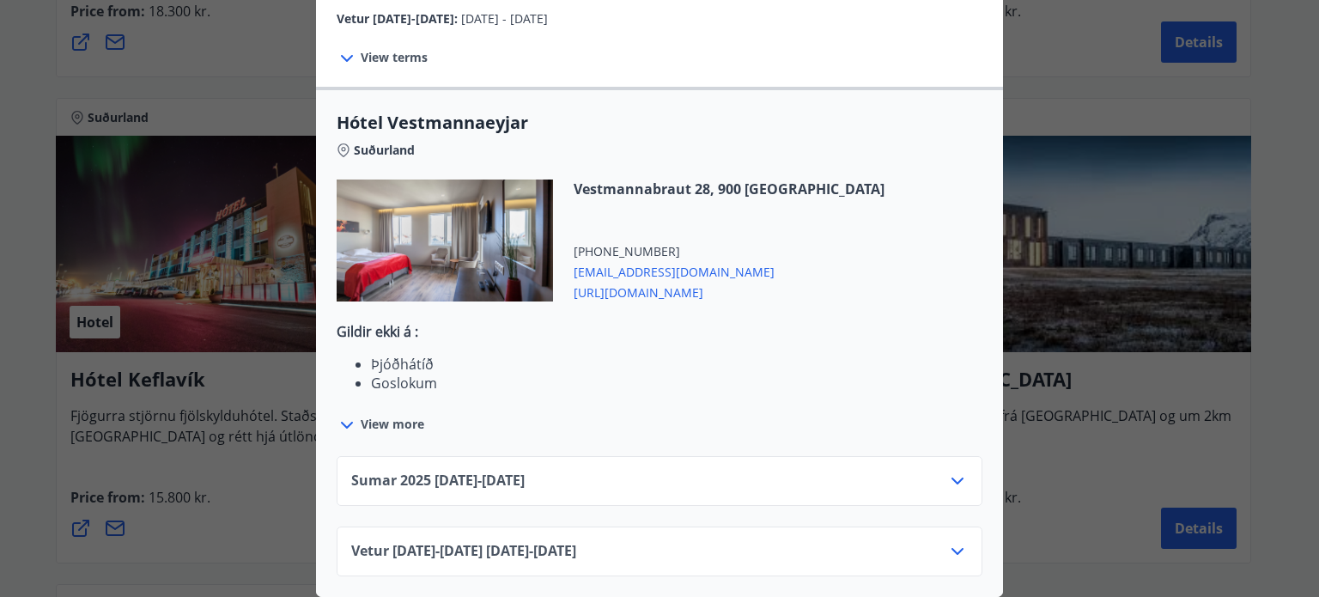
click at [951, 543] on icon at bounding box center [957, 551] width 21 height 21
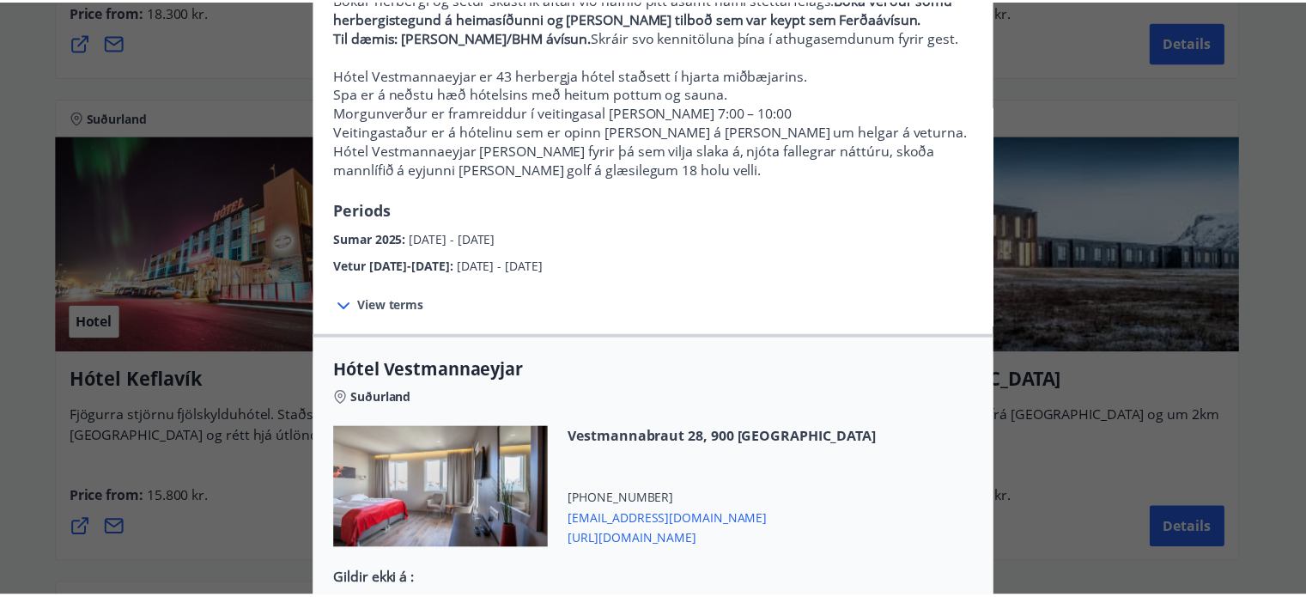
scroll to position [0, 0]
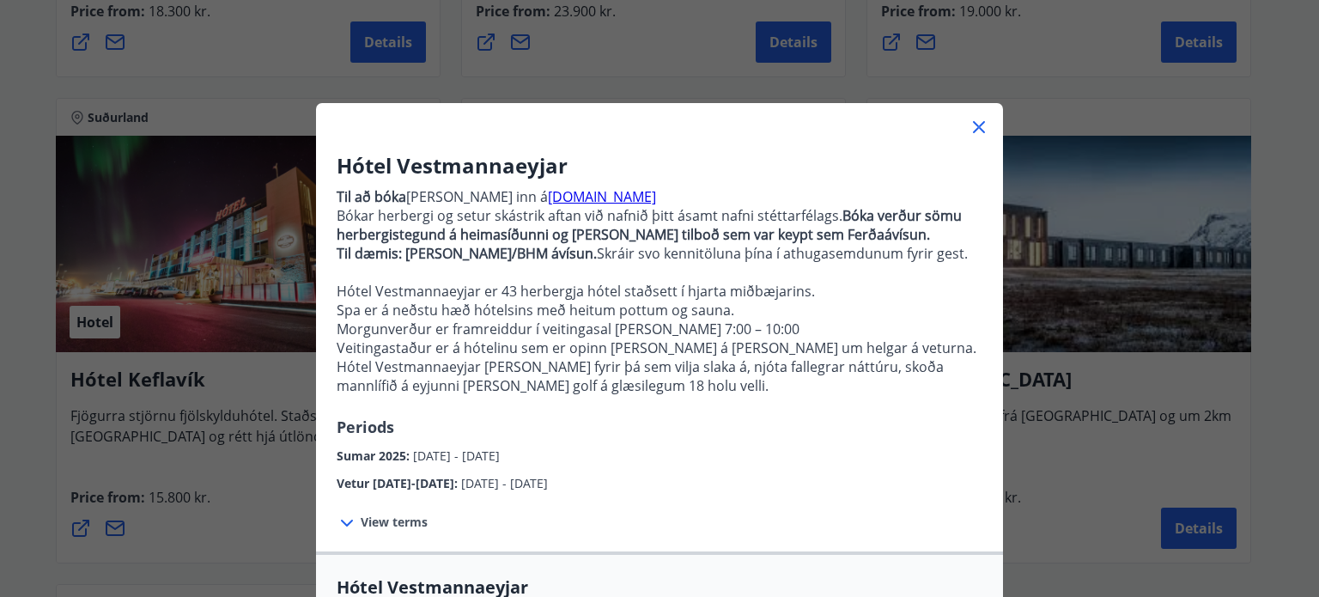
click at [974, 123] on icon at bounding box center [978, 127] width 21 height 21
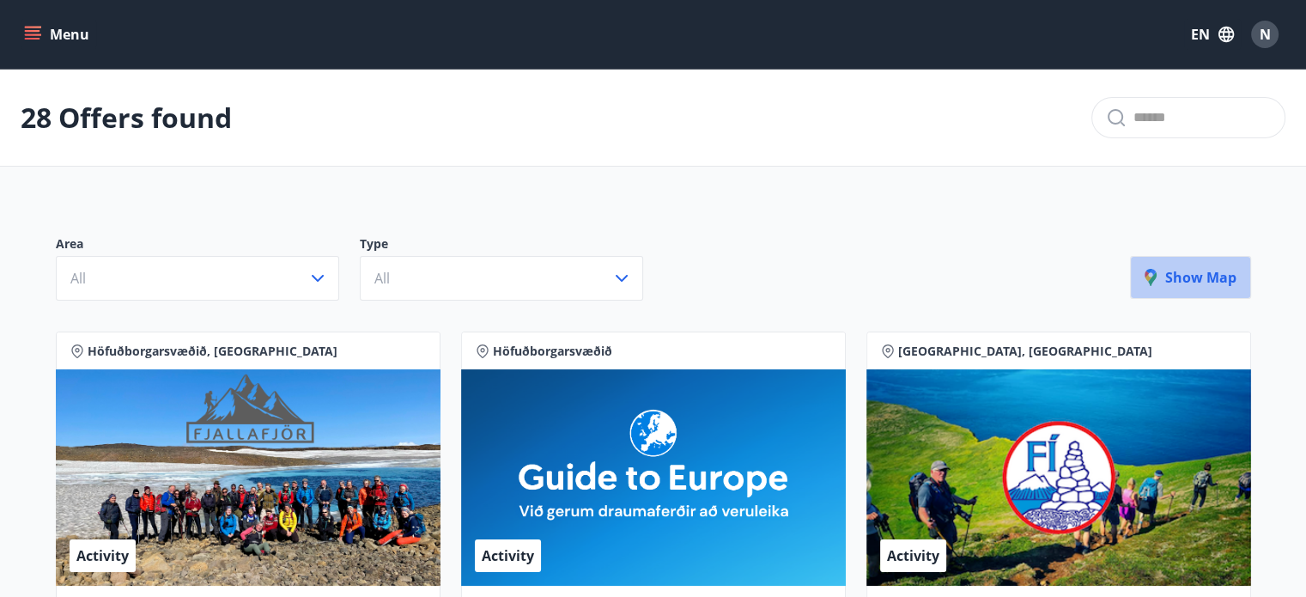
click at [1175, 290] on button "Show map" at bounding box center [1190, 277] width 121 height 43
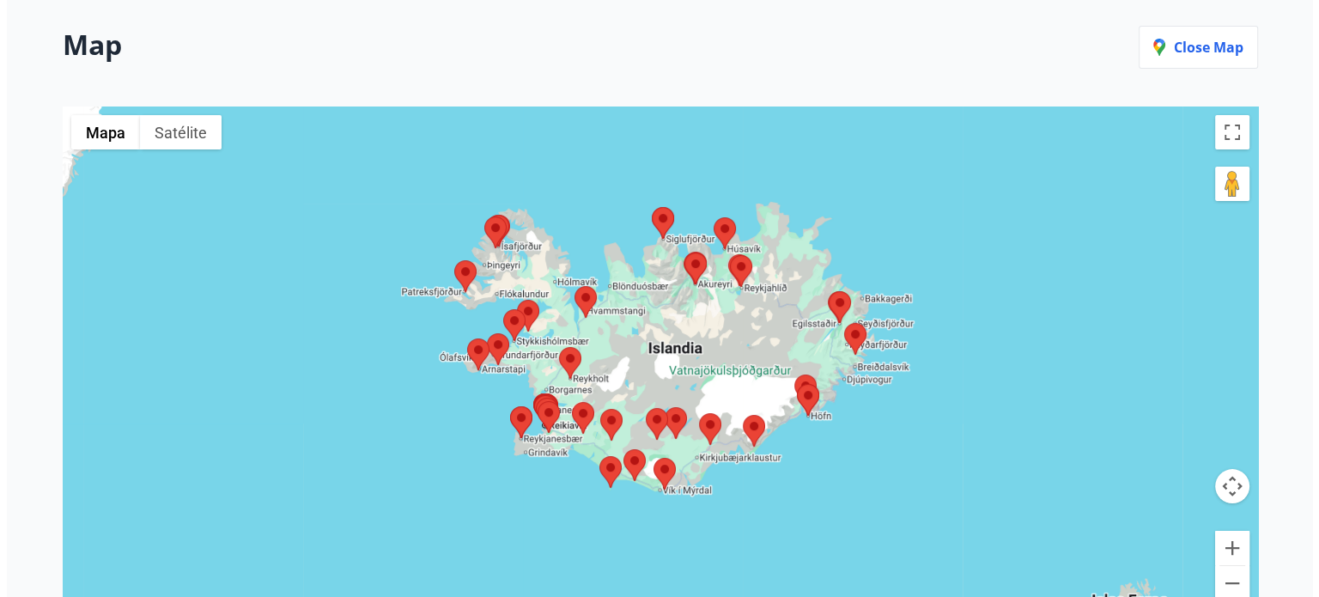
scroll to position [218, 0]
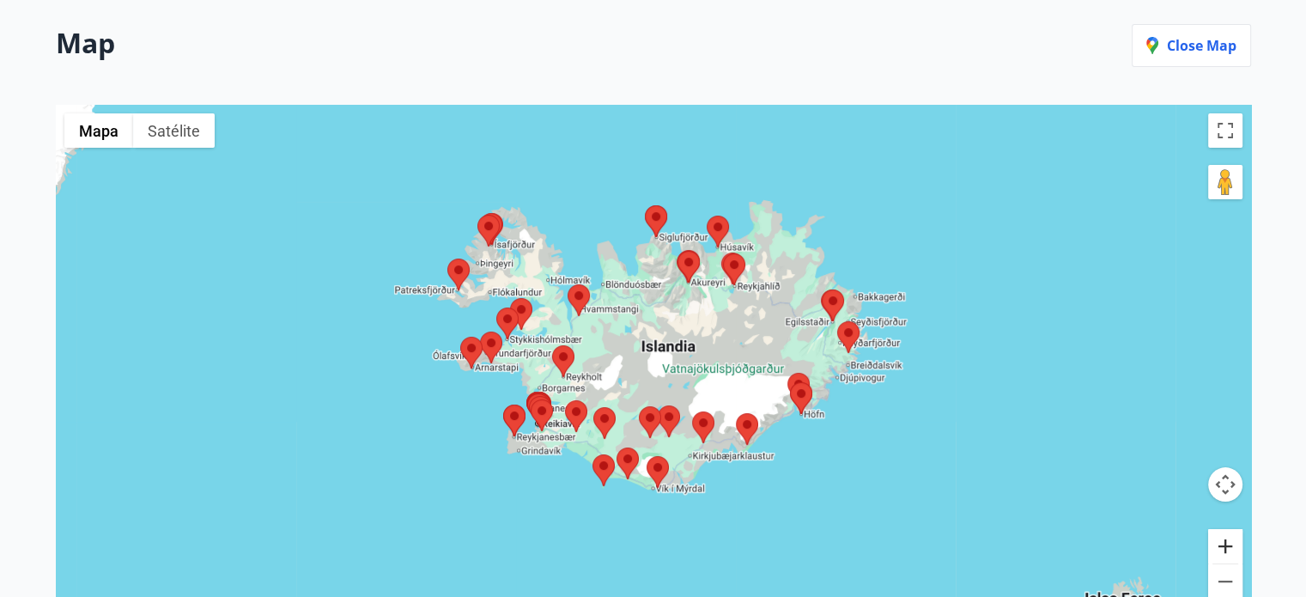
click at [1229, 548] on button "Ampliar" at bounding box center [1225, 546] width 34 height 34
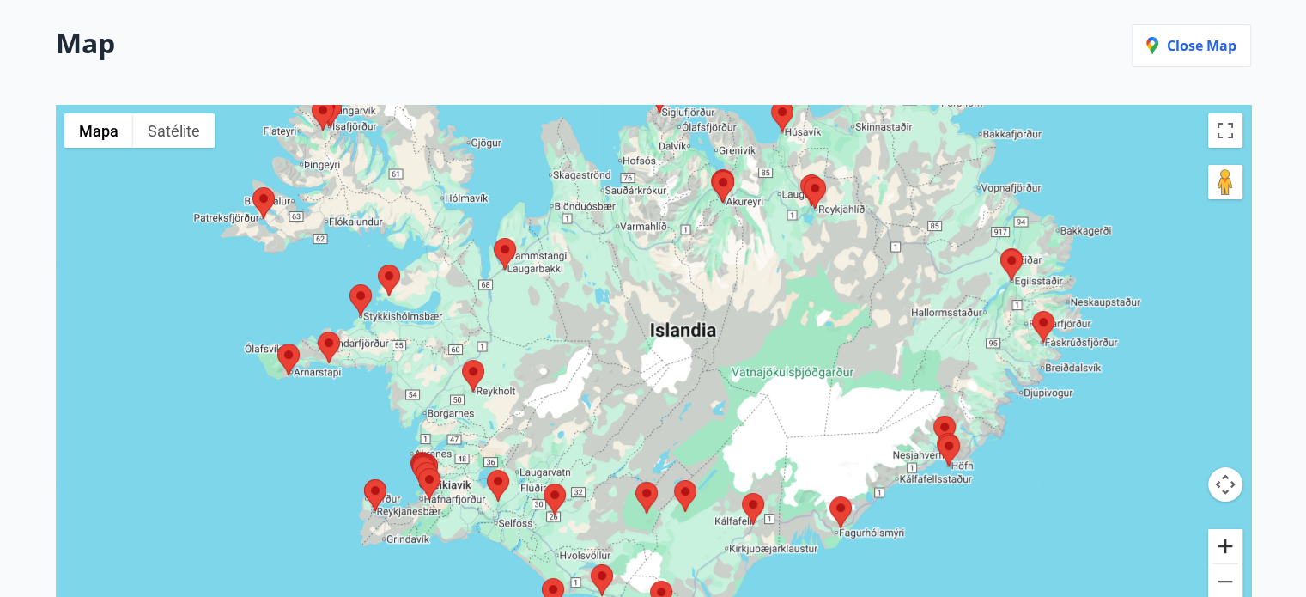
click at [1229, 548] on button "Ampliar" at bounding box center [1225, 546] width 34 height 34
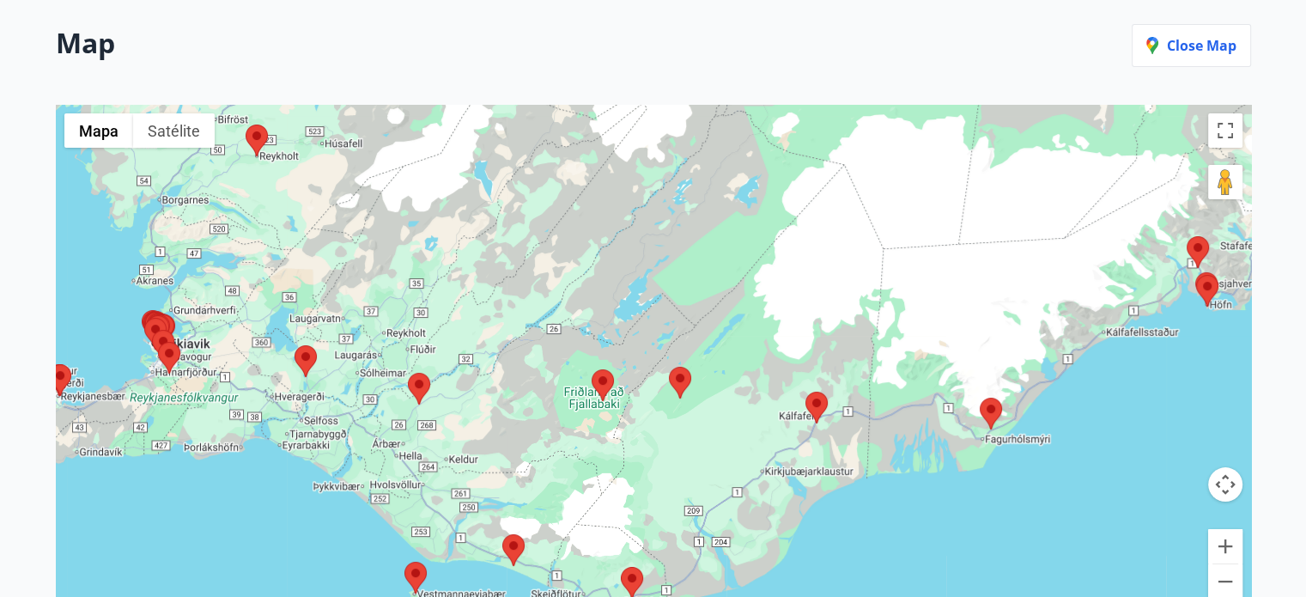
drag, startPoint x: 790, startPoint y: 459, endPoint x: 750, endPoint y: 174, distance: 287.9
click at [750, 174] on div at bounding box center [653, 362] width 1195 height 514
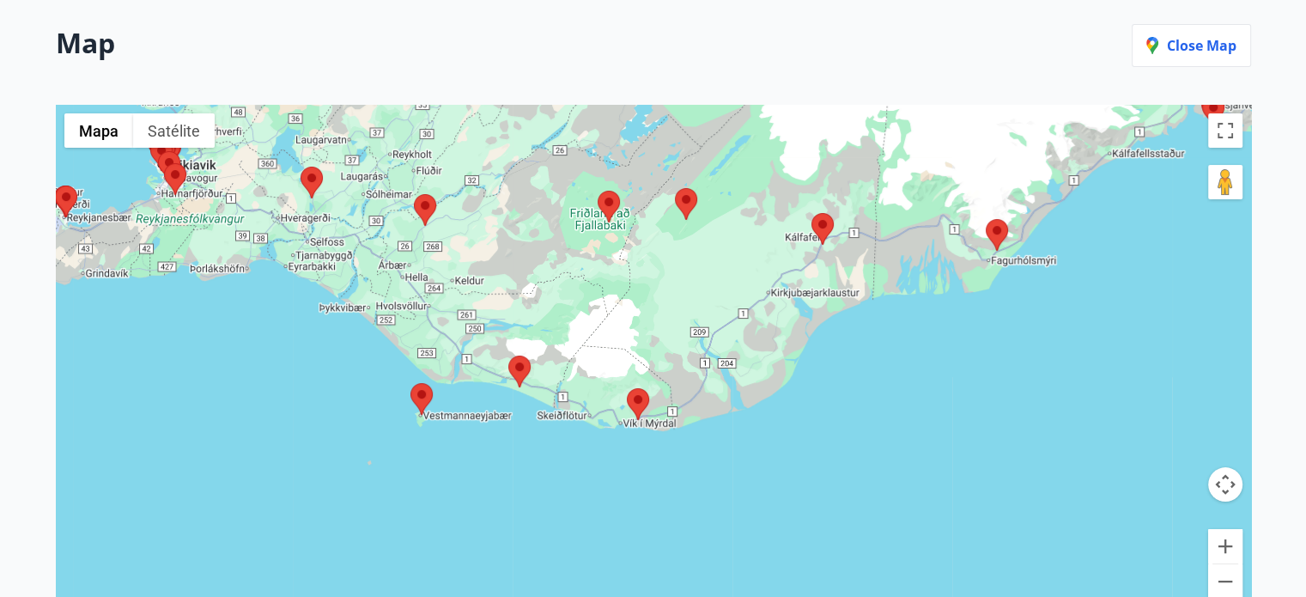
drag, startPoint x: 714, startPoint y: 434, endPoint x: 721, endPoint y: 238, distance: 195.9
click at [721, 238] on div at bounding box center [653, 362] width 1195 height 514
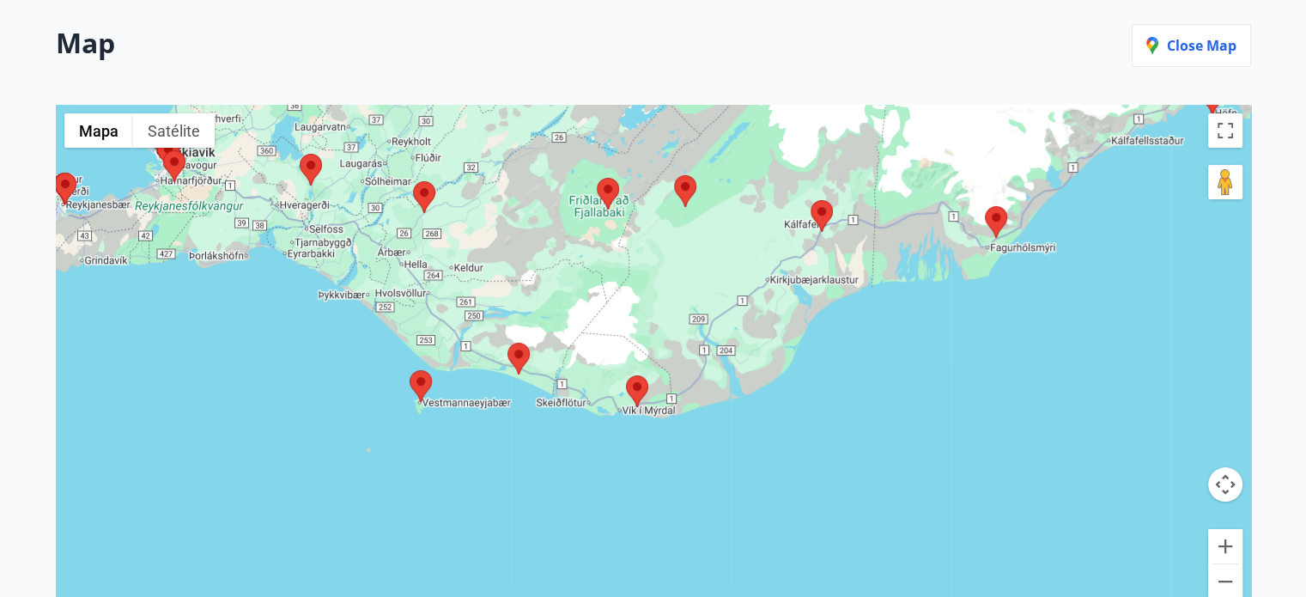
click at [626, 375] on area at bounding box center [626, 375] width 0 height 0
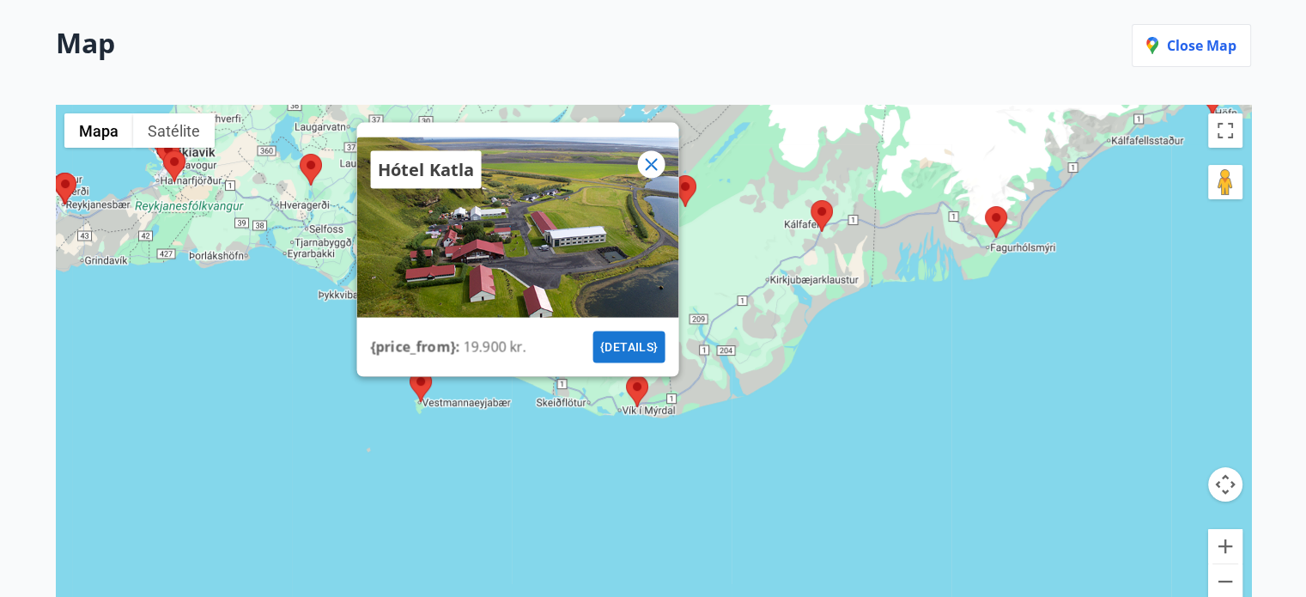
click at [642, 163] on icon at bounding box center [650, 164] width 21 height 21
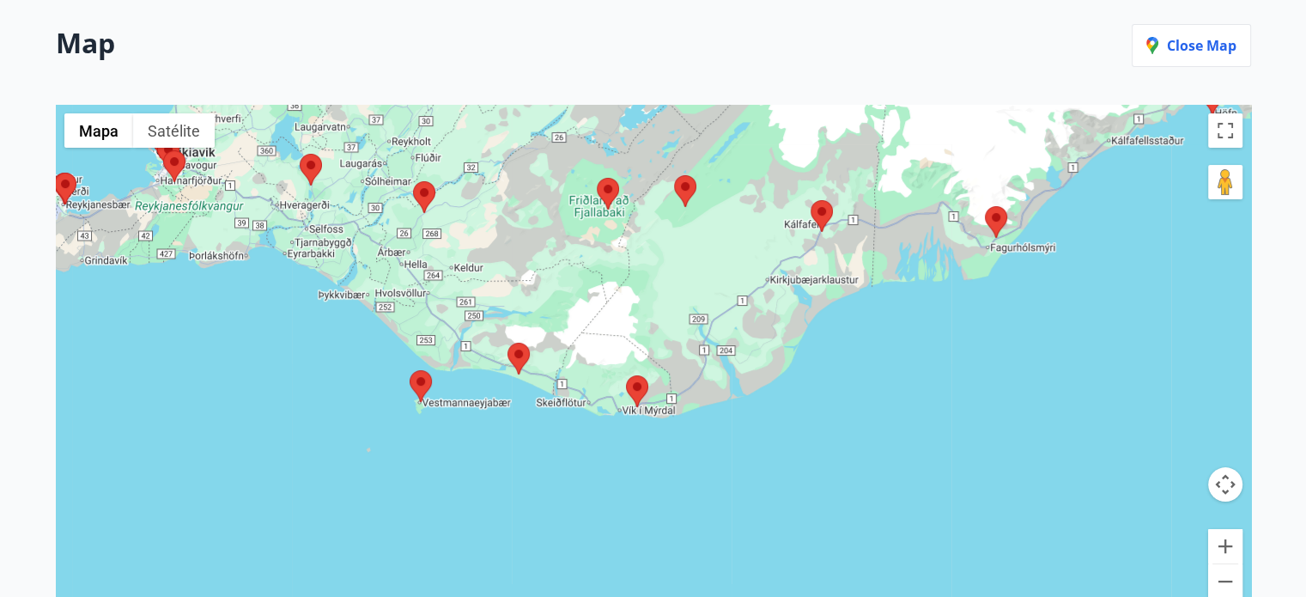
click at [507, 343] on area at bounding box center [507, 343] width 0 height 0
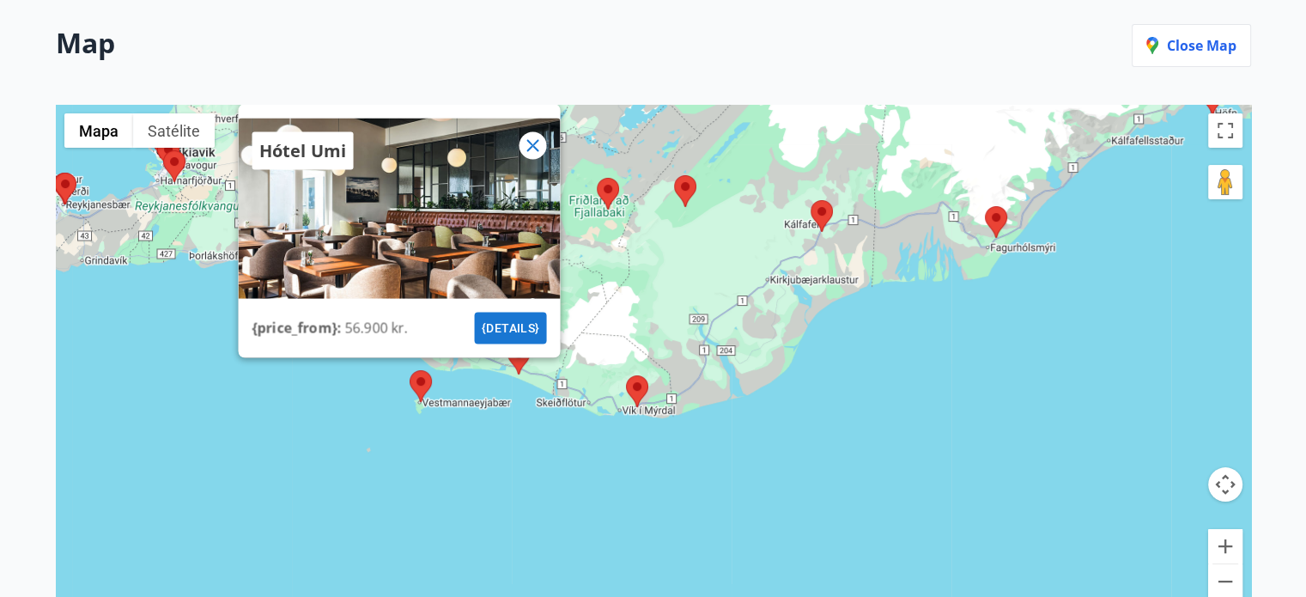
click at [626, 375] on area at bounding box center [626, 375] width 0 height 0
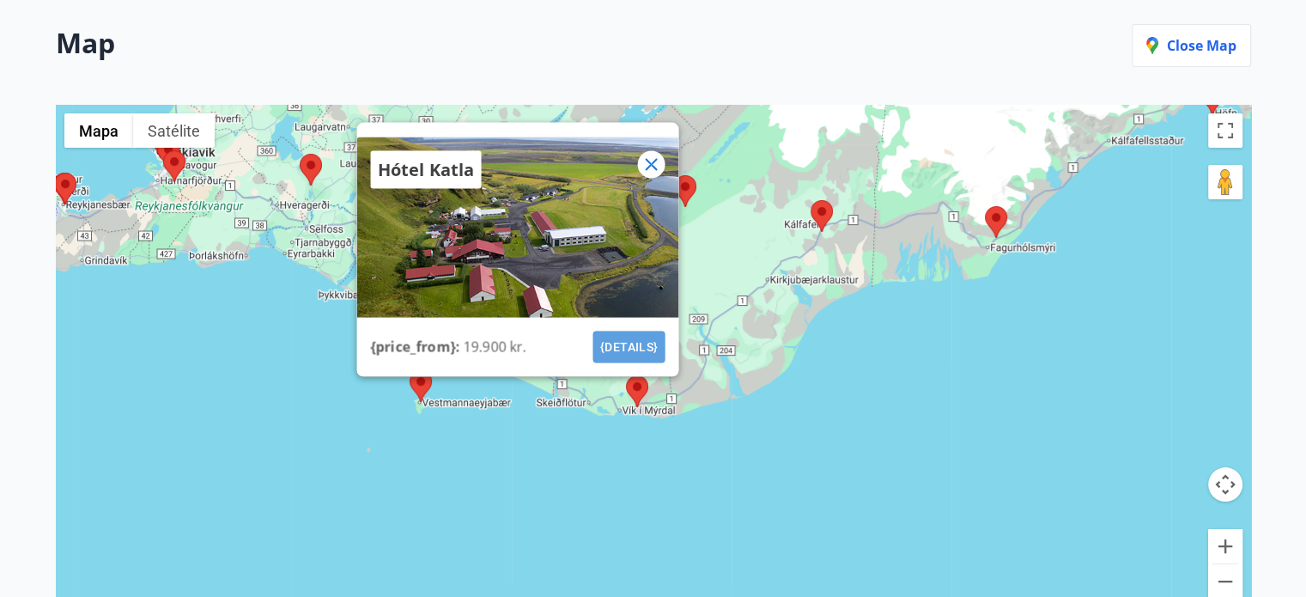
click at [624, 348] on button "{details}" at bounding box center [628, 347] width 72 height 32
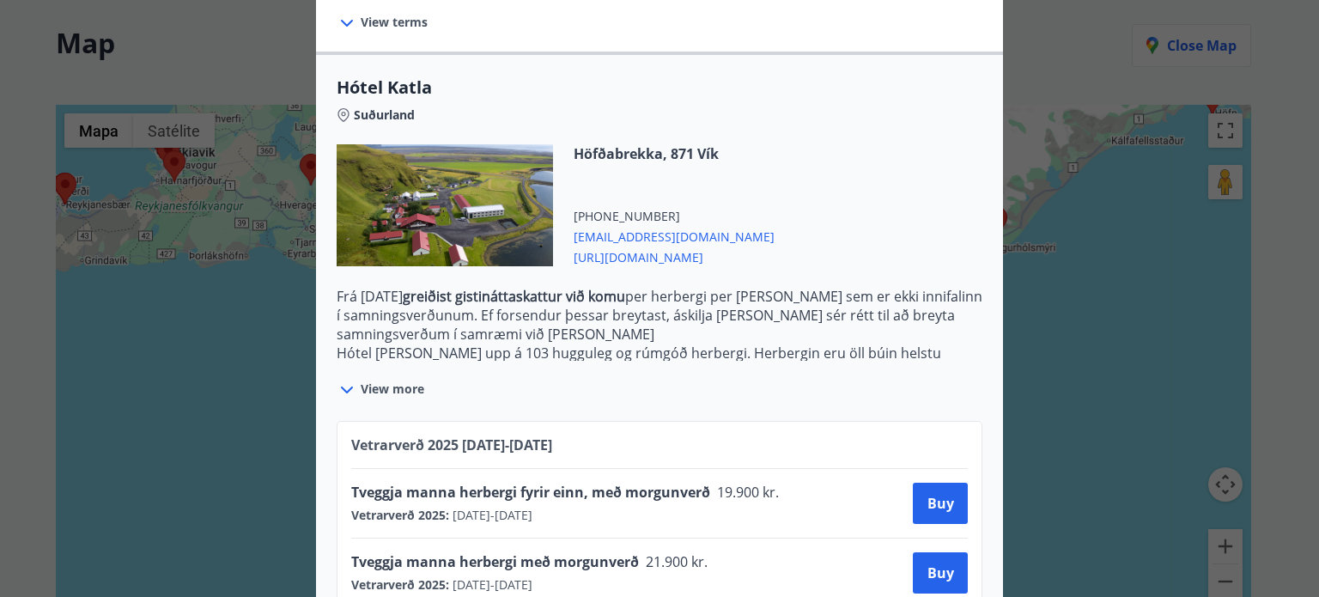
scroll to position [580, 0]
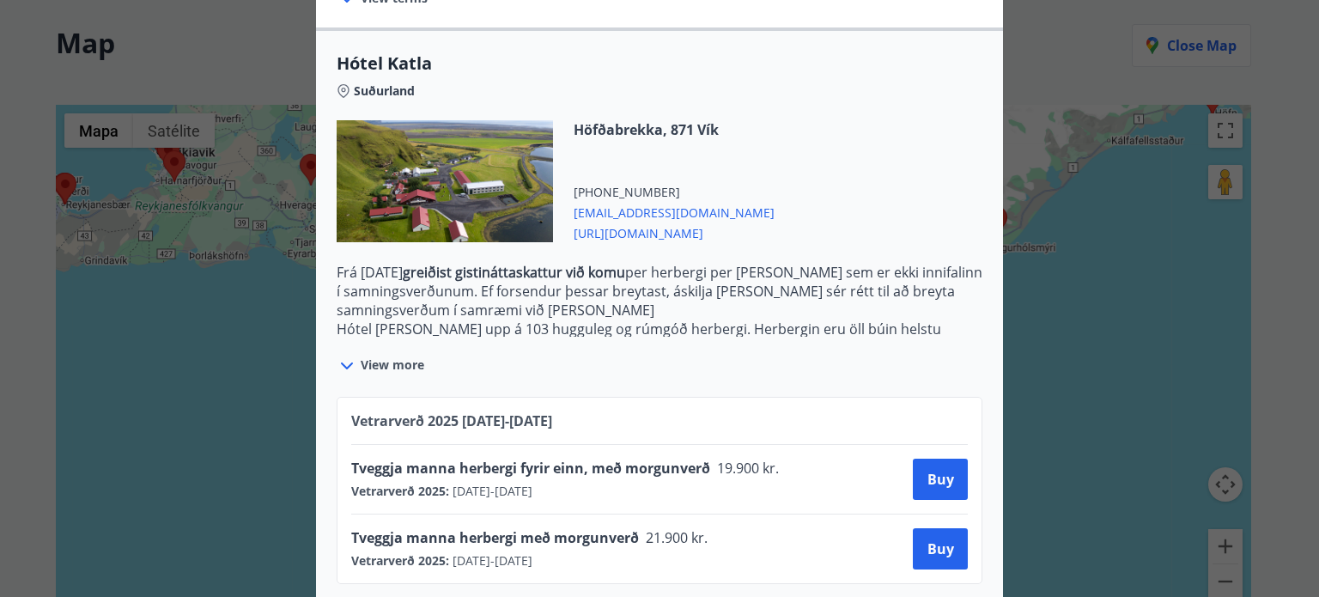
click at [436, 528] on span "Tveggja manna herbergi með morgunverð" at bounding box center [495, 537] width 288 height 19
click at [377, 356] on span "View more" at bounding box center [393, 364] width 64 height 17
drag, startPoint x: 343, startPoint y: 518, endPoint x: 703, endPoint y: 522, distance: 359.8
click at [703, 522] on div "Vetrarverð [PHONE_NUMBER][DATE] - [DATE] Tveggja manna herbergi fyrir einn, með…" at bounding box center [660, 490] width 646 height 187
copy div "Tveggja manna herbergi með morgunverð 21.900 kr."
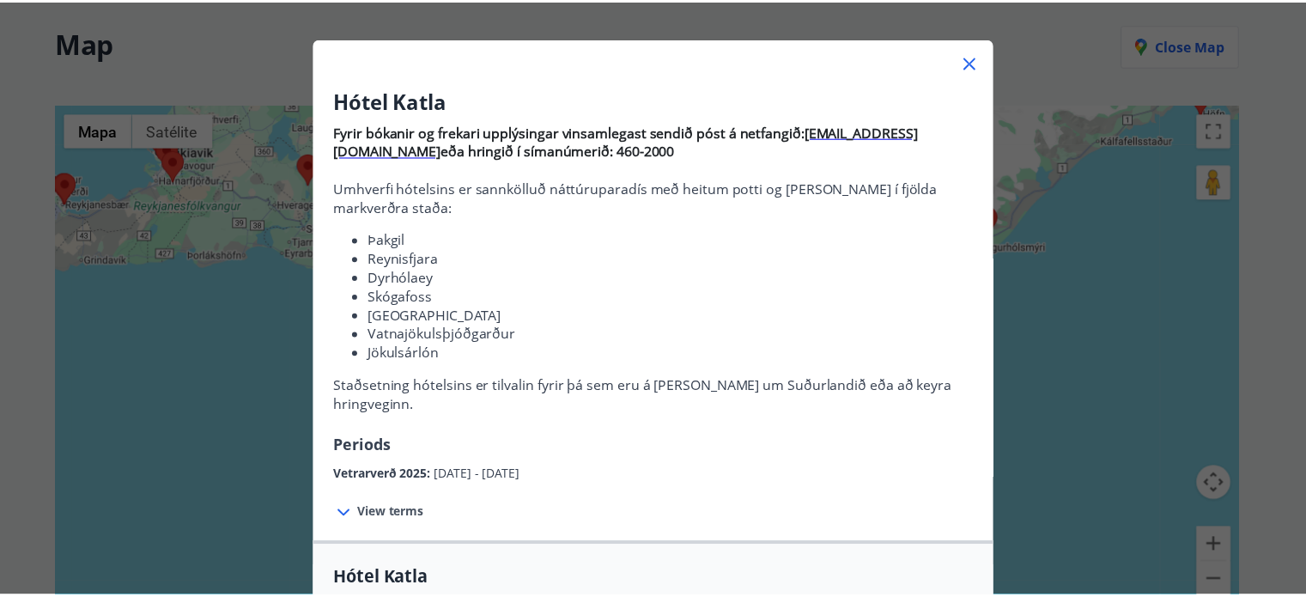
scroll to position [49, 0]
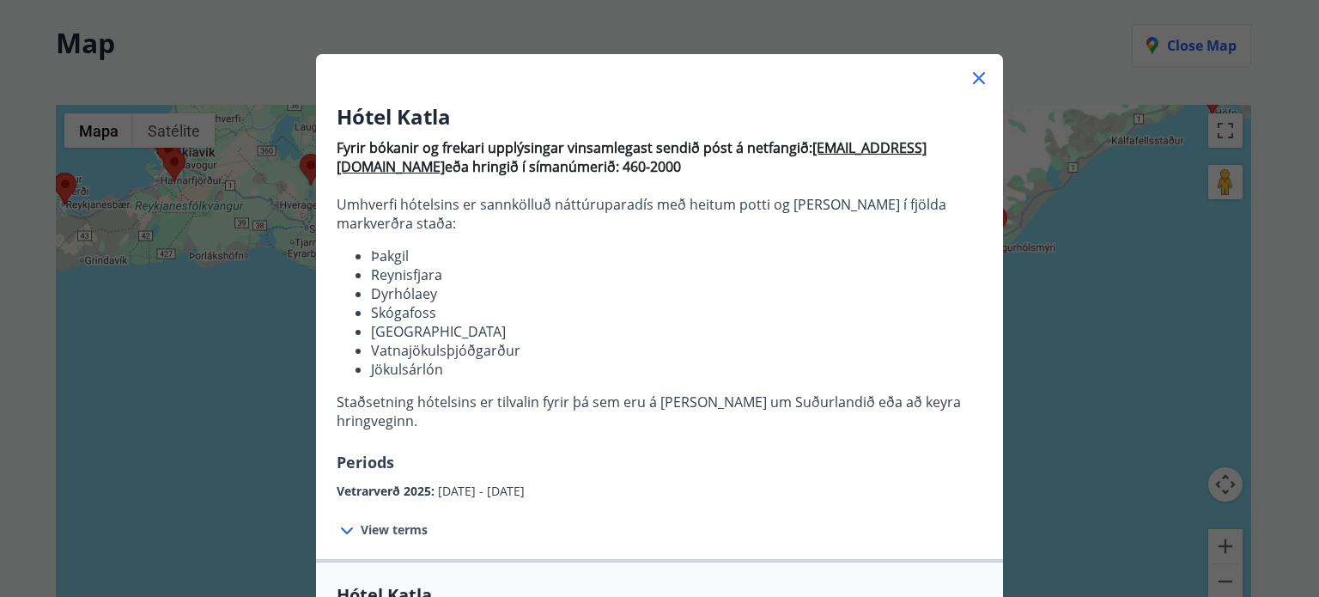
click at [979, 74] on icon at bounding box center [978, 78] width 21 height 21
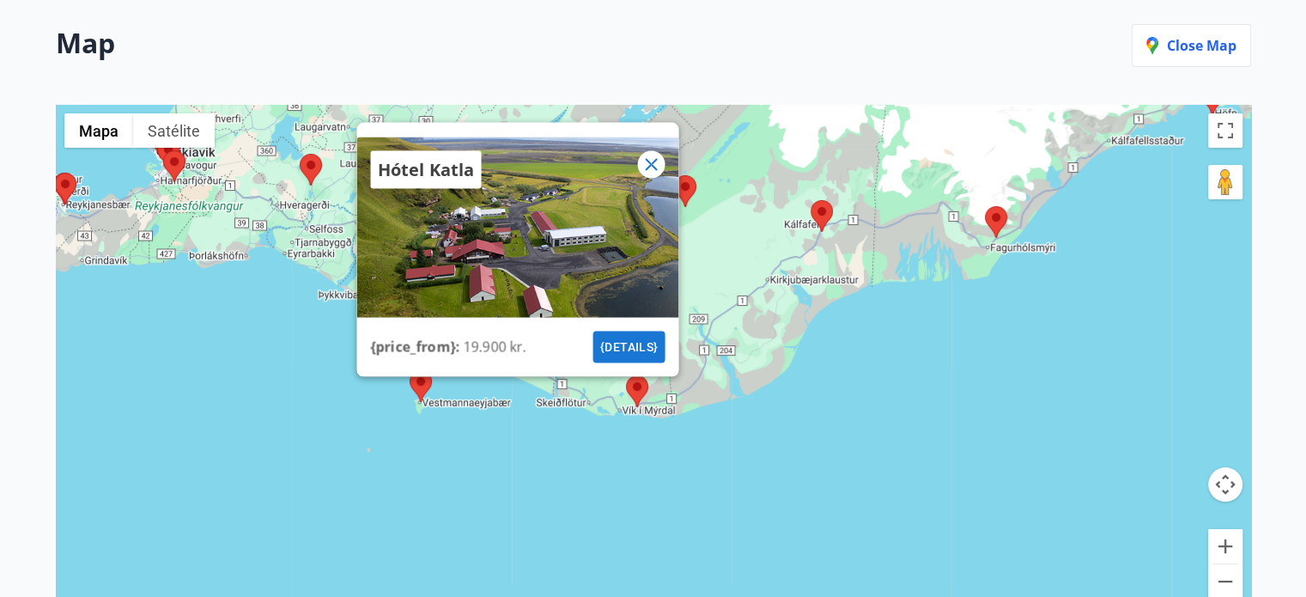
click at [660, 158] on icon at bounding box center [650, 164] width 21 height 21
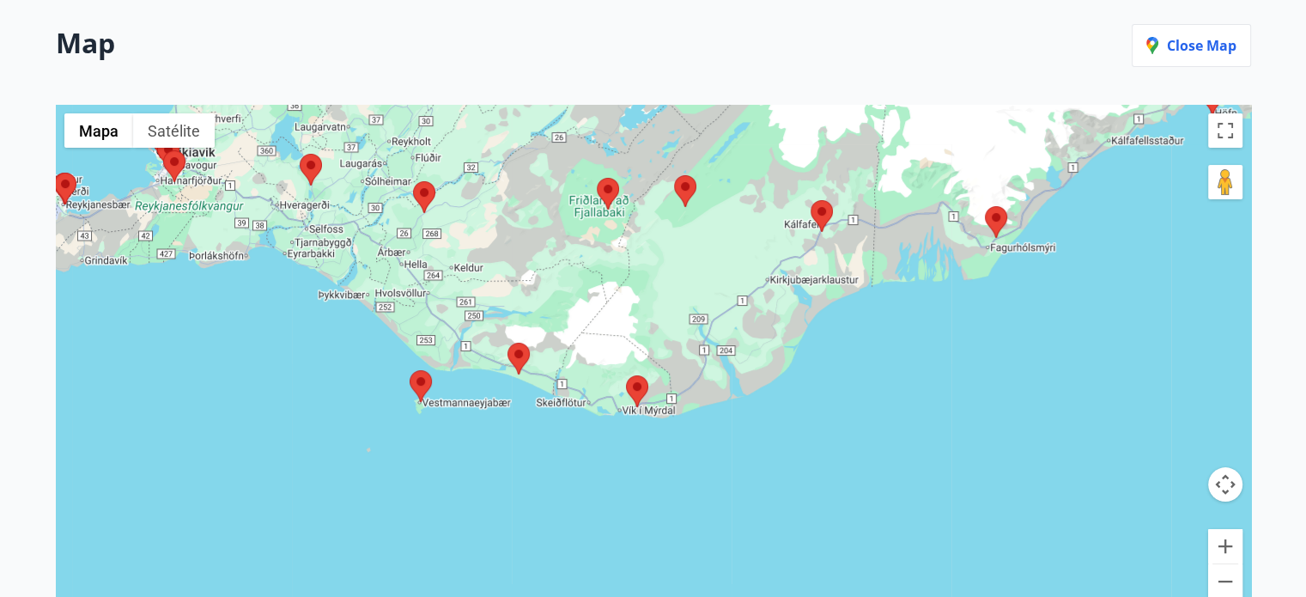
scroll to position [0, 0]
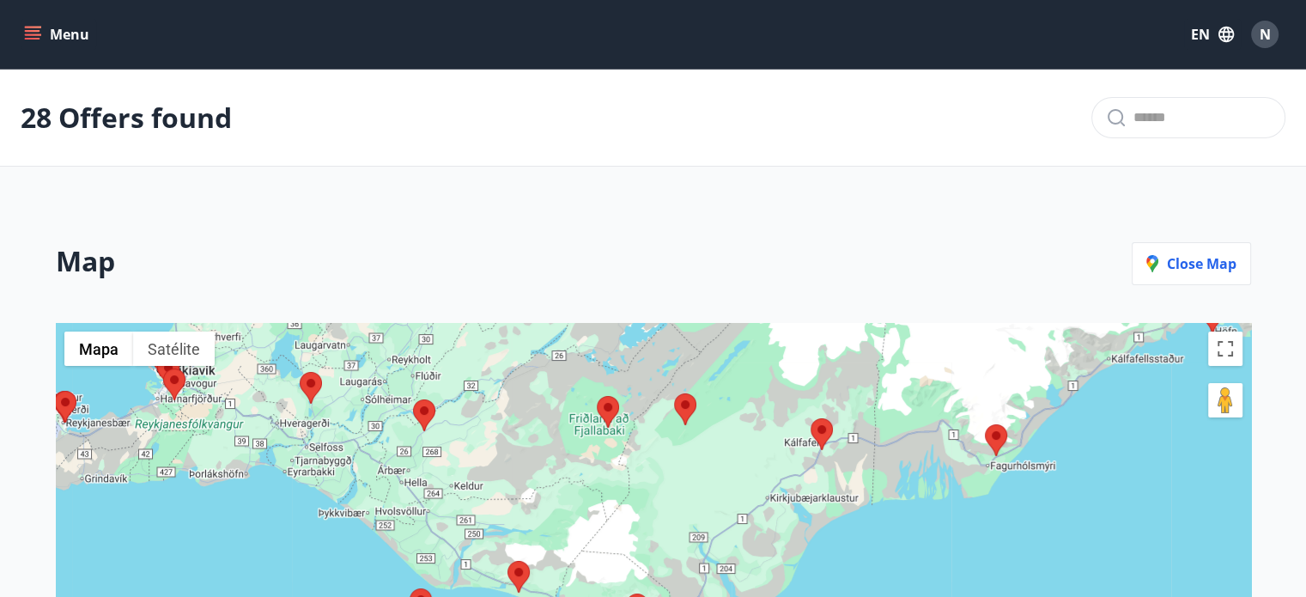
click at [82, 29] on button "Menu" at bounding box center [59, 34] width 76 height 31
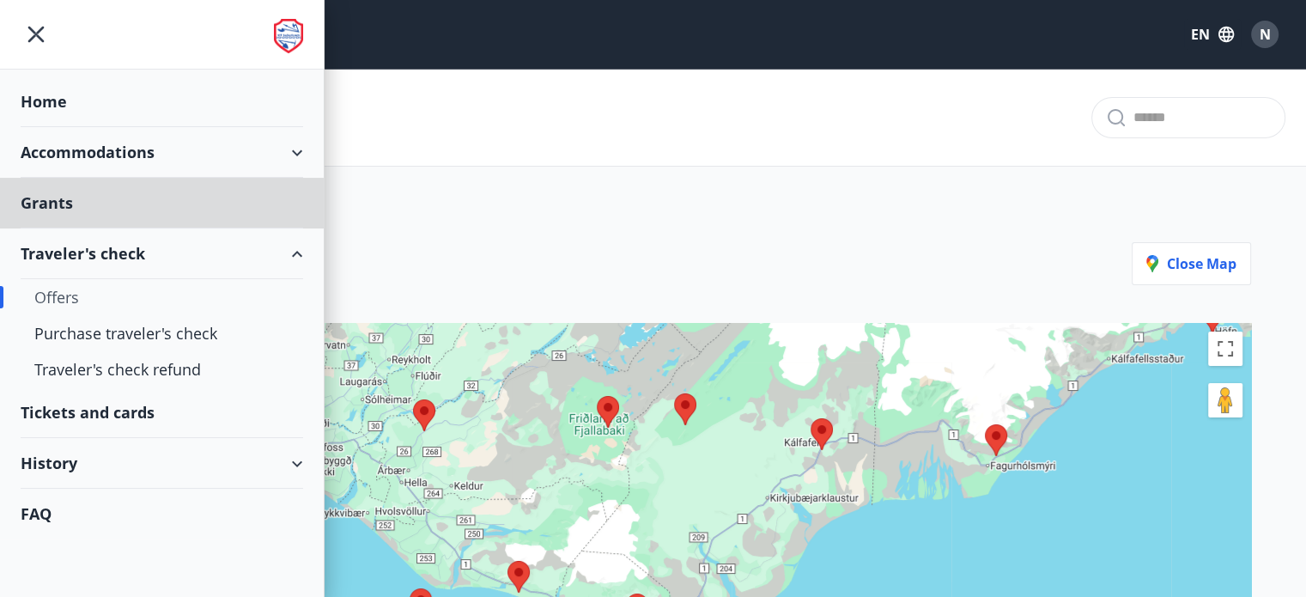
click at [41, 94] on div "Home" at bounding box center [162, 101] width 282 height 51
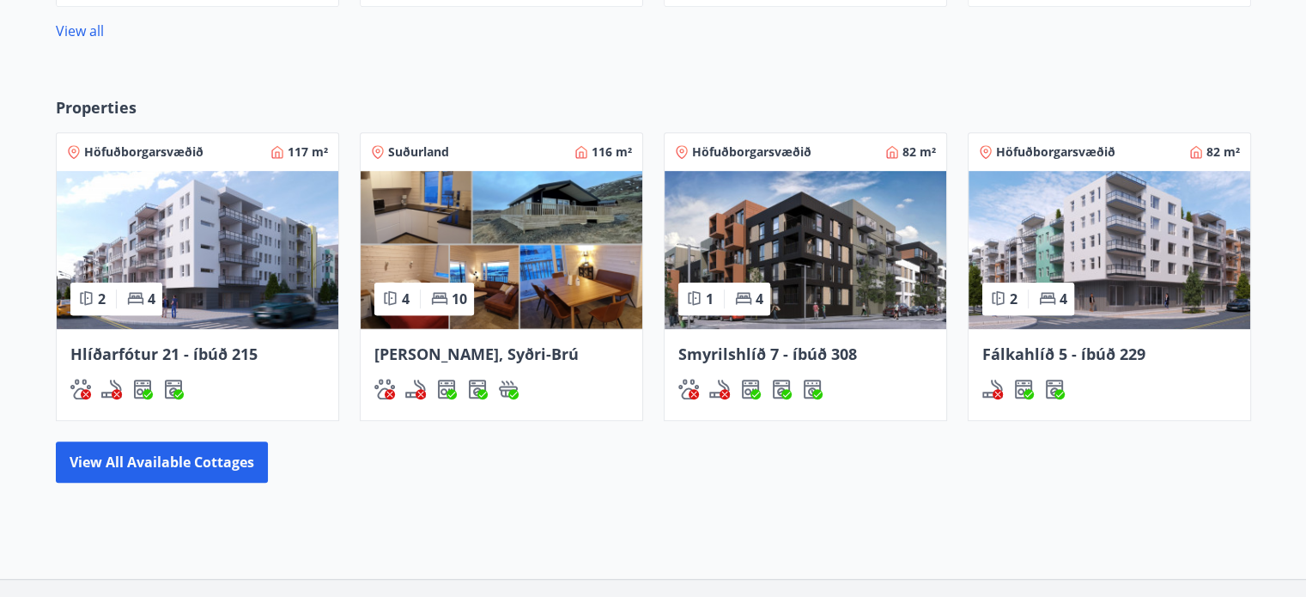
scroll to position [979, 0]
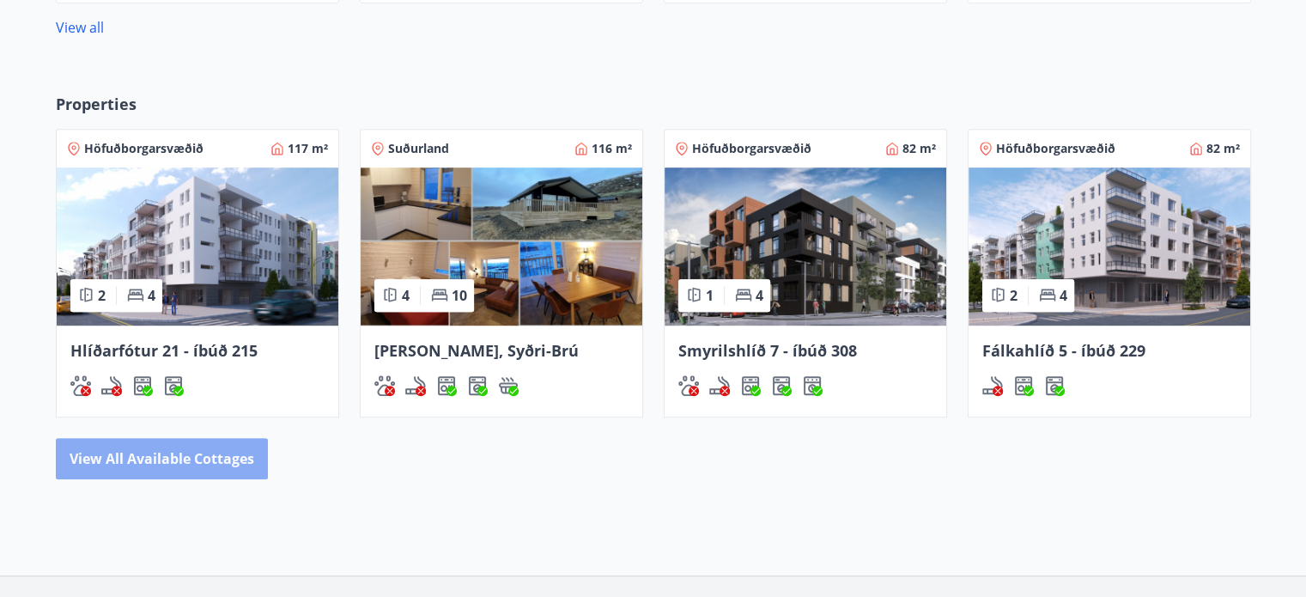
click at [197, 459] on button "View all available cottages" at bounding box center [162, 458] width 212 height 41
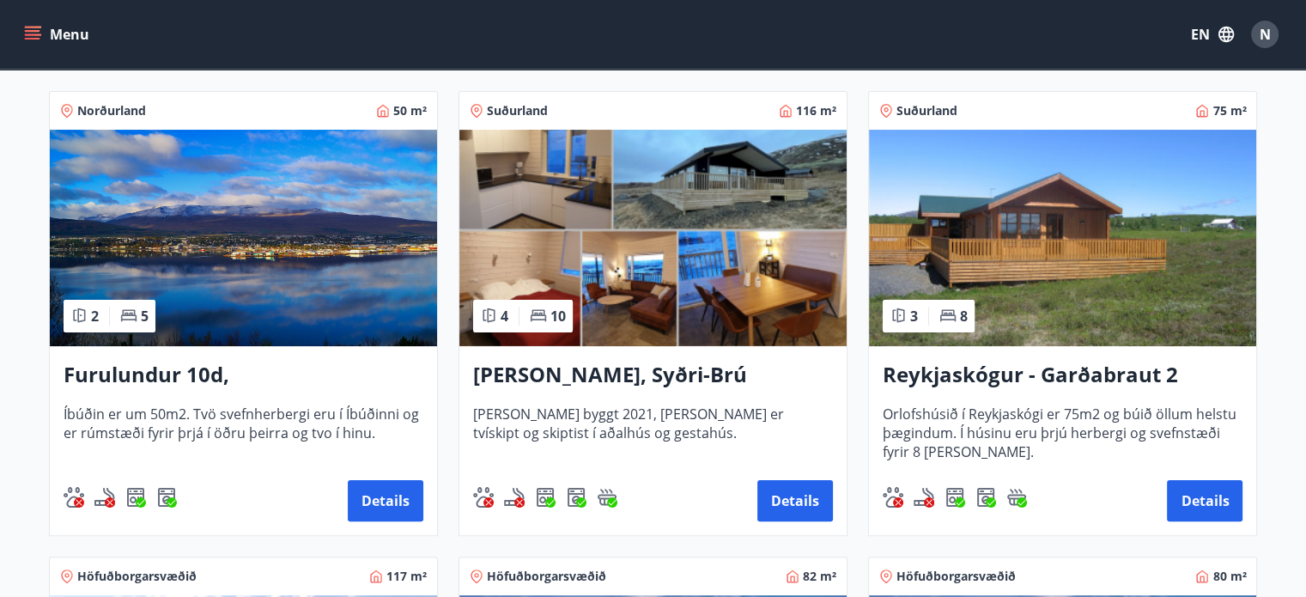
scroll to position [267, 0]
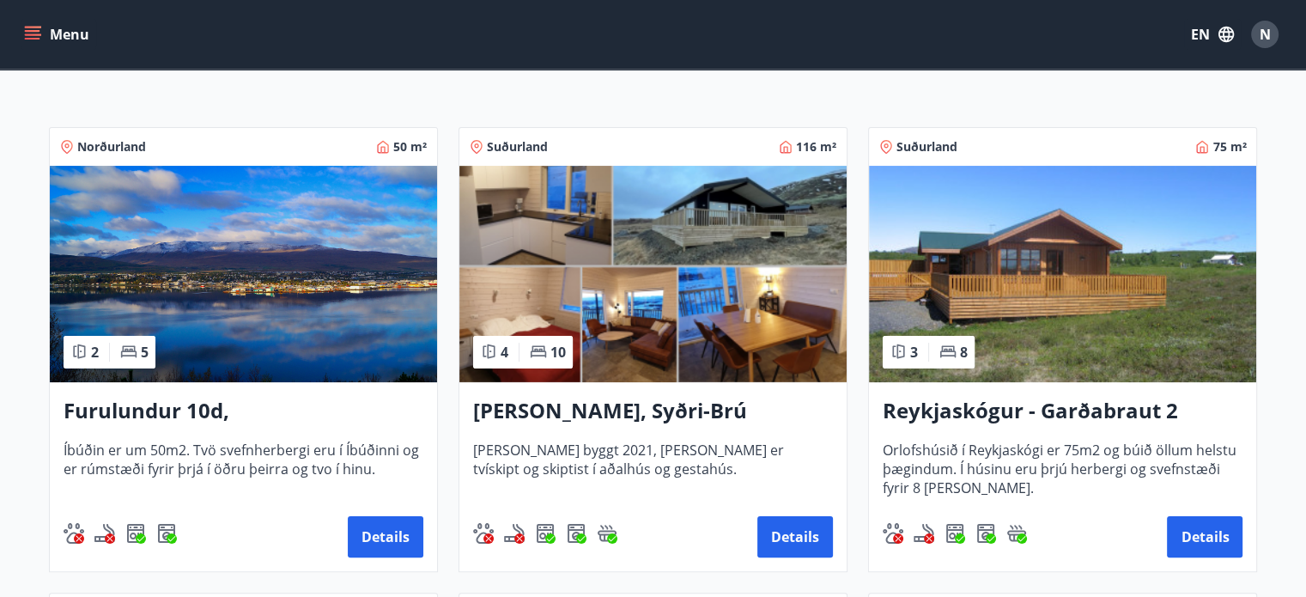
click at [1001, 422] on h3 "Reykjaskógur - Garðabraut 2" at bounding box center [1063, 411] width 360 height 31
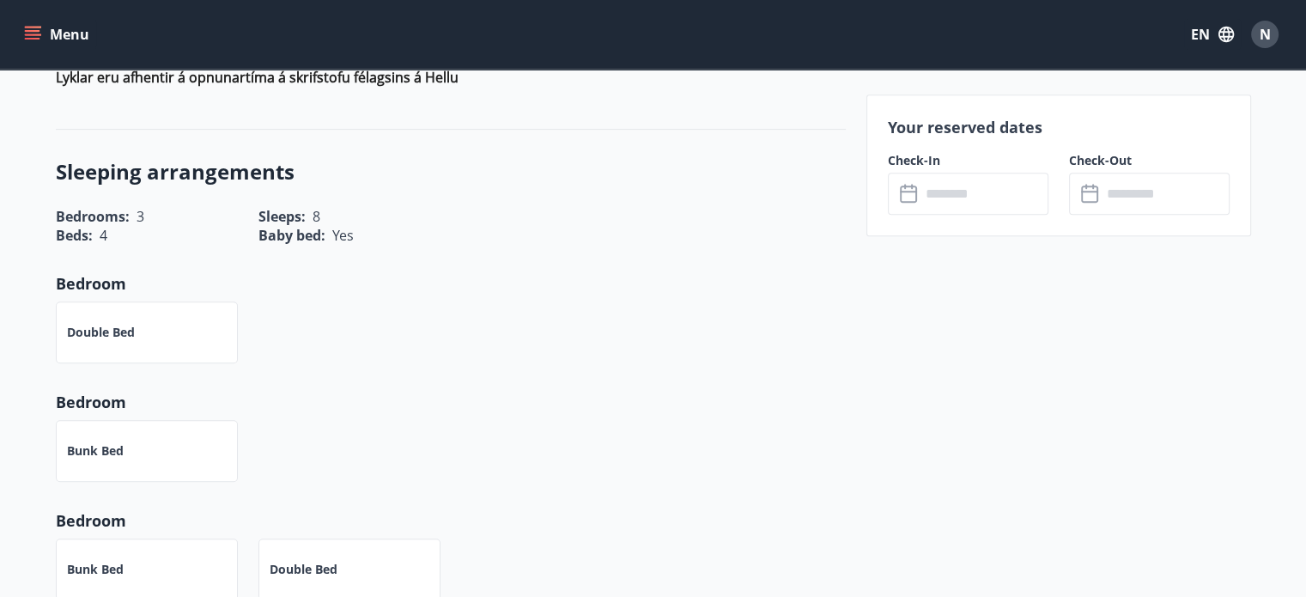
scroll to position [780, 0]
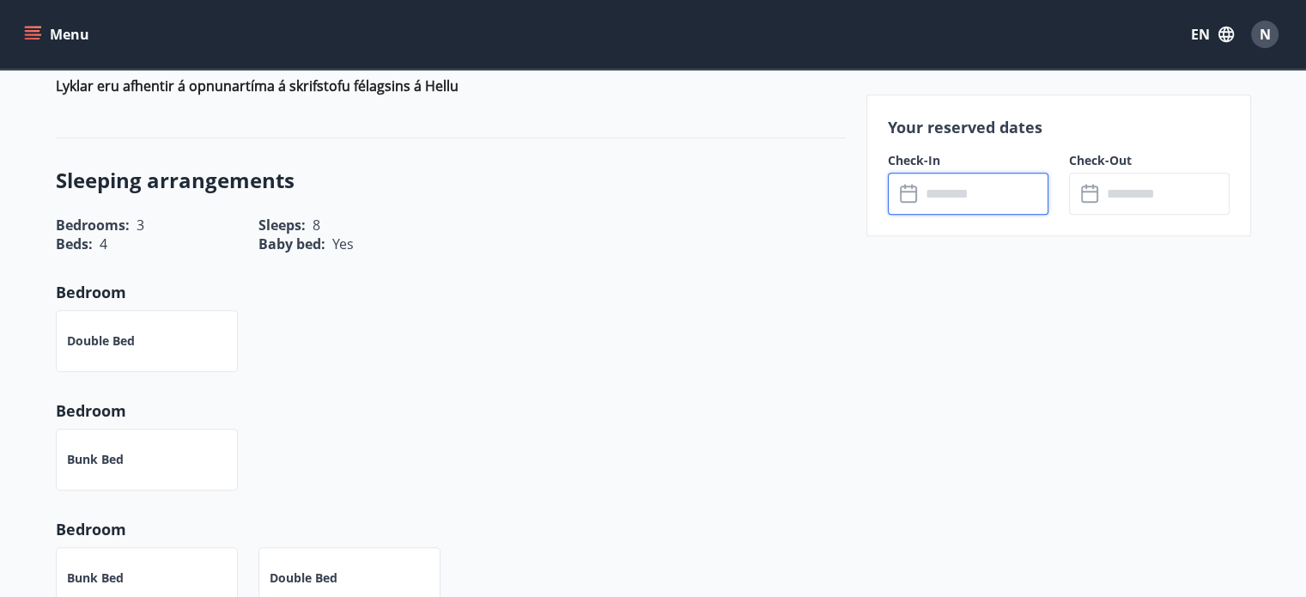
click at [934, 210] on input "text" at bounding box center [984, 194] width 128 height 42
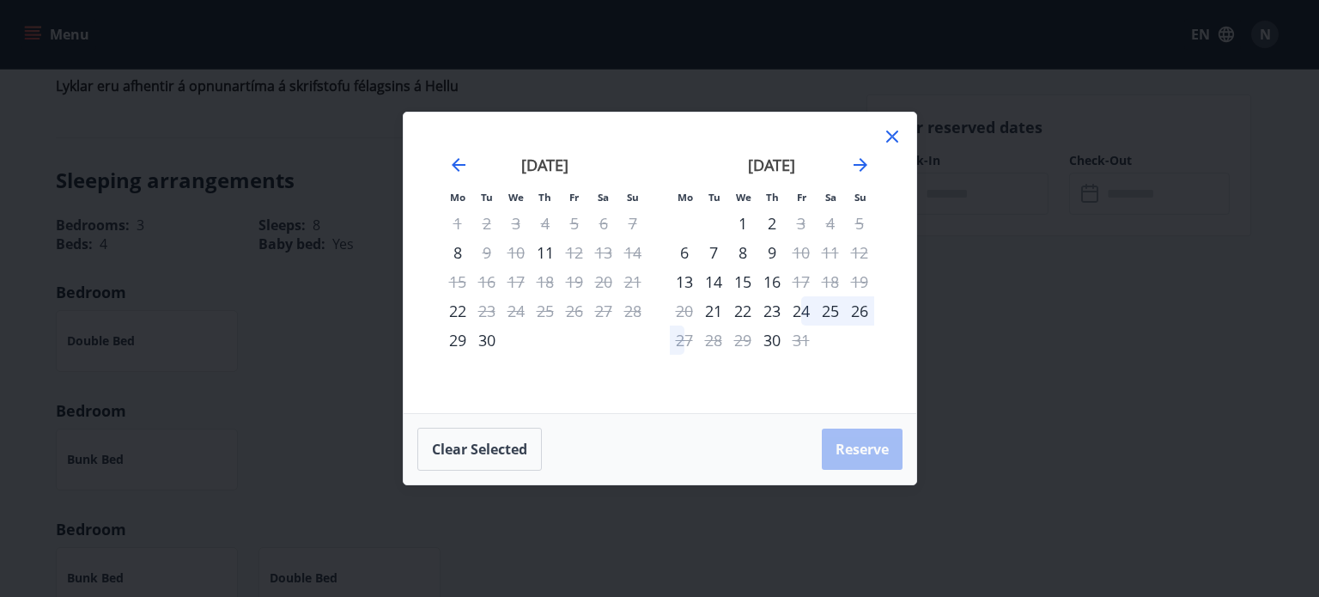
click at [780, 222] on div "2" at bounding box center [771, 223] width 29 height 29
click at [893, 132] on icon at bounding box center [892, 136] width 21 height 21
